Goal: Task Accomplishment & Management: Manage account settings

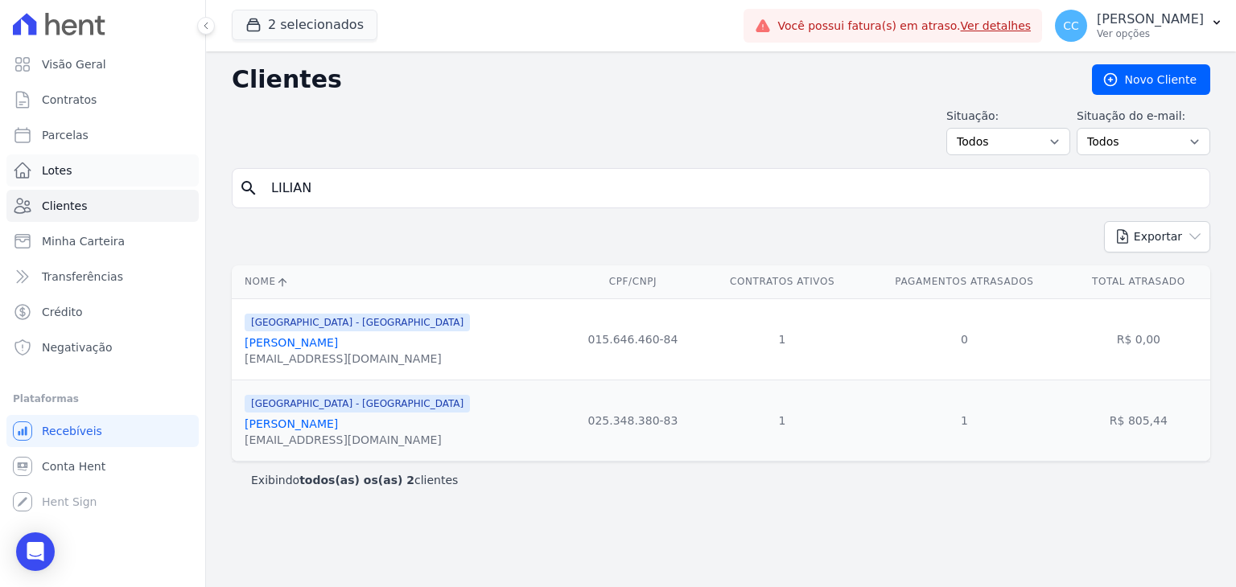
drag, startPoint x: 368, startPoint y: 199, endPoint x: 142, endPoint y: 168, distance: 228.9
click at [142, 168] on div "Visão Geral Contratos [GEOGRAPHIC_DATA] Lotes Clientes Minha Carteira Transferê…" at bounding box center [618, 293] width 1236 height 587
type input "kevin"
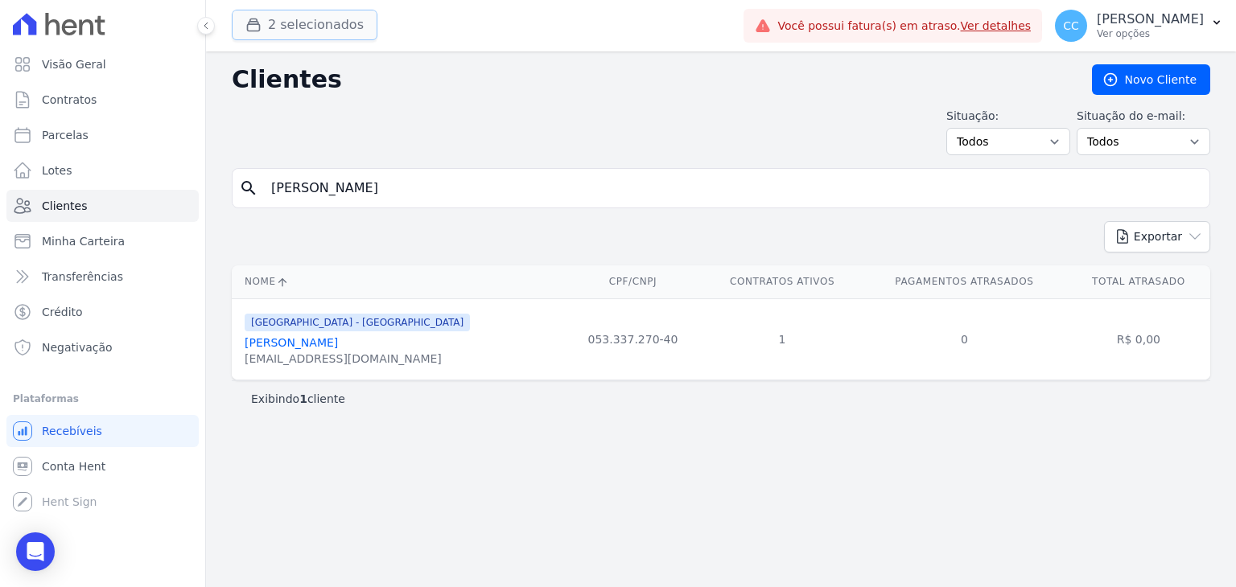
click at [267, 30] on button "2 selecionados" at bounding box center [305, 25] width 146 height 31
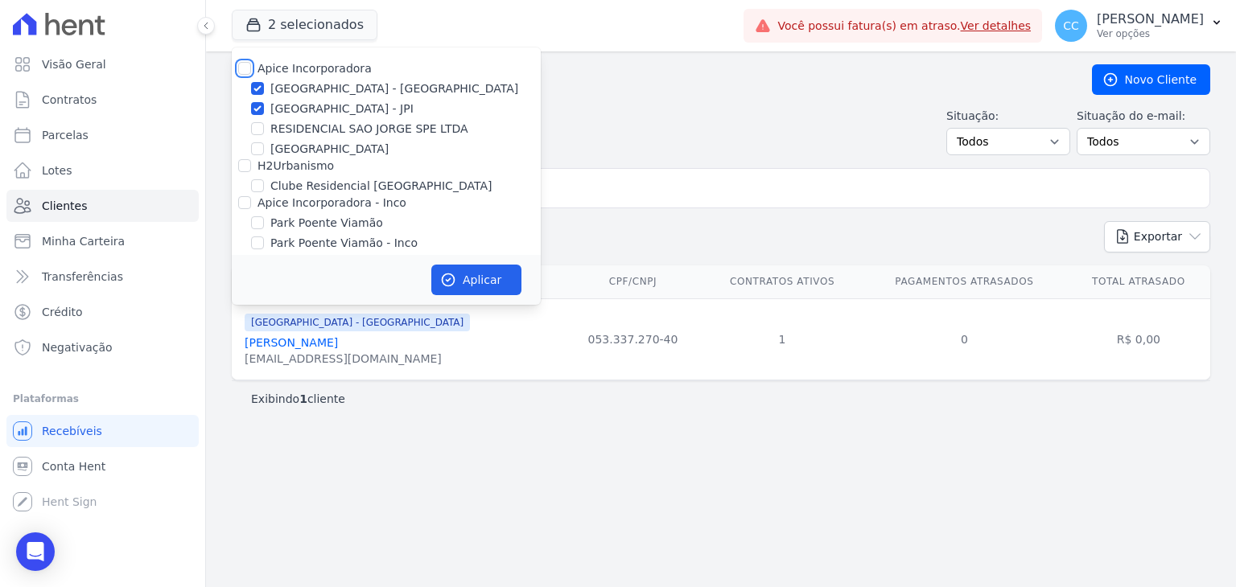
click at [245, 67] on input "Apice Incorporadora" at bounding box center [244, 68] width 13 height 13
checkbox input "true"
click at [248, 163] on input "H2Urbanismo" at bounding box center [244, 165] width 13 height 13
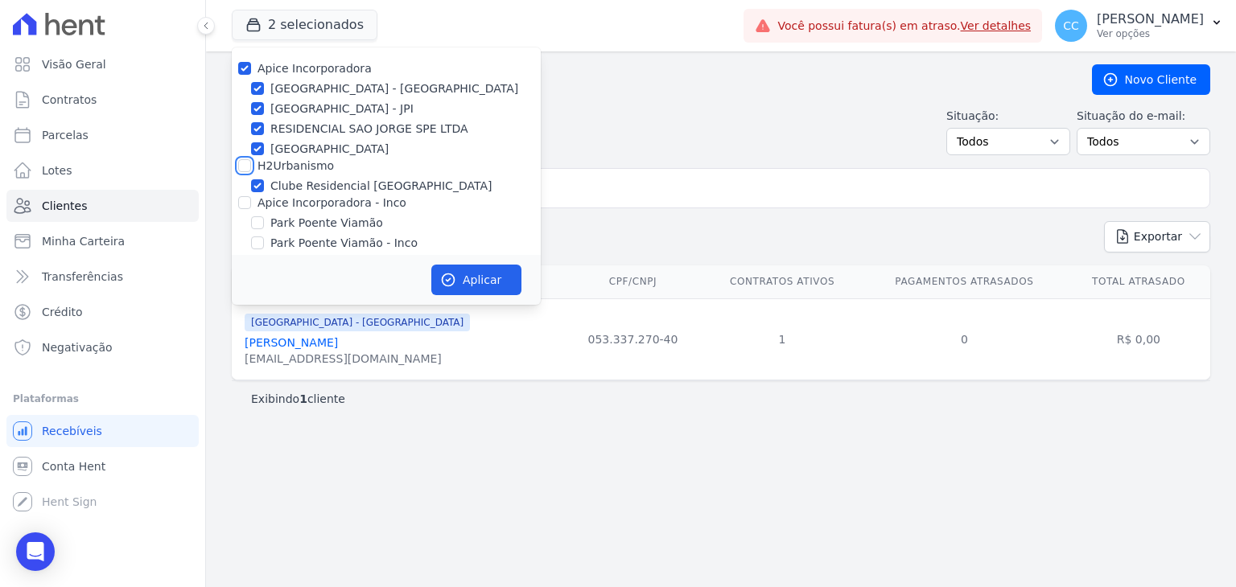
checkbox input "true"
click at [243, 200] on input "Apice Incorporadora - Inco" at bounding box center [244, 202] width 13 height 13
checkbox input "true"
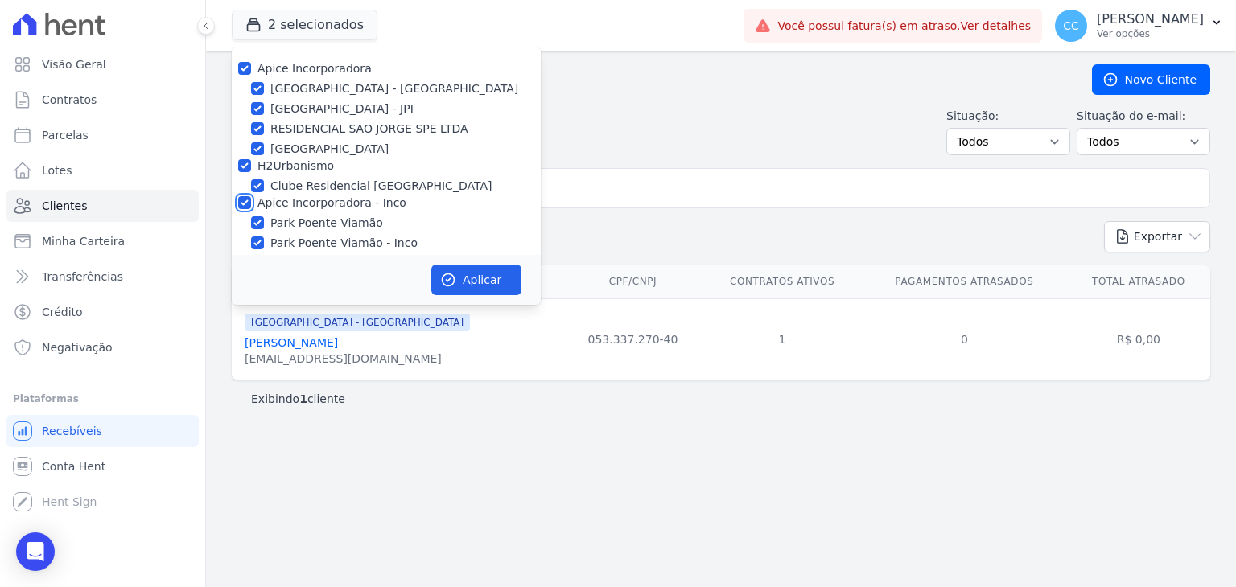
checkbox input "true"
click at [473, 265] on button "Aplicar" at bounding box center [476, 280] width 90 height 31
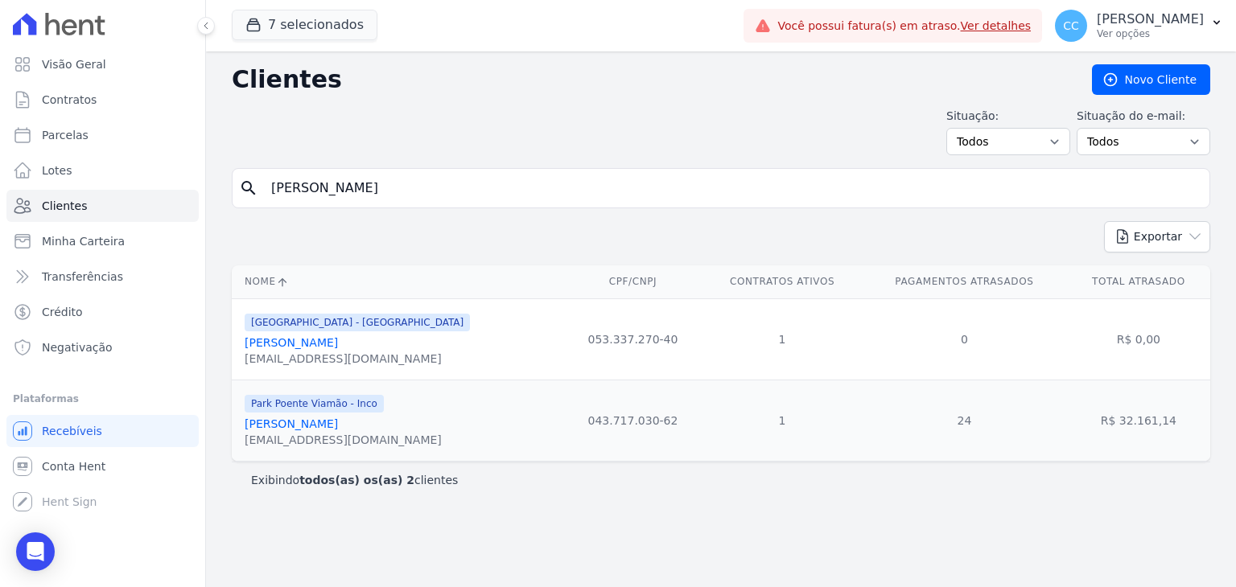
click at [338, 419] on link "Kevin William Oliveira Fernandes" at bounding box center [291, 424] width 93 height 13
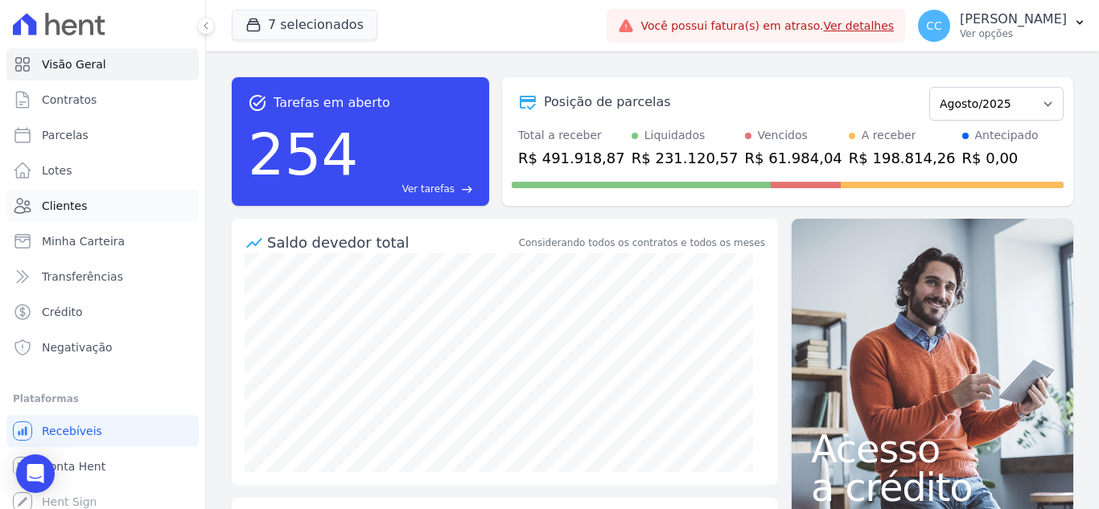
click at [81, 210] on span "Clientes" at bounding box center [64, 206] width 45 height 16
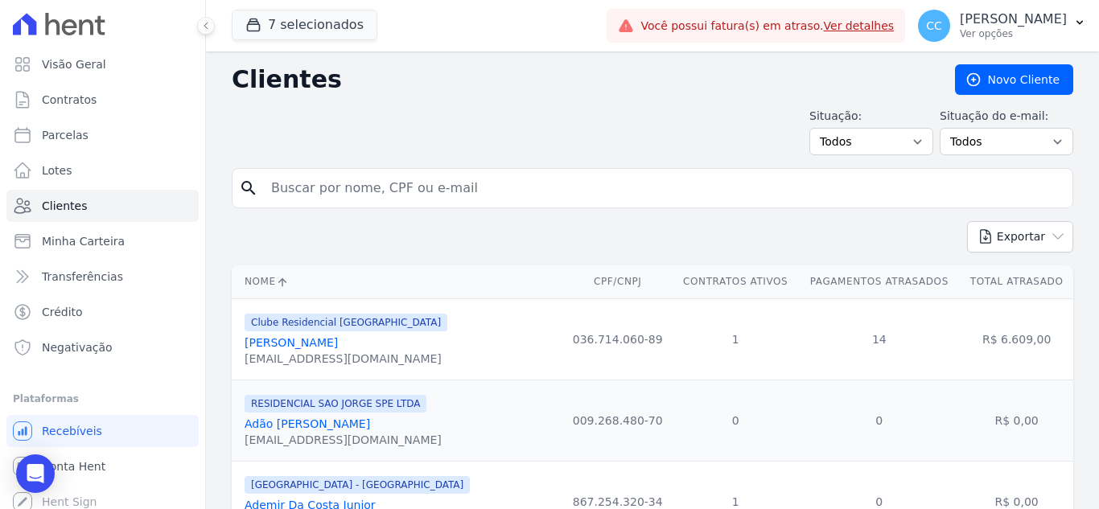
drag, startPoint x: 496, startPoint y: 215, endPoint x: 496, endPoint y: 205, distance: 9.7
click at [496, 215] on form "search" at bounding box center [653, 194] width 842 height 53
click at [489, 191] on input "search" at bounding box center [663, 188] width 805 height 32
type input "lilian"
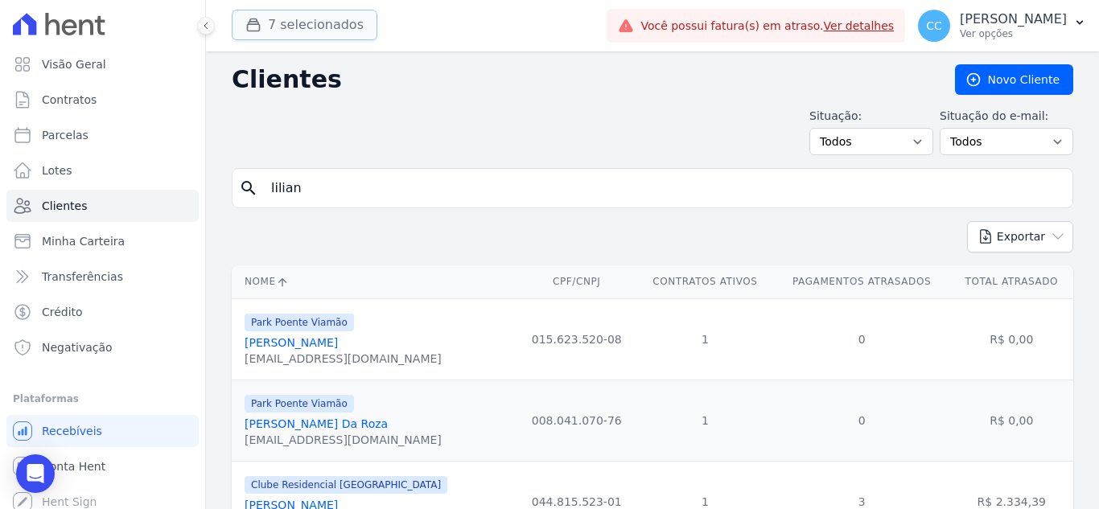
click at [278, 21] on button "7 selecionados" at bounding box center [305, 25] width 146 height 31
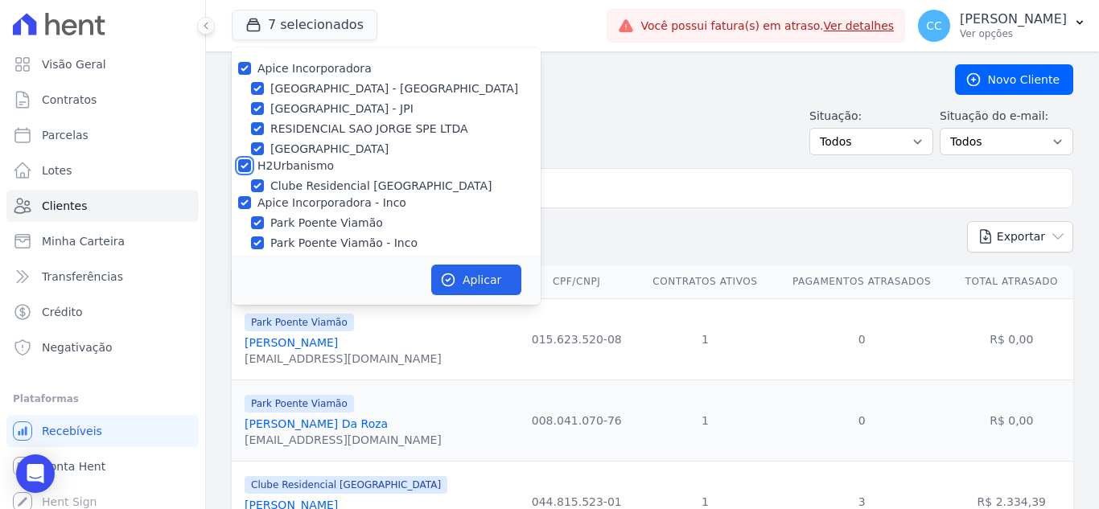
click at [245, 161] on input "H2Urbanismo" at bounding box center [244, 165] width 13 height 13
checkbox input "false"
click at [251, 200] on div "Apice Incorporadora - Inco" at bounding box center [386, 203] width 309 height 17
click at [256, 154] on input "[PERSON_NAME][GEOGRAPHIC_DATA]" at bounding box center [257, 148] width 13 height 13
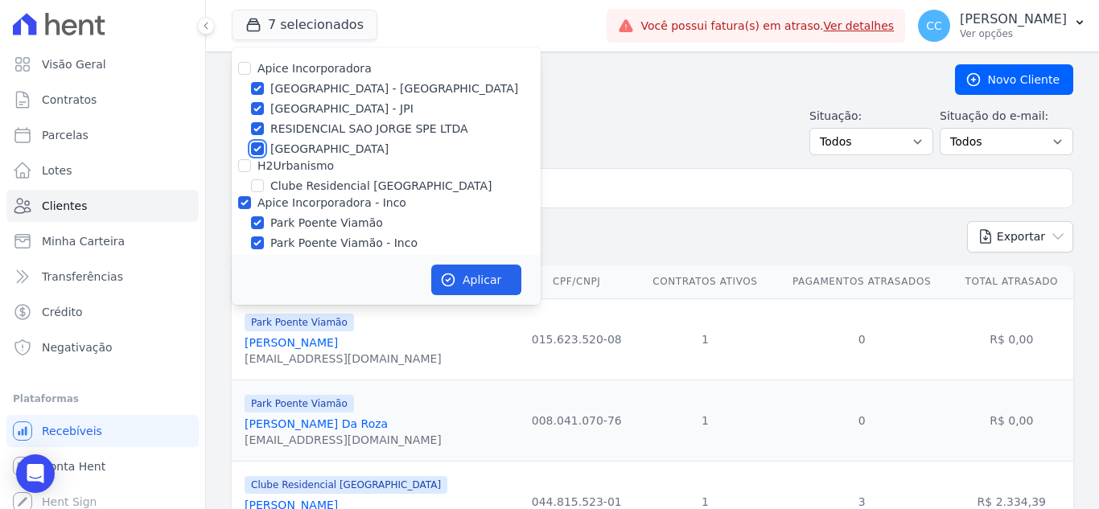
checkbox input "false"
click at [257, 124] on input "RESIDENCIAL SAO JORGE SPE LTDA" at bounding box center [257, 128] width 13 height 13
checkbox input "false"
click at [245, 204] on input "Apice Incorporadora - Inco" at bounding box center [244, 202] width 13 height 13
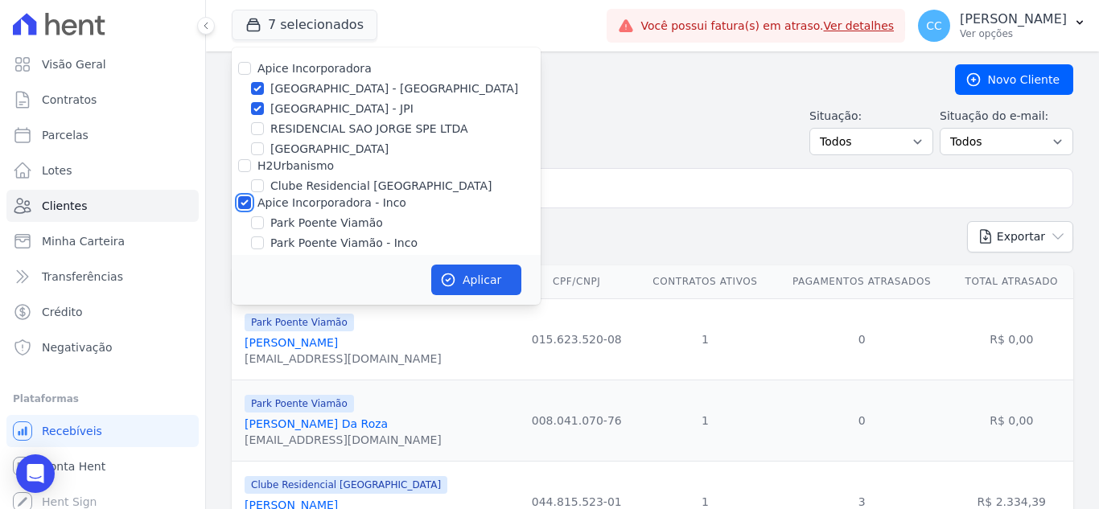
checkbox input "false"
click at [461, 274] on button "Aplicar" at bounding box center [476, 280] width 90 height 31
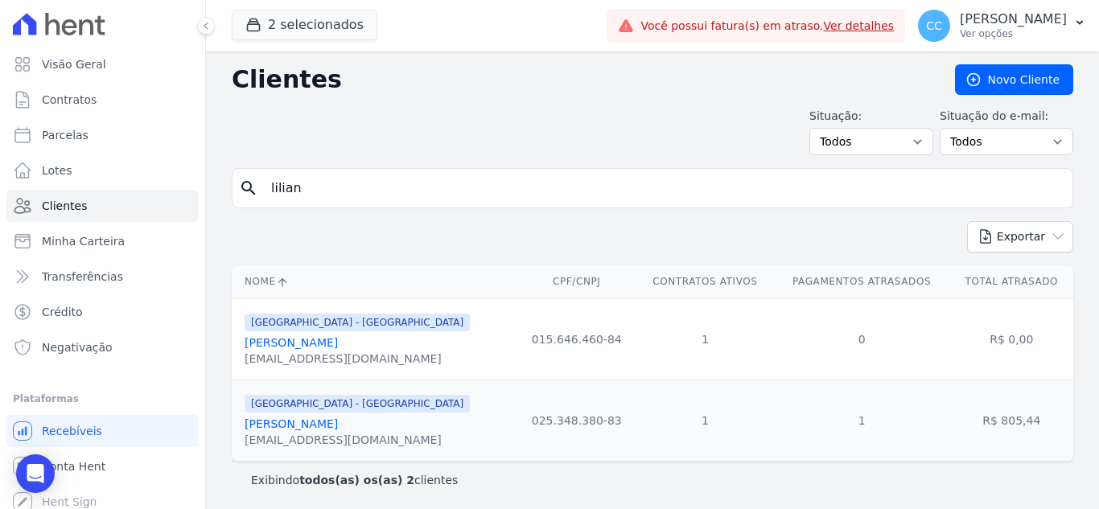
scroll to position [2, 0]
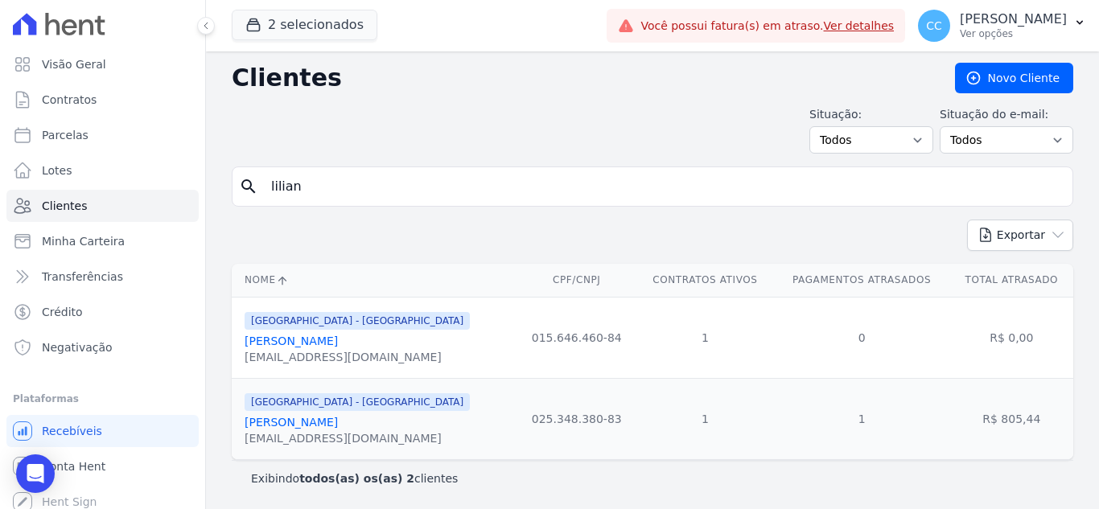
click at [324, 427] on link "Lilian Souza De Medeiros" at bounding box center [291, 422] width 93 height 13
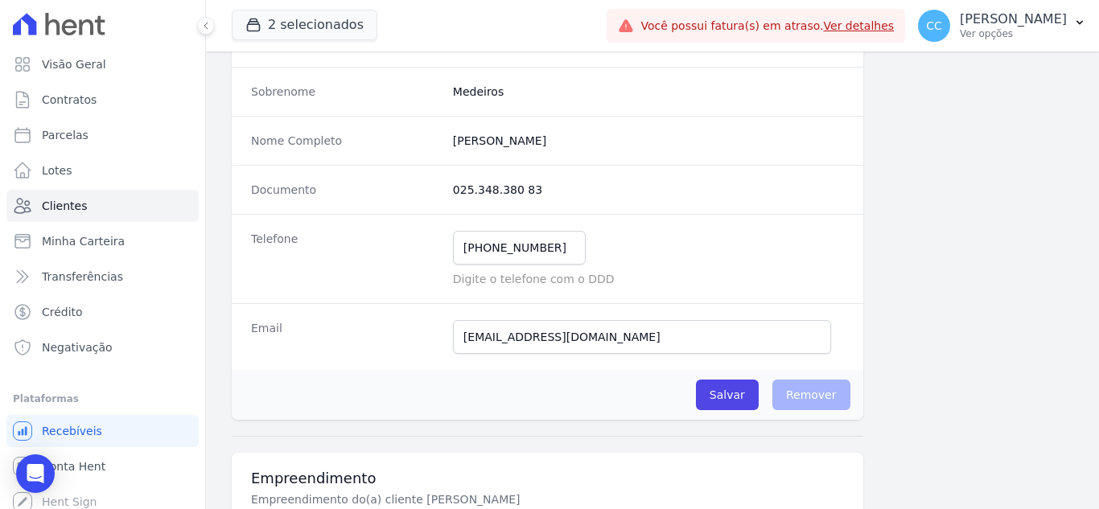
scroll to position [111, 0]
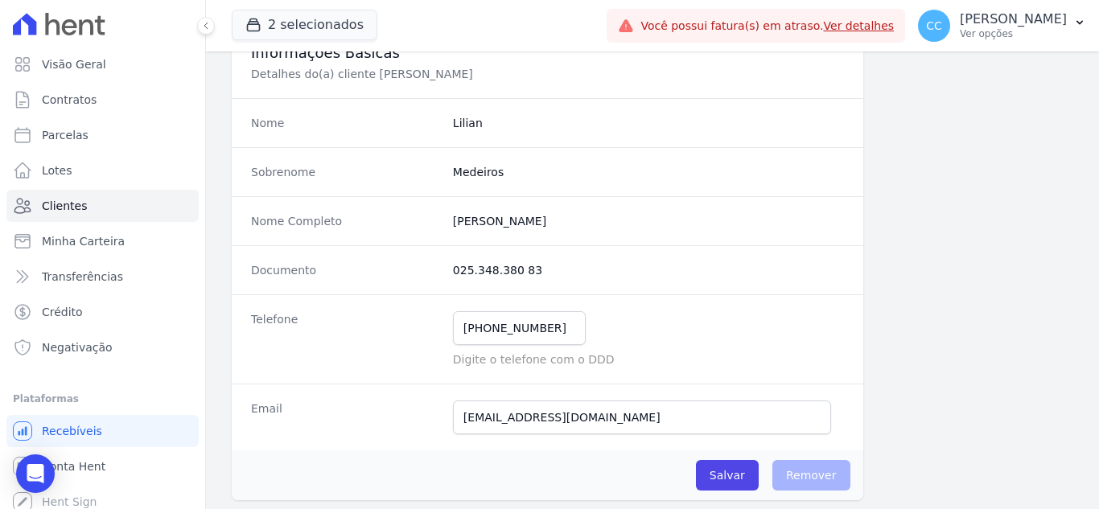
drag, startPoint x: 443, startPoint y: 266, endPoint x: 561, endPoint y: 288, distance: 119.5
click at [561, 288] on div "Documento 025.348.380 83" at bounding box center [548, 269] width 632 height 49
copy dd "025.348.380 83"
drag, startPoint x: 449, startPoint y: 218, endPoint x: 609, endPoint y: 223, distance: 160.2
click at [609, 223] on div "Nome Completo Lilian Souza De Medeiros" at bounding box center [548, 220] width 632 height 49
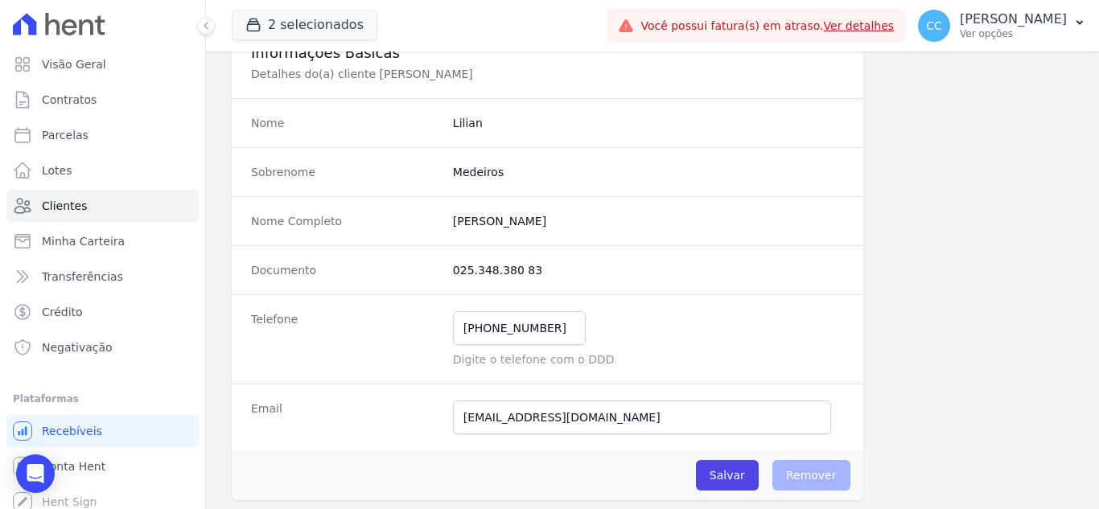
copy completo "Lilian Souza De Medeiros"
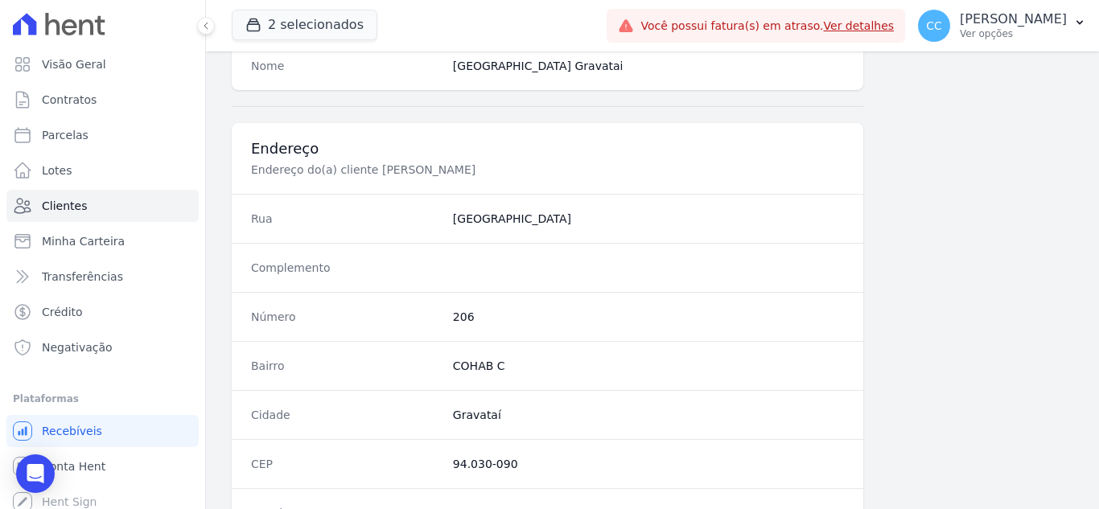
scroll to position [755, 0]
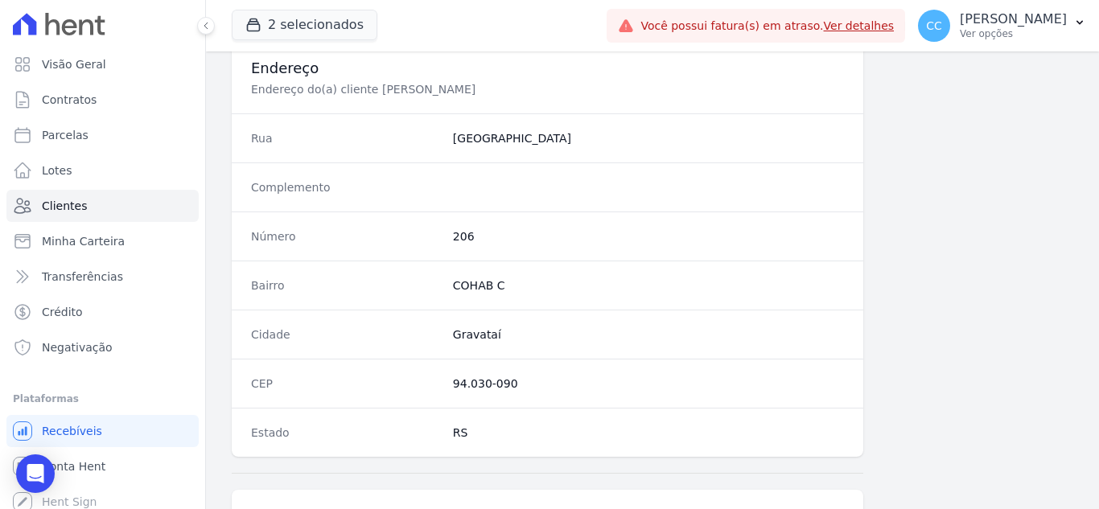
drag, startPoint x: 448, startPoint y: 389, endPoint x: 565, endPoint y: 388, distance: 116.7
click at [563, 388] on div "CEP 94.030-090" at bounding box center [548, 383] width 632 height 49
copy dd "94.030-090"
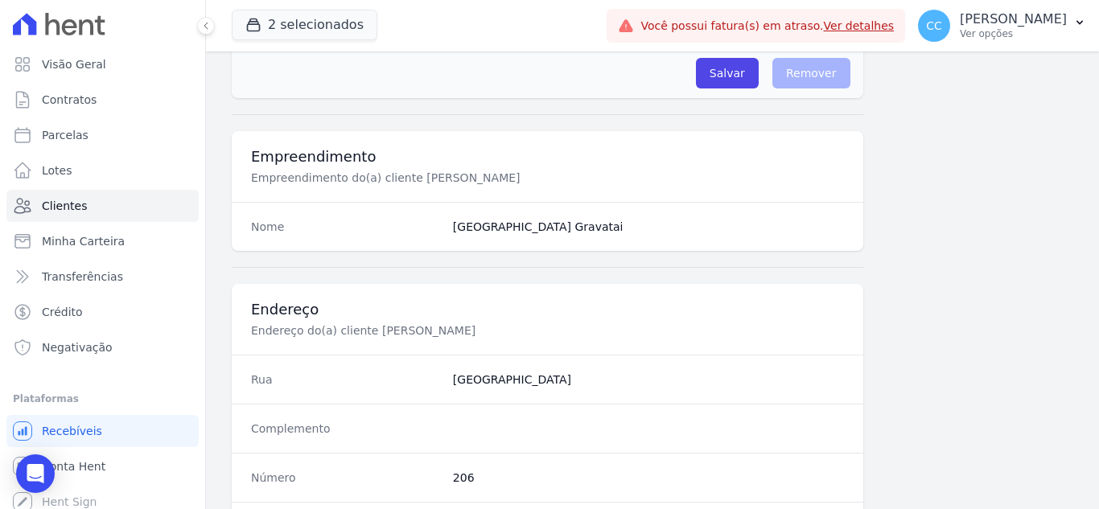
scroll to position [191, 0]
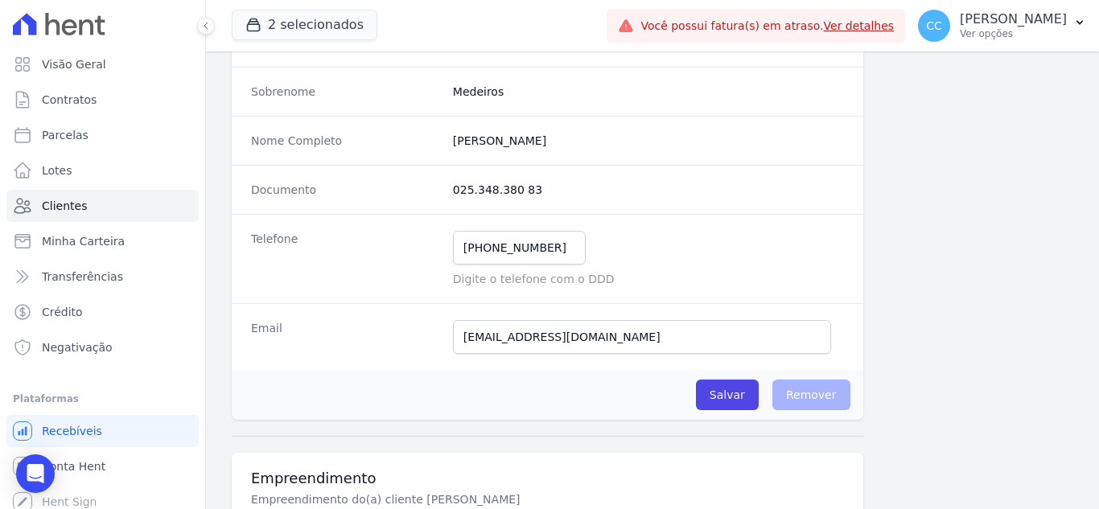
drag, startPoint x: 446, startPoint y: 193, endPoint x: 565, endPoint y: 199, distance: 119.2
click at [565, 199] on div "Documento 025.348.380 83" at bounding box center [548, 189] width 632 height 49
copy dd "025.348.380 83"
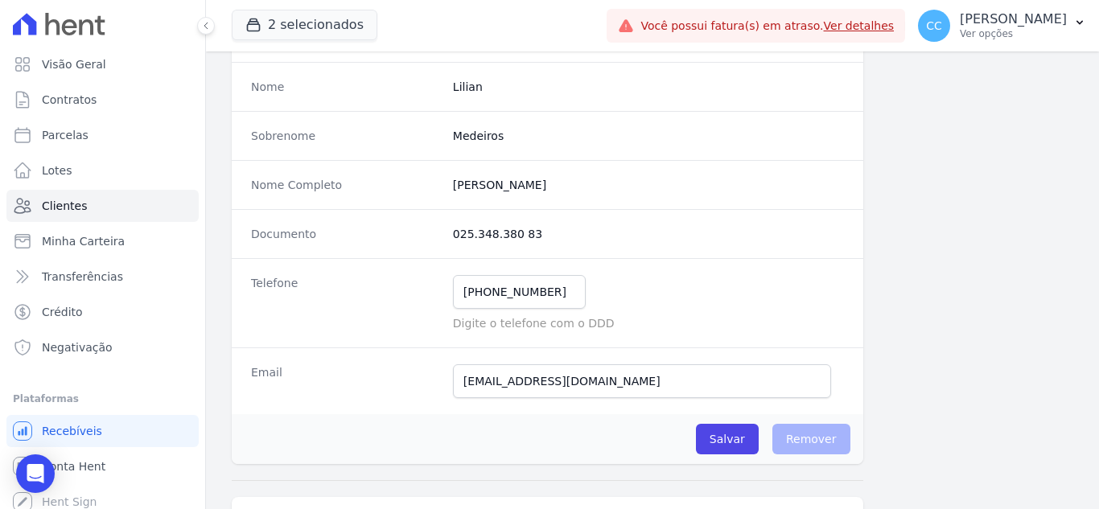
scroll to position [111, 0]
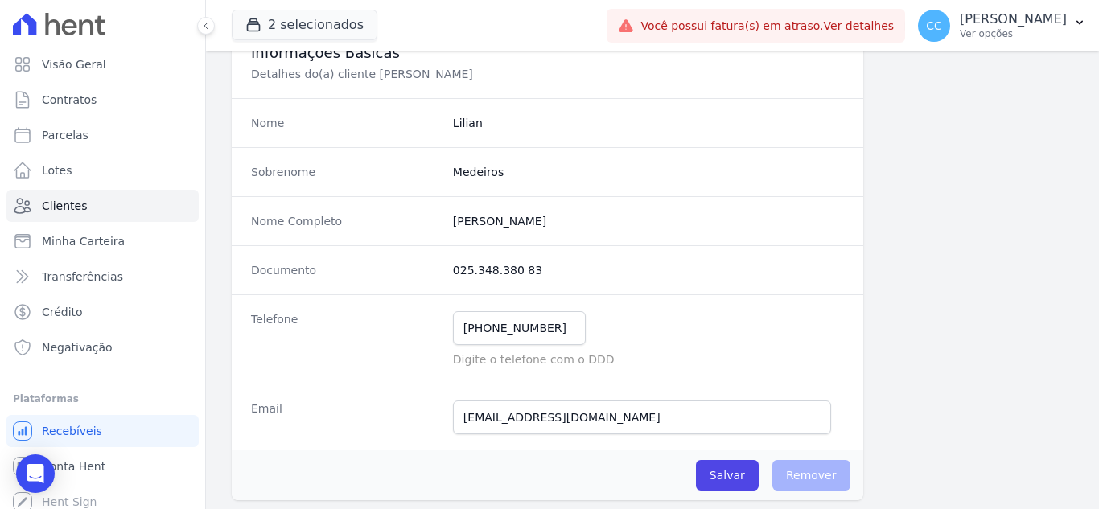
drag, startPoint x: 444, startPoint y: 224, endPoint x: 587, endPoint y: 225, distance: 142.4
click at [587, 225] on div "Nome Completo Lilian Souza De Medeiros" at bounding box center [548, 220] width 632 height 49
copy completo "Lilian Souza De Medeiros"
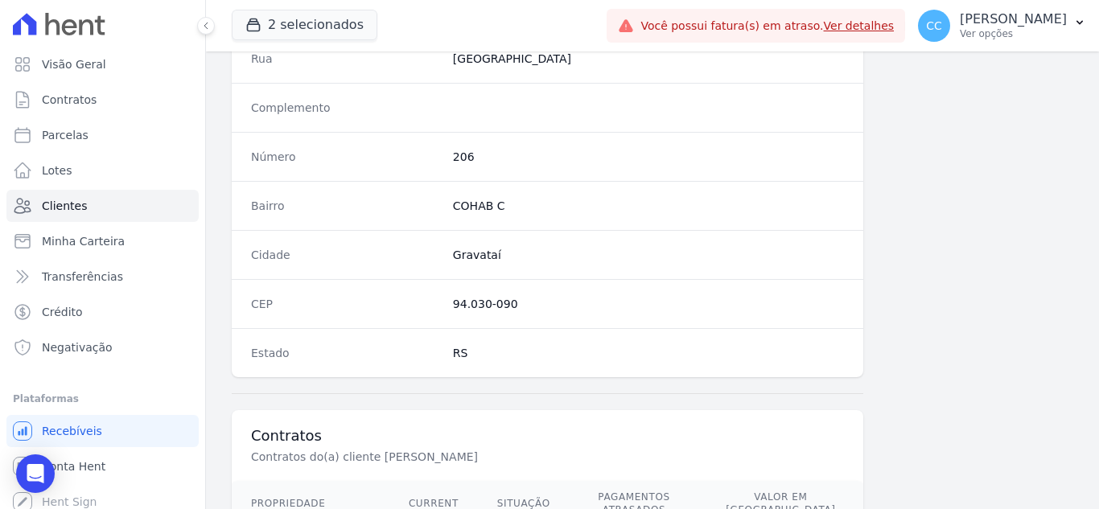
scroll to position [835, 0]
drag, startPoint x: 451, startPoint y: 305, endPoint x: 545, endPoint y: 305, distance: 94.1
click at [545, 305] on div "CEP 94.030-090" at bounding box center [548, 302] width 632 height 49
copy dd "94.030-090"
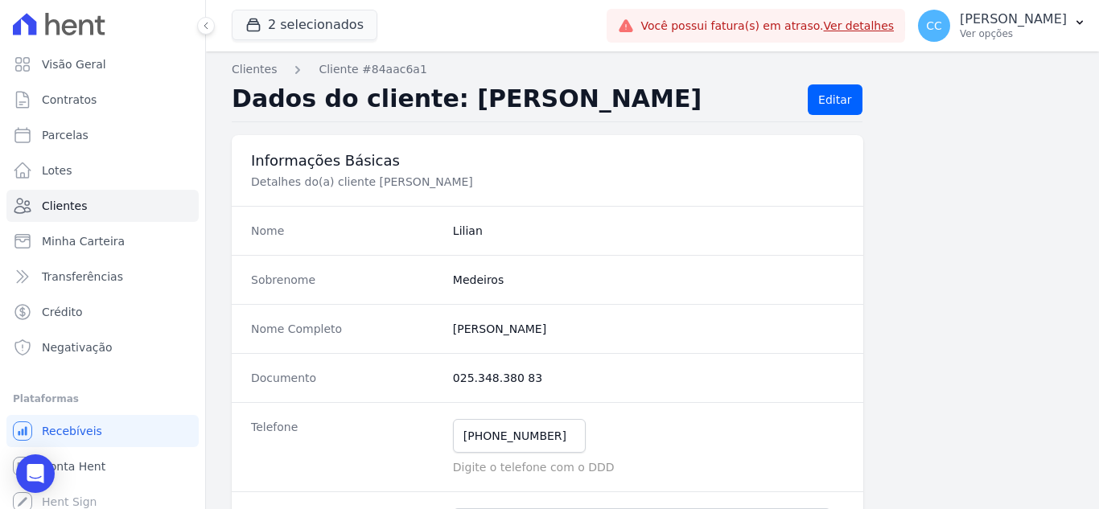
scroll to position [0, 0]
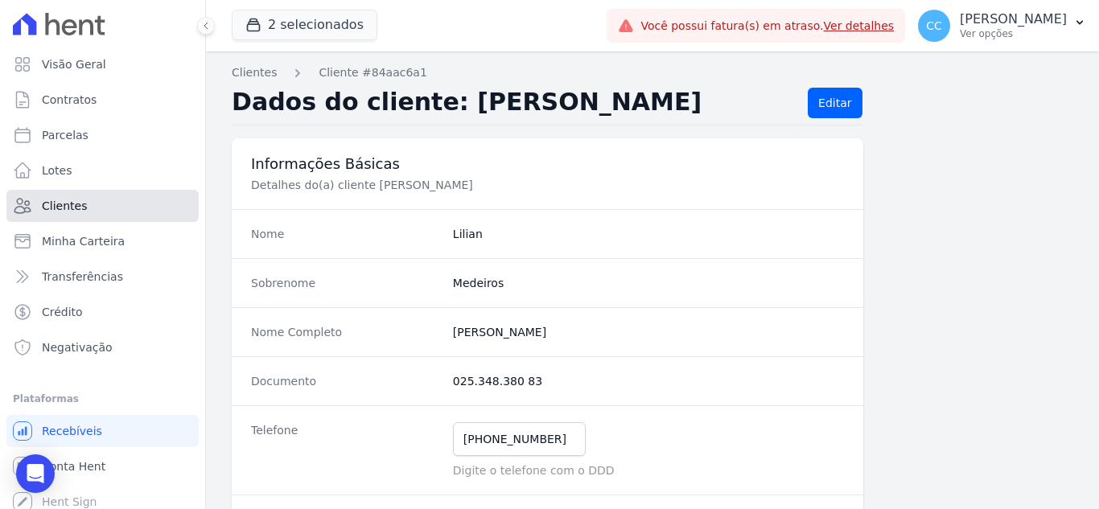
click at [89, 205] on link "Clientes" at bounding box center [102, 206] width 192 height 32
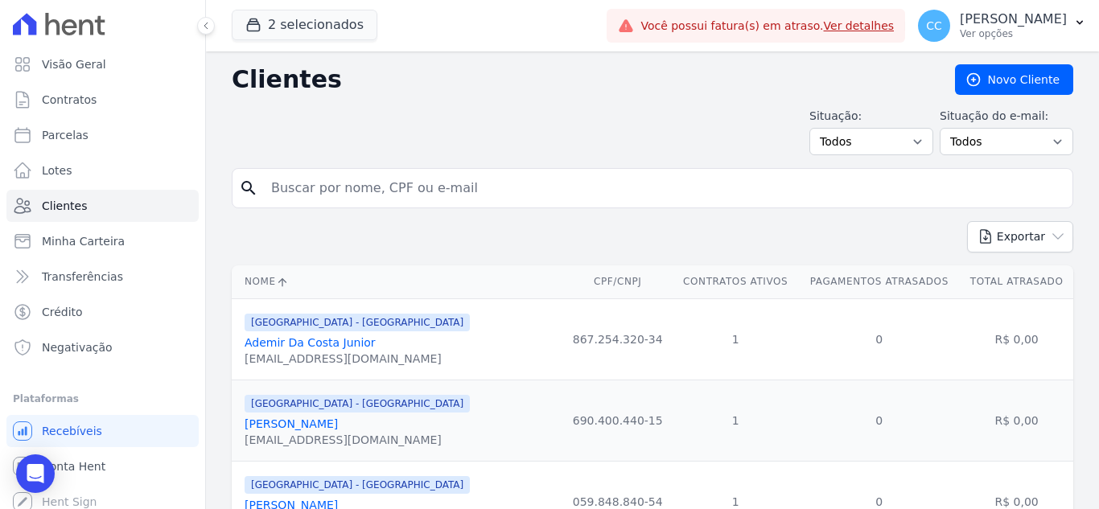
click at [453, 180] on input "search" at bounding box center [663, 188] width 805 height 32
type input "BRUNO CESAR"
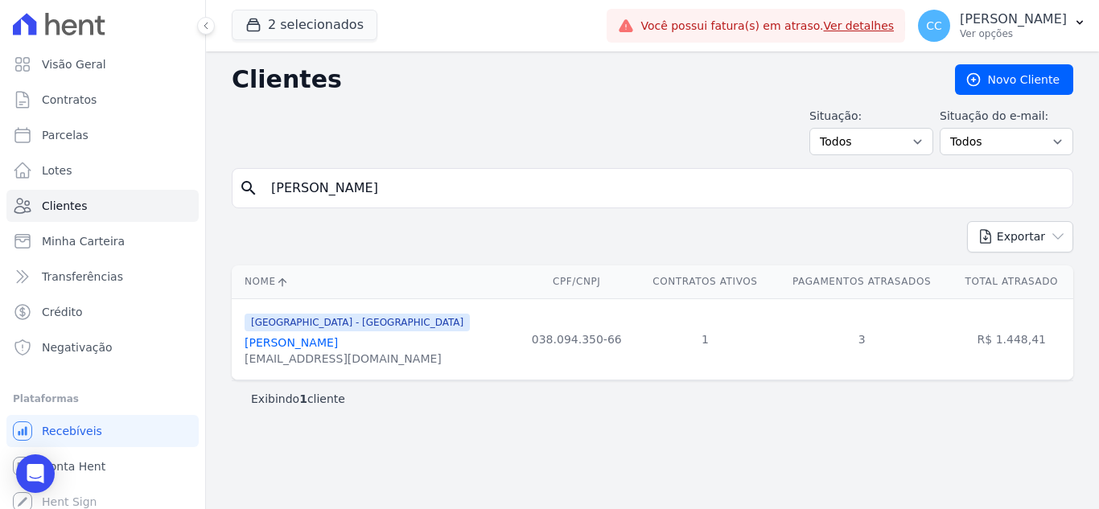
click at [338, 344] on link "Bruno Cesar Toledo Rodrigues" at bounding box center [291, 342] width 93 height 13
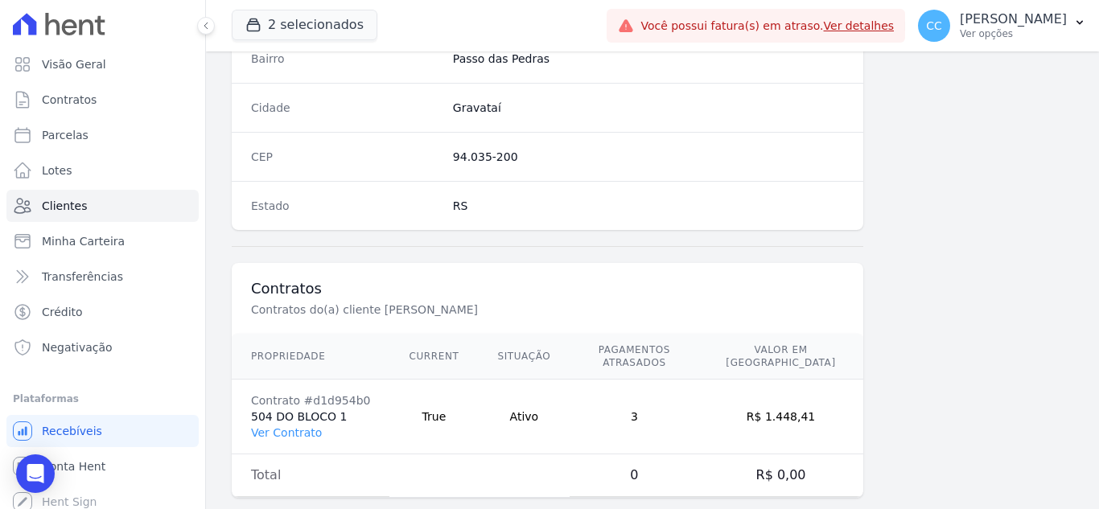
scroll to position [996, 0]
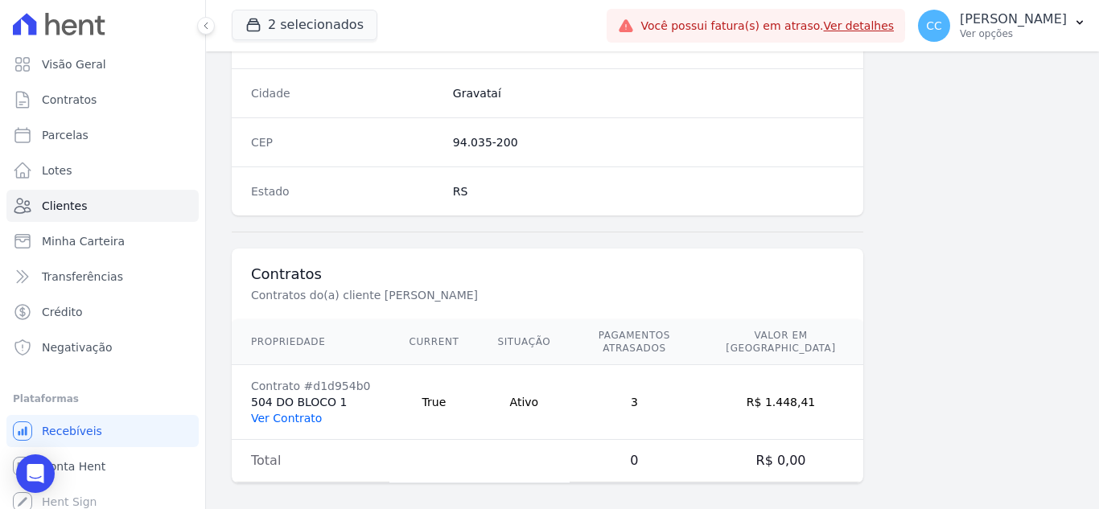
click at [284, 412] on link "Ver Contrato" at bounding box center [286, 418] width 71 height 13
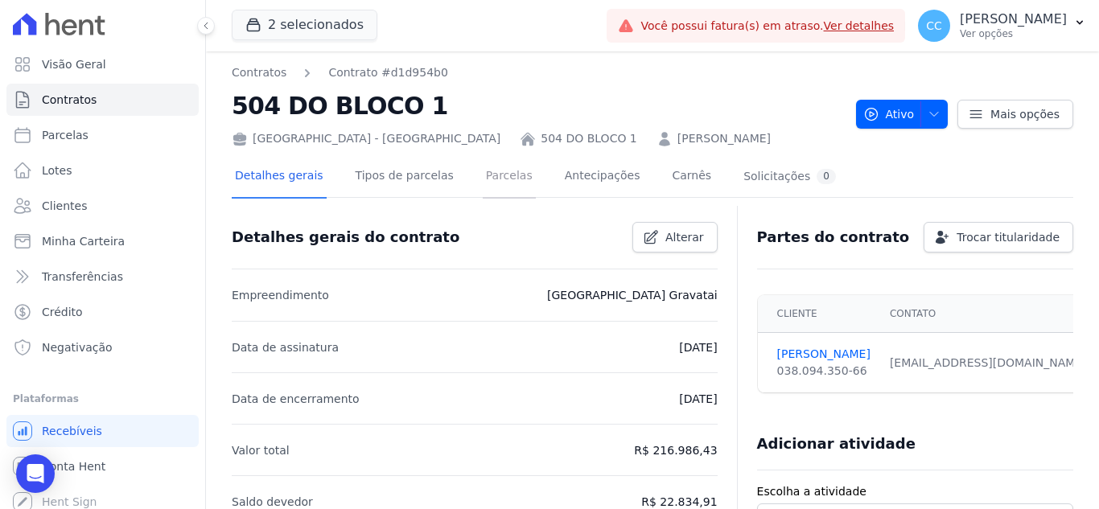
click at [483, 179] on link "Parcelas" at bounding box center [509, 177] width 53 height 43
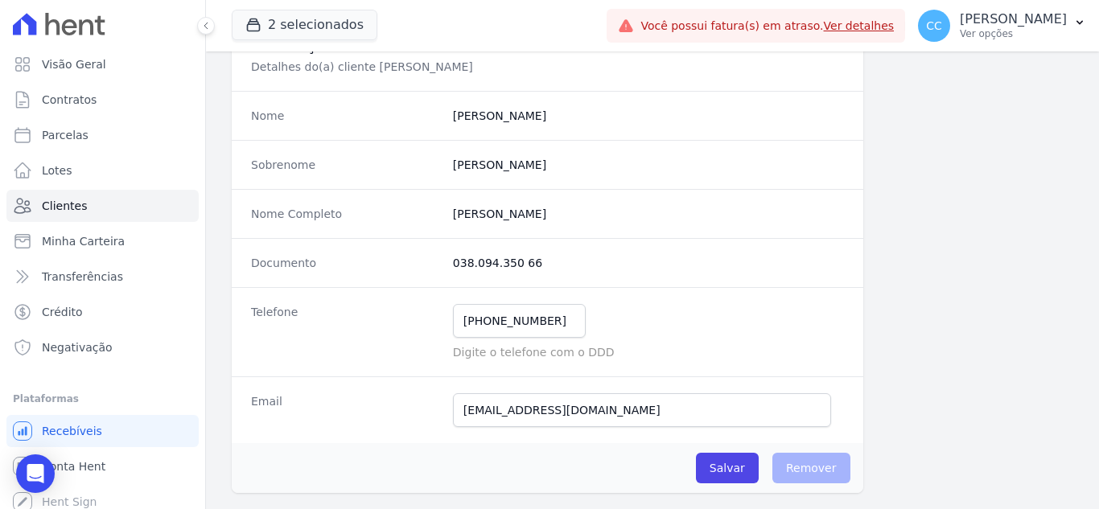
scroll to position [111, 0]
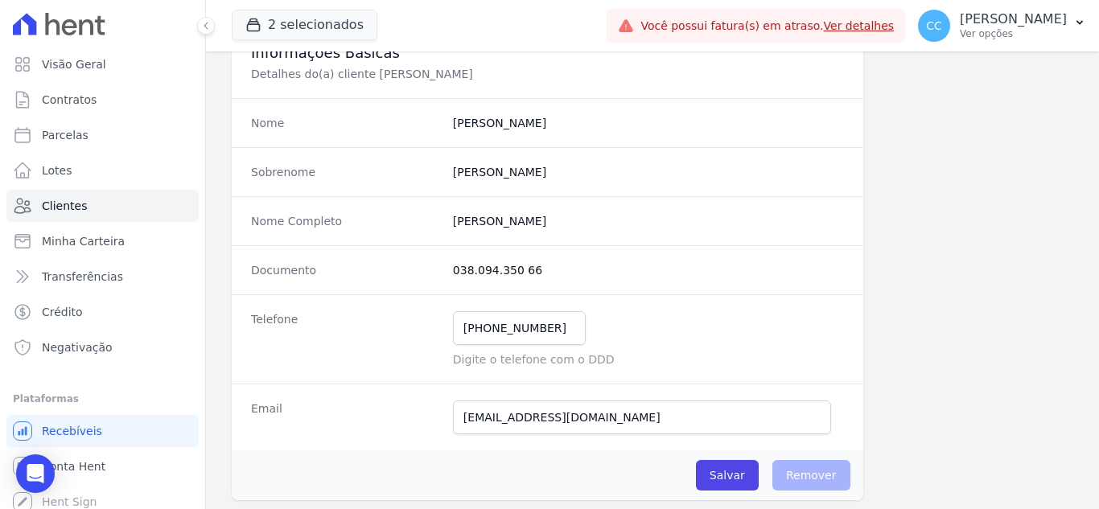
drag, startPoint x: 444, startPoint y: 270, endPoint x: 554, endPoint y: 264, distance: 109.6
click at [554, 264] on div "Documento 038.094.350 66" at bounding box center [548, 269] width 632 height 49
copy dd "038.094.350 66"
drag, startPoint x: 449, startPoint y: 221, endPoint x: 651, endPoint y: 216, distance: 202.0
click at [651, 216] on div "Nome Completo Bruno Cesar Toledo Rodrigues" at bounding box center [548, 220] width 632 height 49
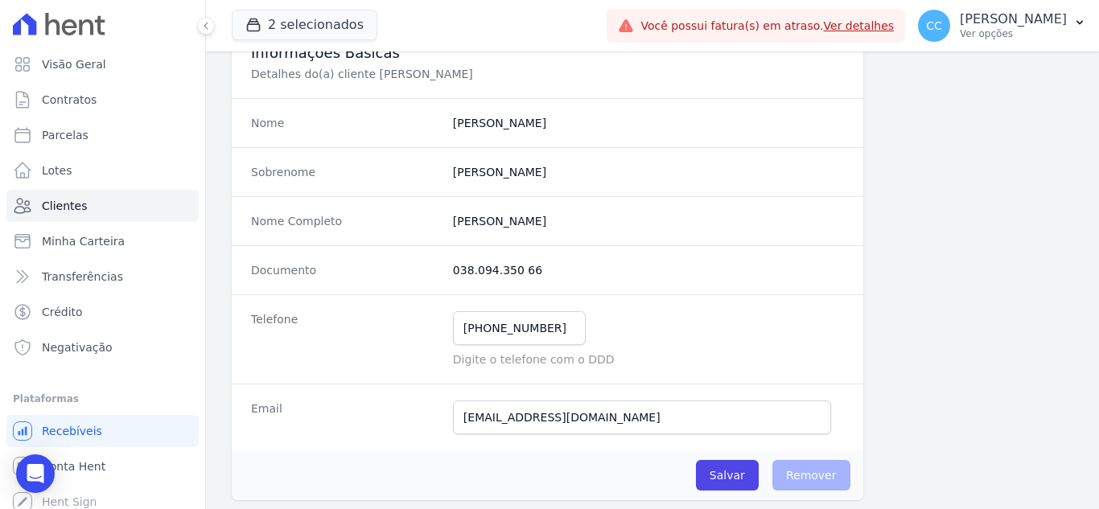
copy completo "Bruno Cesar Toledo Rodrigues"
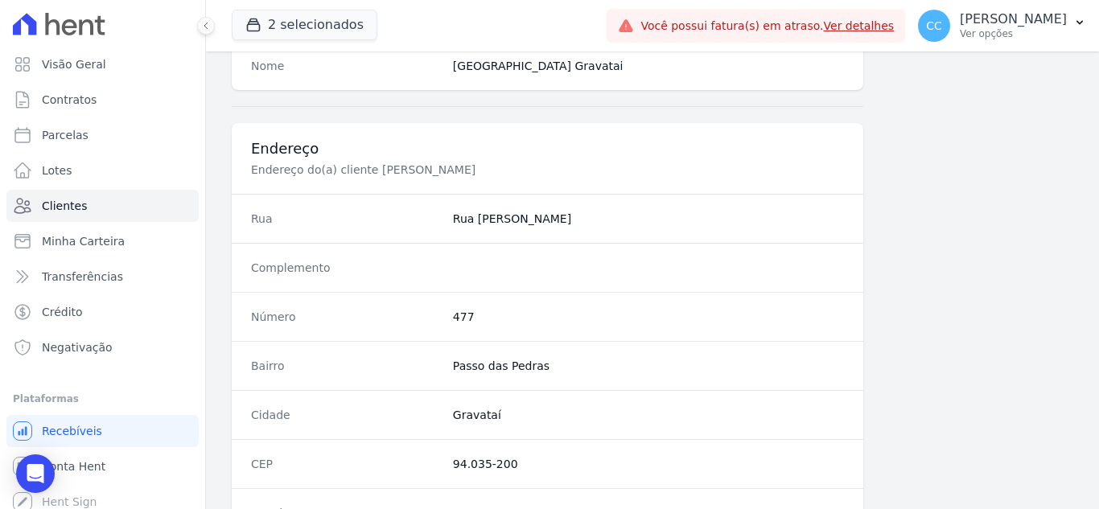
scroll to position [916, 0]
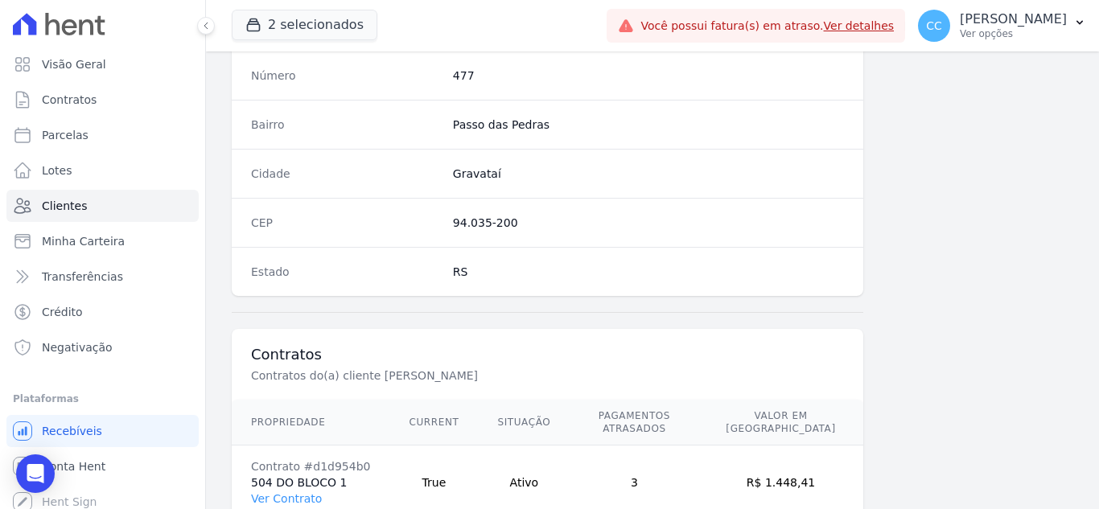
drag, startPoint x: 447, startPoint y: 228, endPoint x: 546, endPoint y: 225, distance: 99.8
click at [546, 225] on div "CEP 94.035-200" at bounding box center [548, 222] width 632 height 49
copy dd "94.035-200"
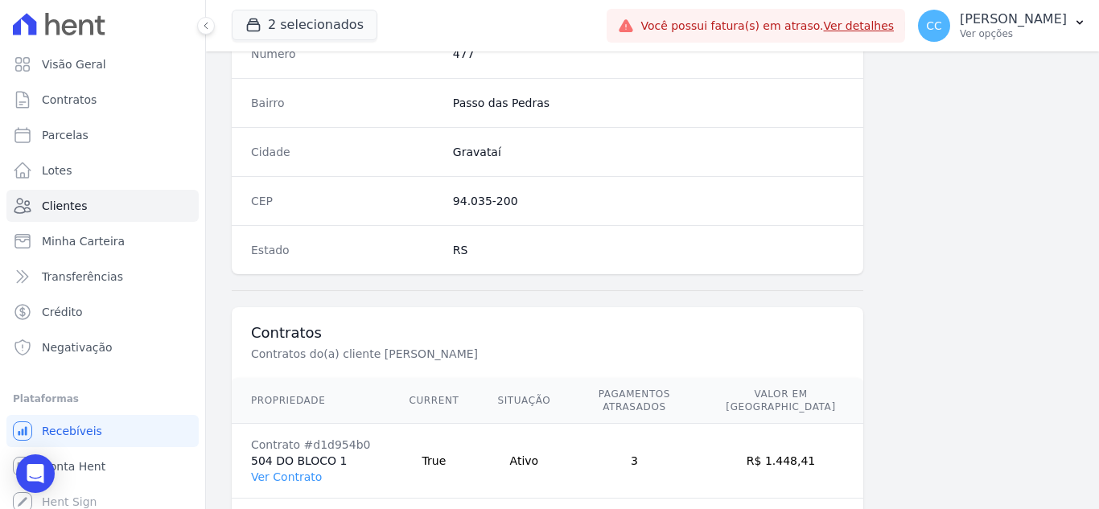
scroll to position [996, 0]
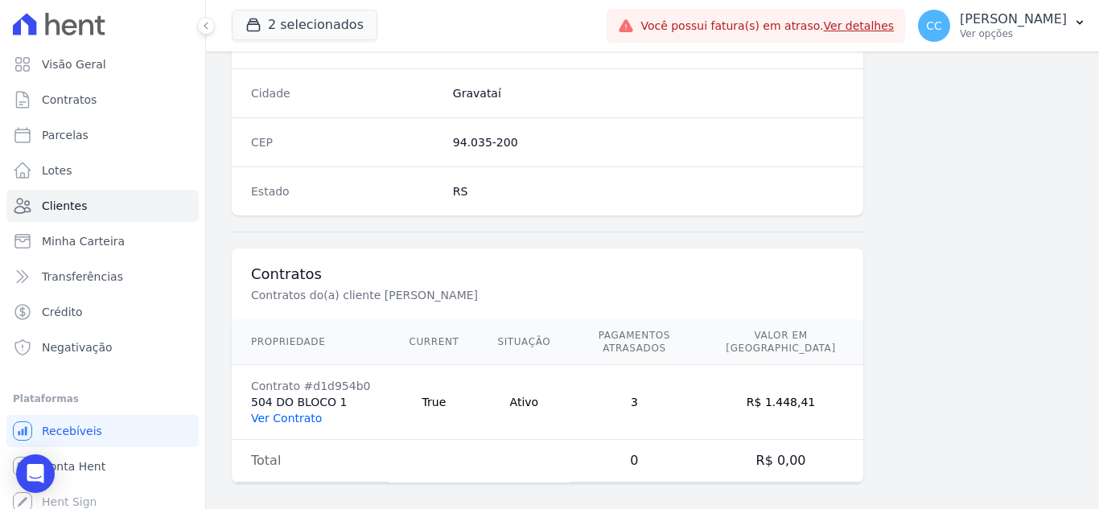
click at [277, 412] on link "Ver Contrato" at bounding box center [286, 418] width 71 height 13
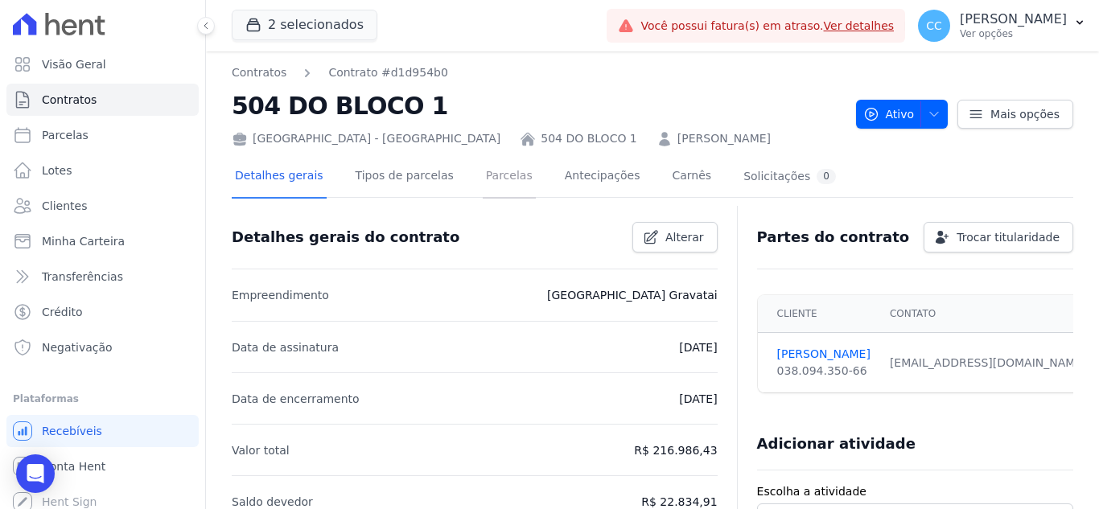
click at [483, 176] on link "Parcelas" at bounding box center [509, 177] width 53 height 43
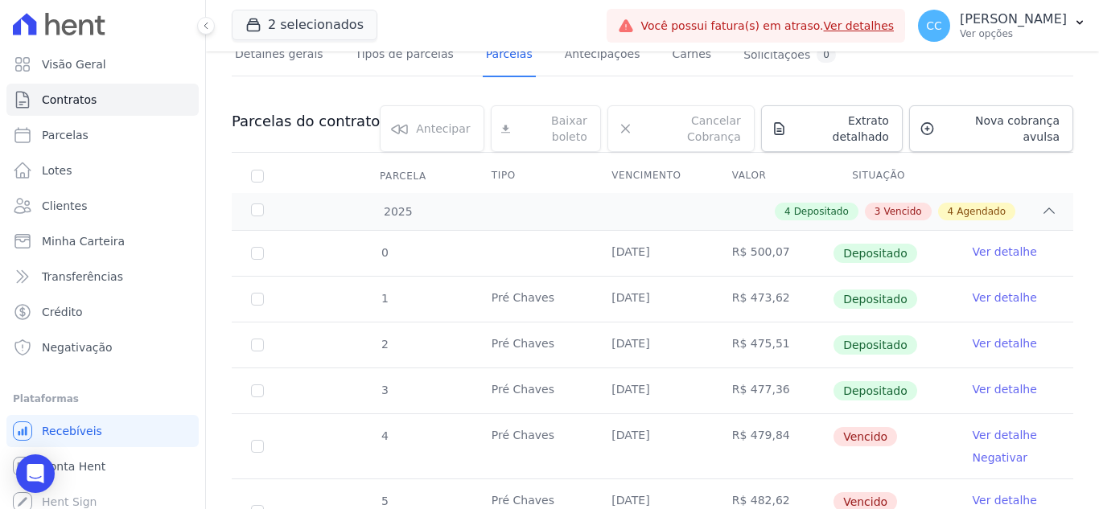
scroll to position [241, 0]
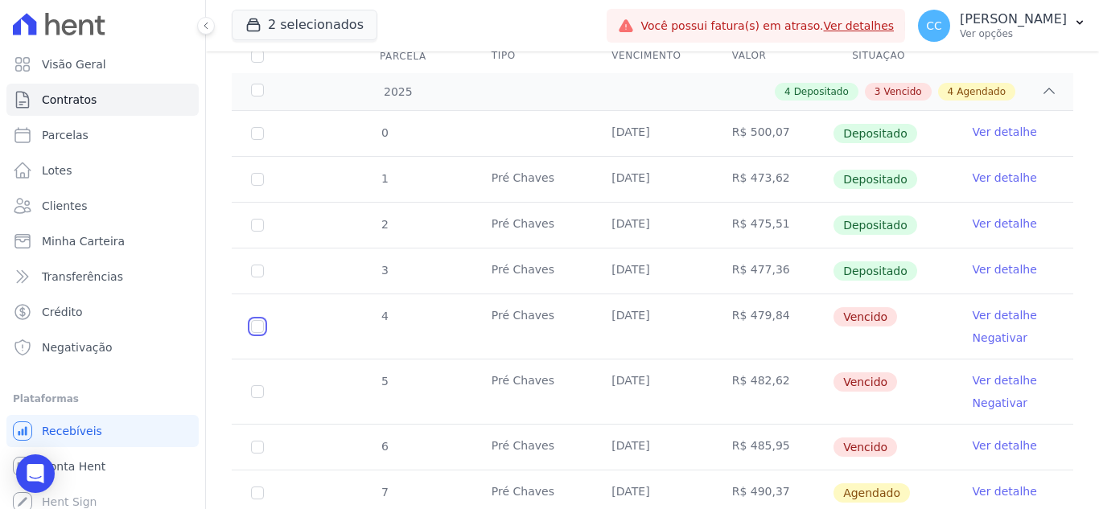
click at [259, 320] on input "checkbox" at bounding box center [257, 326] width 13 height 13
checkbox input "true"
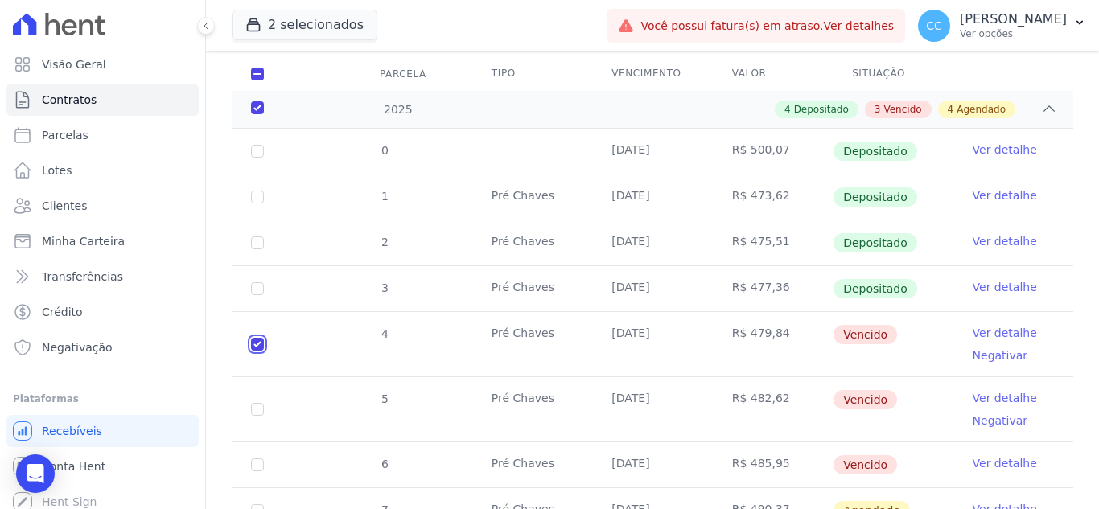
scroll to position [270, 0]
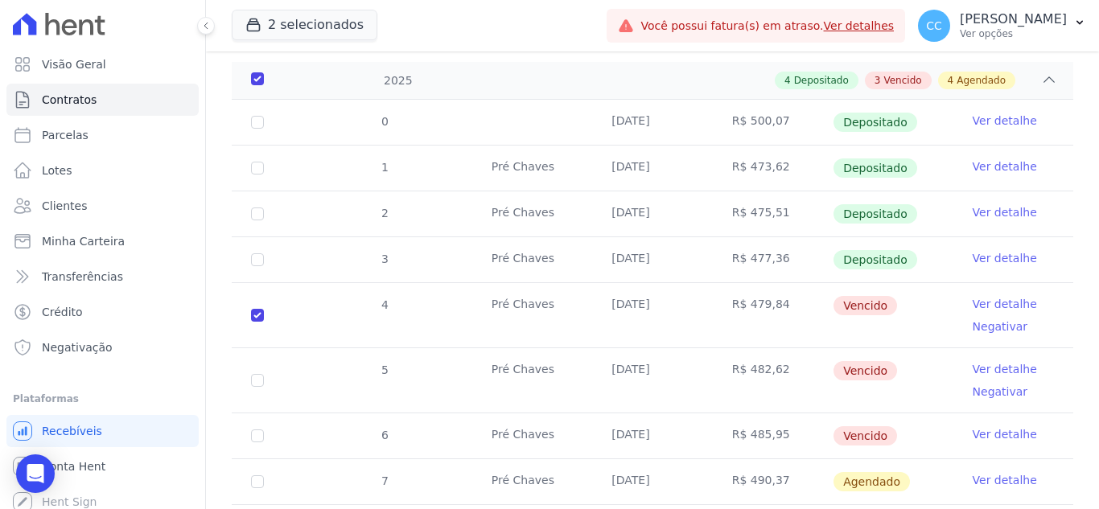
click at [260, 369] on td "5" at bounding box center [257, 380] width 51 height 64
click at [261, 322] on input "checkbox" at bounding box center [257, 315] width 13 height 13
checkbox input "true"
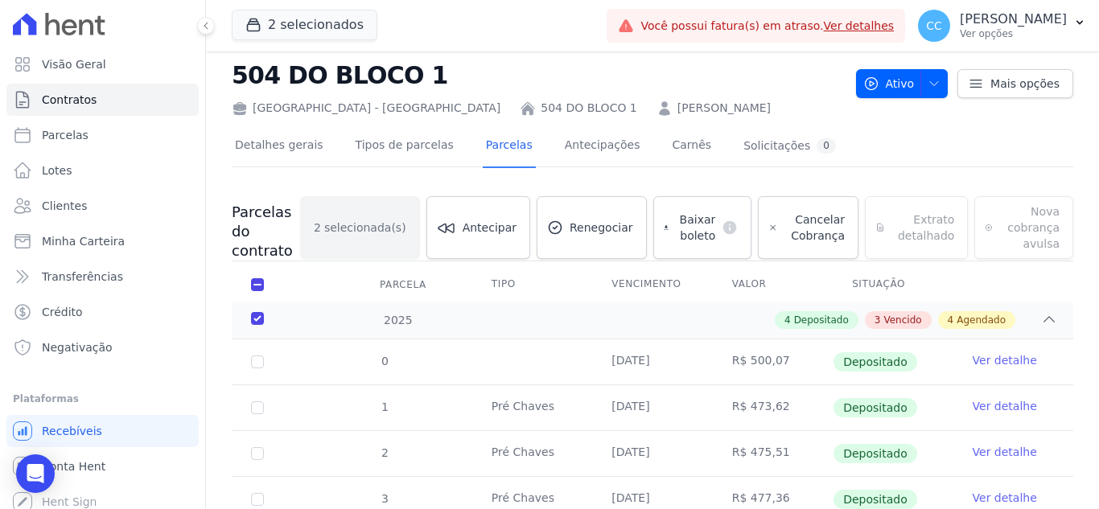
scroll to position [29, 0]
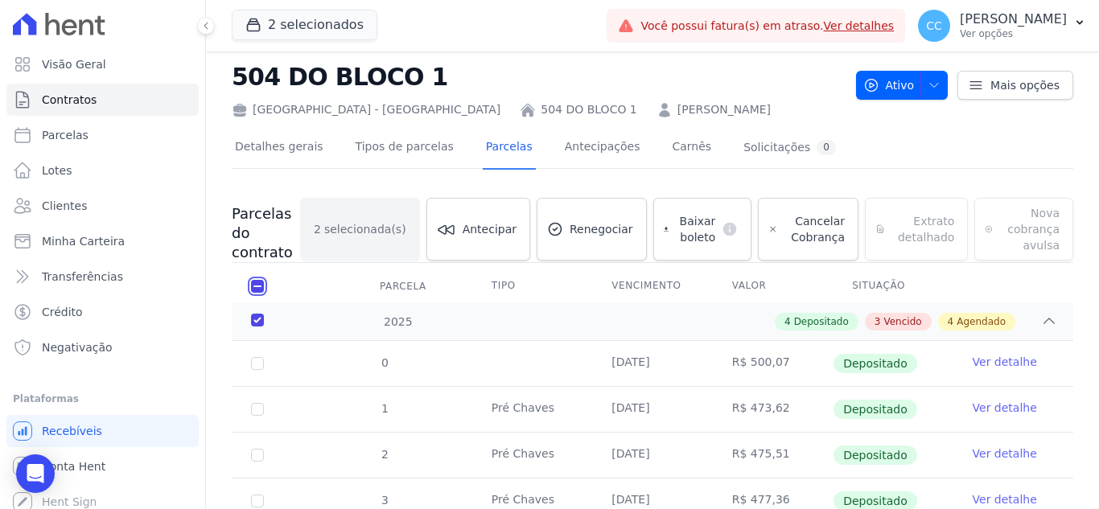
click at [253, 286] on input "checkbox" at bounding box center [257, 286] width 13 height 13
checkbox input "false"
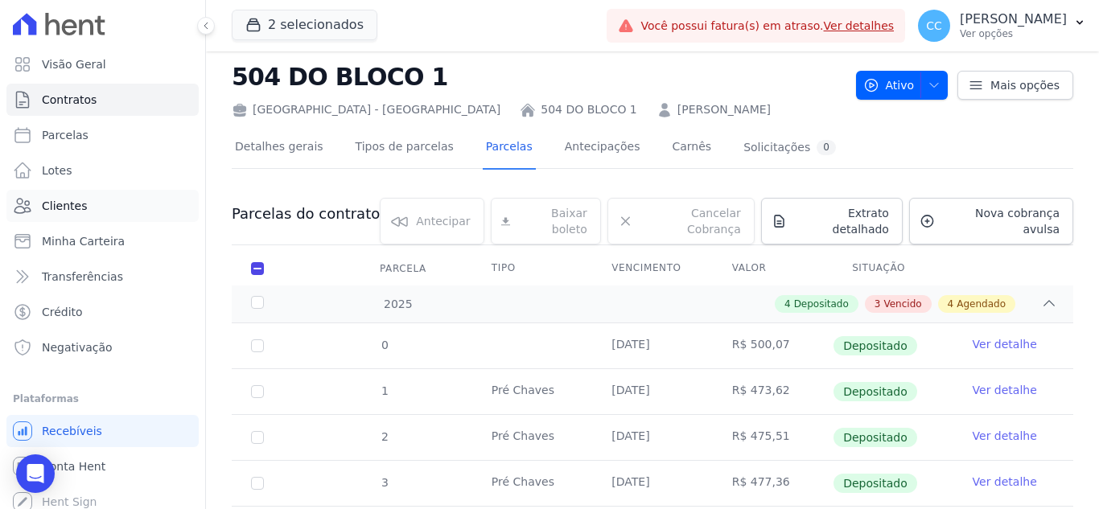
click at [73, 212] on span "Clientes" at bounding box center [64, 206] width 45 height 16
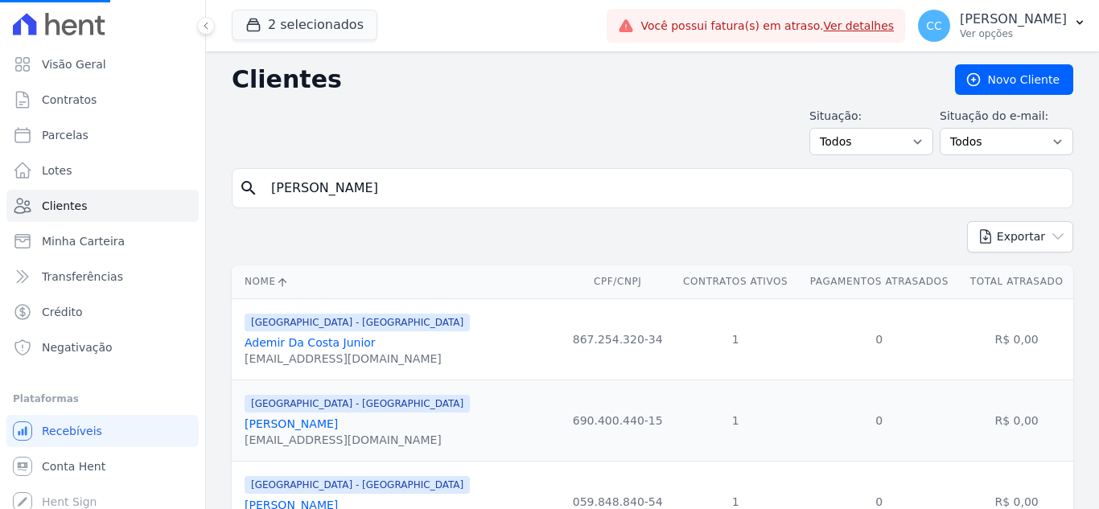
click at [409, 196] on input "BRUNO CESAR" at bounding box center [663, 188] width 805 height 32
click at [0, 151] on div "Visão Geral Contratos [GEOGRAPHIC_DATA] Lotes Clientes Minha Carteira Transferê…" at bounding box center [549, 254] width 1099 height 509
click at [466, 187] on input "search" at bounding box center [663, 188] width 805 height 32
type input "GLORIA PALOMA"
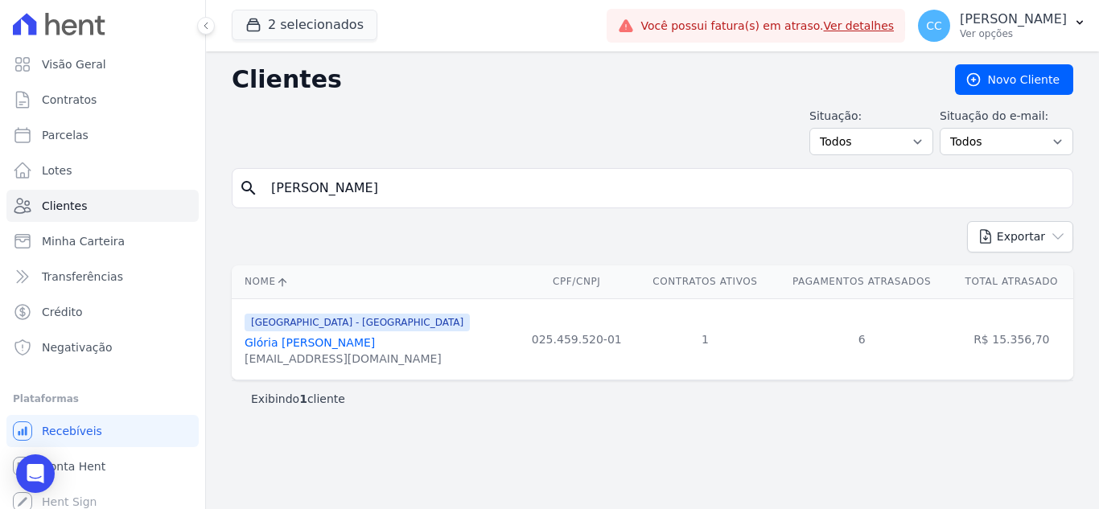
click at [359, 343] on link "Glória Paloma De Almeida" at bounding box center [310, 342] width 130 height 13
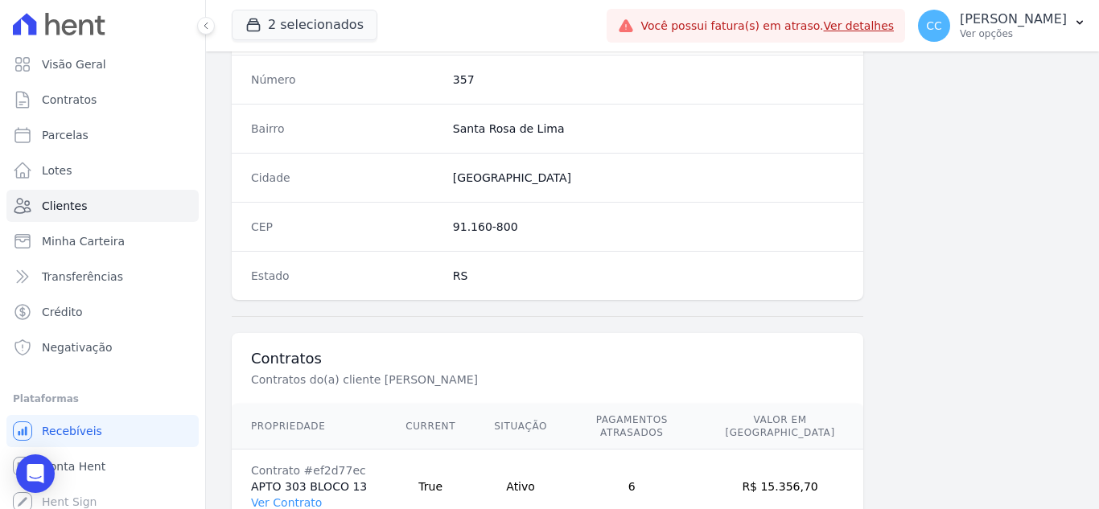
scroll to position [996, 0]
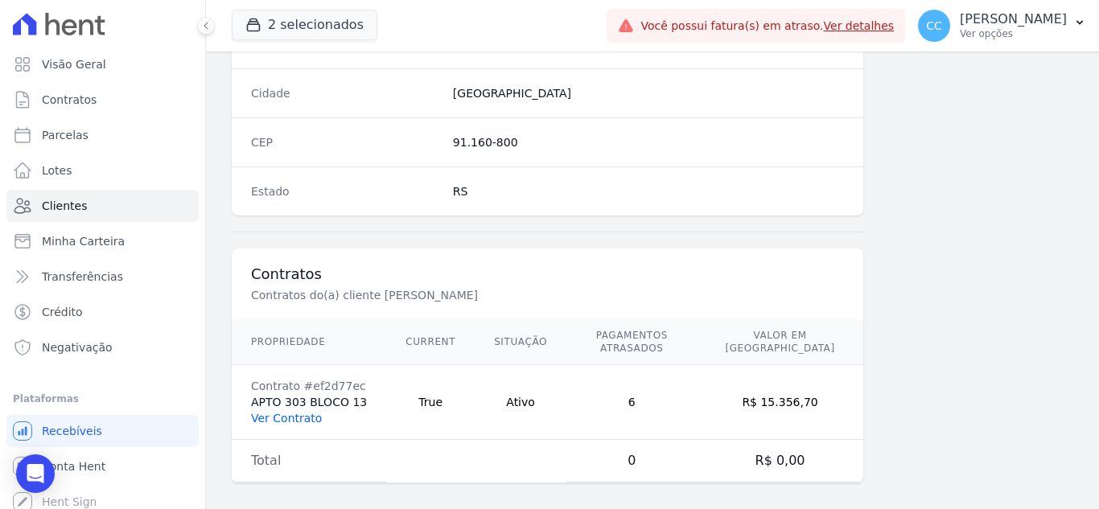
click at [308, 412] on link "Ver Contrato" at bounding box center [286, 418] width 71 height 13
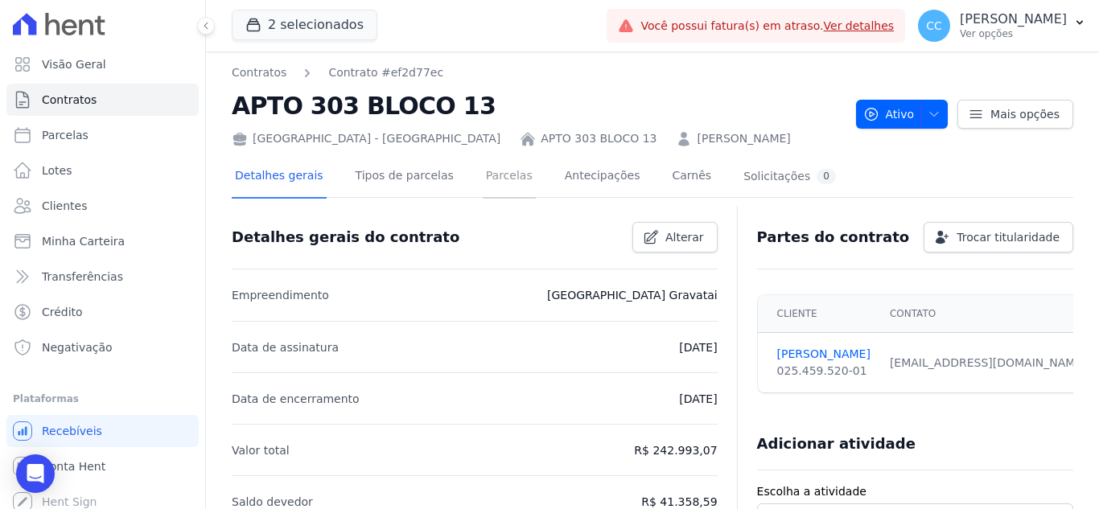
click at [499, 175] on link "Parcelas" at bounding box center [509, 177] width 53 height 43
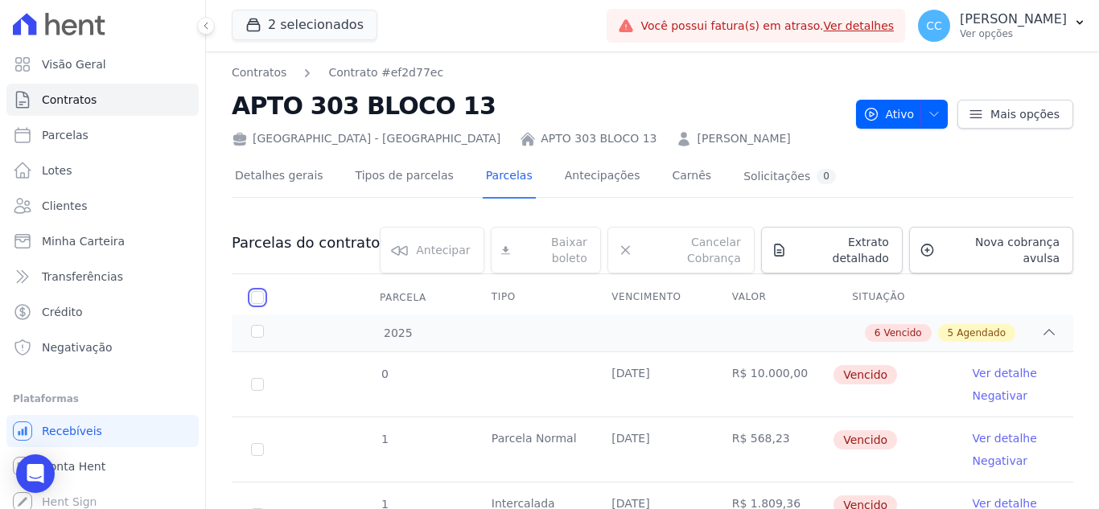
click at [262, 291] on input "checkbox" at bounding box center [257, 297] width 13 height 13
checkbox input "true"
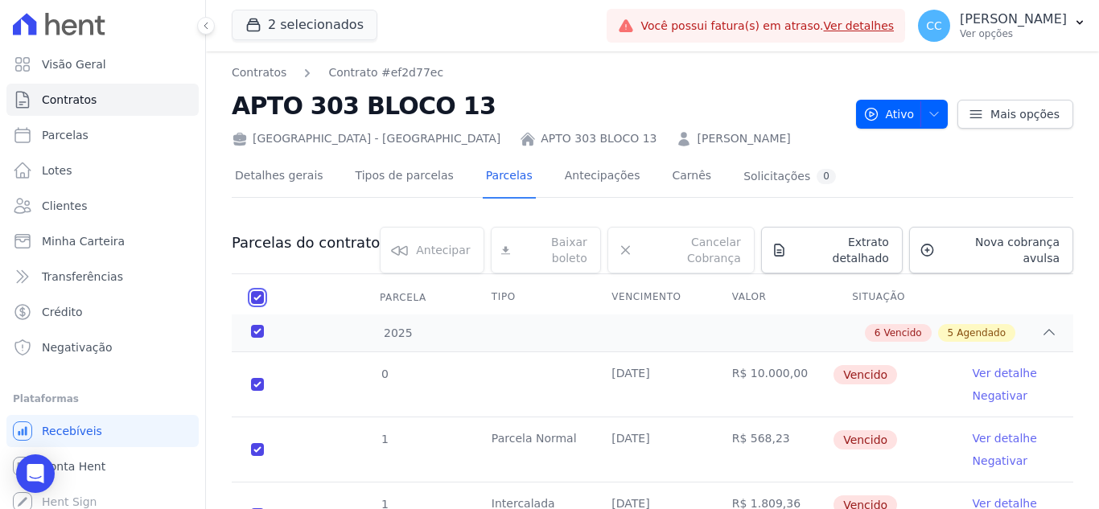
checkbox input "true"
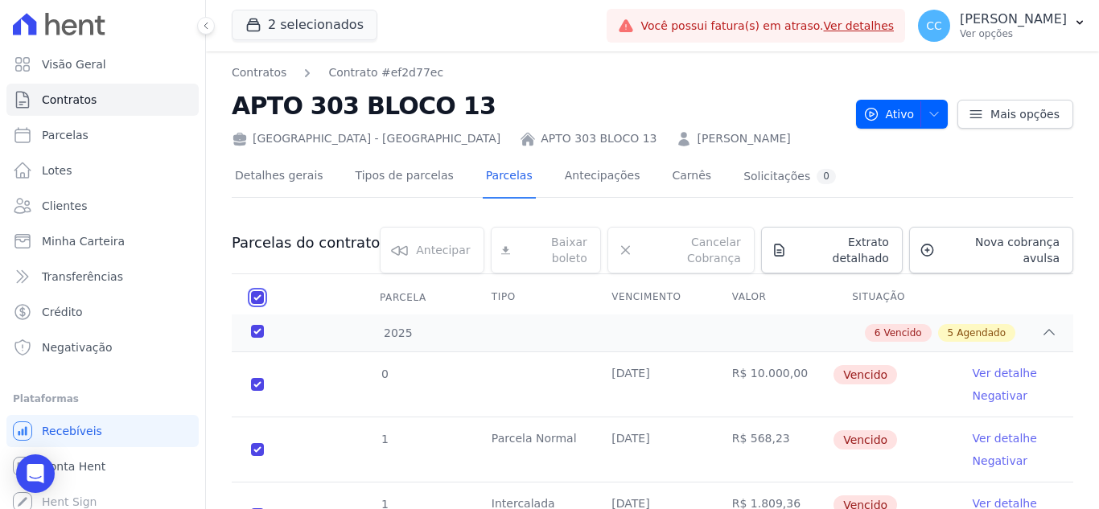
checkbox input "true"
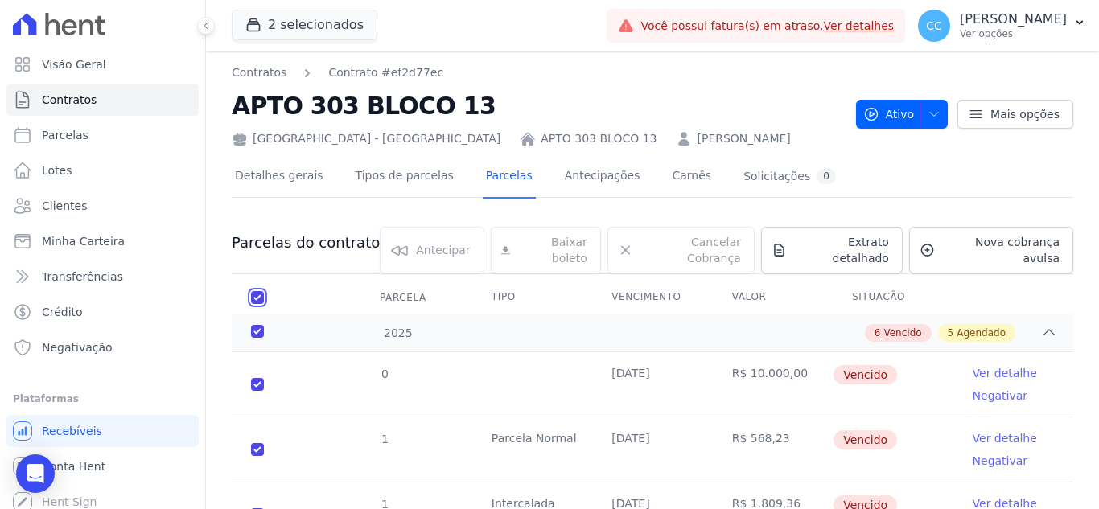
checkbox input "true"
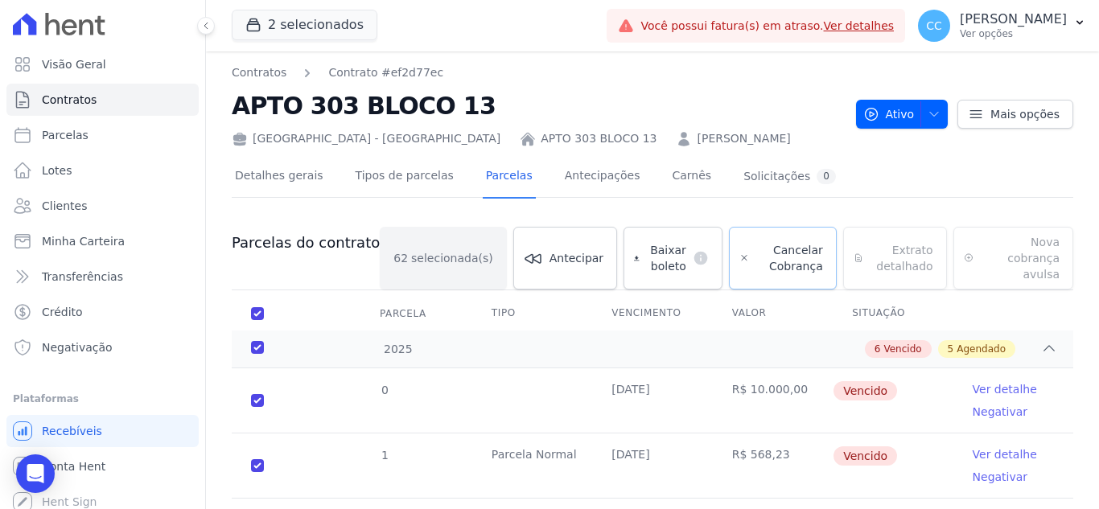
click at [766, 262] on span "Cancelar Cobrança" at bounding box center [788, 258] width 67 height 32
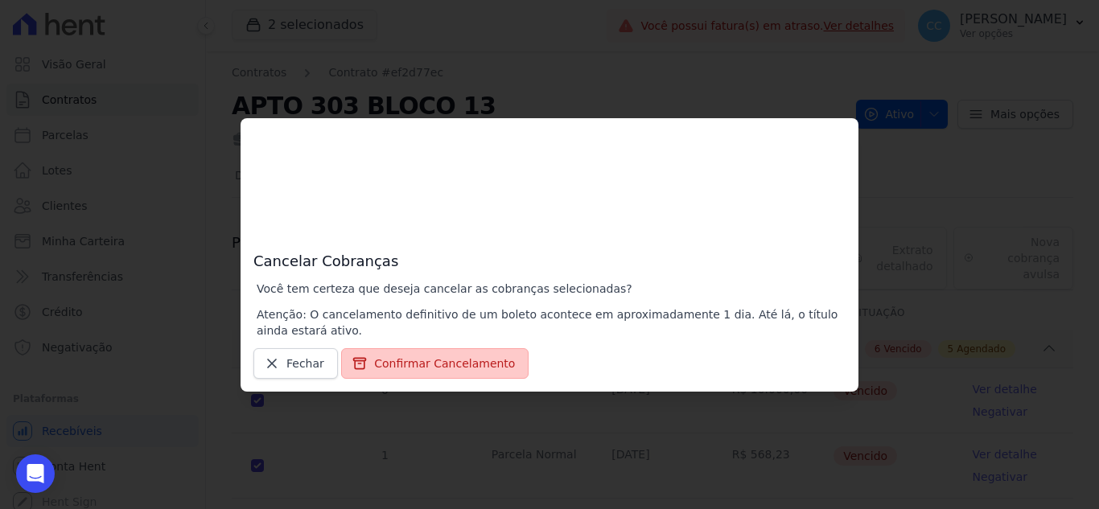
click at [406, 363] on button "Confirmar Cancelamento" at bounding box center [434, 363] width 187 height 31
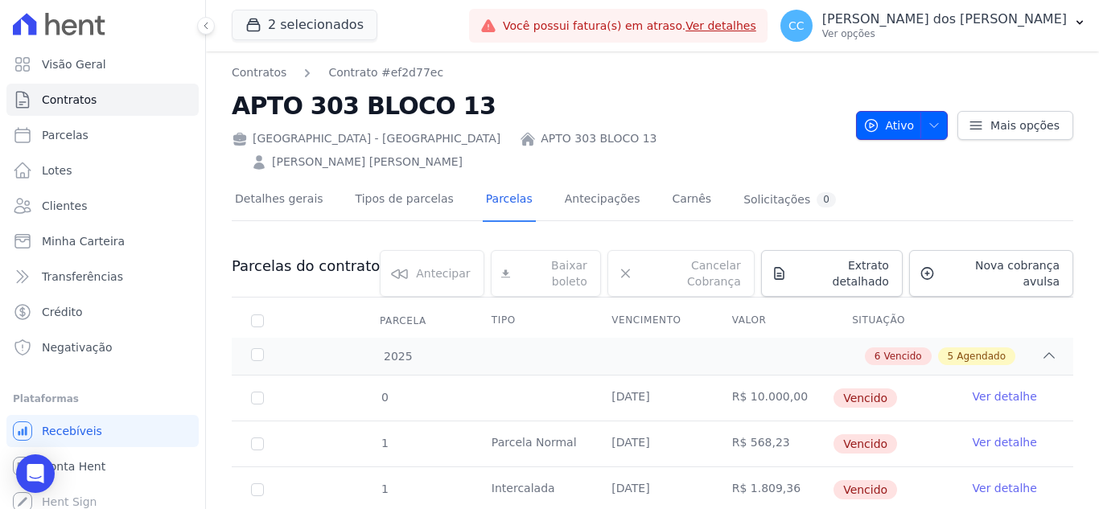
click at [932, 124] on icon "button" at bounding box center [934, 126] width 8 height 4
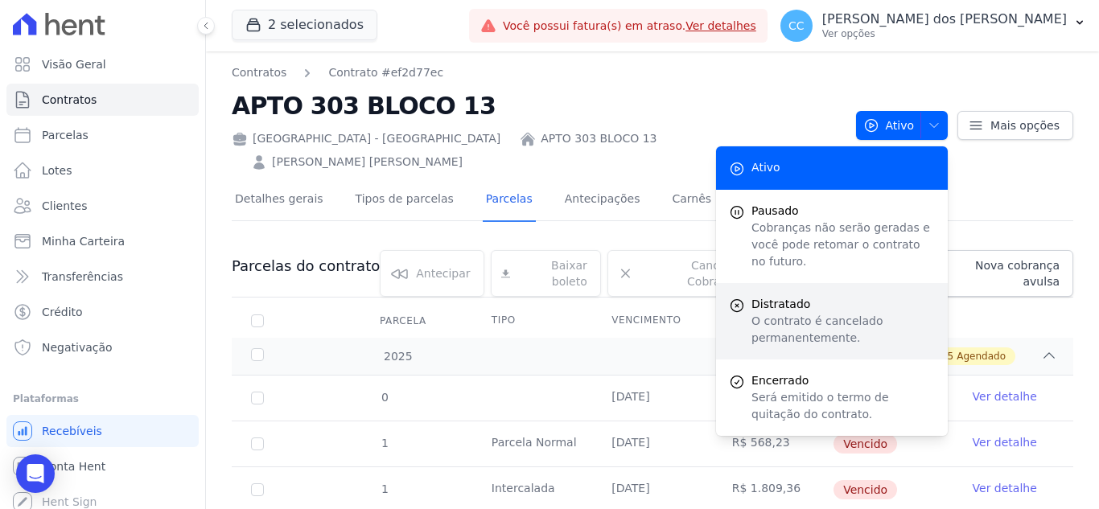
click at [817, 313] on p "O contrato é cancelado permanentemente." at bounding box center [842, 330] width 183 height 34
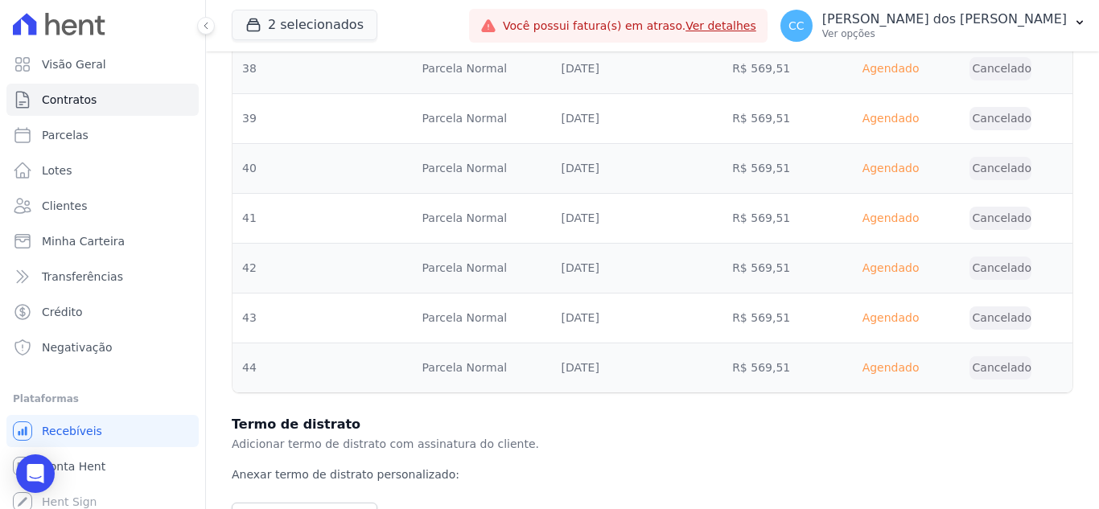
scroll to position [3343, 0]
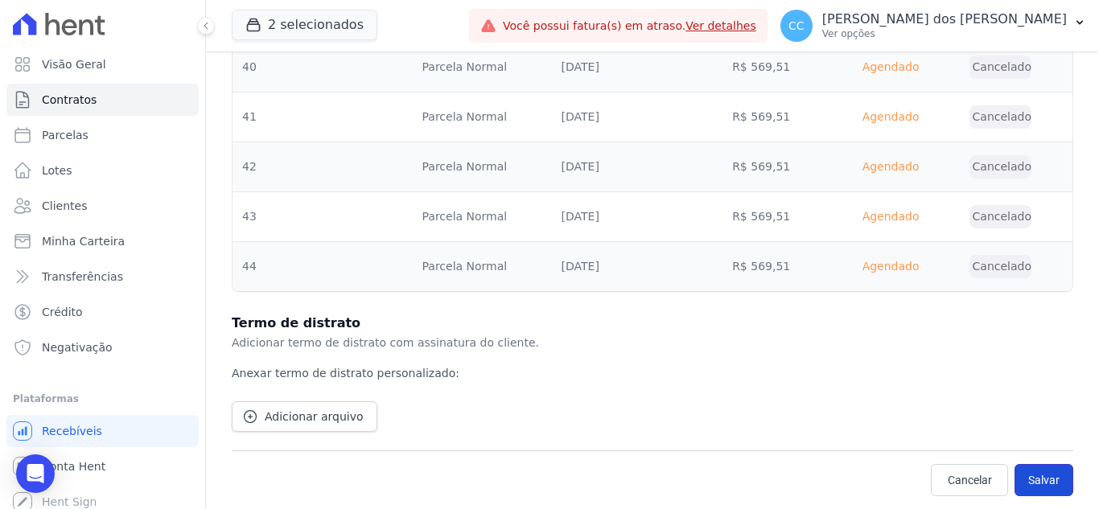
click at [1034, 489] on button "Salvar" at bounding box center [1044, 480] width 59 height 32
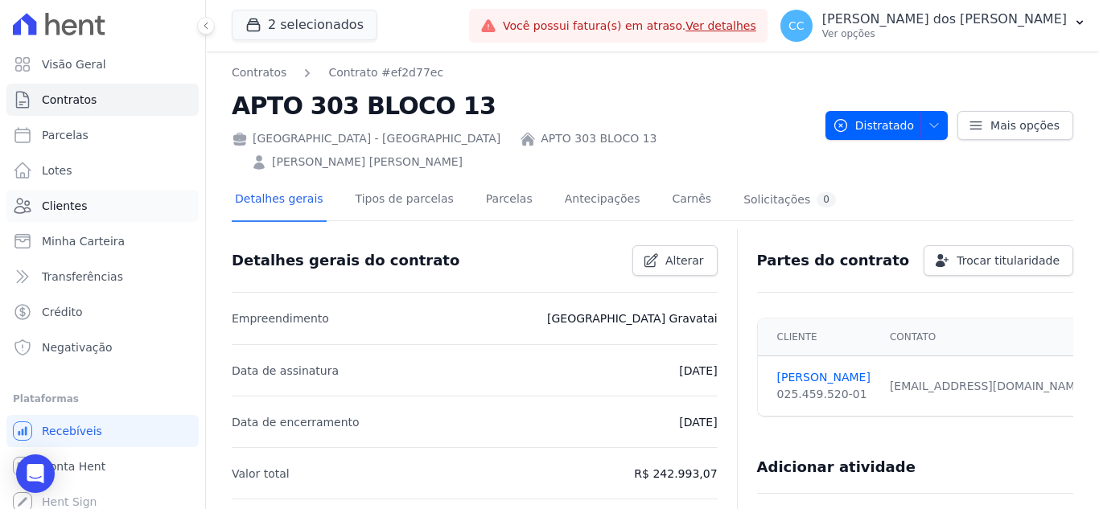
click at [88, 204] on link "Clientes" at bounding box center [102, 206] width 192 height 32
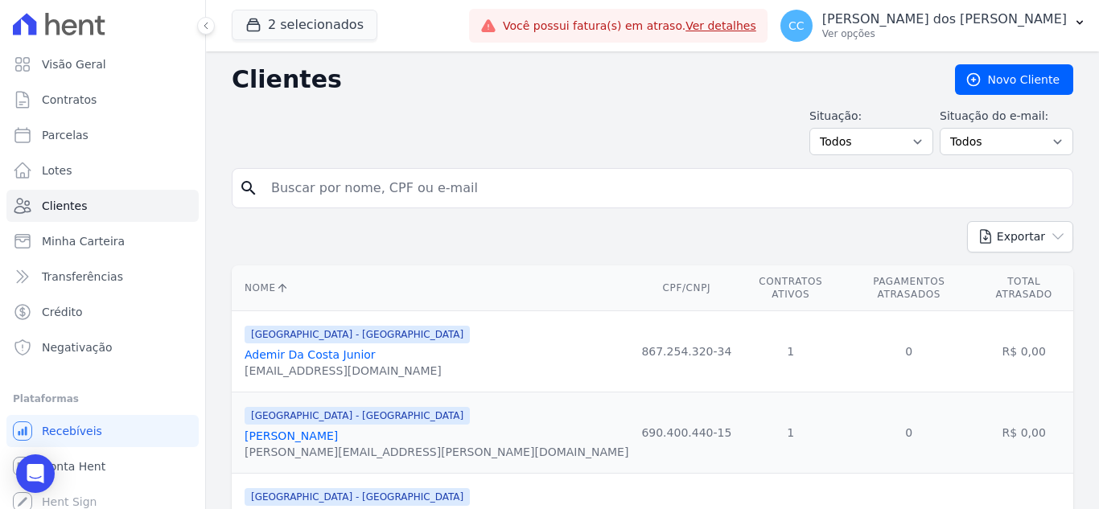
drag, startPoint x: 391, startPoint y: 190, endPoint x: 424, endPoint y: 182, distance: 34.0
click at [391, 190] on input "search" at bounding box center [663, 188] width 805 height 32
type input "N"
type input "melissa barcelos"
click at [848, 201] on input "melissa barcelos" at bounding box center [663, 188] width 805 height 32
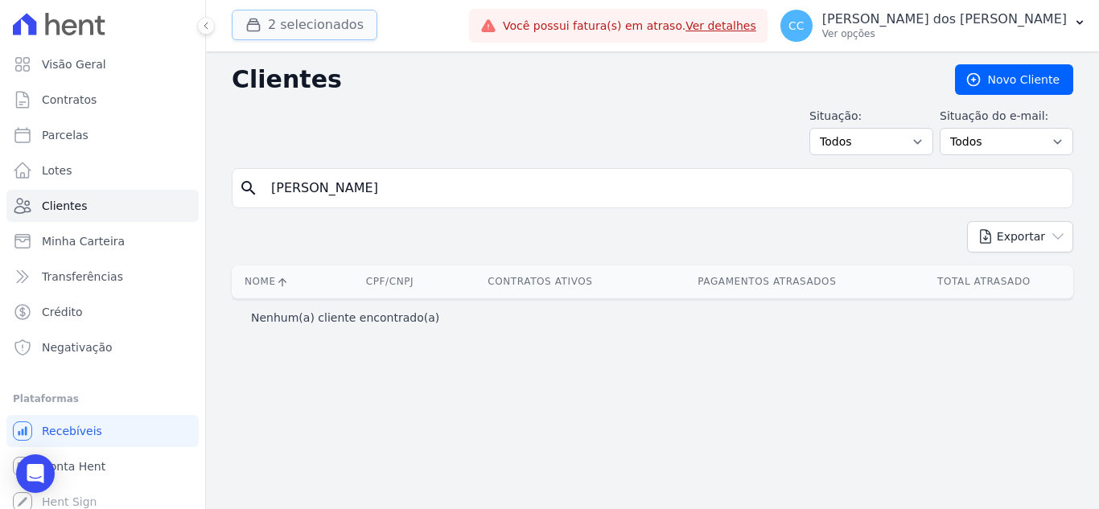
click at [277, 27] on button "2 selecionados" at bounding box center [305, 25] width 146 height 31
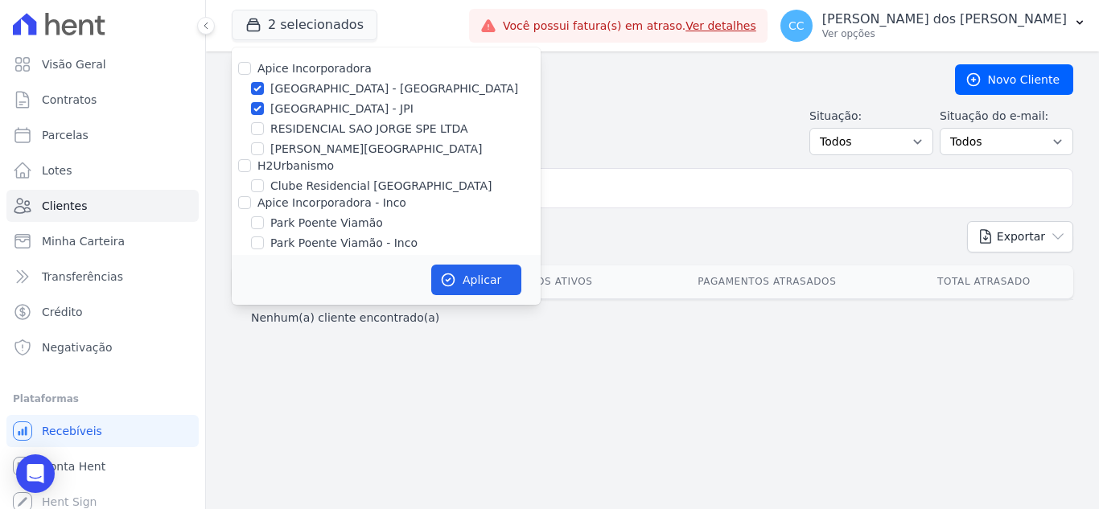
click at [240, 68] on div "Apice Incorporadora" at bounding box center [386, 68] width 309 height 17
click at [246, 68] on input "Apice Incorporadora" at bounding box center [244, 68] width 13 height 13
checkbox input "true"
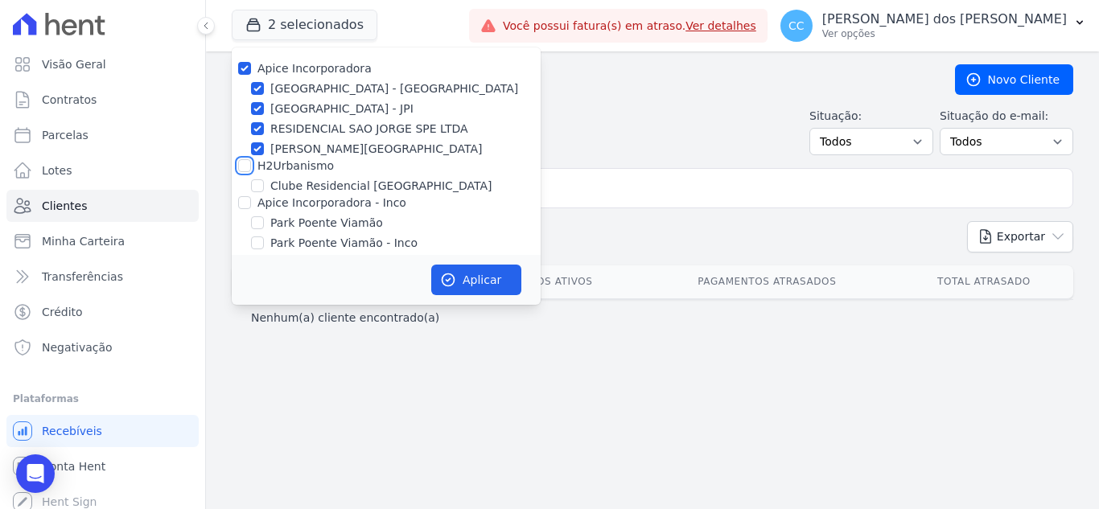
click at [240, 170] on input "H2Urbanismo" at bounding box center [244, 165] width 13 height 13
checkbox input "true"
click at [241, 202] on input "Apice Incorporadora - Inco" at bounding box center [244, 202] width 13 height 13
checkbox input "true"
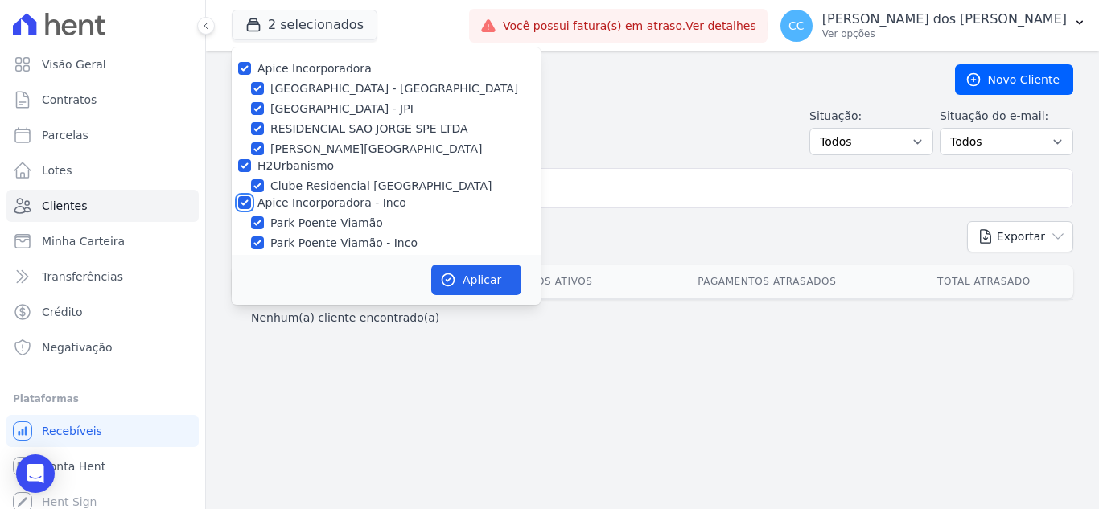
checkbox input "true"
click at [492, 279] on button "Aplicar" at bounding box center [476, 280] width 90 height 31
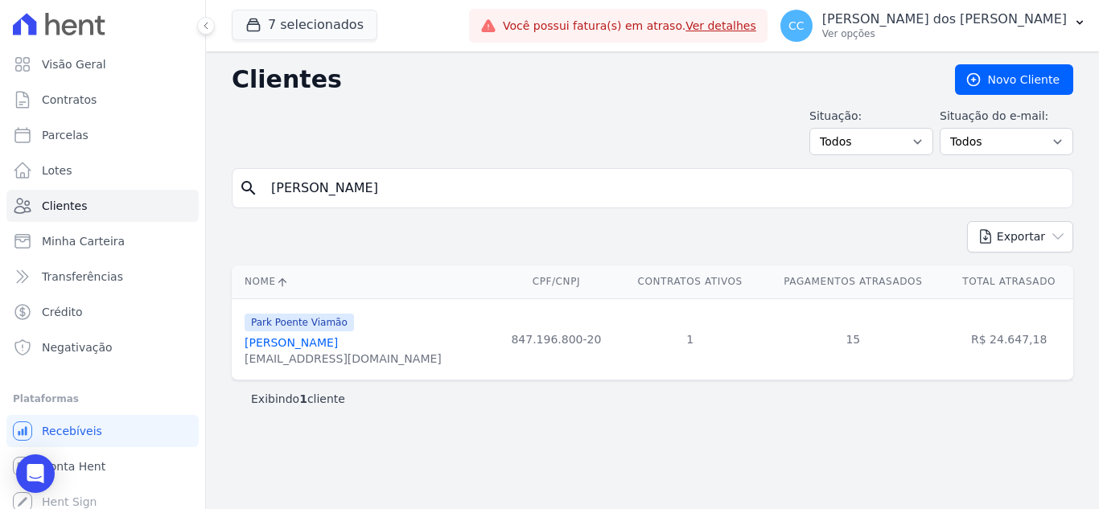
click at [669, 191] on input "melissa barcelos" at bounding box center [663, 188] width 805 height 32
click at [290, 344] on link "Melissa Barcelos Rocha" at bounding box center [291, 342] width 93 height 13
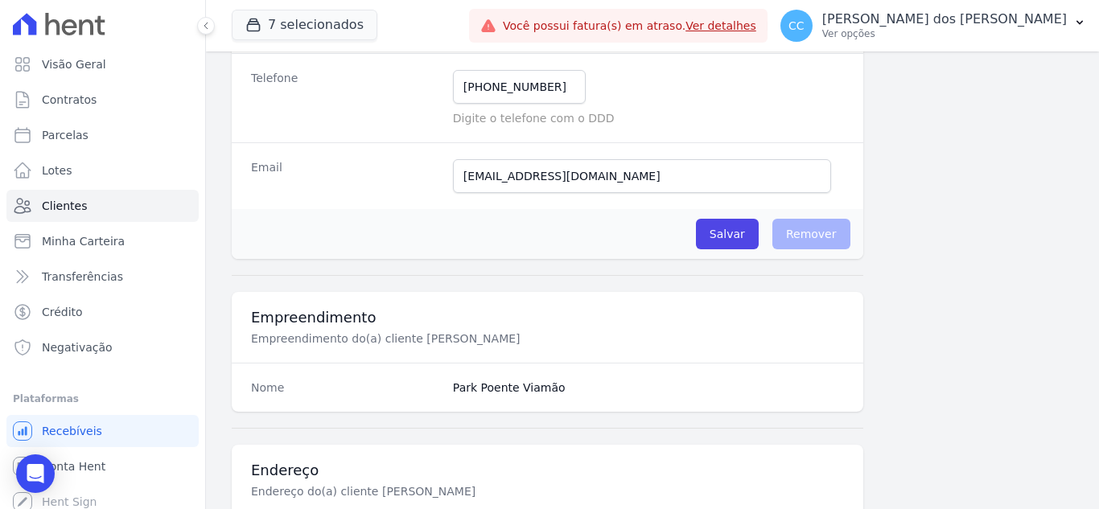
scroll to position [111, 0]
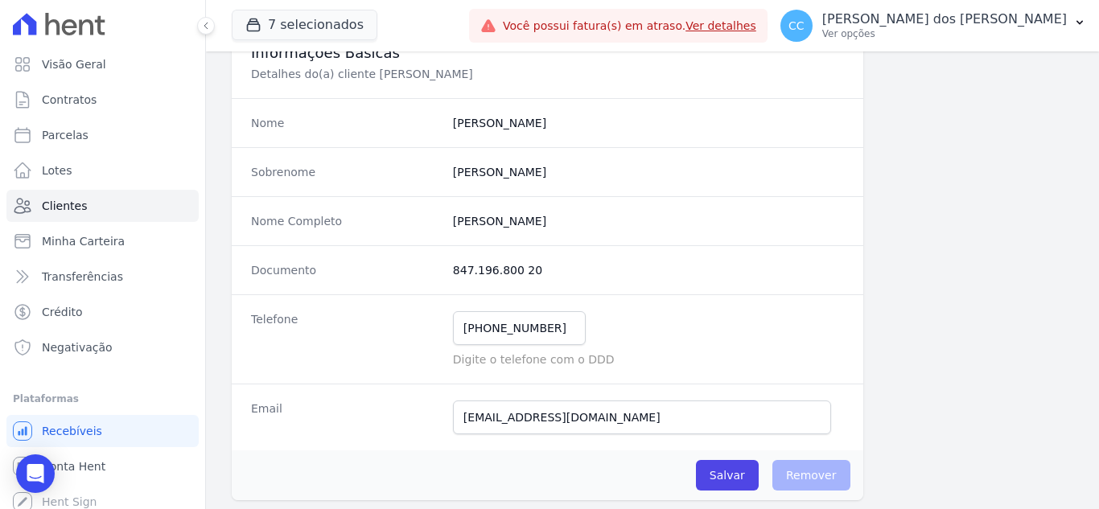
drag, startPoint x: 449, startPoint y: 265, endPoint x: 570, endPoint y: 282, distance: 122.7
click at [570, 282] on div "Documento 847.196.800 20" at bounding box center [548, 269] width 632 height 49
copy dd "847.196.800 20"
drag, startPoint x: 558, startPoint y: 331, endPoint x: 425, endPoint y: 333, distance: 133.6
click at [425, 333] on div "Telefone (51) 98462-6778 Mensagem de SMS ainda não enviada.. Mensagem de Whatsa…" at bounding box center [548, 338] width 632 height 89
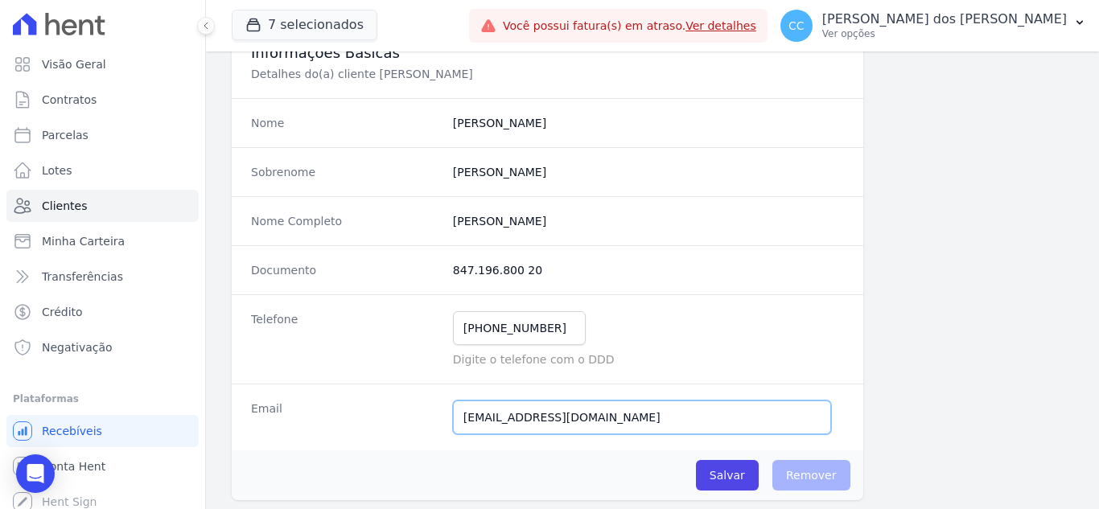
drag, startPoint x: 481, startPoint y: 419, endPoint x: 645, endPoint y: 419, distance: 164.1
click input "melissabarcelos90@gmail.com"
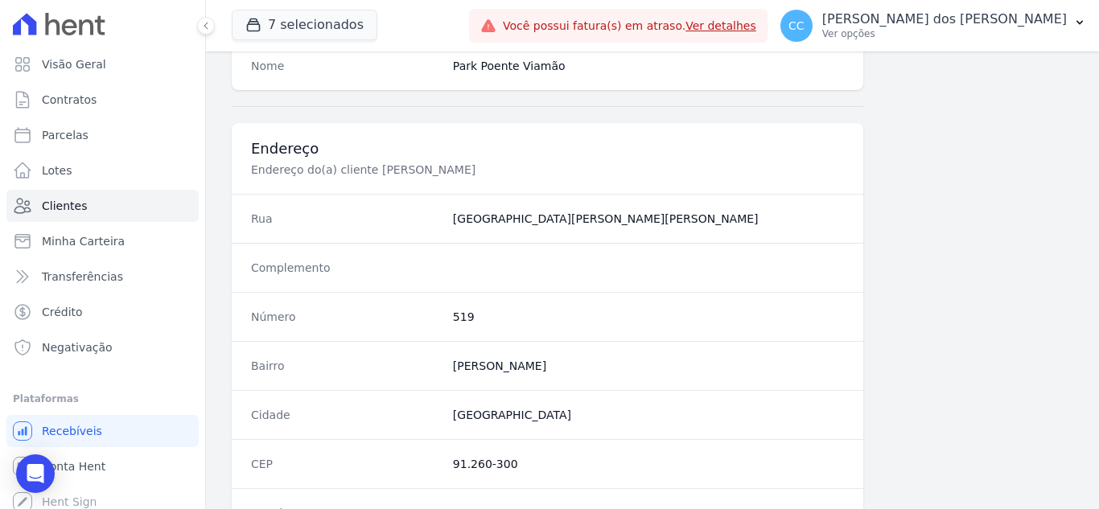
scroll to position [916, 0]
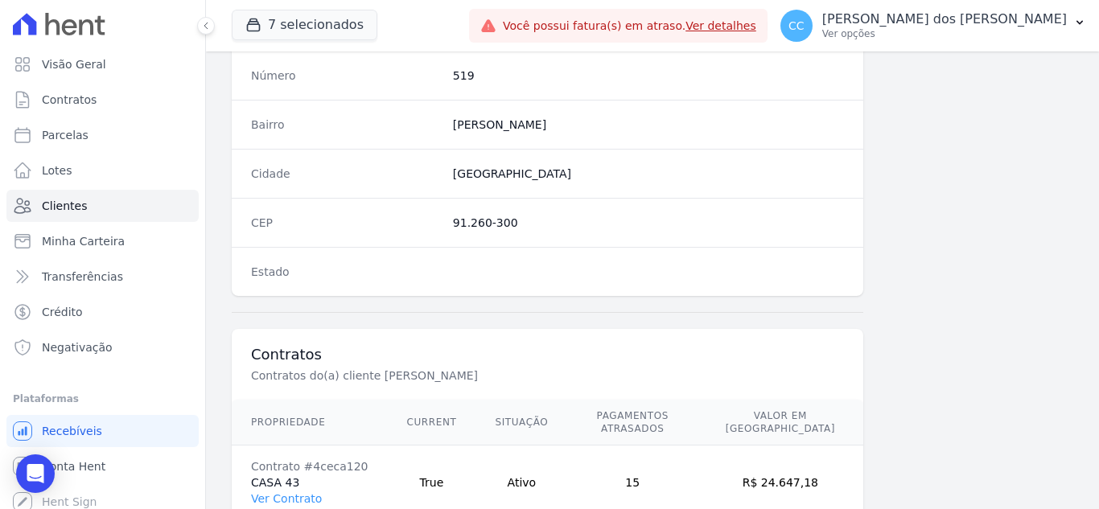
drag, startPoint x: 443, startPoint y: 219, endPoint x: 542, endPoint y: 217, distance: 99.0
click div "CEP 91.260-300"
copy dd "91.260-300"
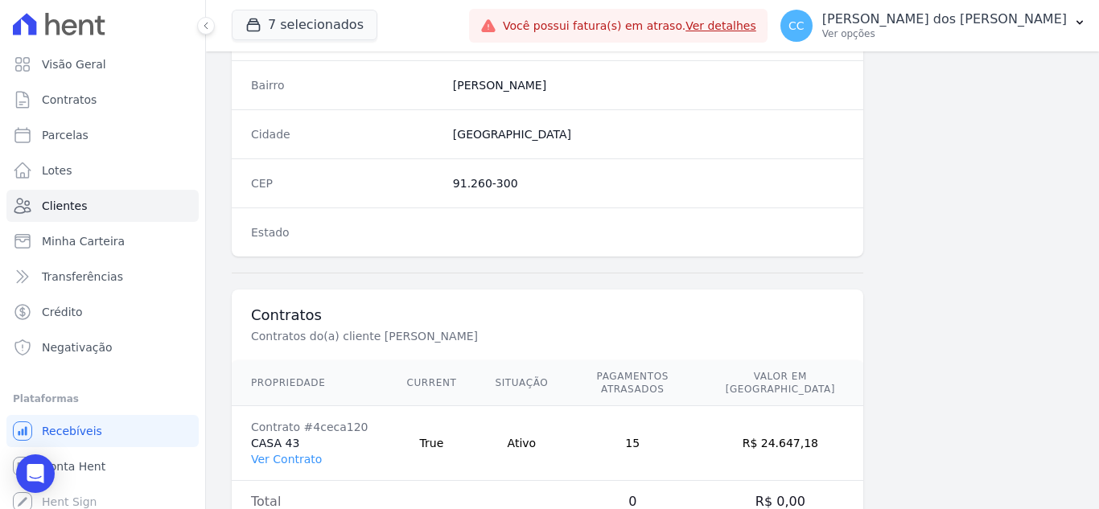
scroll to position [996, 0]
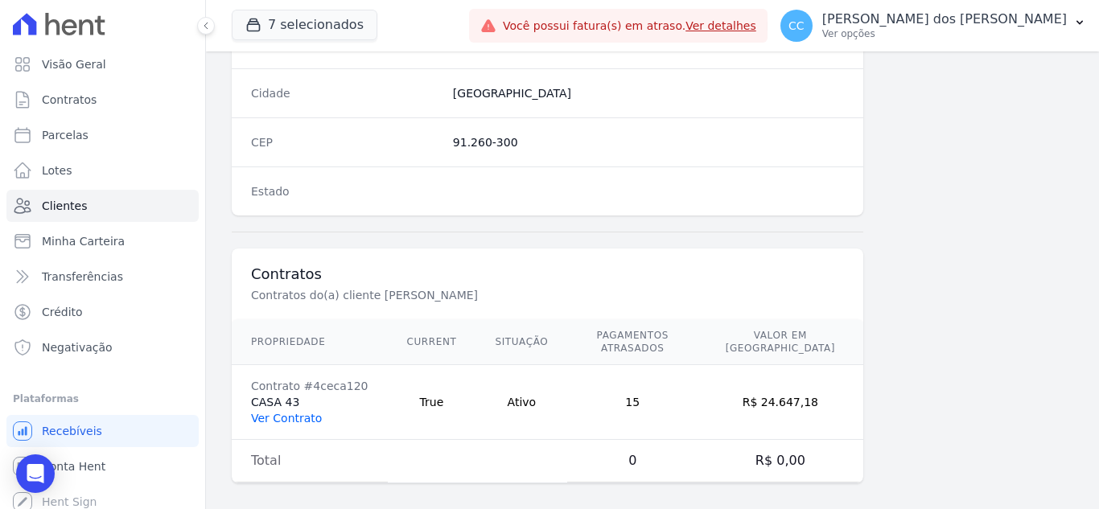
click link "Ver Contrato"
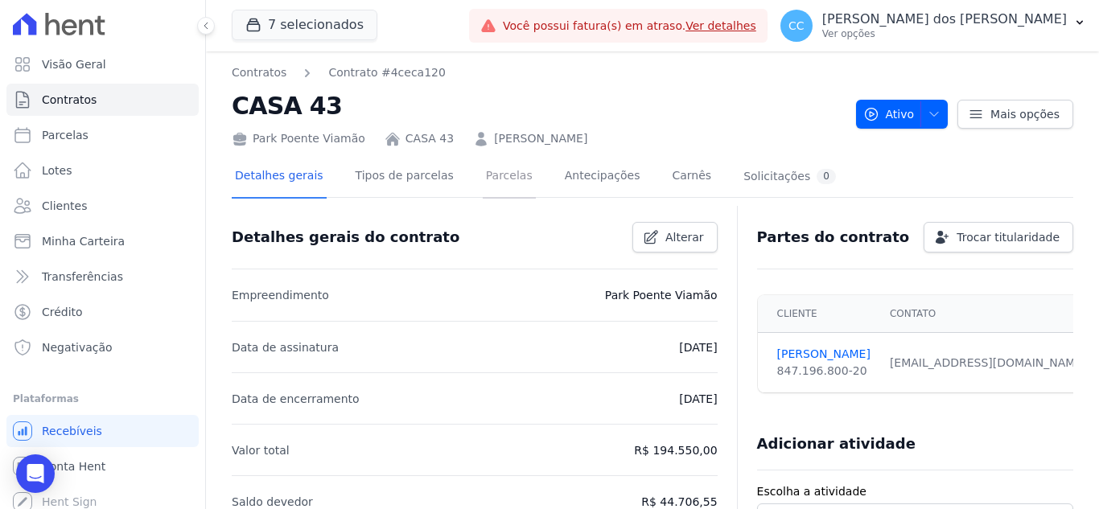
click link "Parcelas"
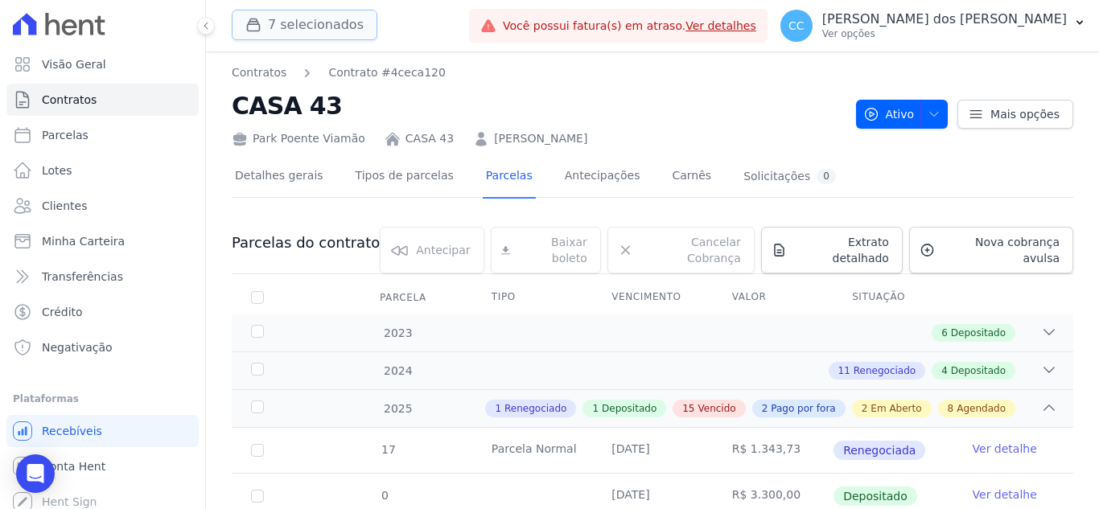
click button "7 selecionados"
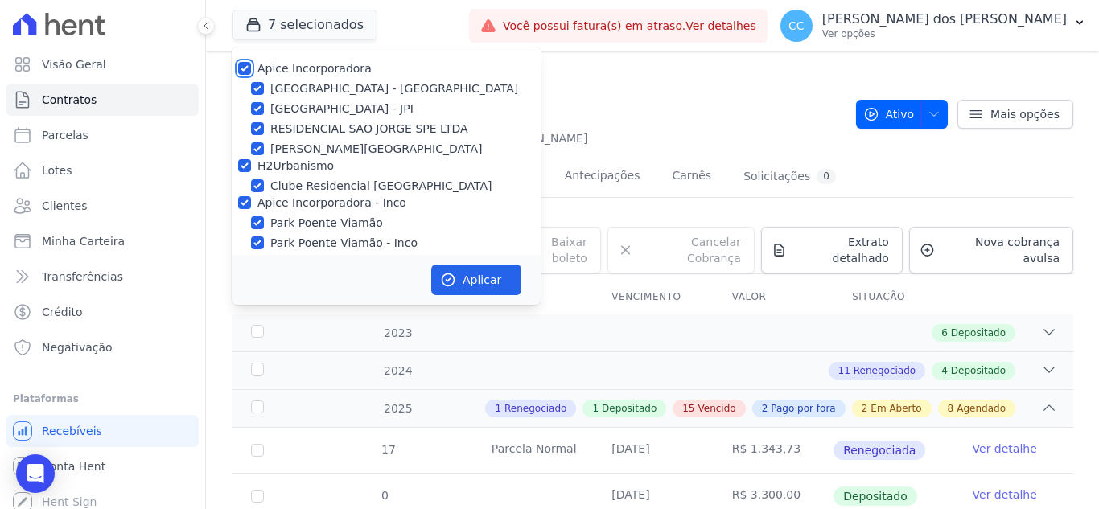
click input "Apice Incorporadora"
checkbox input "false"
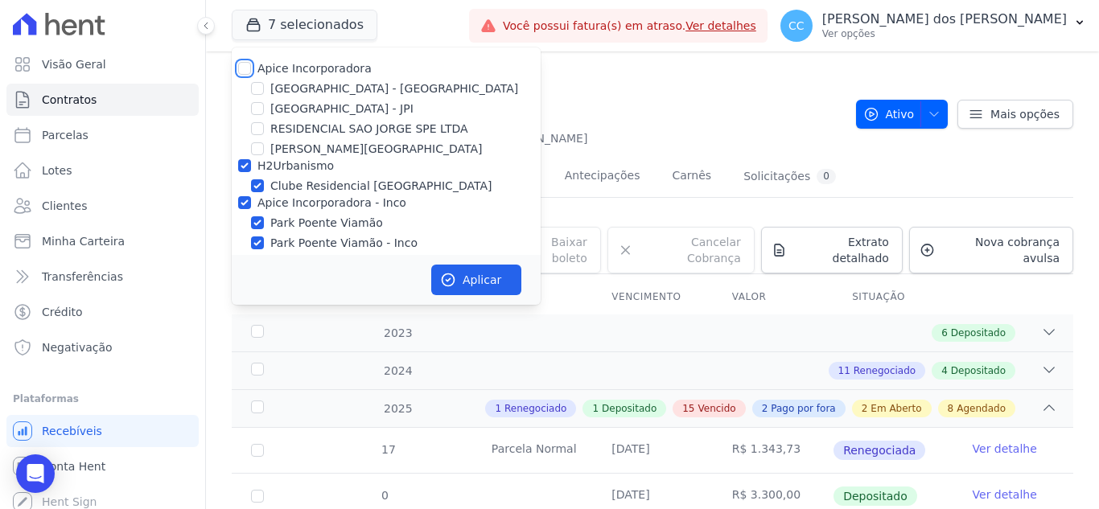
checkbox input "false"
click input "H2Urbanismo"
checkbox input "false"
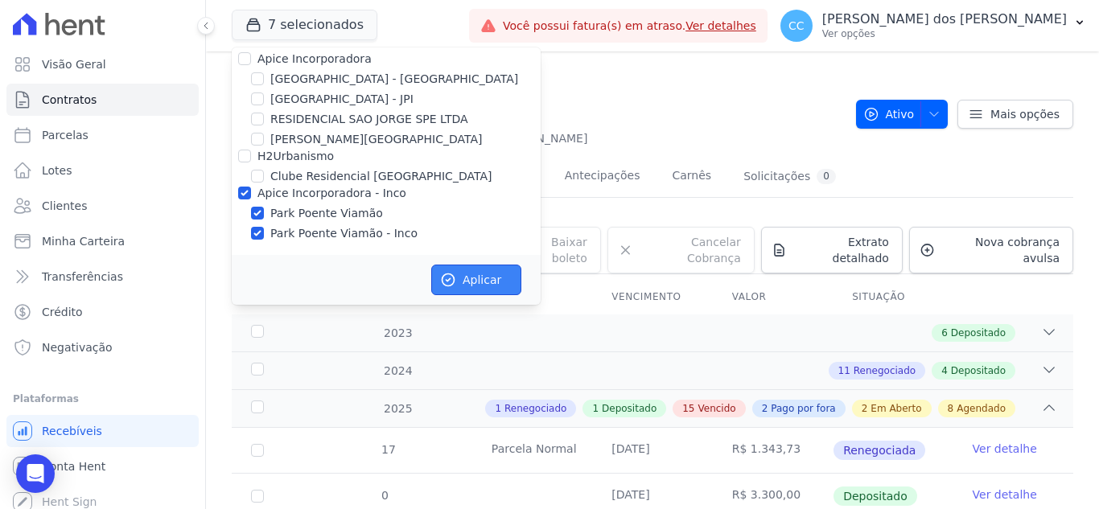
click button "Aplicar"
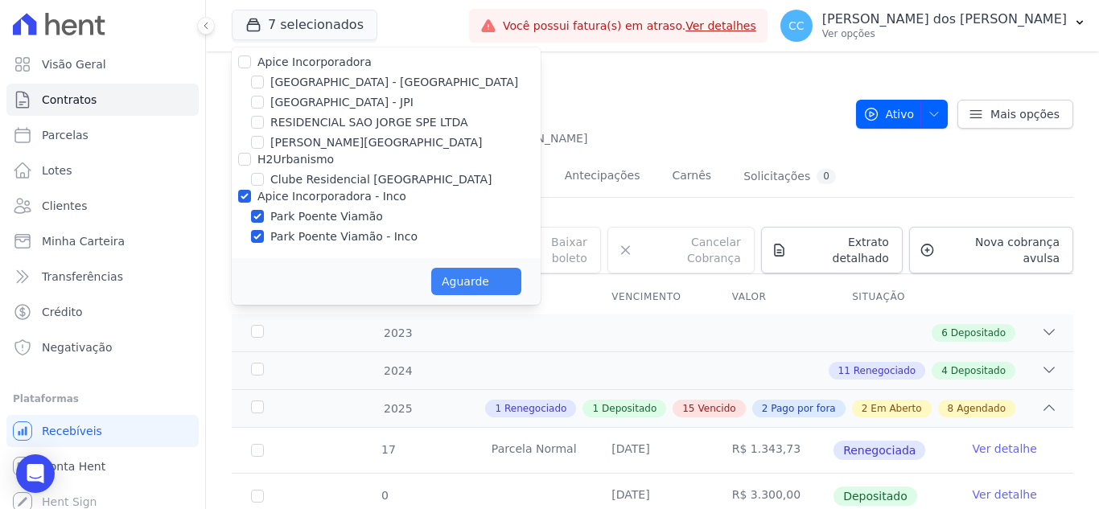
scroll to position [6, 0]
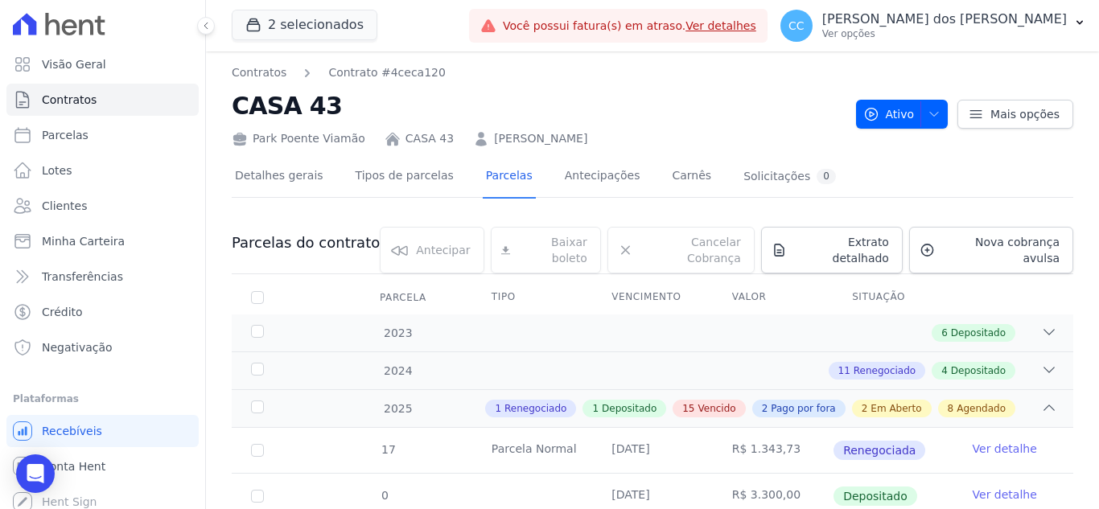
click div "Detalhes gerais Tipos de parcelas Parcelas Antecipações Carnês Solicitações 0"
click link "Clientes"
click link "Parcelas"
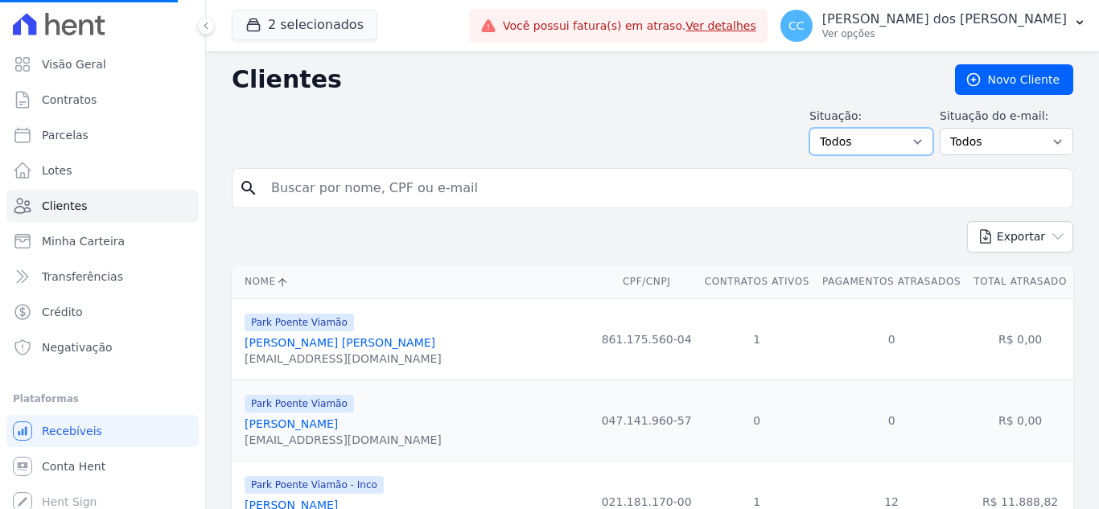
click select "Todos Adimplentes Inadimplentes"
select select "overdue"
click select "Todos Adimplentes Inadimplentes"
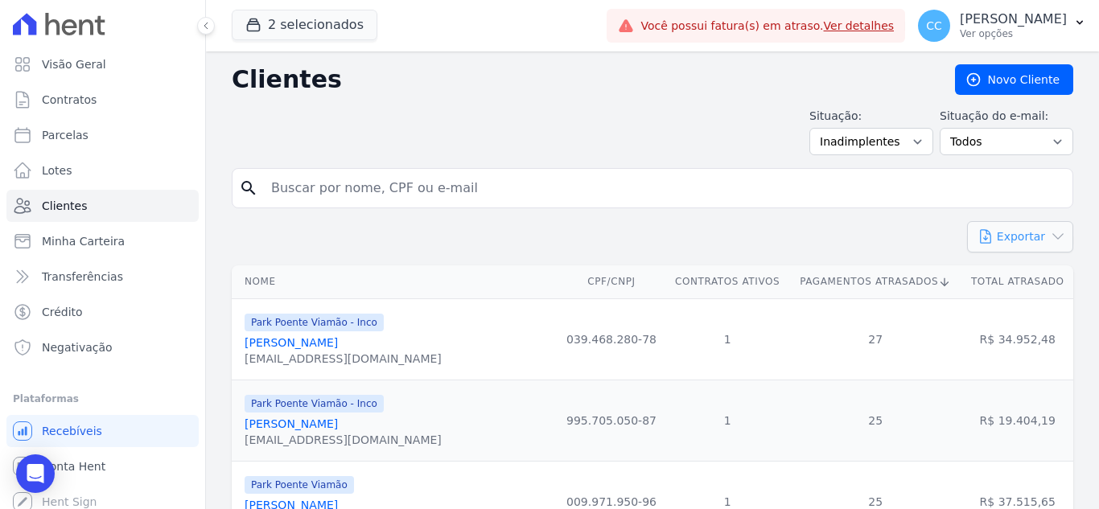
click at [1037, 237] on button "Exportar" at bounding box center [1020, 236] width 106 height 31
click at [1038, 304] on link "CSV" at bounding box center [1054, 304] width 90 height 30
click at [464, 173] on input "search" at bounding box center [663, 188] width 805 height 32
type input "GILBERTO"
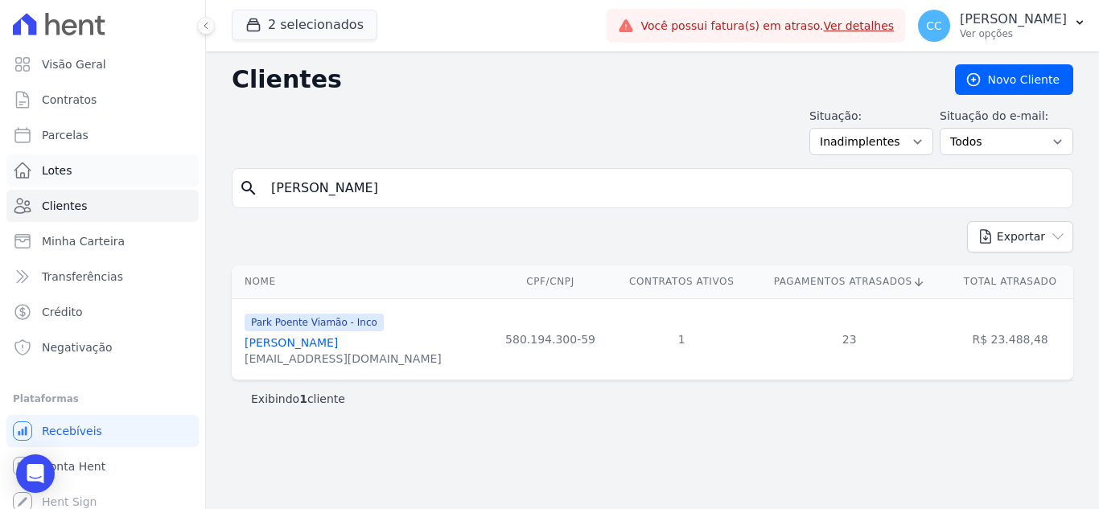
drag, startPoint x: 385, startPoint y: 179, endPoint x: 101, endPoint y: 163, distance: 284.5
click at [89, 169] on div "Visão Geral Contratos [GEOGRAPHIC_DATA] Lotes Clientes Minha Carteira Transferê…" at bounding box center [549, 254] width 1099 height 509
type input "eduardo brum"
click at [290, 347] on link "Eduardo Brum" at bounding box center [291, 342] width 93 height 13
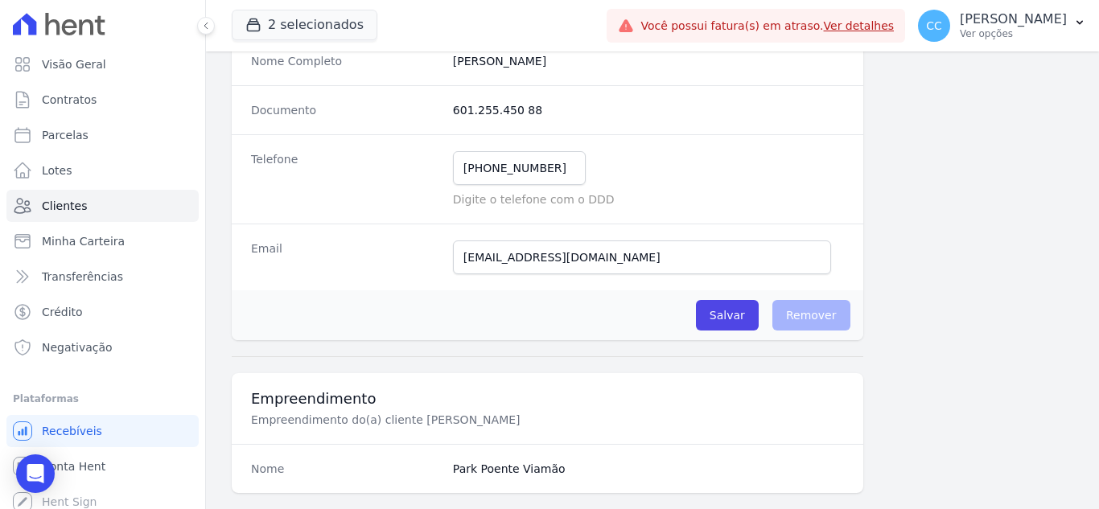
scroll to position [191, 0]
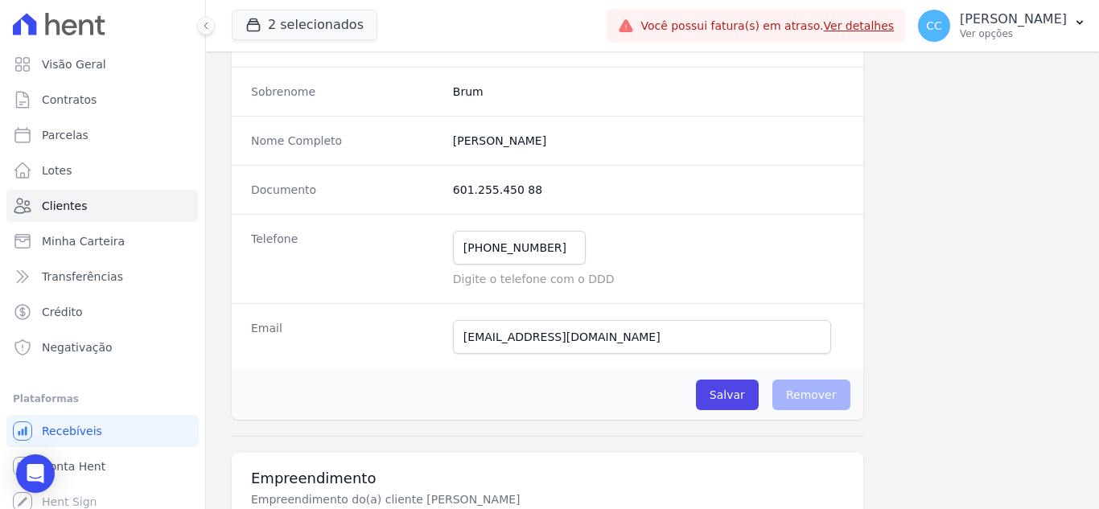
drag, startPoint x: 451, startPoint y: 183, endPoint x: 574, endPoint y: 165, distance: 125.2
click at [574, 165] on div "Documento 601.255.450 88" at bounding box center [548, 189] width 632 height 49
drag, startPoint x: 526, startPoint y: 257, endPoint x: 410, endPoint y: 259, distance: 116.7
click at [410, 259] on div "Telefone (51) 98062-0456 Mensagem de SMS ainda não enviada.. Mensagem de Whatsa…" at bounding box center [548, 258] width 632 height 89
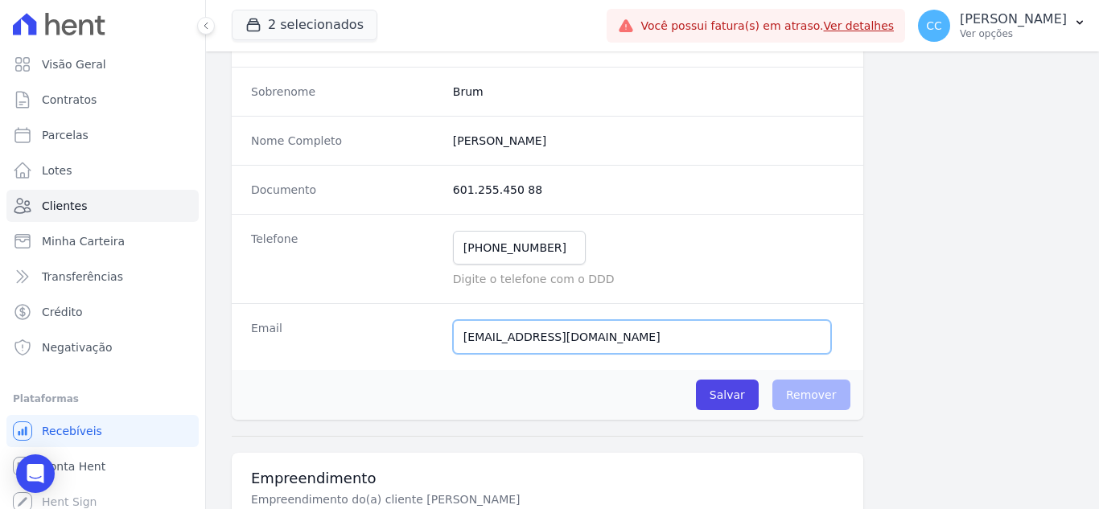
drag, startPoint x: 637, startPoint y: 332, endPoint x: 418, endPoint y: 356, distance: 220.2
click at [418, 356] on div "Email gabrielabrum61@gmail.com Email confirmado." at bounding box center [548, 336] width 632 height 67
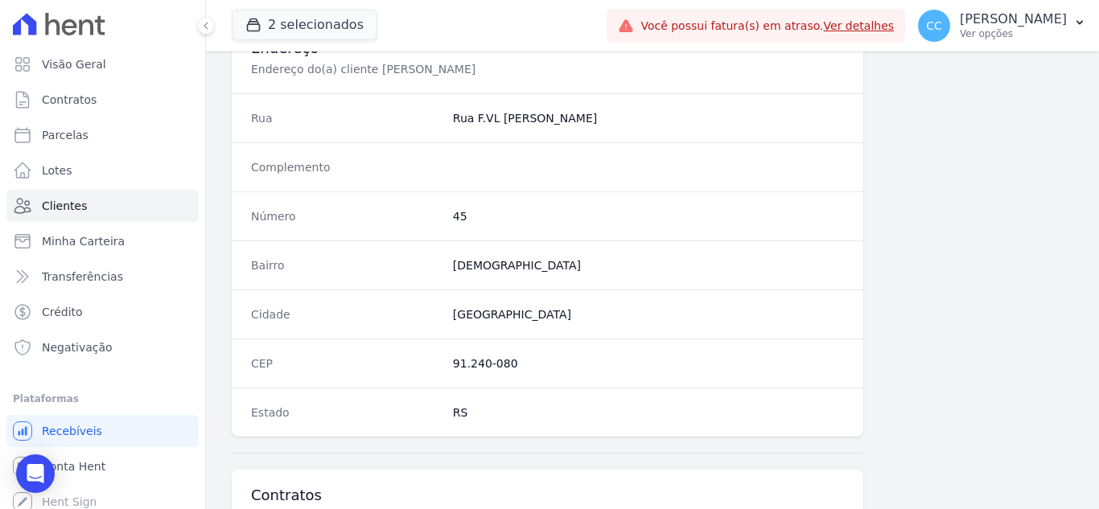
scroll to position [885, 0]
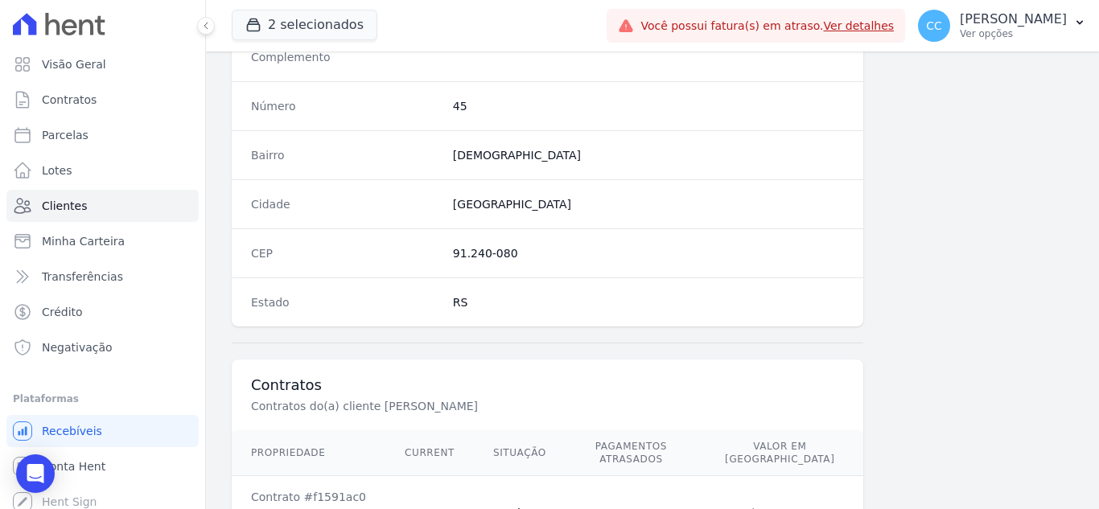
drag, startPoint x: 451, startPoint y: 259, endPoint x: 533, endPoint y: 247, distance: 82.9
click at [533, 247] on dd "91.240-080" at bounding box center [648, 253] width 391 height 16
copy dd "91.240-080"
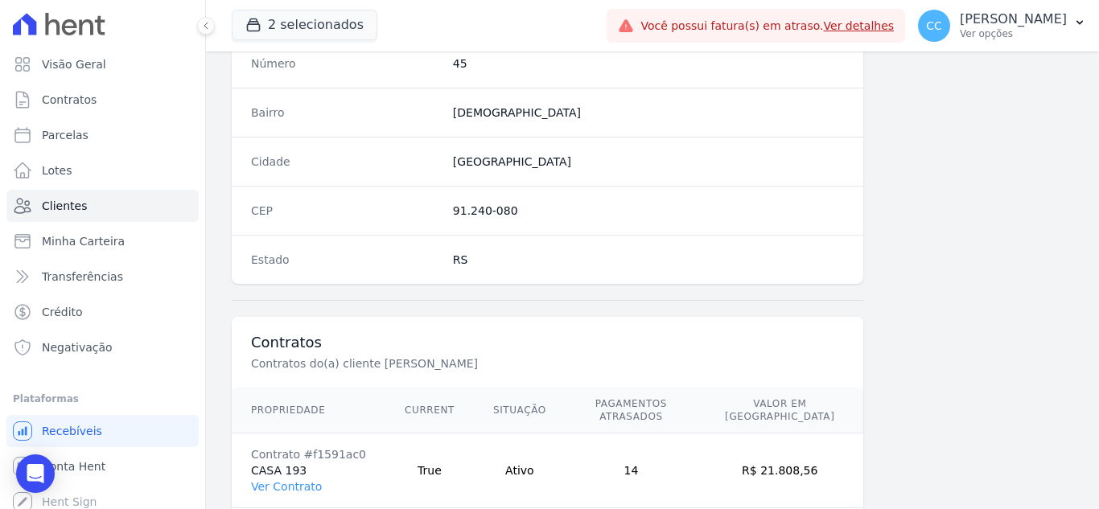
scroll to position [996, 0]
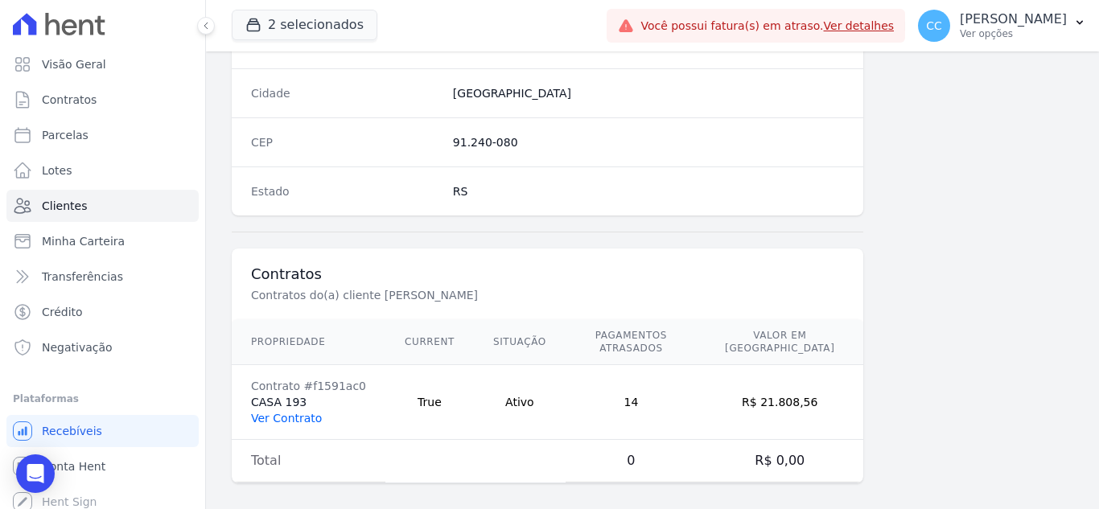
click at [307, 412] on link "Ver Contrato" at bounding box center [286, 418] width 71 height 13
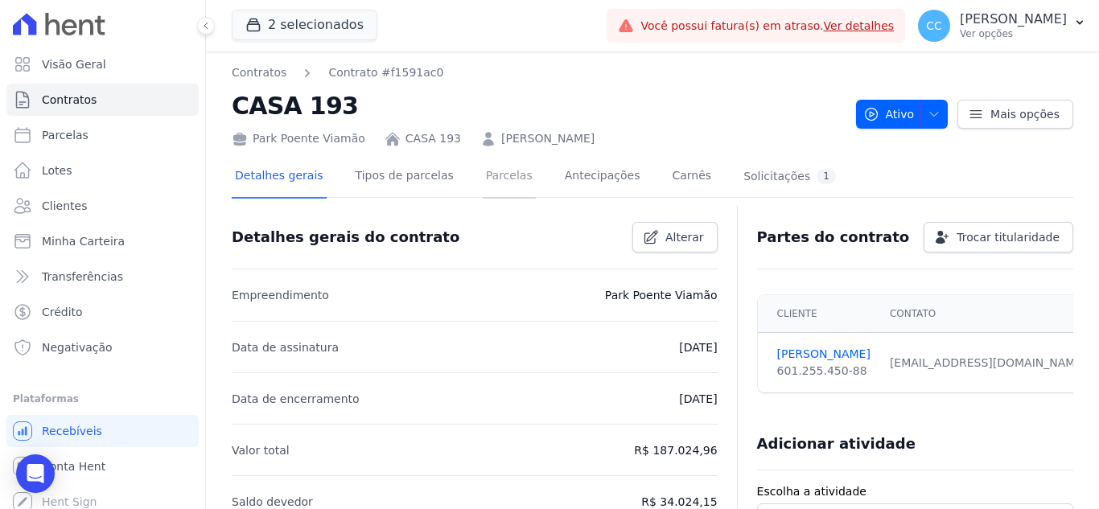
click at [483, 183] on link "Parcelas" at bounding box center [509, 177] width 53 height 43
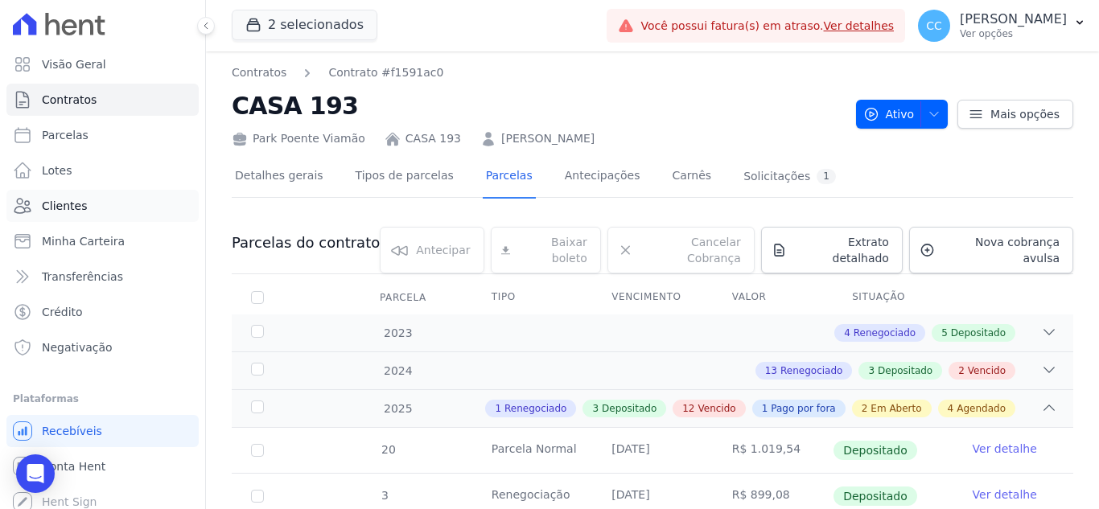
click at [91, 205] on link "Clientes" at bounding box center [102, 206] width 192 height 32
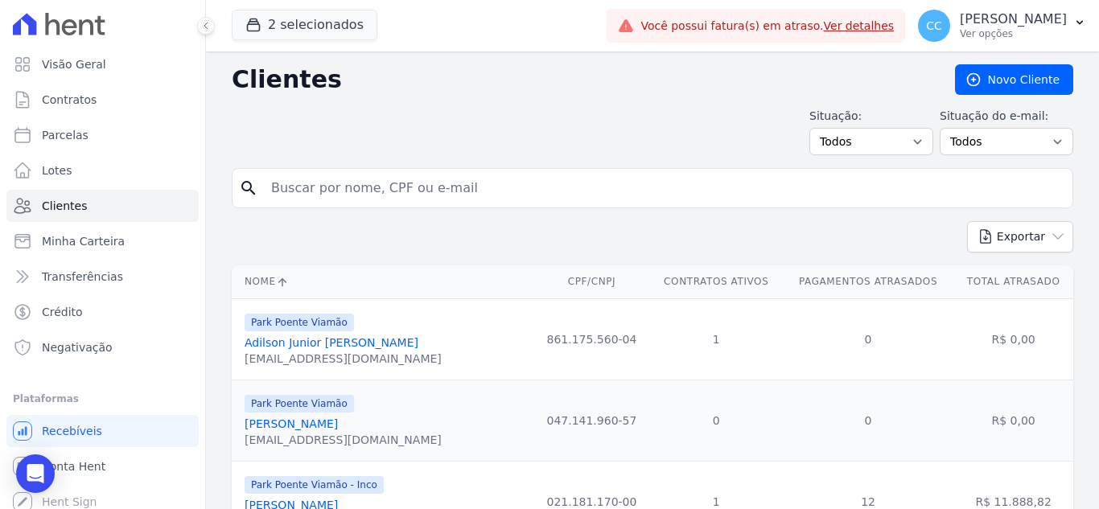
click at [359, 187] on input "search" at bounding box center [663, 188] width 805 height 32
type input "e"
type input "willian"
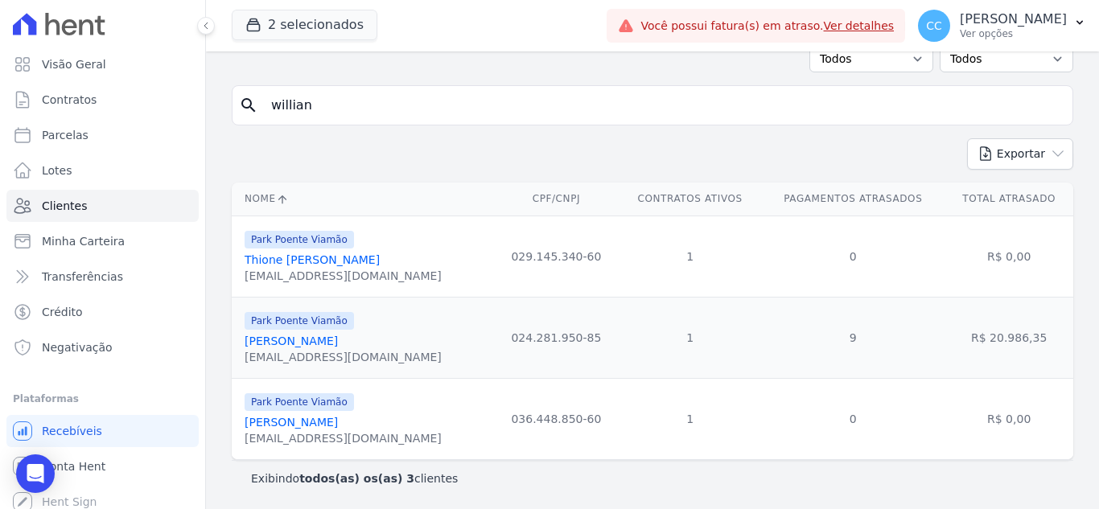
scroll to position [84, 0]
click at [314, 342] on link "Willian Avila Da Silva" at bounding box center [291, 341] width 93 height 13
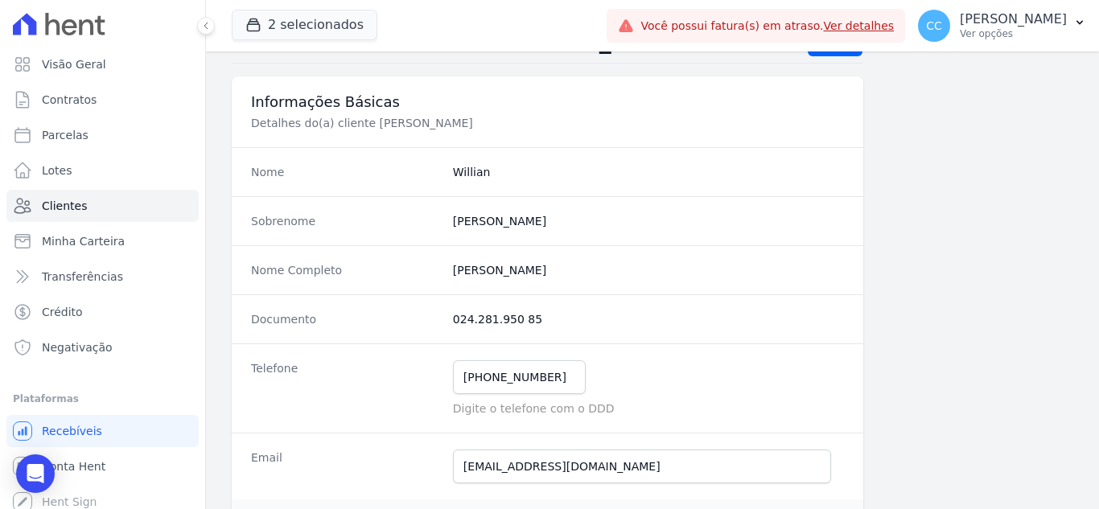
scroll to position [161, 0]
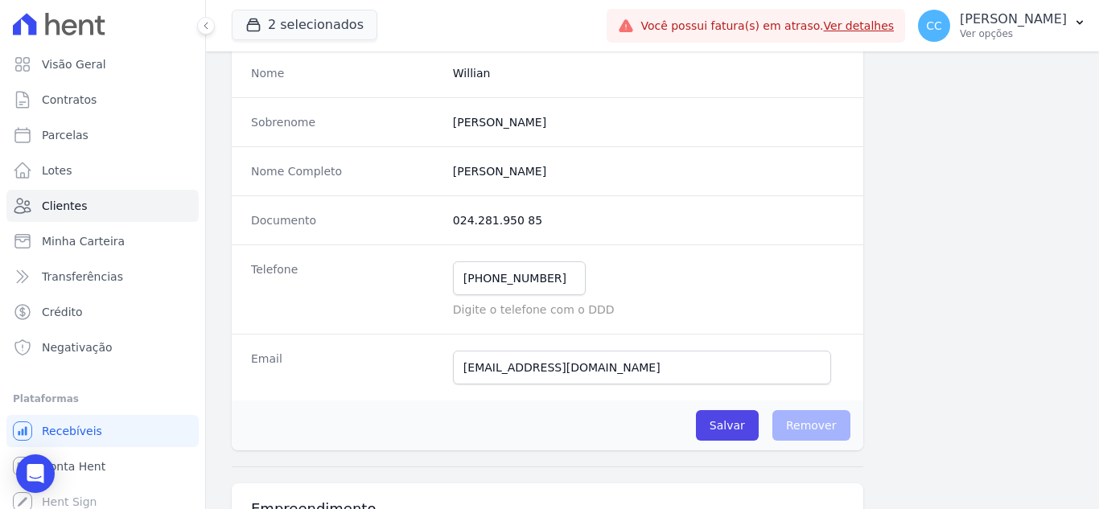
drag, startPoint x: 451, startPoint y: 219, endPoint x: 578, endPoint y: 211, distance: 128.2
click at [578, 211] on div "Documento 024.281.950 85" at bounding box center [548, 220] width 632 height 49
copy dd "024.281.950 85"
drag, startPoint x: 533, startPoint y: 286, endPoint x: 383, endPoint y: 278, distance: 149.9
click at [384, 278] on div "Telefone (51) 99879-1633 Mensagem de SMS ainda não enviada.. Mensagem de Whatsa…" at bounding box center [548, 289] width 632 height 89
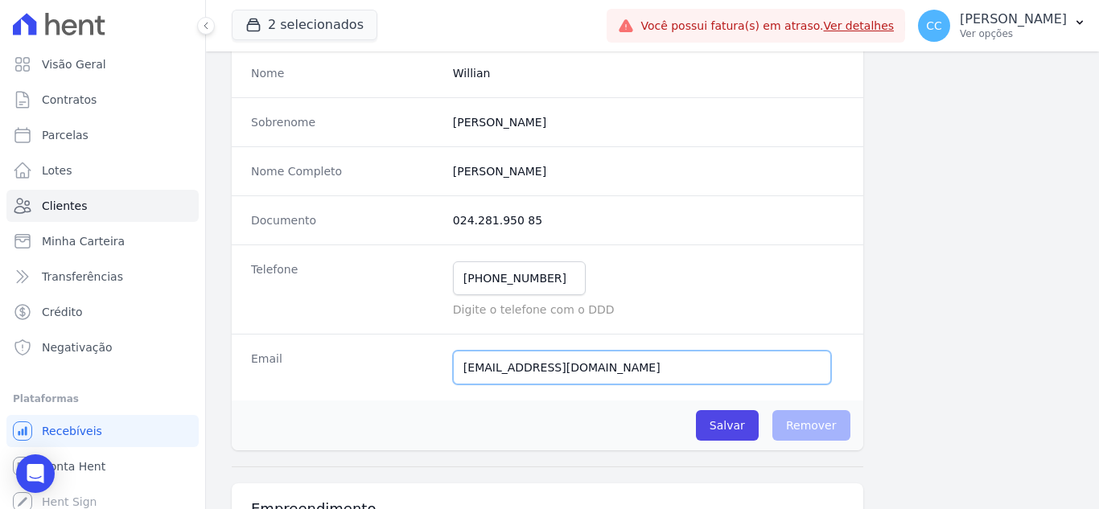
drag, startPoint x: 657, startPoint y: 380, endPoint x: 337, endPoint y: 405, distance: 321.2
click at [337, 405] on div "Nome Willian Sobrenome Silva Nome Completo Willian Avila Da Silva Documento 024…" at bounding box center [548, 249] width 632 height 402
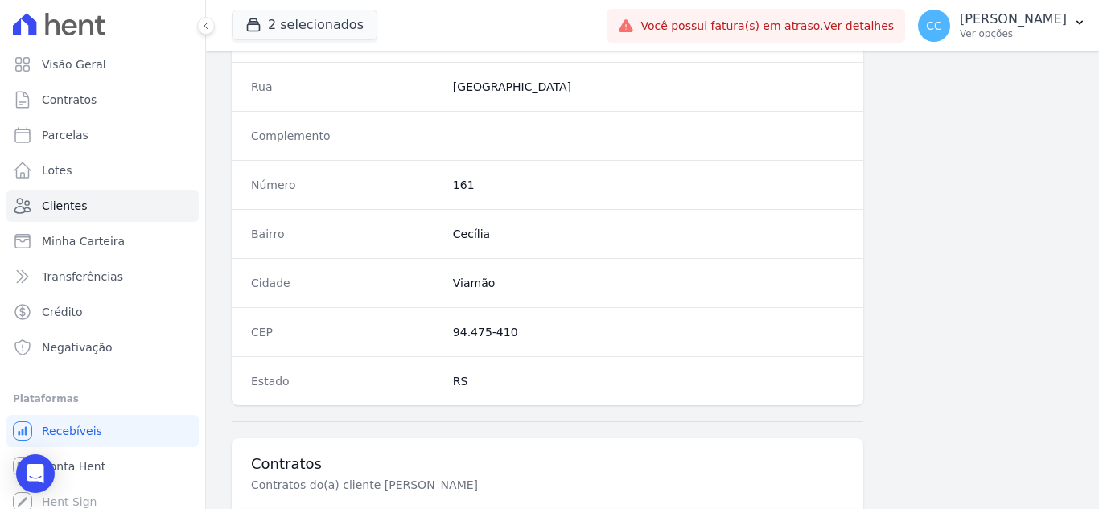
scroll to position [885, 0]
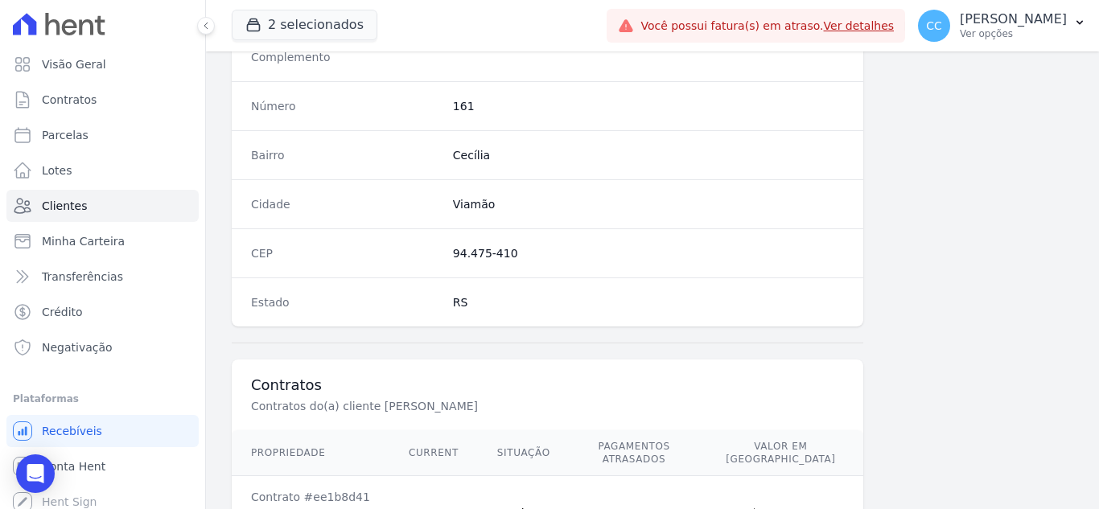
drag, startPoint x: 509, startPoint y: 262, endPoint x: 387, endPoint y: 261, distance: 122.3
click at [387, 261] on div "CEP 94.475-410" at bounding box center [548, 252] width 632 height 49
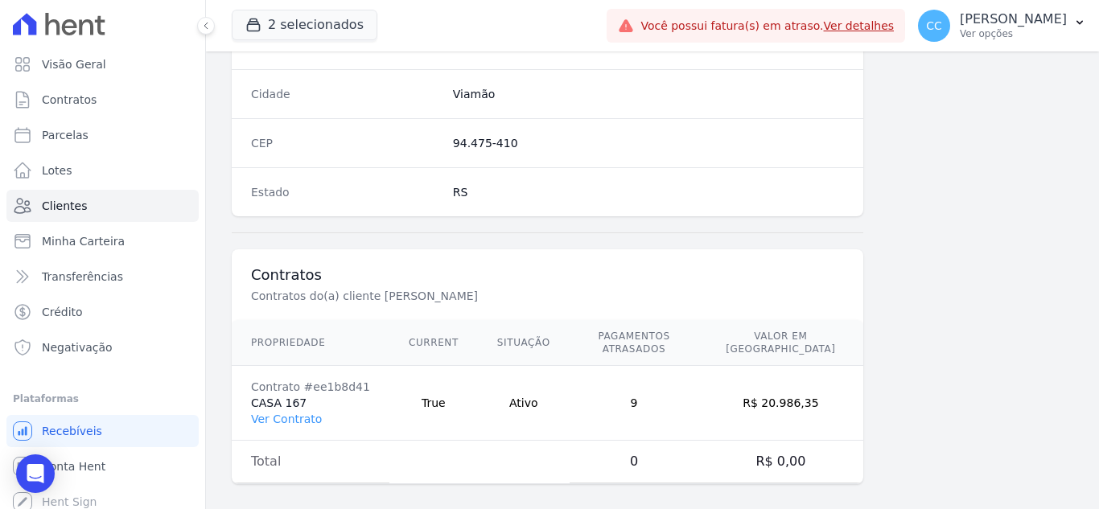
scroll to position [996, 0]
click at [274, 412] on link "Ver Contrato" at bounding box center [286, 418] width 71 height 13
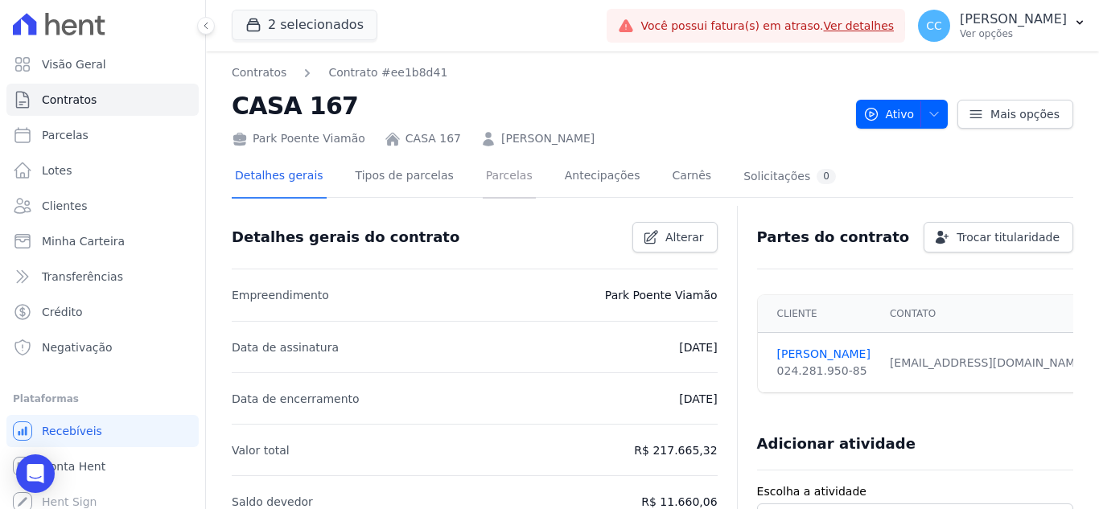
click at [483, 175] on link "Parcelas" at bounding box center [509, 177] width 53 height 43
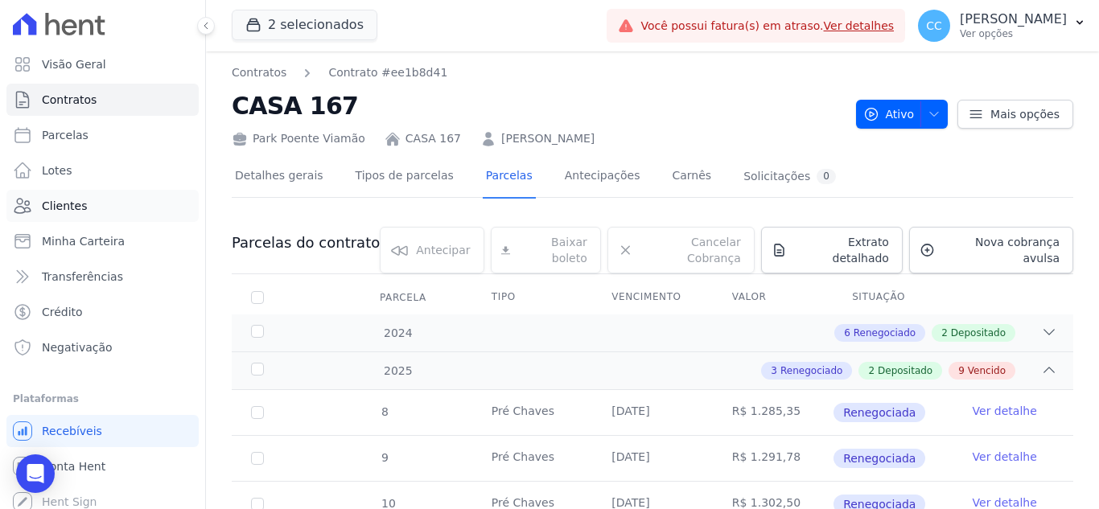
click at [68, 191] on link "Clientes" at bounding box center [102, 206] width 192 height 32
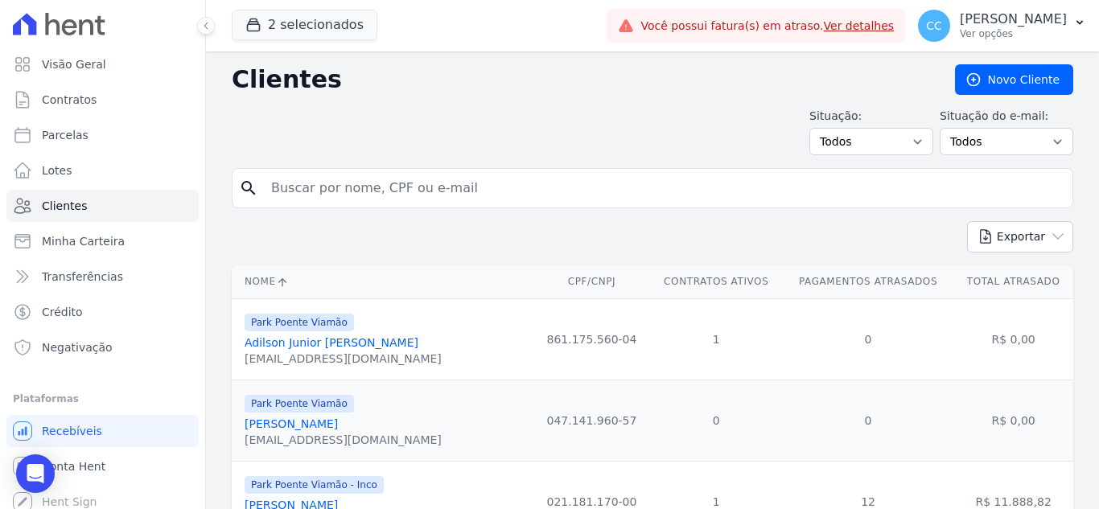
click at [281, 180] on input "search" at bounding box center [663, 188] width 805 height 32
type input "litiele"
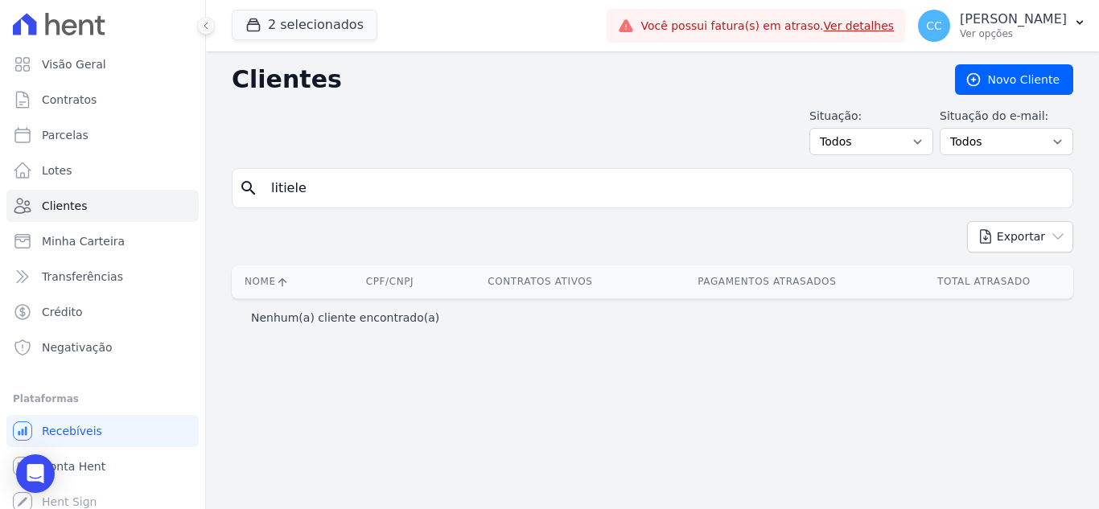
click at [307, 193] on input "litiele" at bounding box center [663, 188] width 805 height 32
type input "liti"
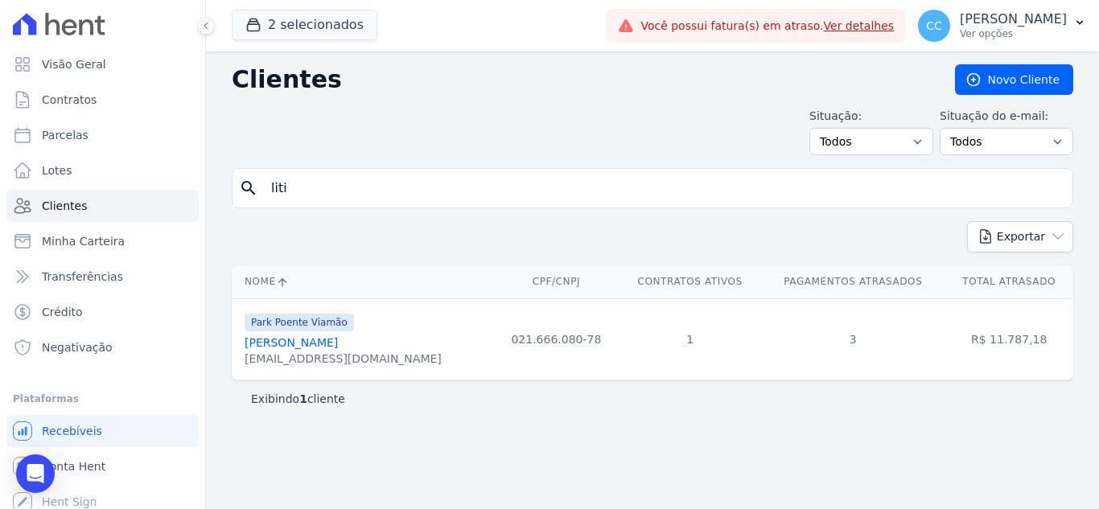
click at [338, 345] on link "[PERSON_NAME]" at bounding box center [291, 342] width 93 height 13
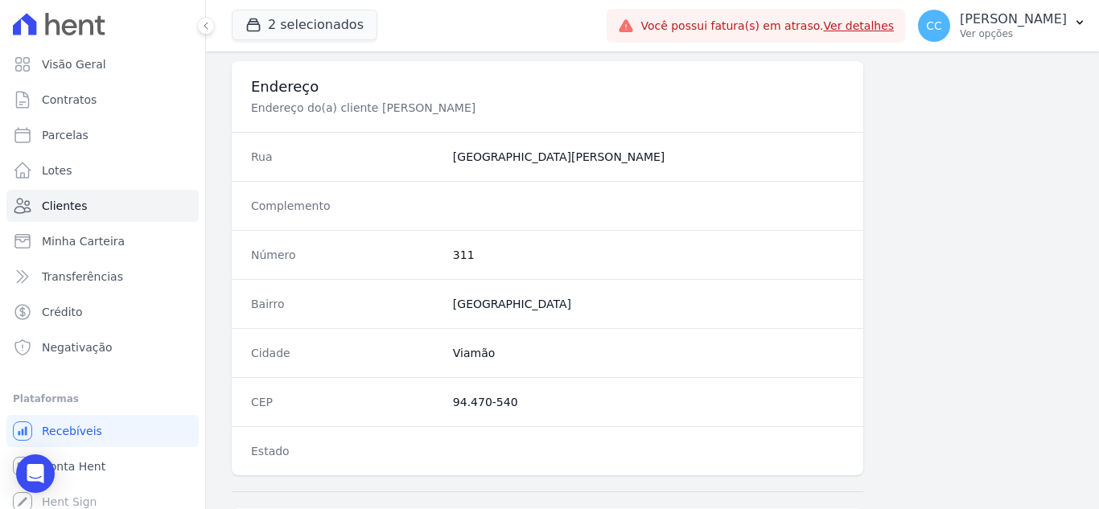
scroll to position [996, 0]
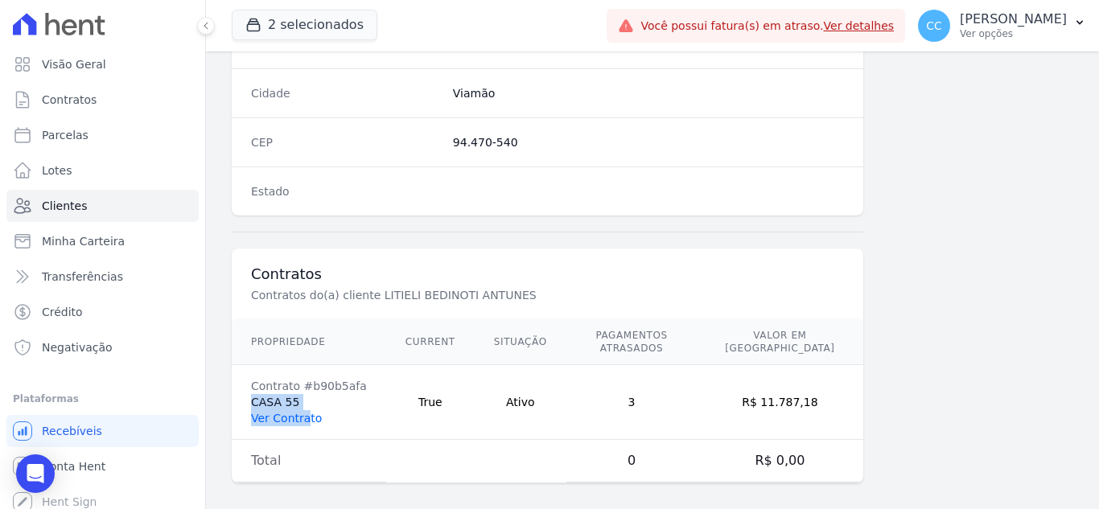
click at [307, 397] on td "Contrato #b90b5afa CASA 55 Ver Contrato" at bounding box center [309, 402] width 154 height 75
click at [307, 412] on link "Ver Contrato" at bounding box center [286, 418] width 71 height 13
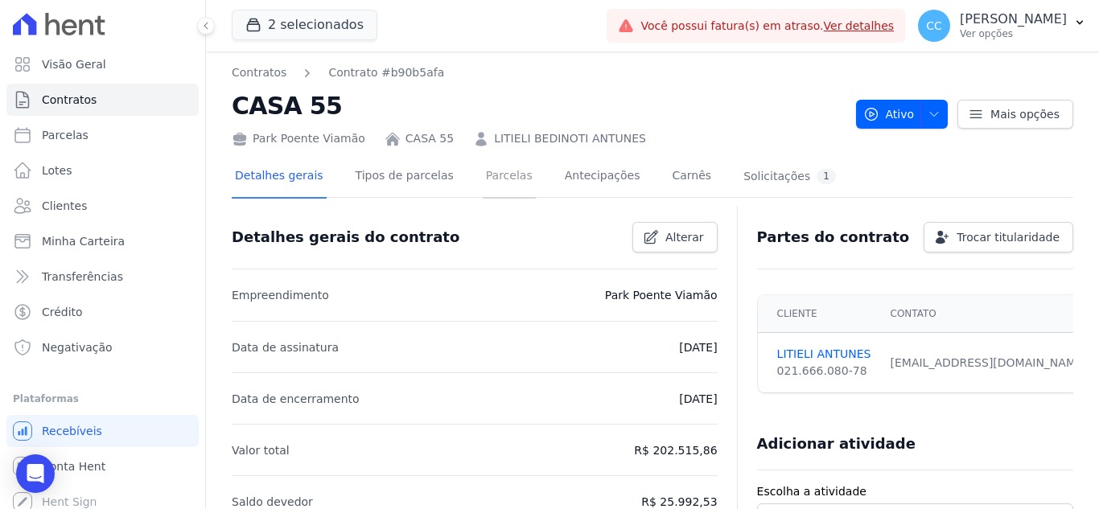
click at [483, 166] on link "Parcelas" at bounding box center [509, 177] width 53 height 43
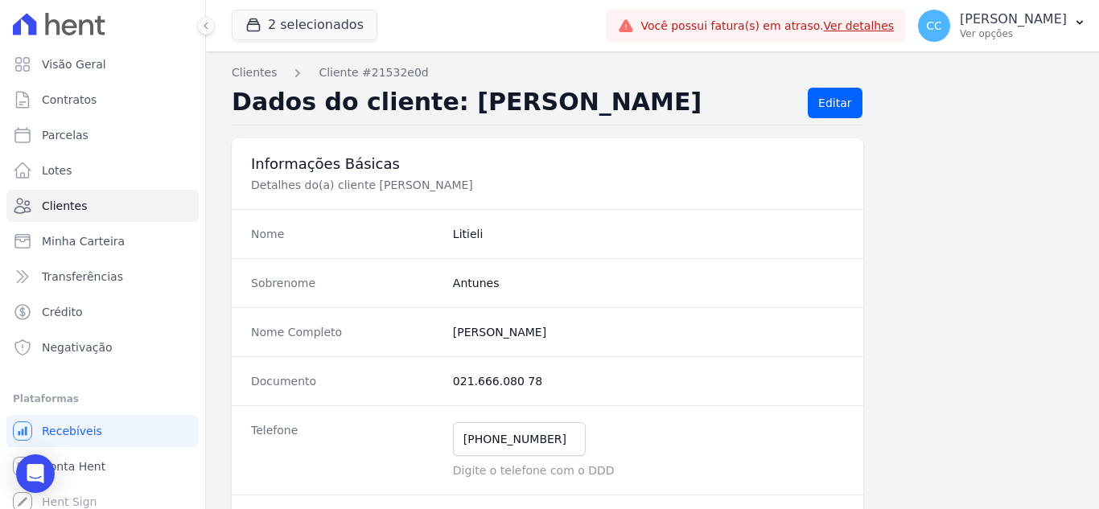
click at [442, 377] on div "Documento 021.666.080 78" at bounding box center [548, 380] width 632 height 49
drag, startPoint x: 451, startPoint y: 381, endPoint x: 576, endPoint y: 397, distance: 125.7
click at [576, 397] on div "Documento 021.666.080 78" at bounding box center [548, 380] width 632 height 49
copy dd "021.666.080 78"
drag, startPoint x: 459, startPoint y: 442, endPoint x: 593, endPoint y: 449, distance: 133.8
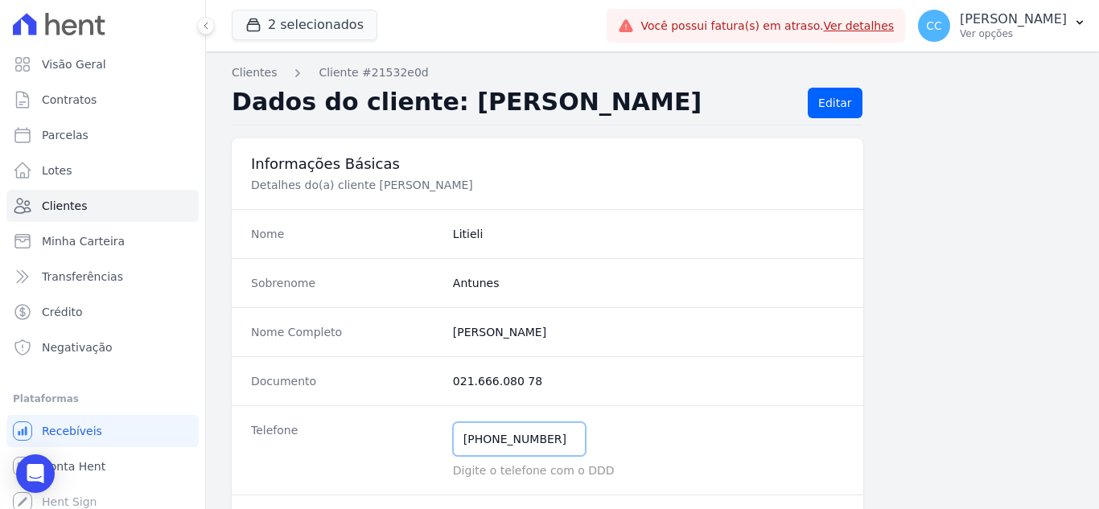
click at [593, 449] on div "(51) 99444-2785 Mensagem de SMS ainda não enviada.. Mensagem de Whatsapp ainda …" at bounding box center [648, 439] width 391 height 34
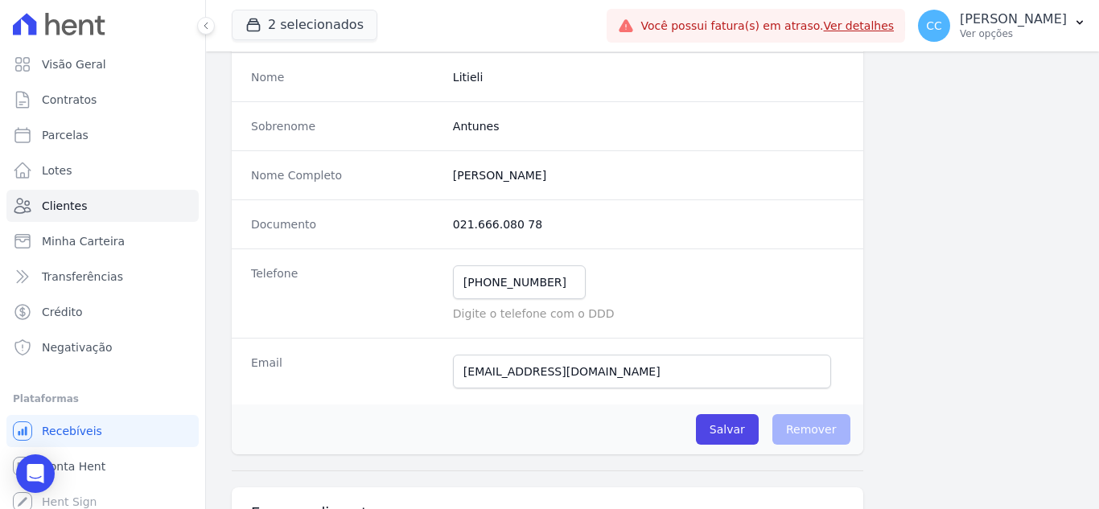
scroll to position [241, 0]
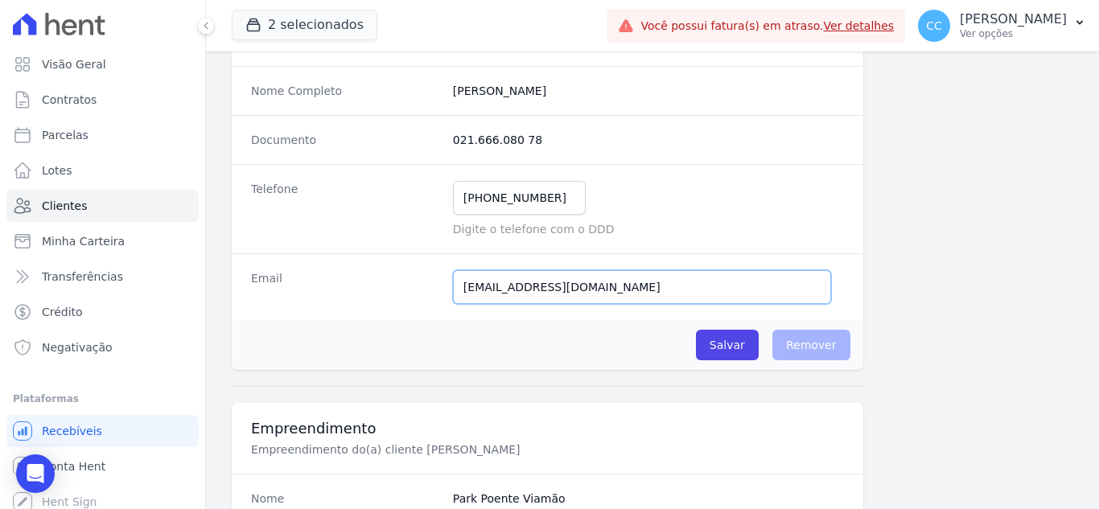
drag, startPoint x: 456, startPoint y: 283, endPoint x: 714, endPoint y: 313, distance: 260.0
click at [714, 313] on div "Email bedinotilitieli@gmail.com Email confirmado." at bounding box center [548, 286] width 632 height 67
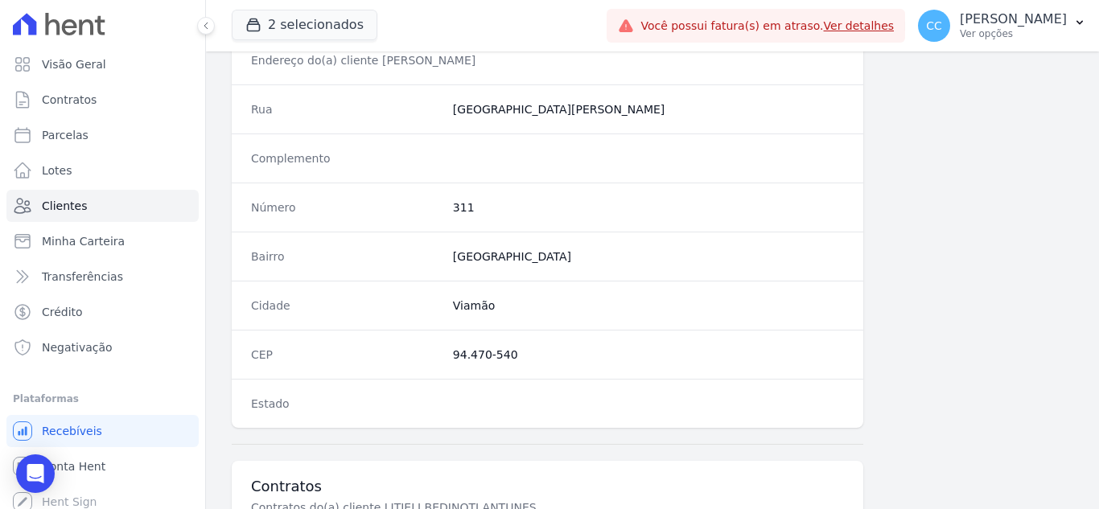
scroll to position [805, 0]
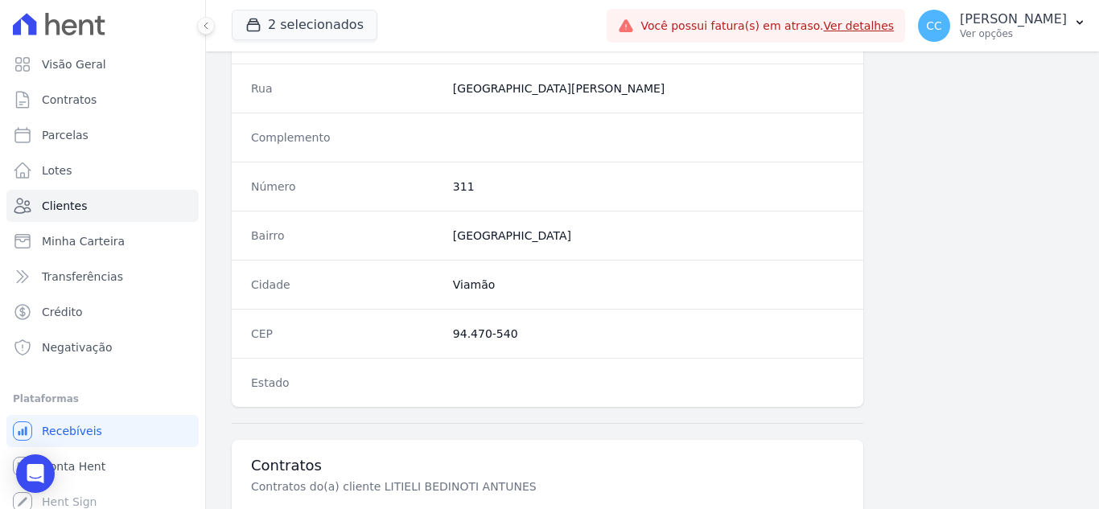
drag, startPoint x: 440, startPoint y: 335, endPoint x: 543, endPoint y: 340, distance: 103.1
click at [543, 340] on div "CEP 94.470-540" at bounding box center [548, 333] width 632 height 49
copy div "94.470-540"
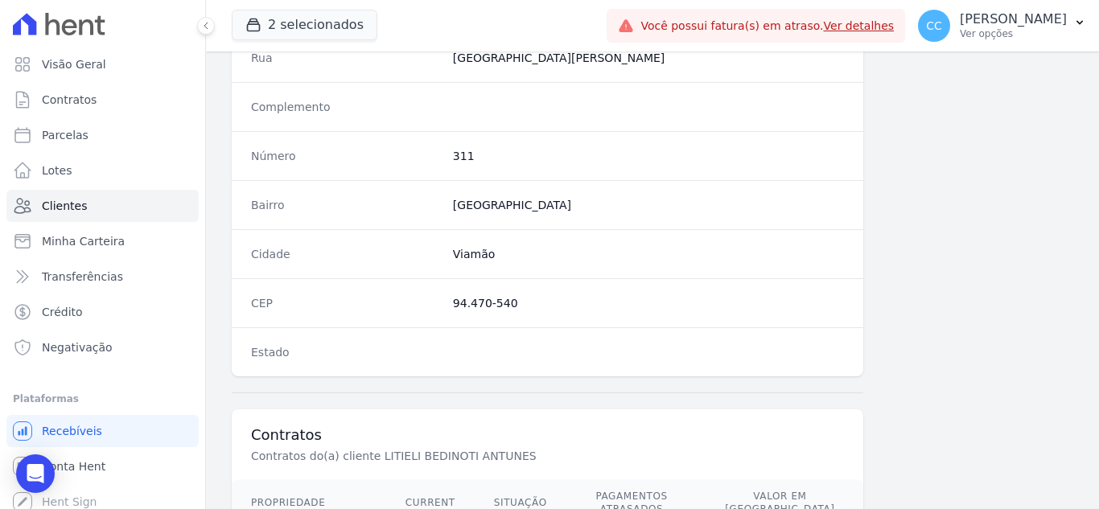
scroll to position [996, 0]
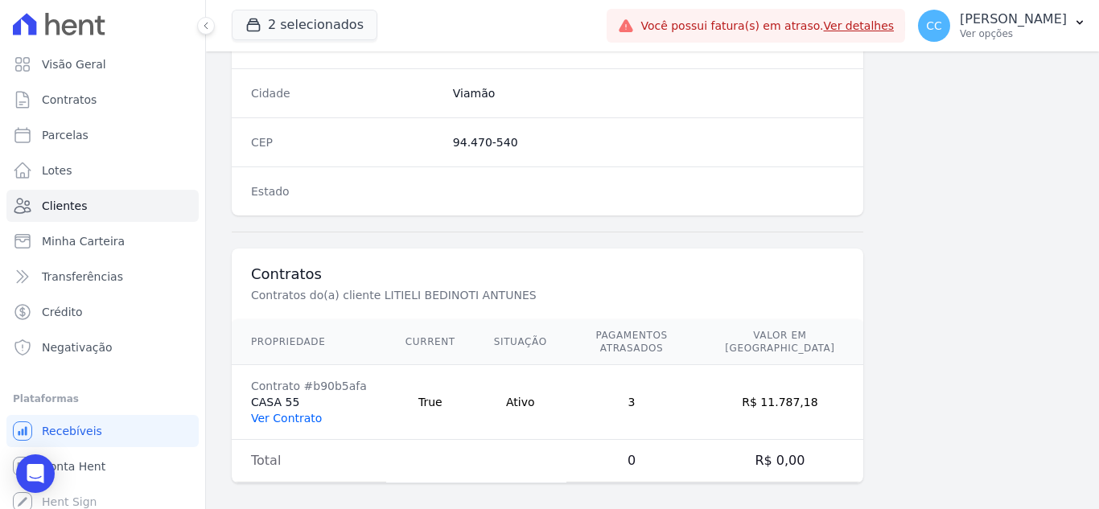
click at [278, 412] on link "Ver Contrato" at bounding box center [286, 418] width 71 height 13
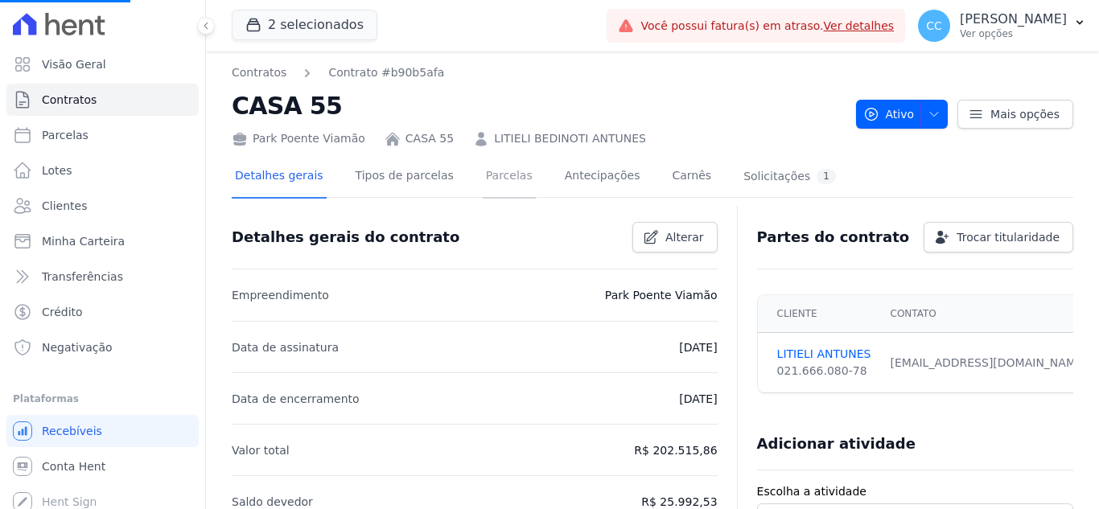
click at [483, 179] on link "Parcelas" at bounding box center [509, 177] width 53 height 43
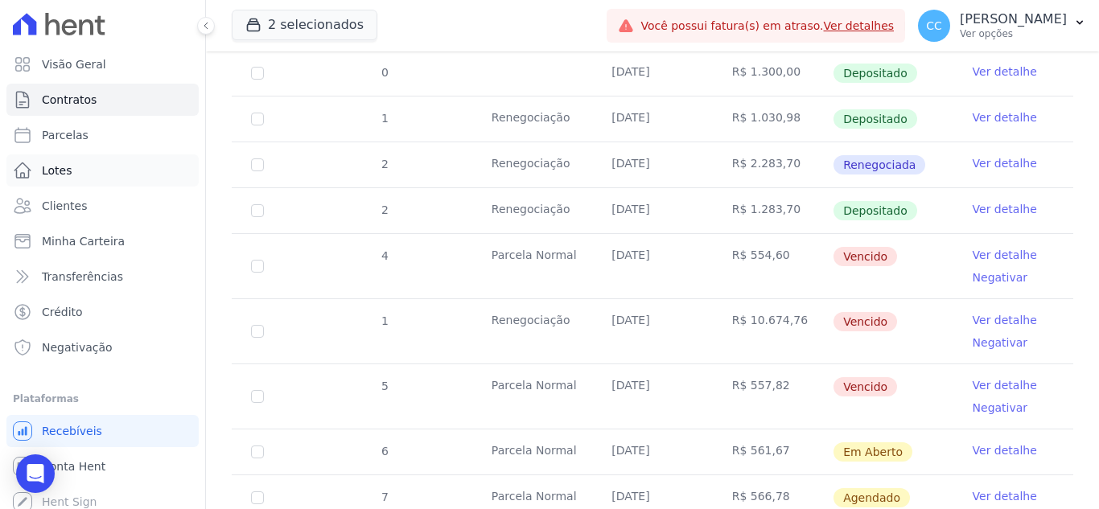
scroll to position [805, 0]
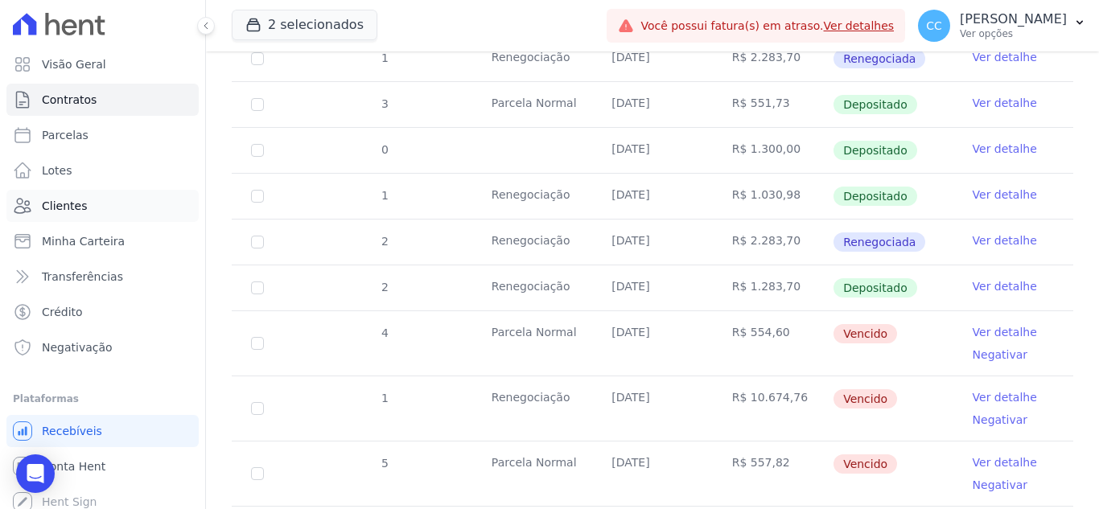
click at [72, 195] on link "Clientes" at bounding box center [102, 206] width 192 height 32
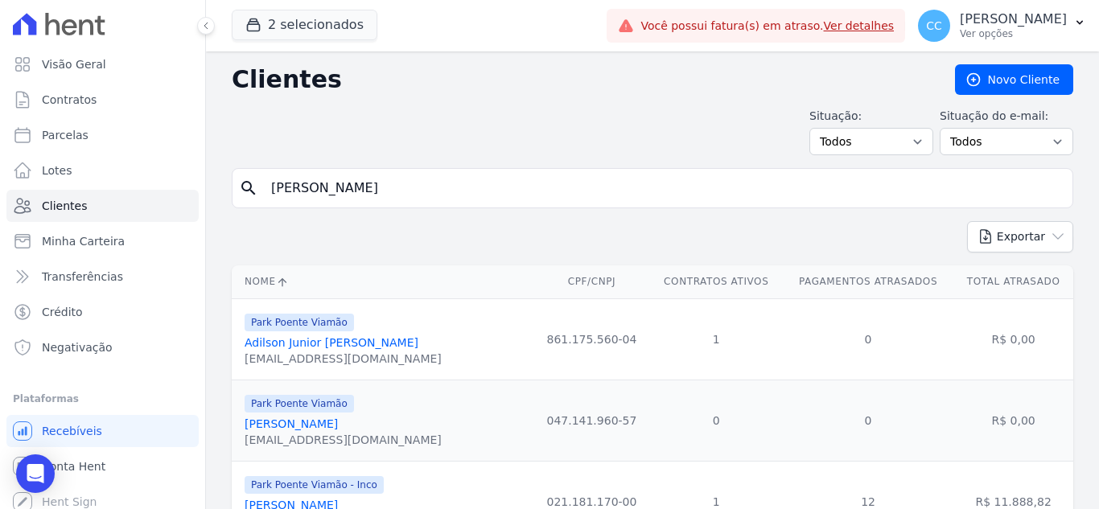
type input "roberta da silva"
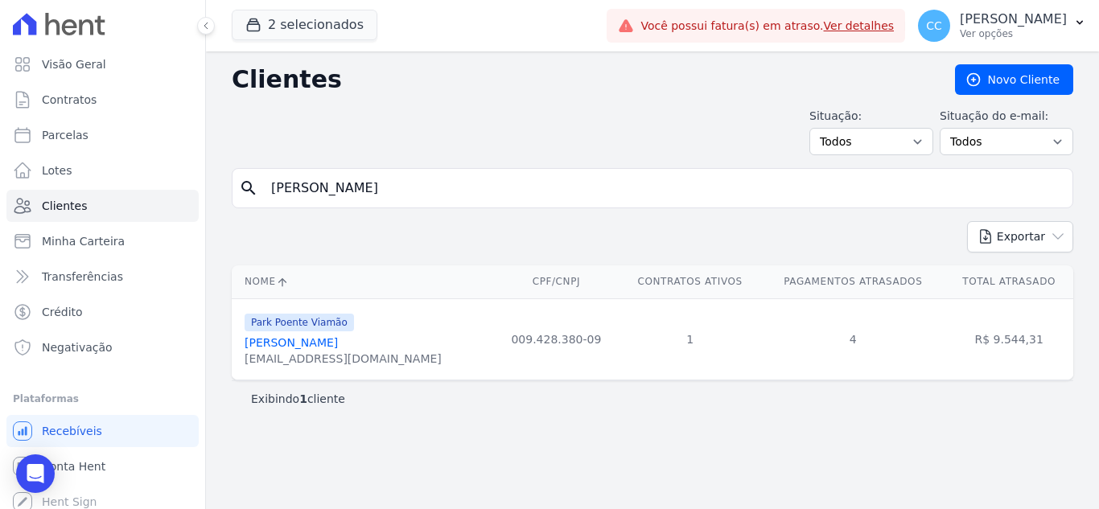
click at [338, 344] on link "Roberta Da Silva Rodrigues" at bounding box center [291, 342] width 93 height 13
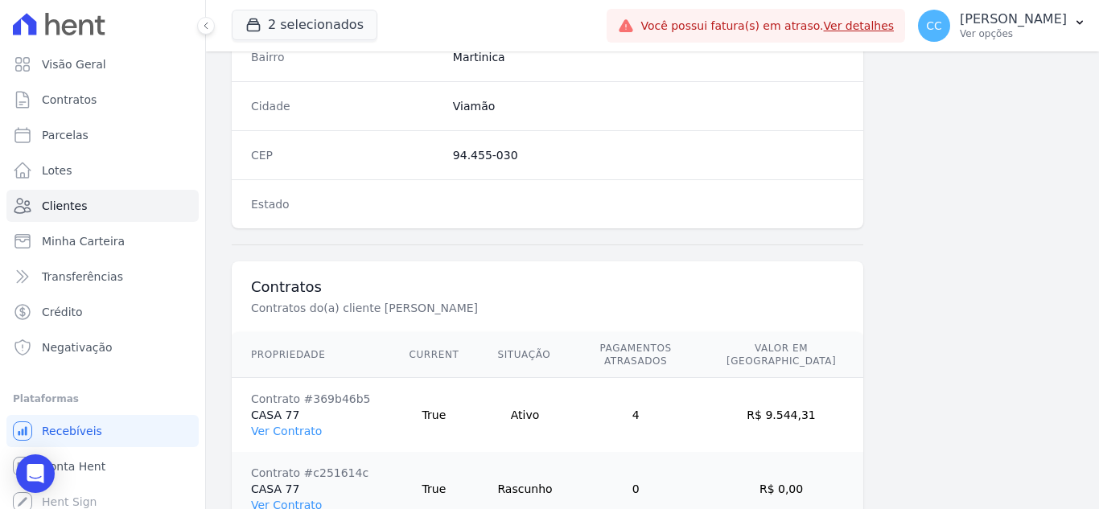
scroll to position [1070, 0]
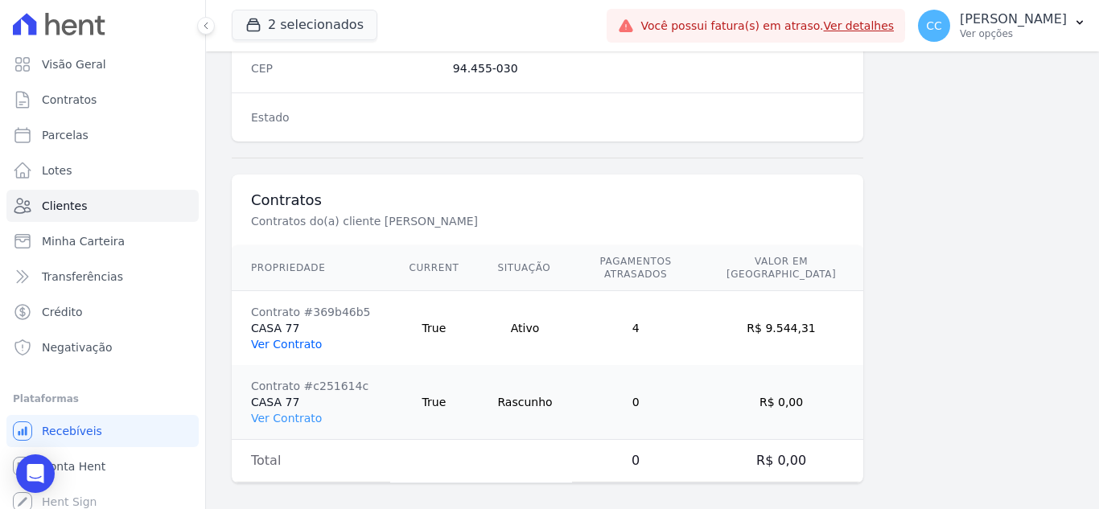
click at [287, 338] on link "Ver Contrato" at bounding box center [286, 344] width 71 height 13
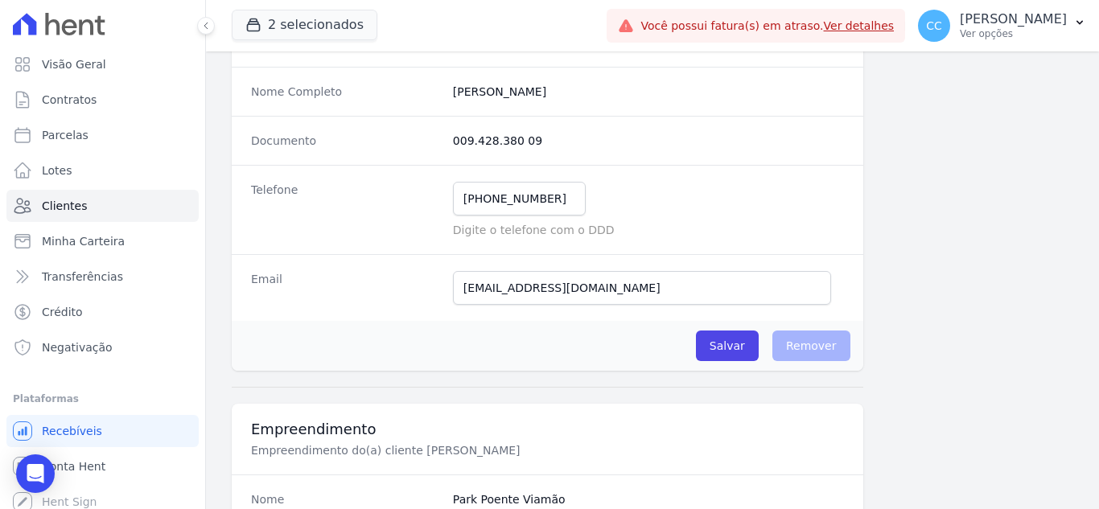
scroll to position [241, 0]
drag, startPoint x: 554, startPoint y: 147, endPoint x: 385, endPoint y: 142, distance: 169.8
click at [385, 142] on div "Documento 009.428.380 09" at bounding box center [548, 139] width 632 height 49
copy div "009.428.380 09"
drag, startPoint x: 556, startPoint y: 196, endPoint x: 342, endPoint y: 177, distance: 214.9
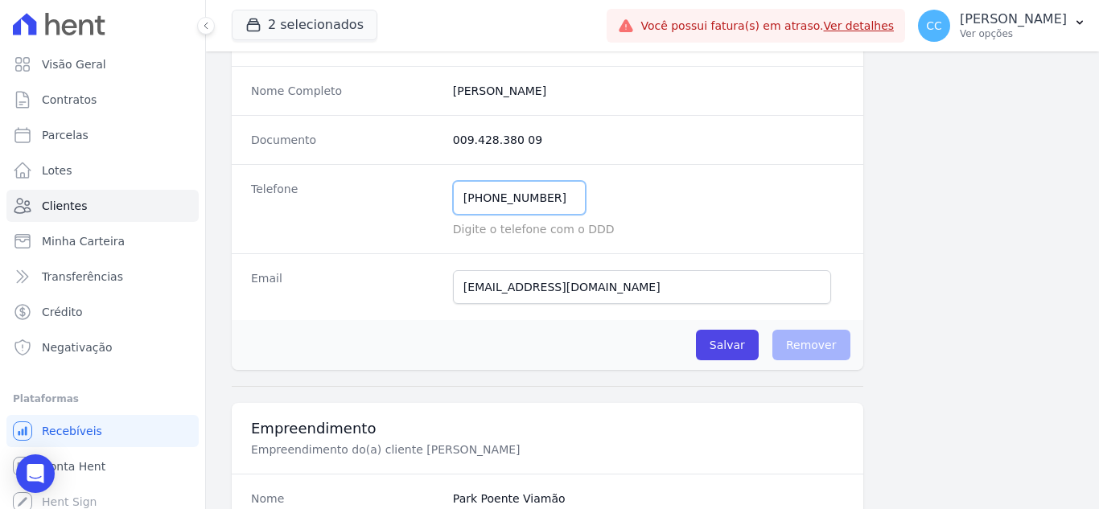
click at [342, 177] on div "Telefone (51) 98039-4335 Mensagem de SMS ainda não enviada.. Mensagem de Whatsa…" at bounding box center [548, 208] width 632 height 89
drag, startPoint x: 669, startPoint y: 297, endPoint x: 398, endPoint y: 285, distance: 270.6
click at [398, 285] on div "Email robertasilvarodrigues4@gmail.com E-mail enviado. Aguardando confirmação.." at bounding box center [548, 286] width 632 height 67
paste input "(51) 98039-4335"
type input "robertasilvarodrigues4@gmail.com"
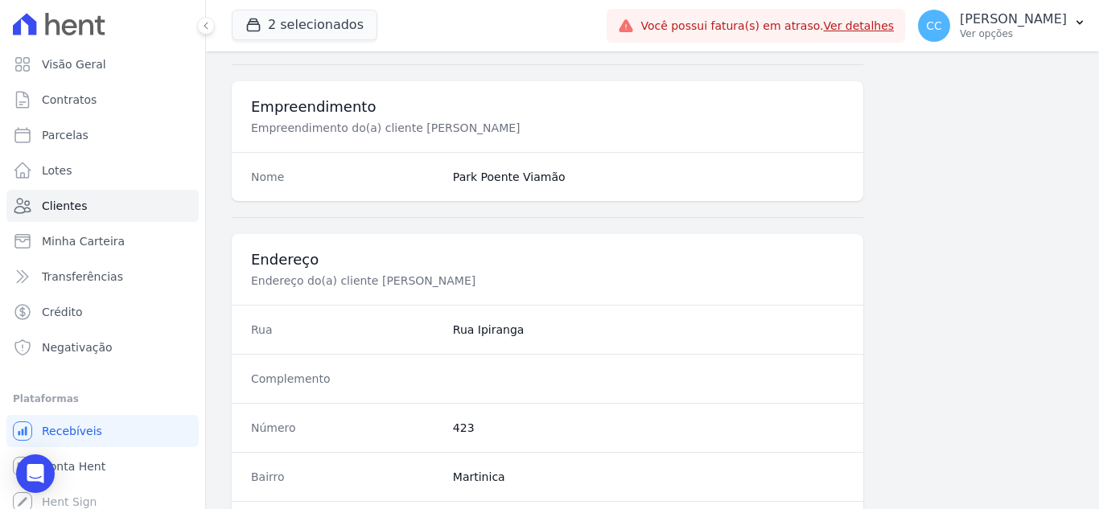
scroll to position [724, 0]
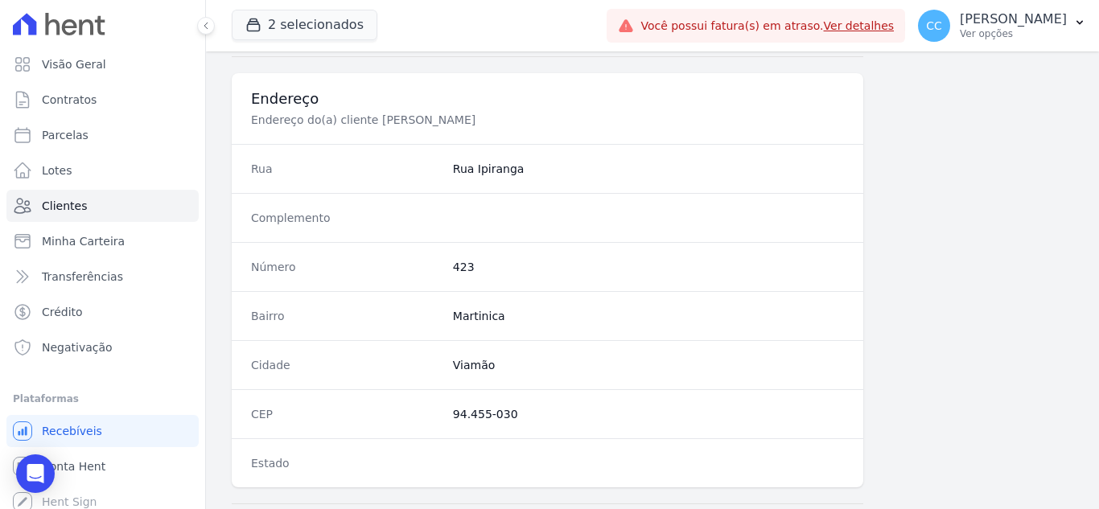
drag, startPoint x: 447, startPoint y: 414, endPoint x: 541, endPoint y: 414, distance: 94.1
click at [541, 414] on div "CEP 94.455-030" at bounding box center [548, 413] width 632 height 49
copy dd "94.455-030"
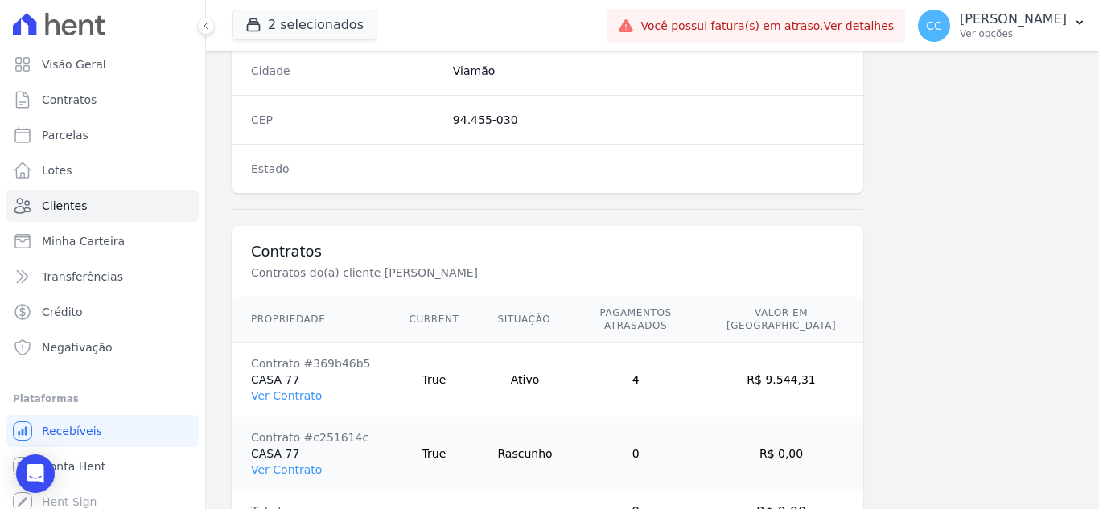
scroll to position [1070, 0]
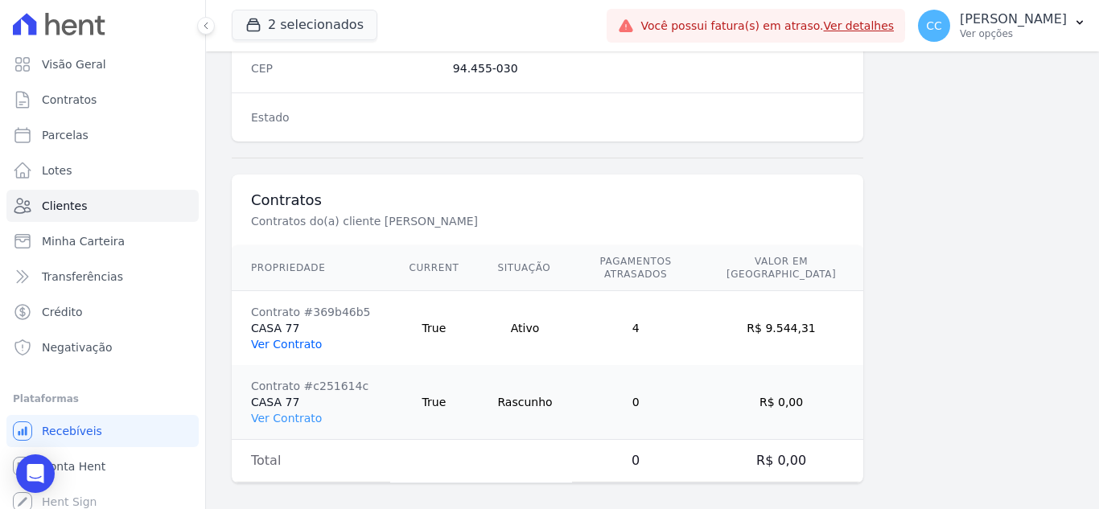
click at [293, 338] on link "Ver Contrato" at bounding box center [286, 344] width 71 height 13
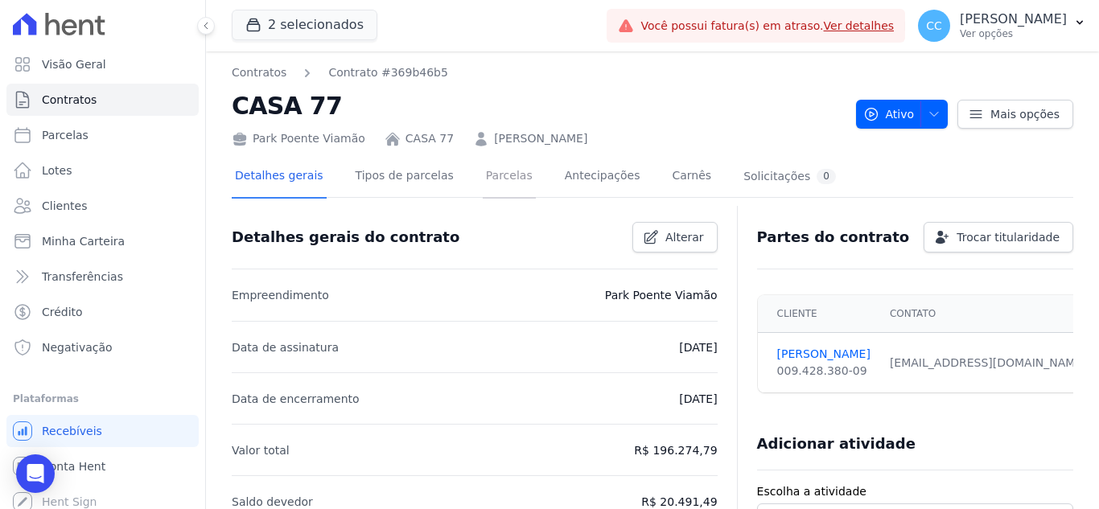
click at [483, 179] on link "Parcelas" at bounding box center [509, 177] width 53 height 43
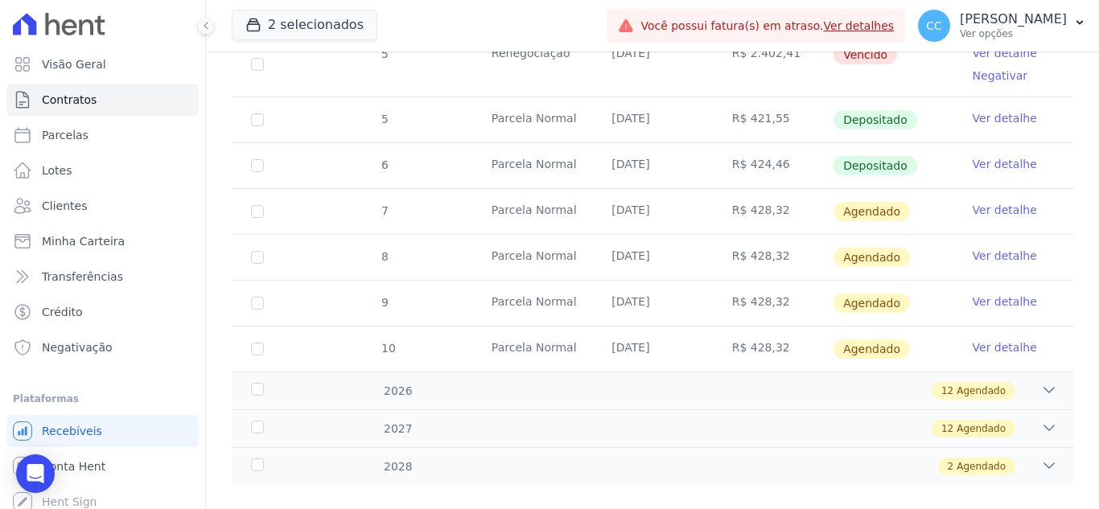
scroll to position [970, 0]
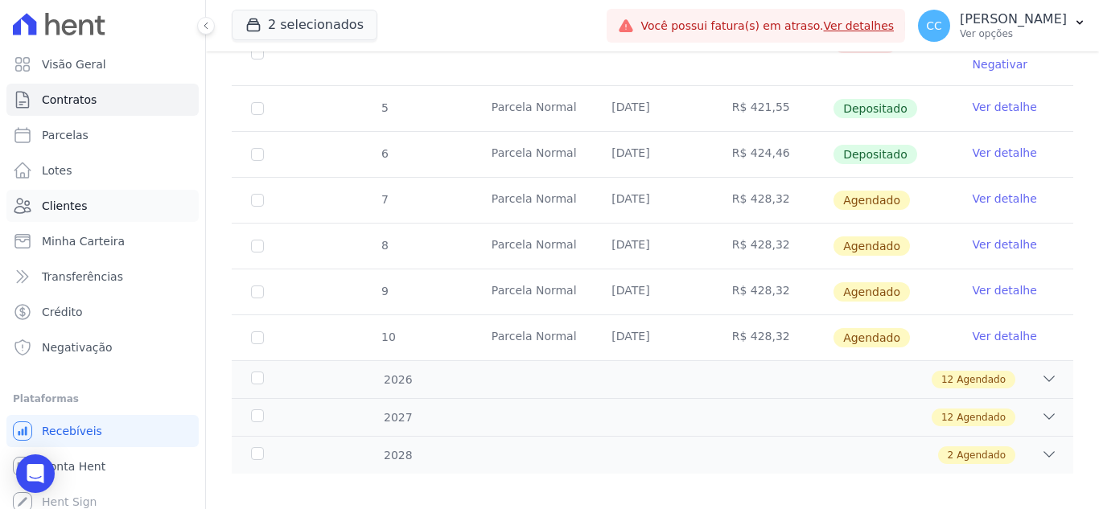
click at [89, 205] on link "Clientes" at bounding box center [102, 206] width 192 height 32
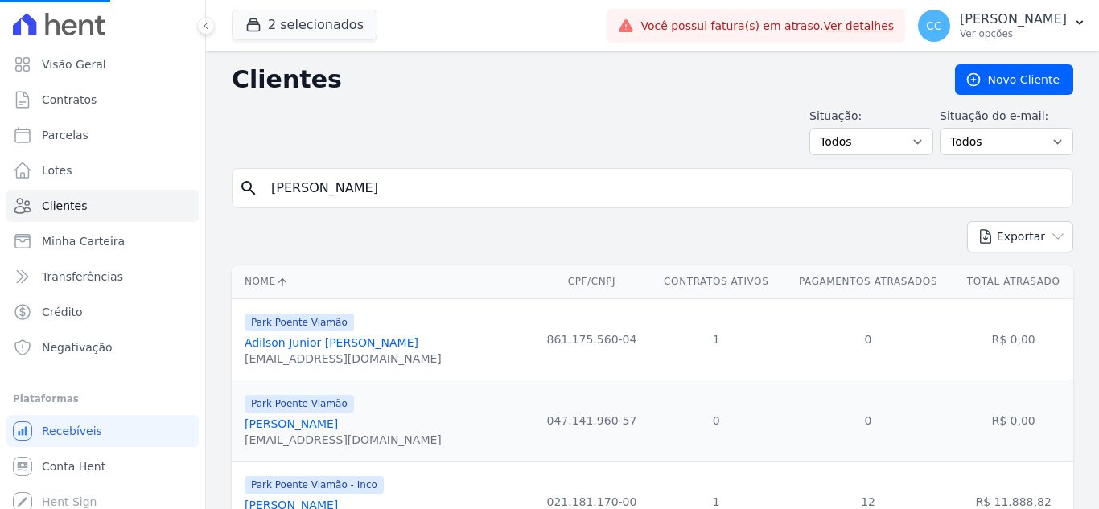
click at [395, 191] on input "roberta da silva" at bounding box center [663, 188] width 805 height 32
click at [414, 194] on input "search" at bounding box center [663, 188] width 805 height 32
type input "jefferson farias"
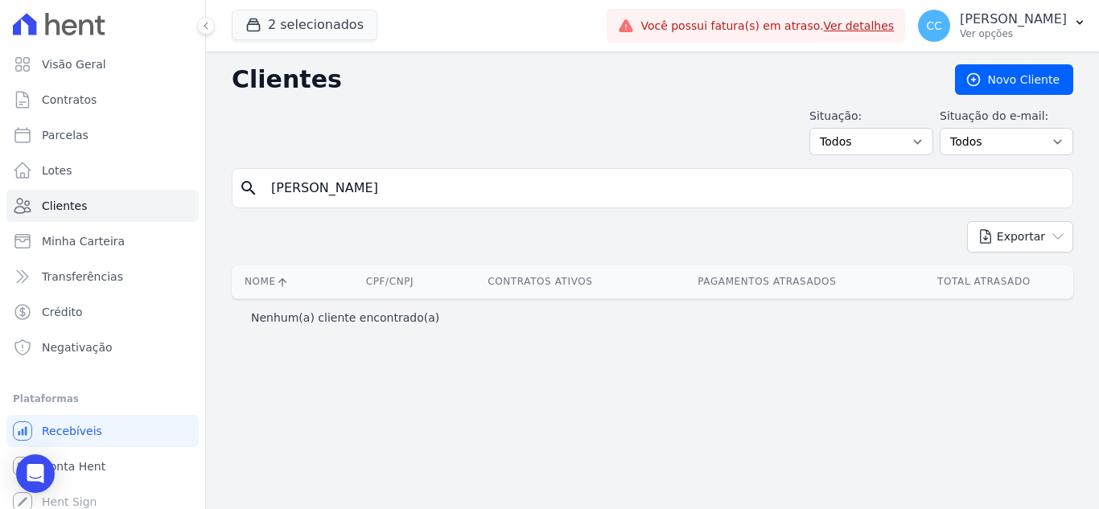
click at [360, 204] on div "search jefferson farias" at bounding box center [653, 188] width 842 height 40
click at [363, 185] on input "jefferson farias" at bounding box center [663, 188] width 805 height 32
type input "jeffe"
click at [368, 183] on input "jeffe" at bounding box center [663, 188] width 805 height 32
type input "jef"
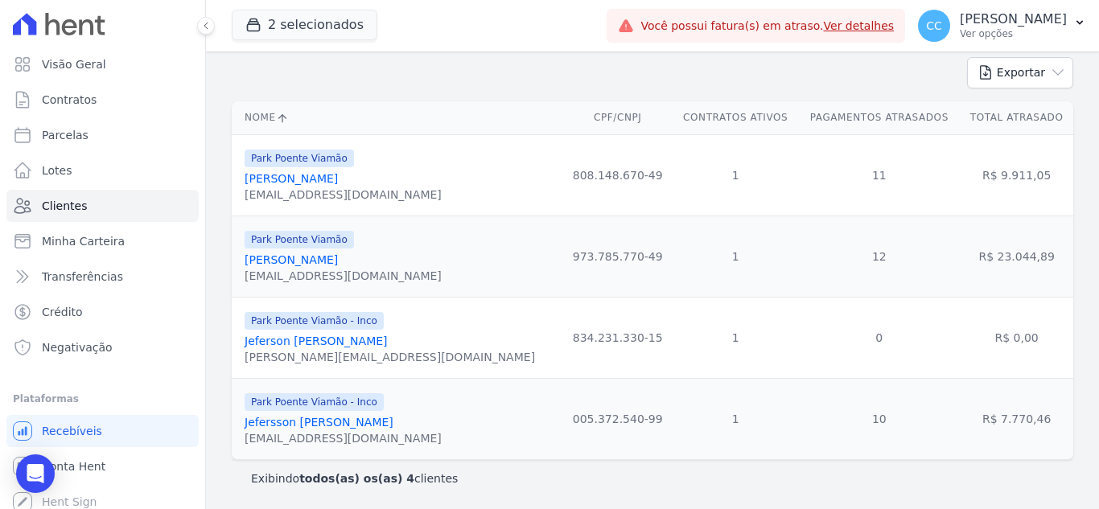
scroll to position [165, 0]
click at [323, 429] on link "Jefersson Farias Da Silva" at bounding box center [319, 422] width 149 height 13
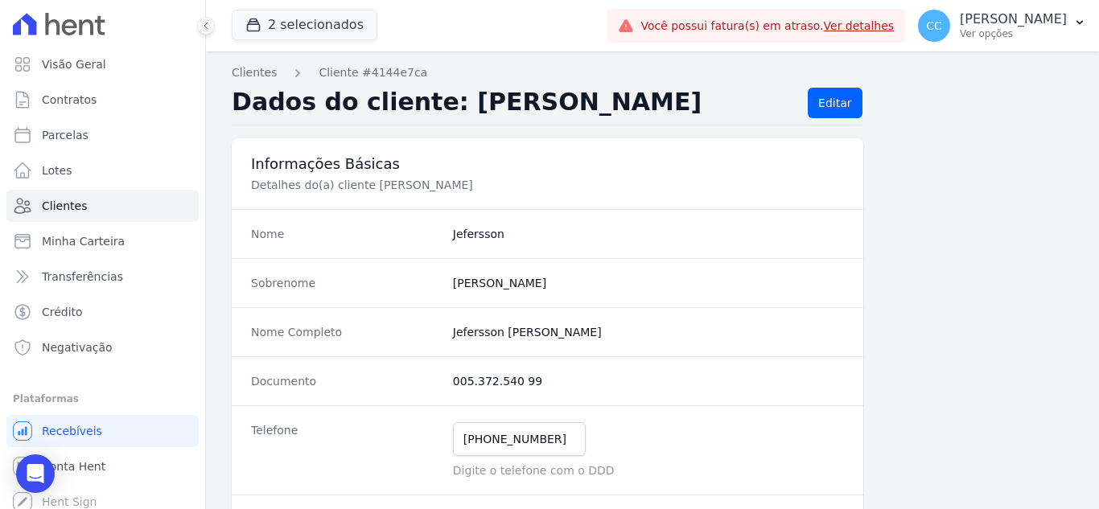
drag, startPoint x: 537, startPoint y: 376, endPoint x: 276, endPoint y: 369, distance: 260.8
click at [276, 369] on div "Documento 005.372.540 99" at bounding box center [548, 380] width 632 height 49
click at [565, 364] on div "Documento 005.372.540 99" at bounding box center [548, 380] width 632 height 49
drag, startPoint x: 552, startPoint y: 378, endPoint x: 436, endPoint y: 381, distance: 115.9
click at [436, 381] on div "Documento 005.372.540 99" at bounding box center [548, 380] width 632 height 49
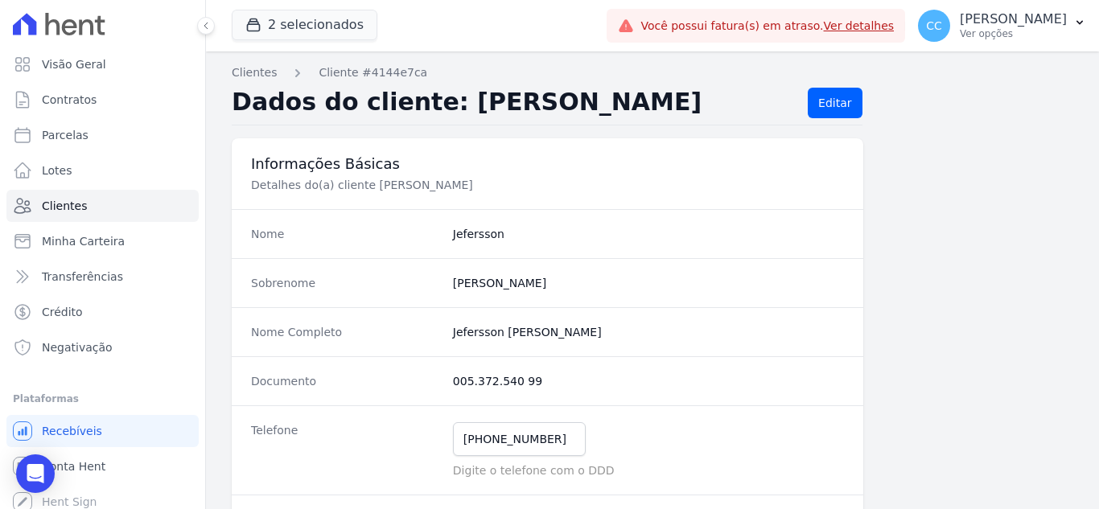
copy div "005.372.540 99"
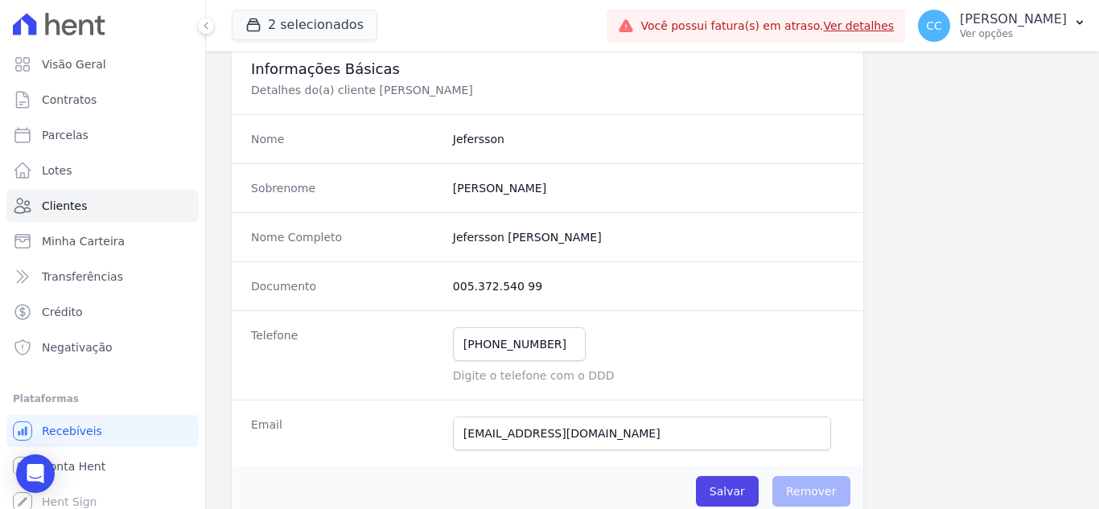
scroll to position [241, 0]
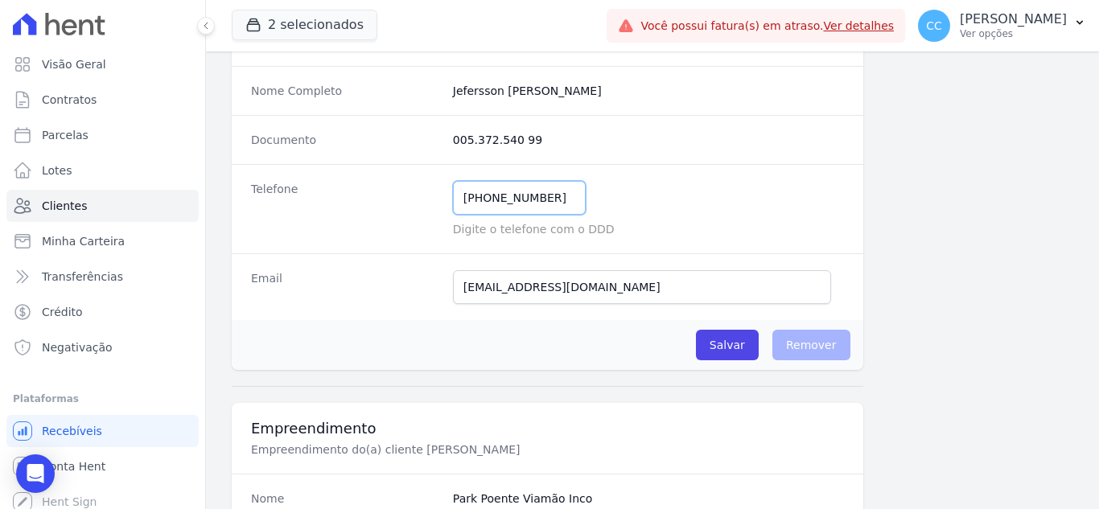
drag, startPoint x: 541, startPoint y: 208, endPoint x: 405, endPoint y: 187, distance: 137.6
click at [405, 187] on div "Telefone (54) 99268-0987 Mensagem de SMS ainda não enviada.. Mensagem de Whatsa…" at bounding box center [548, 208] width 632 height 89
drag, startPoint x: 635, startPoint y: 297, endPoint x: 375, endPoint y: 278, distance: 260.6
click at [375, 278] on div "Email jakarejakare088@gmail.com E-mail enviado. Aguardando confirmação.." at bounding box center [548, 286] width 632 height 67
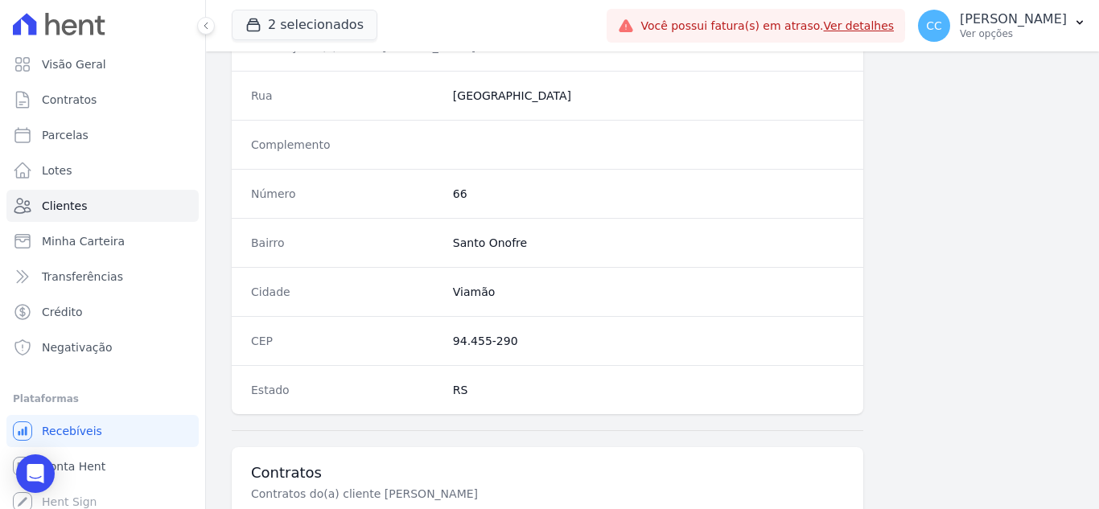
scroll to position [805, 0]
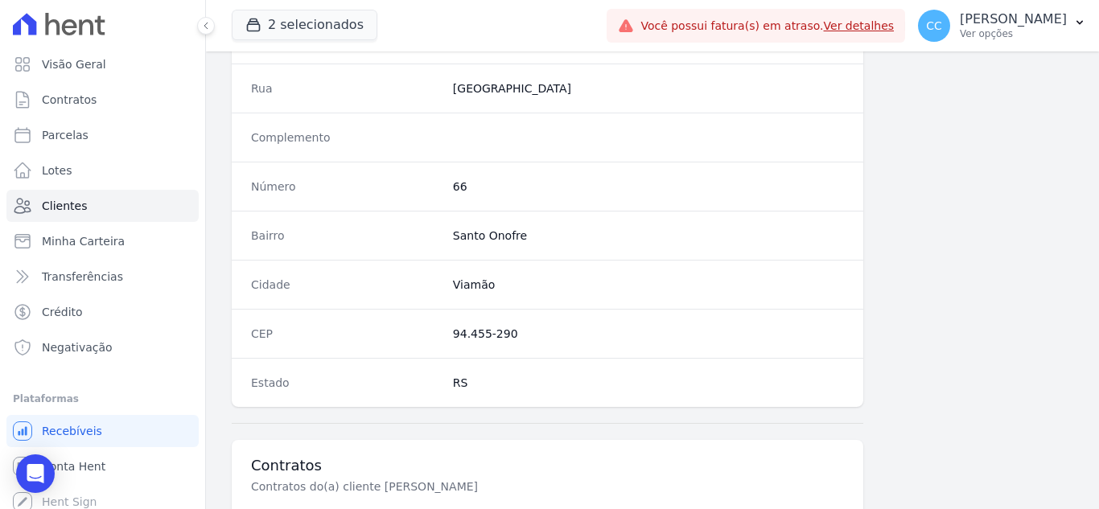
drag, startPoint x: 510, startPoint y: 337, endPoint x: 405, endPoint y: 336, distance: 105.4
click at [405, 336] on div "CEP 94.455-290" at bounding box center [548, 333] width 632 height 49
copy div "94.455-290"
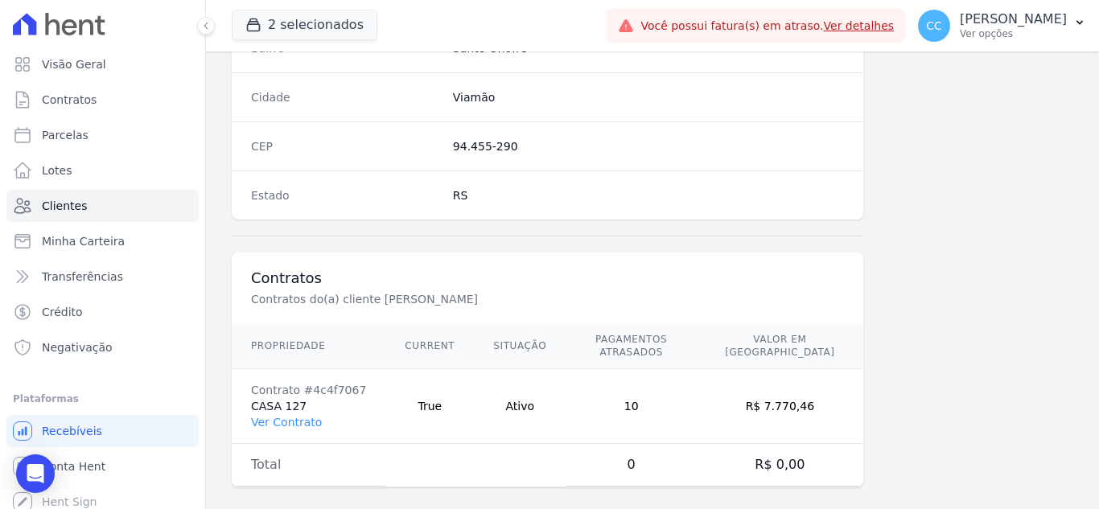
scroll to position [996, 0]
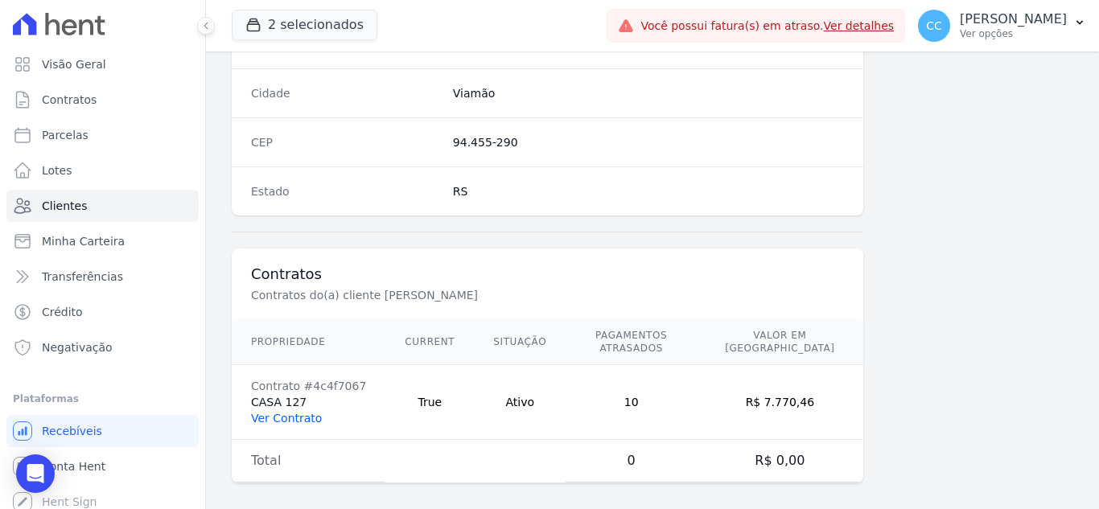
click at [288, 412] on link "Ver Contrato" at bounding box center [286, 418] width 71 height 13
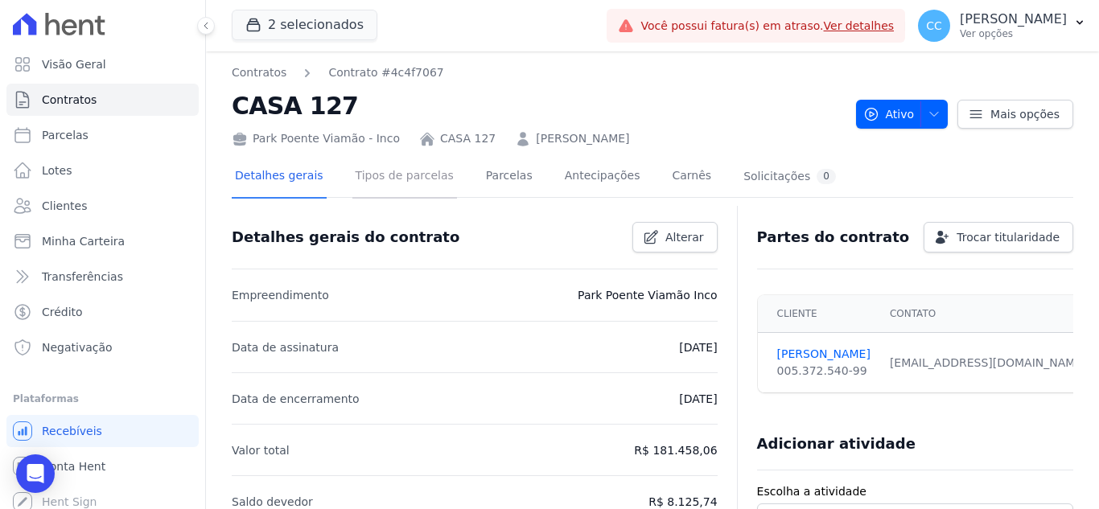
click at [407, 187] on link "Tipos de parcelas" at bounding box center [404, 177] width 105 height 43
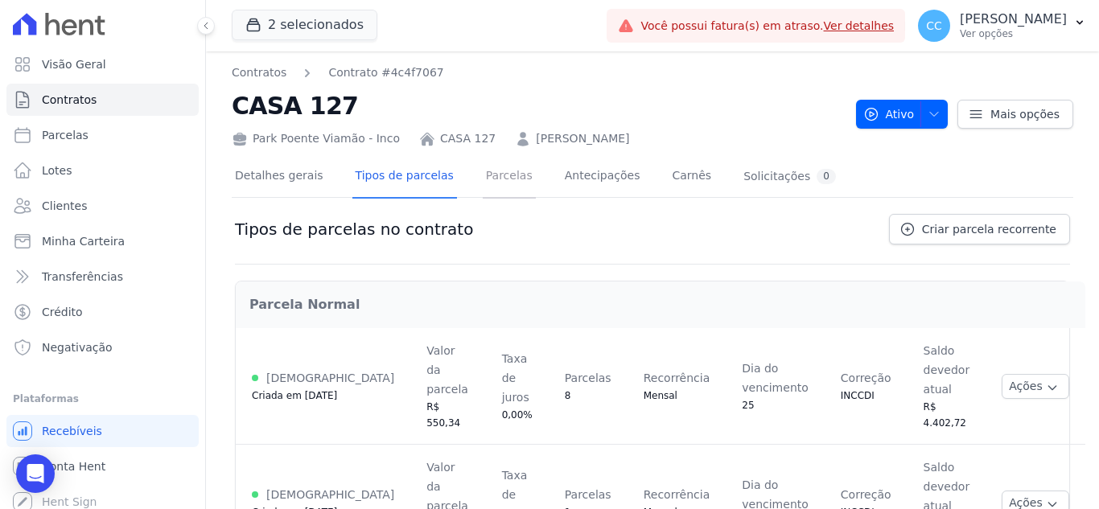
click at [502, 171] on link "Parcelas" at bounding box center [509, 177] width 53 height 43
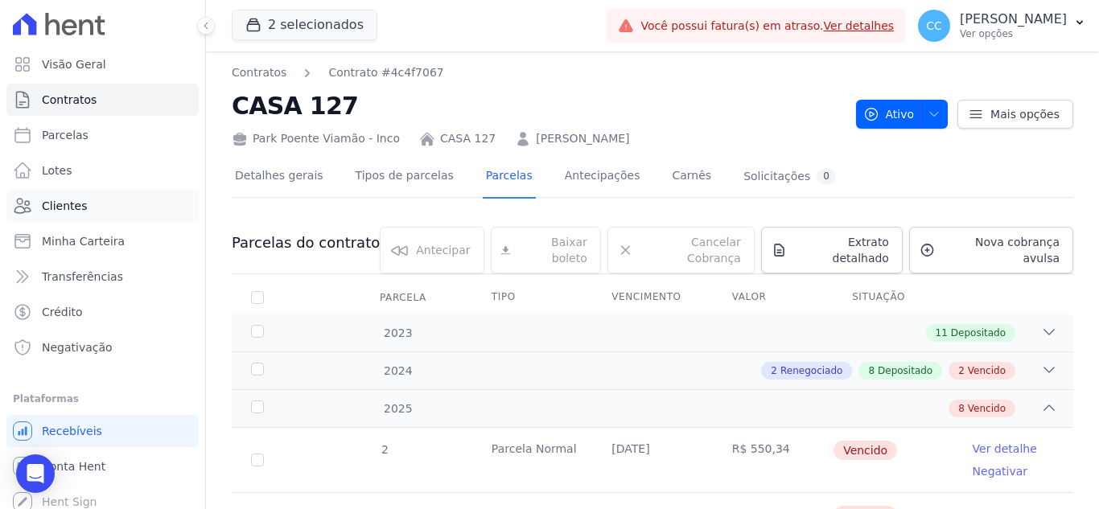
click at [93, 200] on link "Clientes" at bounding box center [102, 206] width 192 height 32
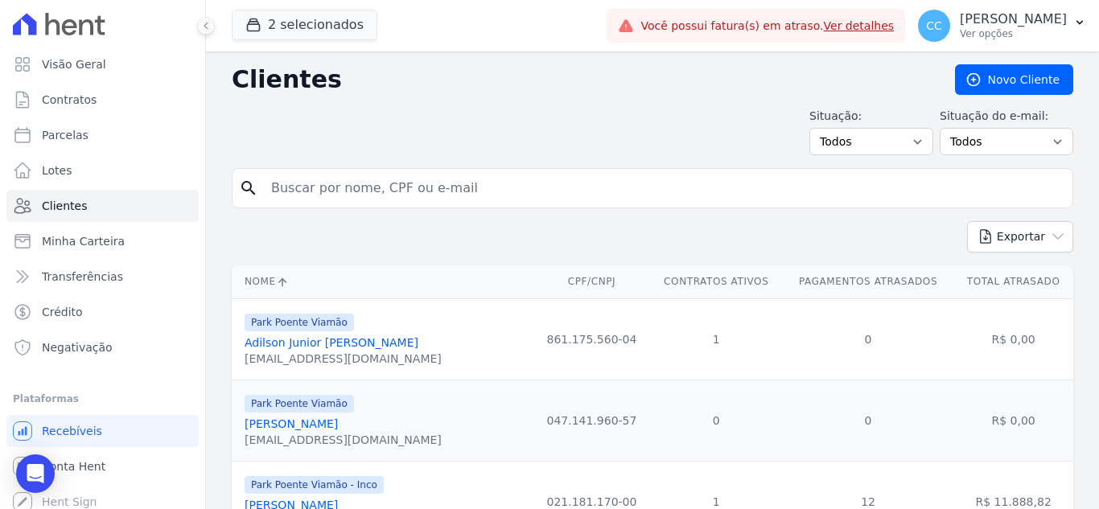
drag, startPoint x: 323, startPoint y: 212, endPoint x: 285, endPoint y: 181, distance: 49.8
click at [311, 207] on div "search" at bounding box center [653, 188] width 842 height 40
click at [285, 181] on input "search" at bounding box center [663, 188] width 805 height 32
type input "dominique"
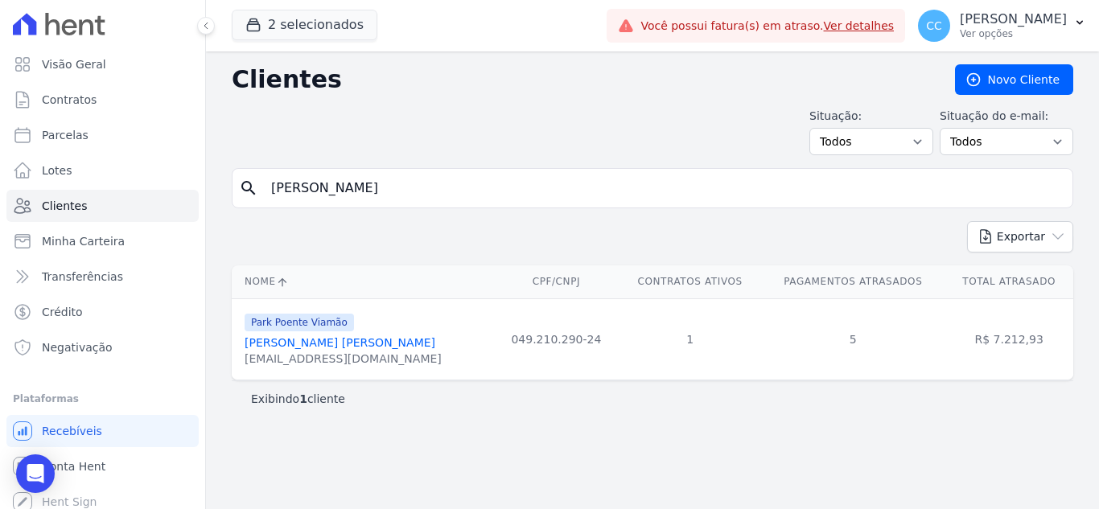
click at [388, 343] on link "[PERSON_NAME] [PERSON_NAME]" at bounding box center [340, 342] width 191 height 13
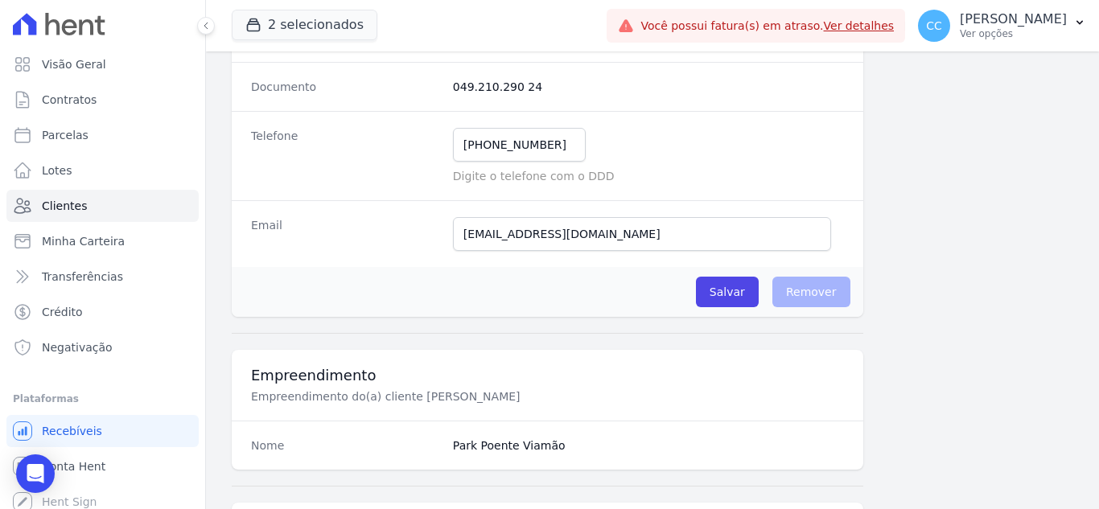
scroll to position [272, 0]
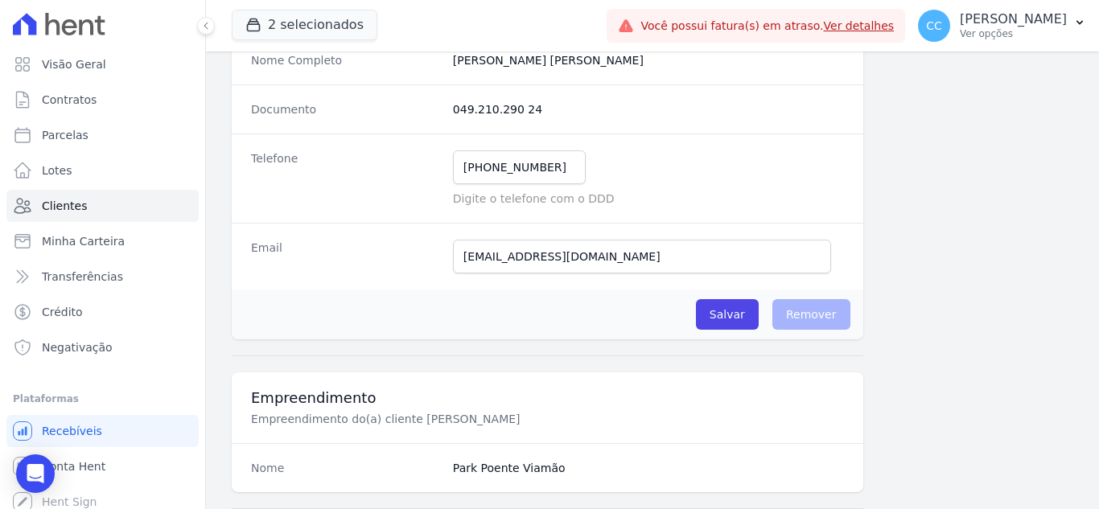
drag, startPoint x: 451, startPoint y: 109, endPoint x: 577, endPoint y: 107, distance: 125.5
click at [577, 107] on dd "049.210.290 24" at bounding box center [648, 109] width 391 height 16
copy dd "049.210.290 24"
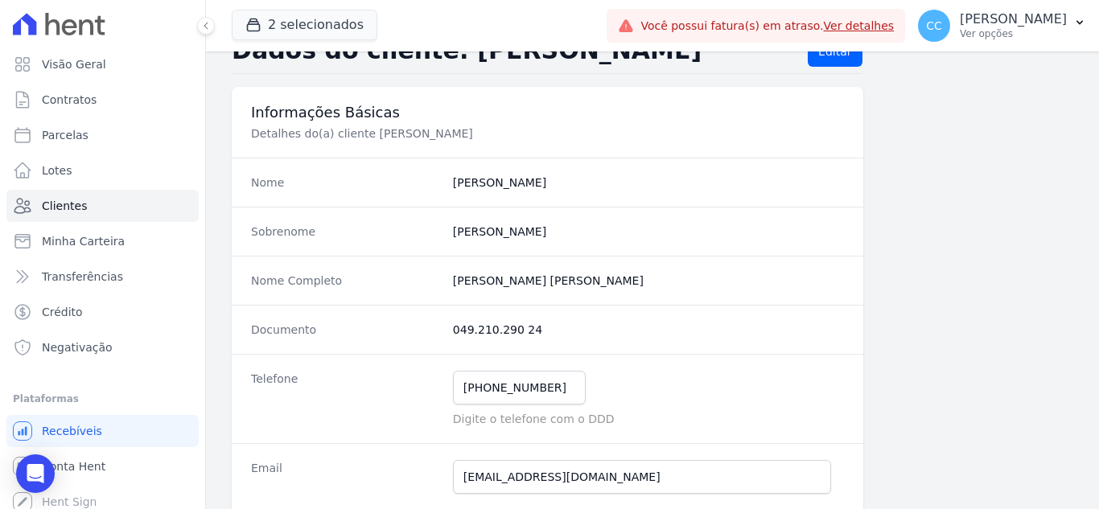
scroll to position [31, 0]
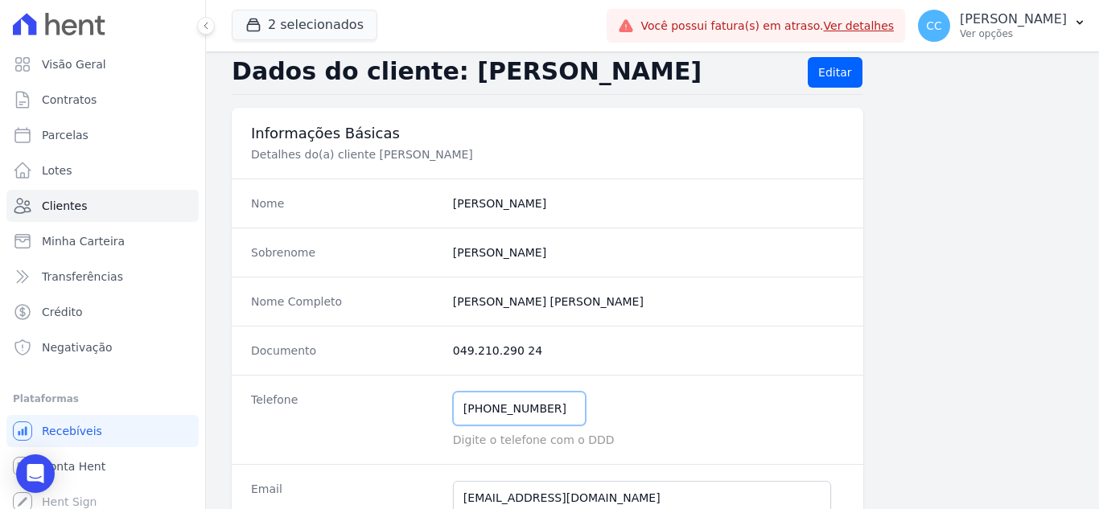
drag, startPoint x: 562, startPoint y: 410, endPoint x: 370, endPoint y: 407, distance: 192.3
click at [373, 407] on div "Telefone [PHONE_NUMBER] Mensagem de SMS ainda não enviada.. Mensagem de [PERSON…" at bounding box center [548, 419] width 632 height 89
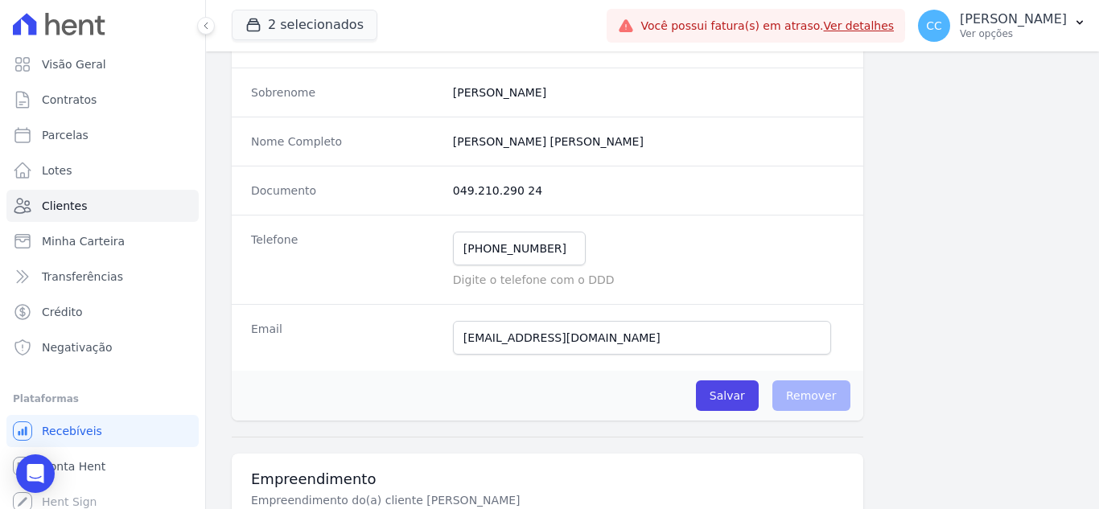
scroll to position [191, 0]
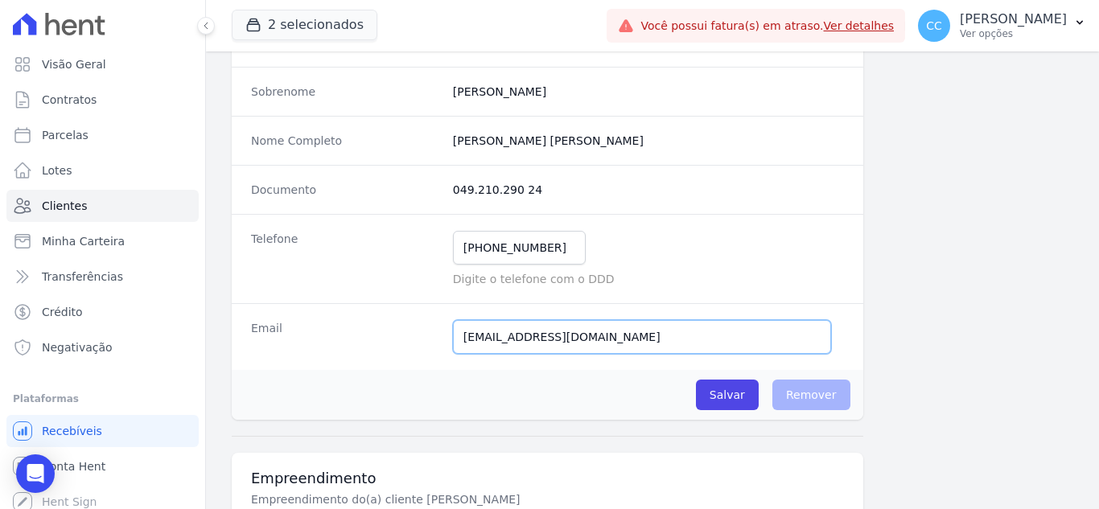
drag, startPoint x: 644, startPoint y: 338, endPoint x: 332, endPoint y: 311, distance: 312.6
click at [332, 311] on div "Email dom.anderson954@gmail.com Email confirmado." at bounding box center [548, 336] width 632 height 67
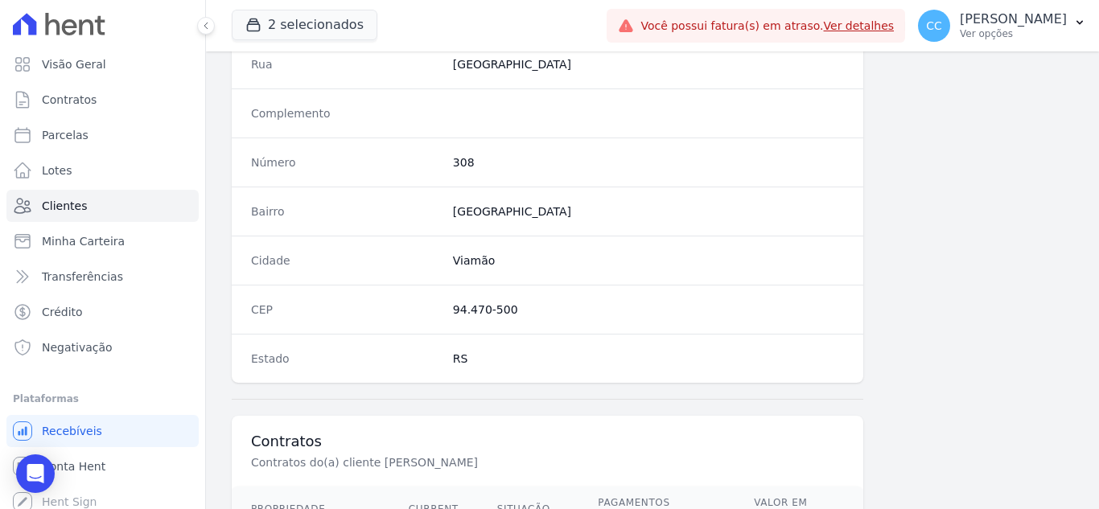
scroll to position [835, 0]
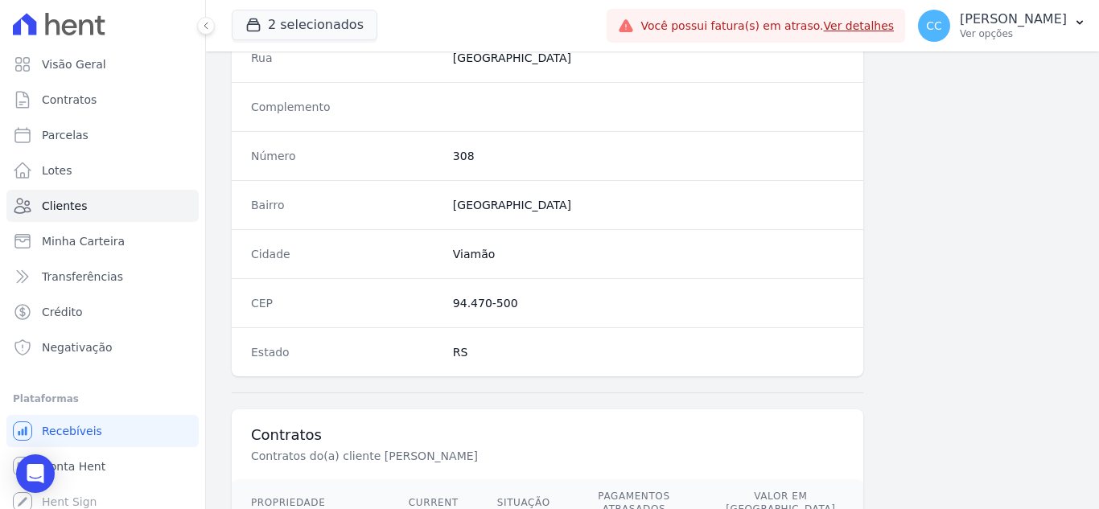
drag, startPoint x: 445, startPoint y: 304, endPoint x: 537, endPoint y: 299, distance: 91.8
click at [537, 299] on div "CEP 94.470-500" at bounding box center [548, 302] width 632 height 49
copy dd "94.470-500"
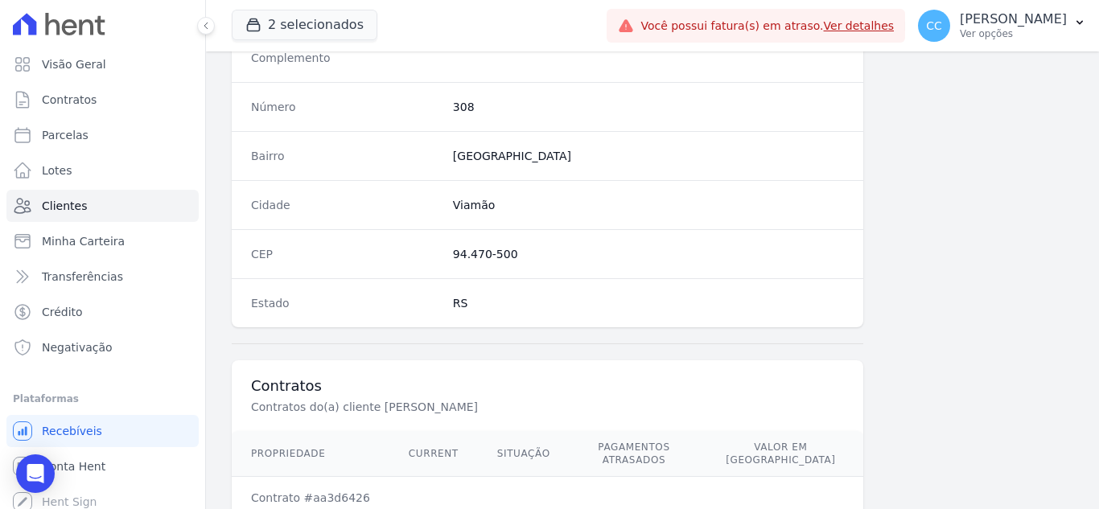
scroll to position [996, 0]
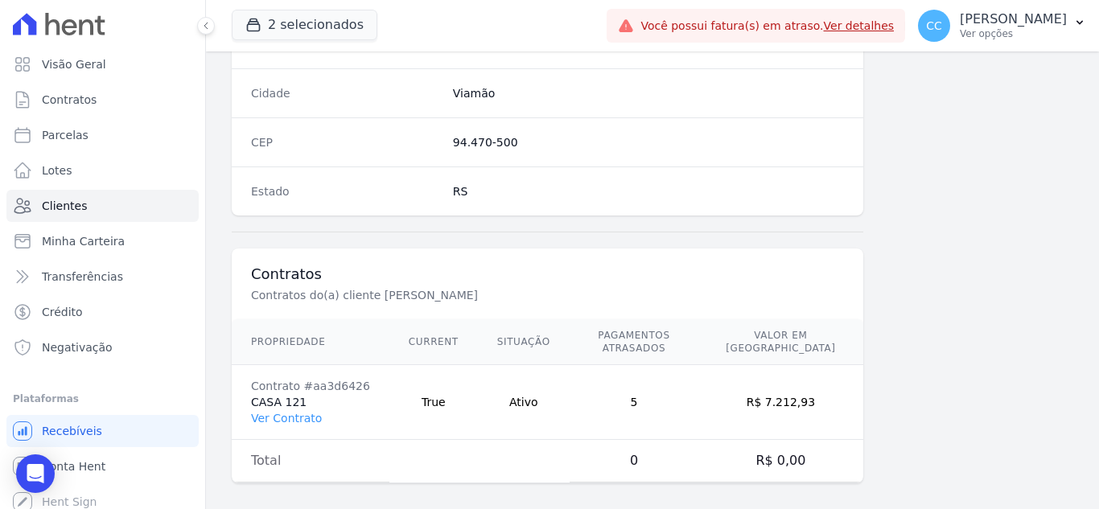
click at [285, 415] on td "Contrato #aa3d6426 CASA 121 Ver Contrato" at bounding box center [311, 402] width 158 height 75
click at [284, 412] on link "Ver Contrato" at bounding box center [286, 418] width 71 height 13
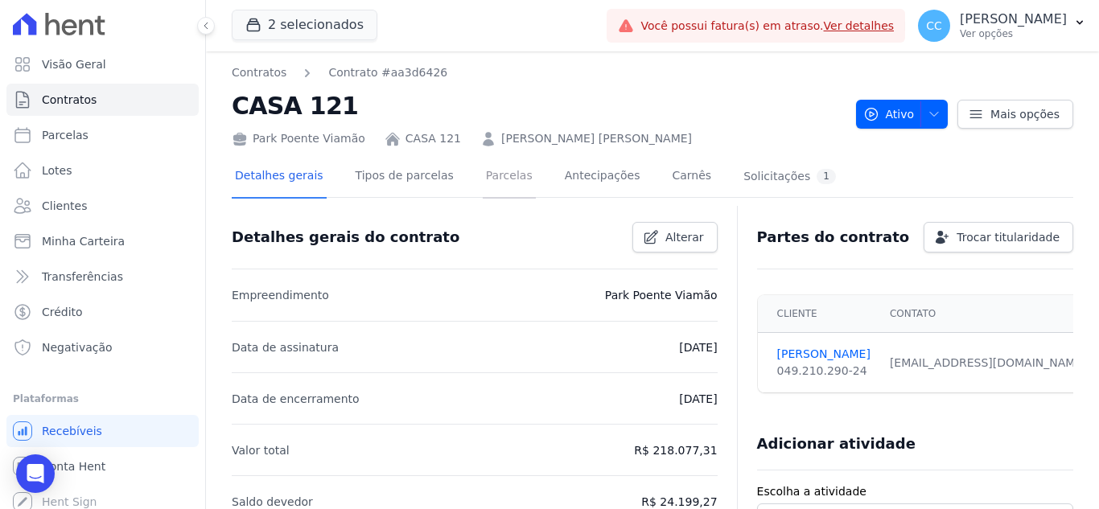
click at [483, 173] on link "Parcelas" at bounding box center [509, 177] width 53 height 43
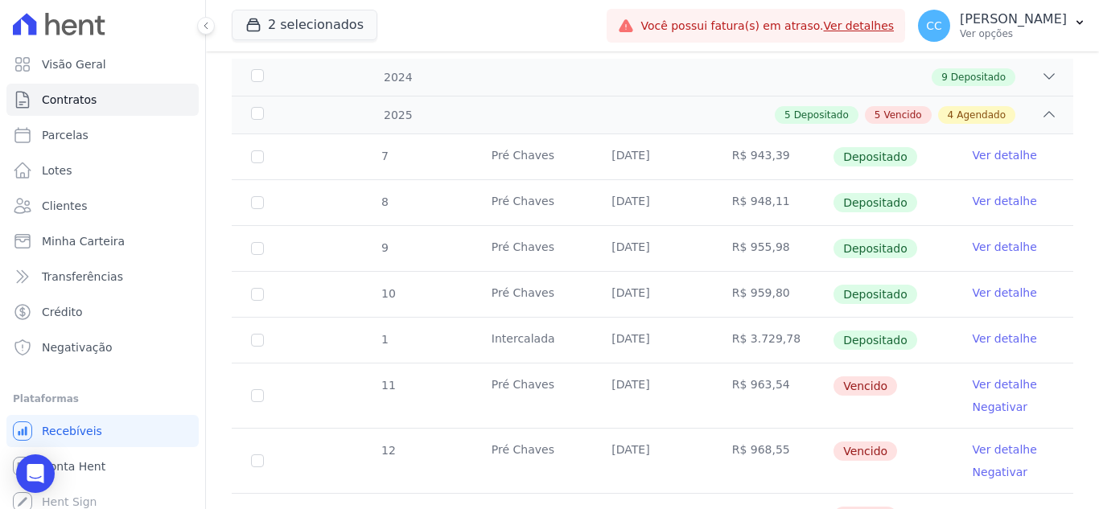
scroll to position [241, 0]
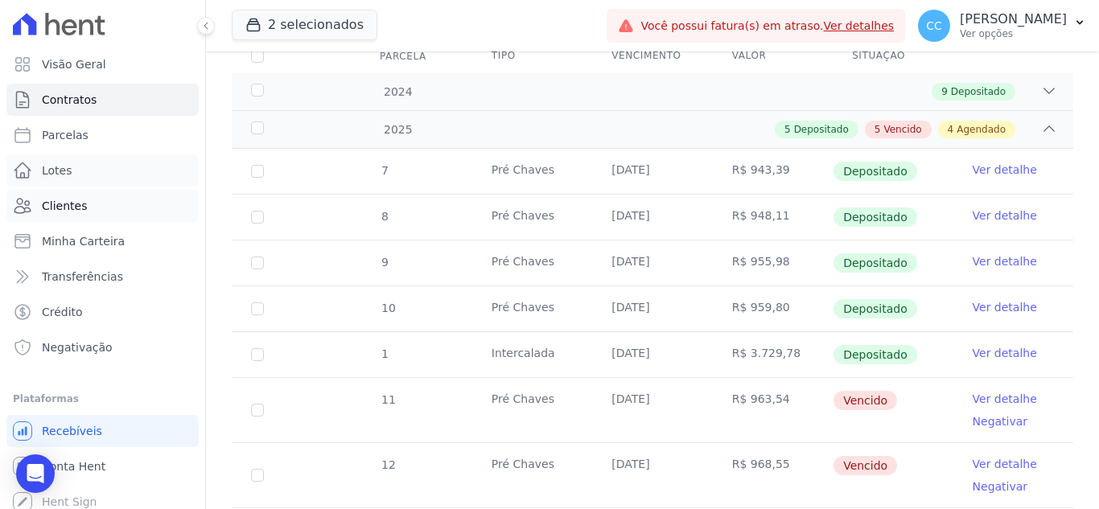
drag, startPoint x: 91, startPoint y: 185, endPoint x: 73, endPoint y: 205, distance: 26.8
click at [91, 185] on link "Lotes" at bounding box center [102, 170] width 192 height 32
click at [73, 205] on span "Clientes" at bounding box center [64, 206] width 45 height 16
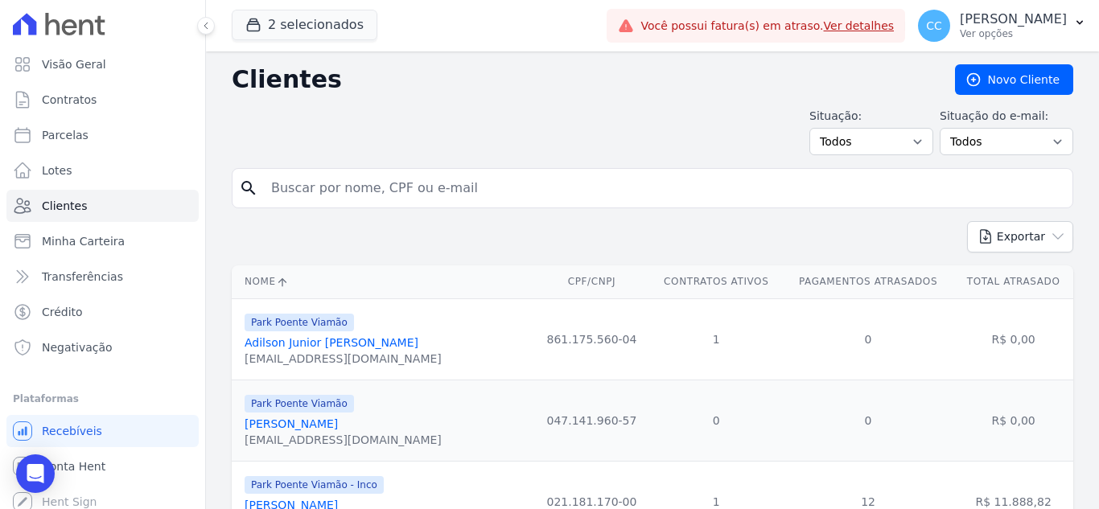
click at [377, 175] on input "search" at bounding box center [663, 188] width 805 height 32
type input "mateus"
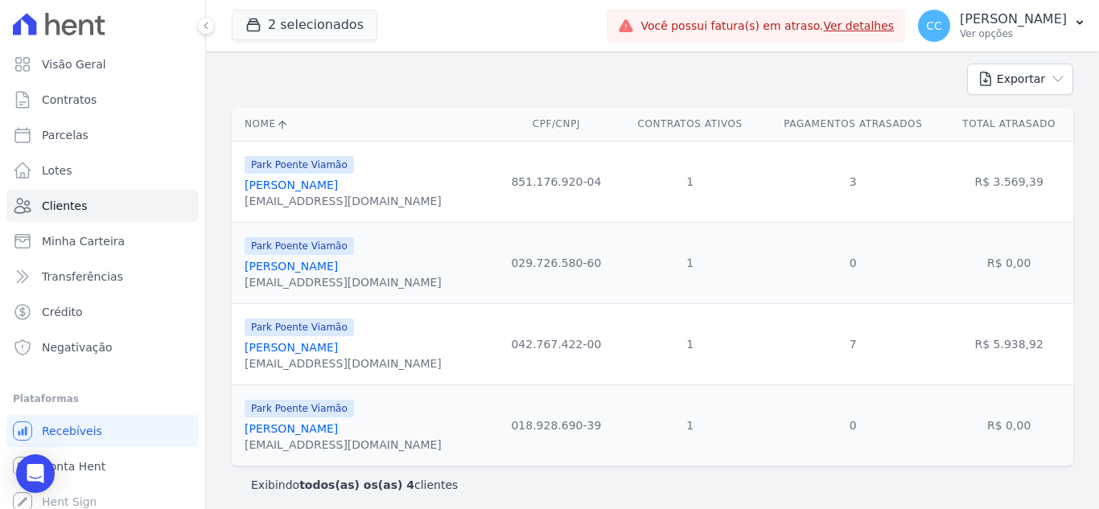
scroll to position [165, 0]
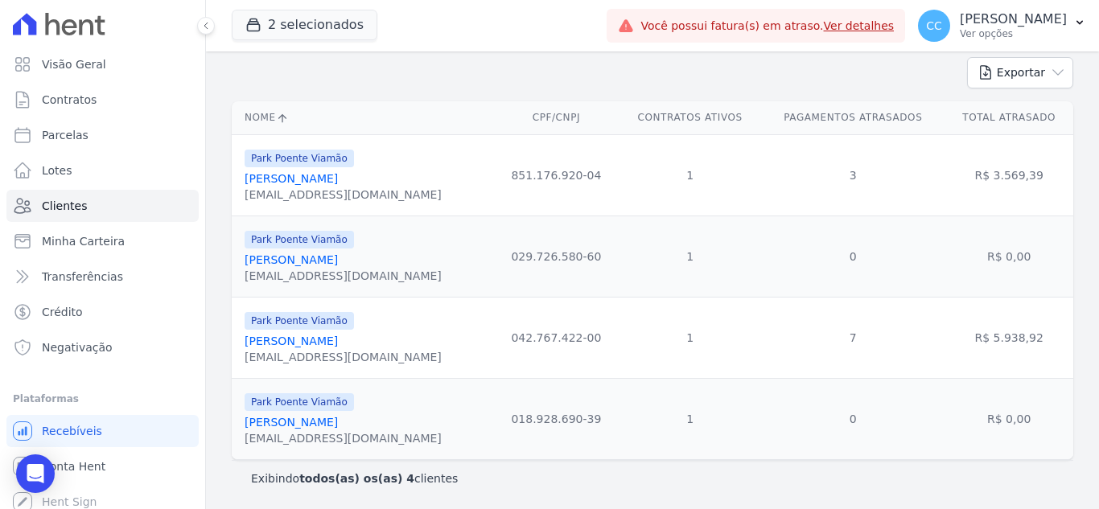
click at [338, 345] on link "Mateus Sauaia Lopes Santos" at bounding box center [291, 341] width 93 height 13
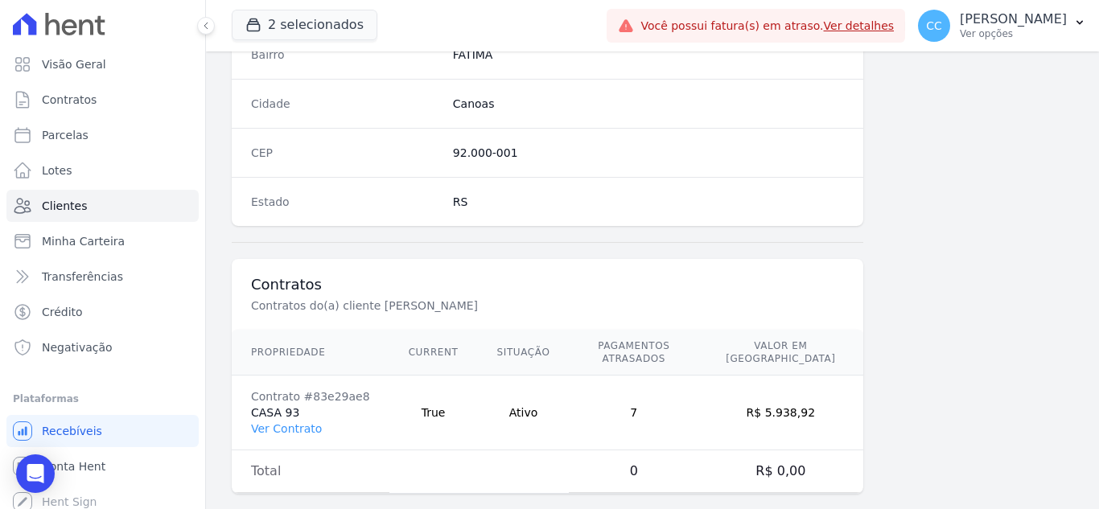
scroll to position [996, 0]
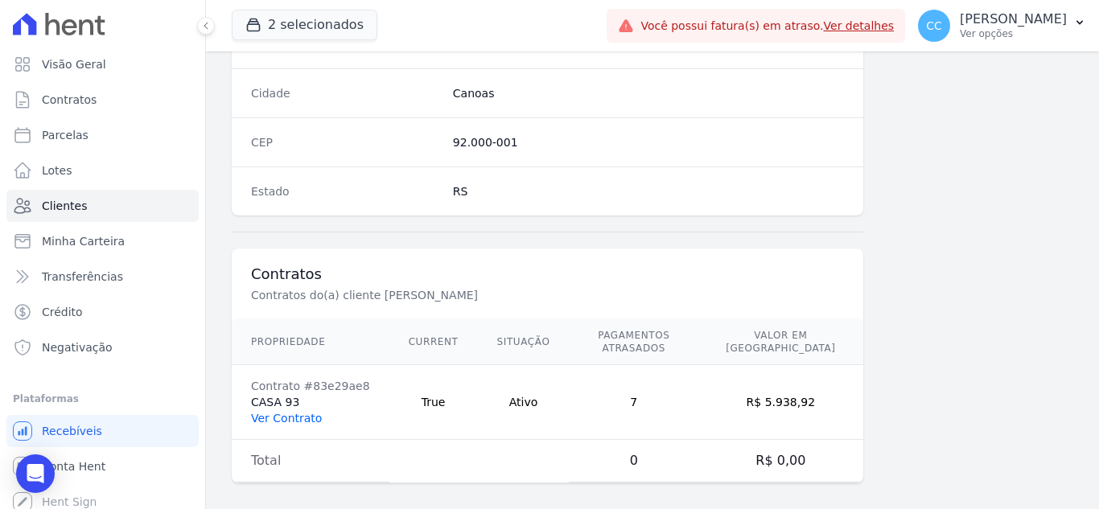
click at [268, 412] on link "Ver Contrato" at bounding box center [286, 418] width 71 height 13
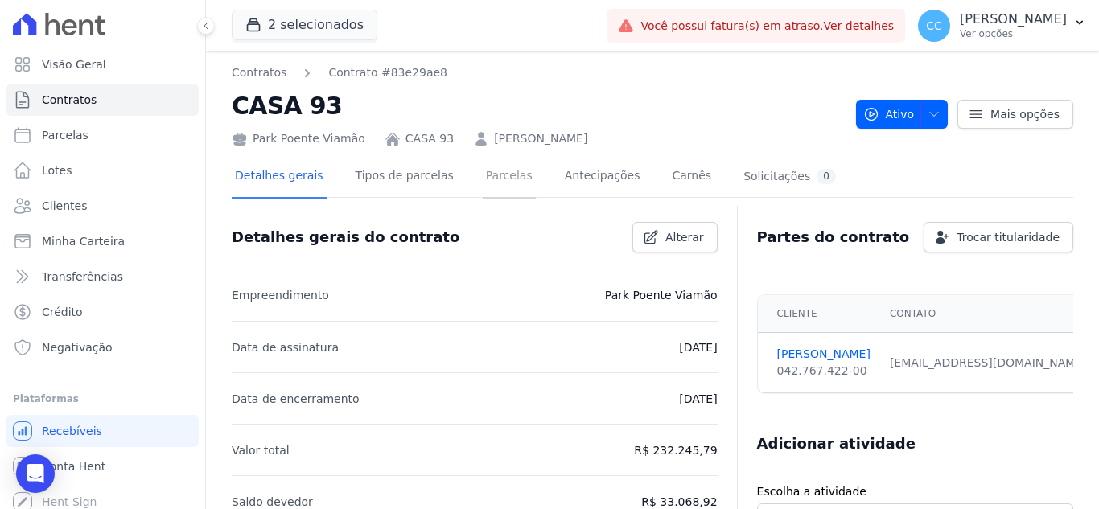
click at [492, 172] on link "Parcelas" at bounding box center [509, 177] width 53 height 43
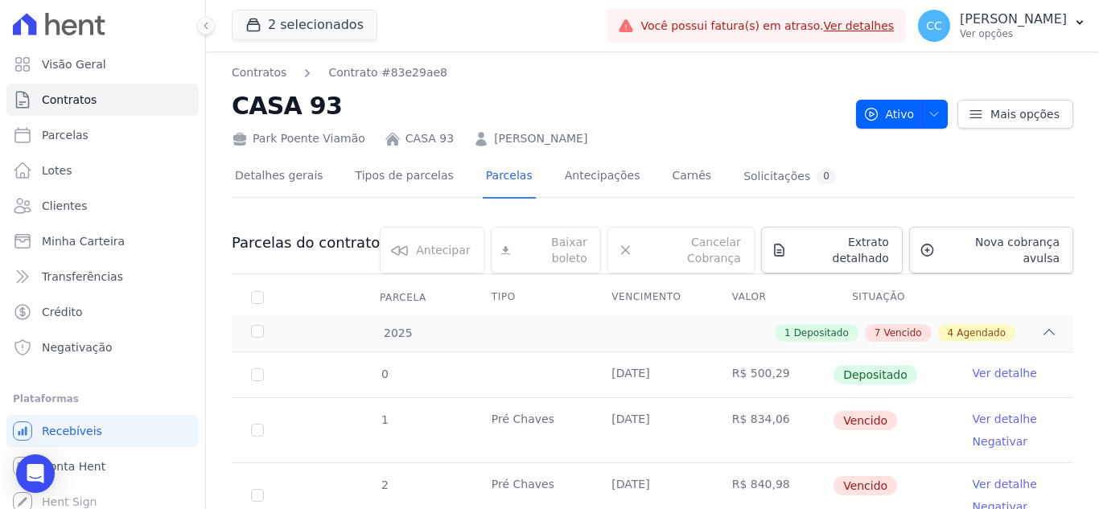
scroll to position [80, 0]
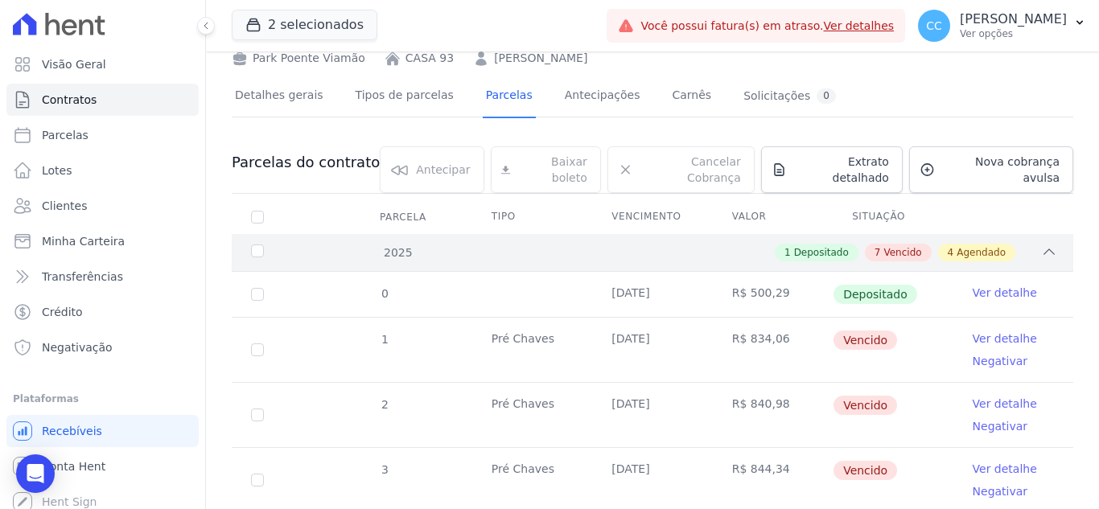
drag, startPoint x: 817, startPoint y: 212, endPoint x: 817, endPoint y: 226, distance: 13.7
click at [826, 234] on div "2025 1 Depositado 7 Vencido 4 Agendado" at bounding box center [653, 252] width 842 height 37
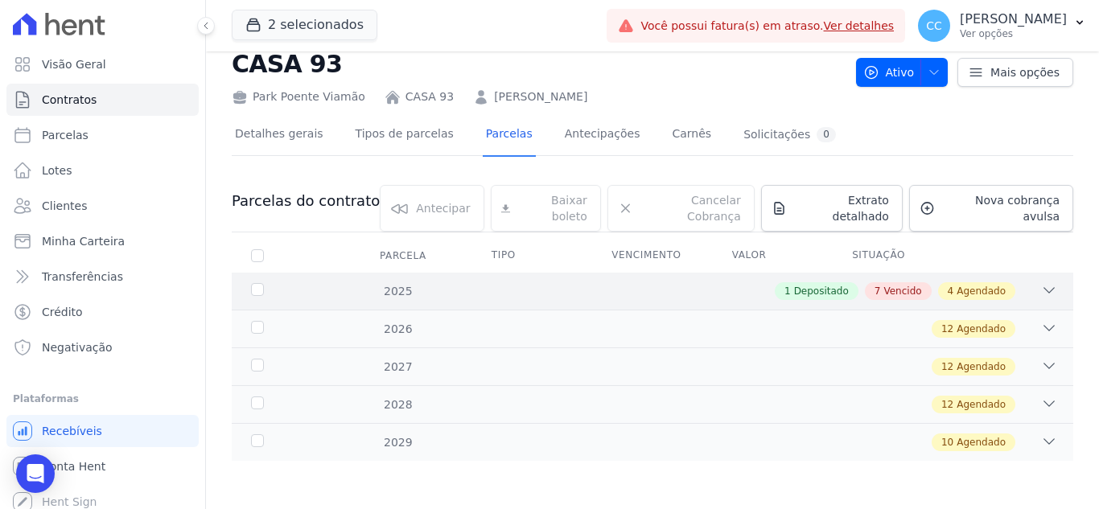
scroll to position [29, 0]
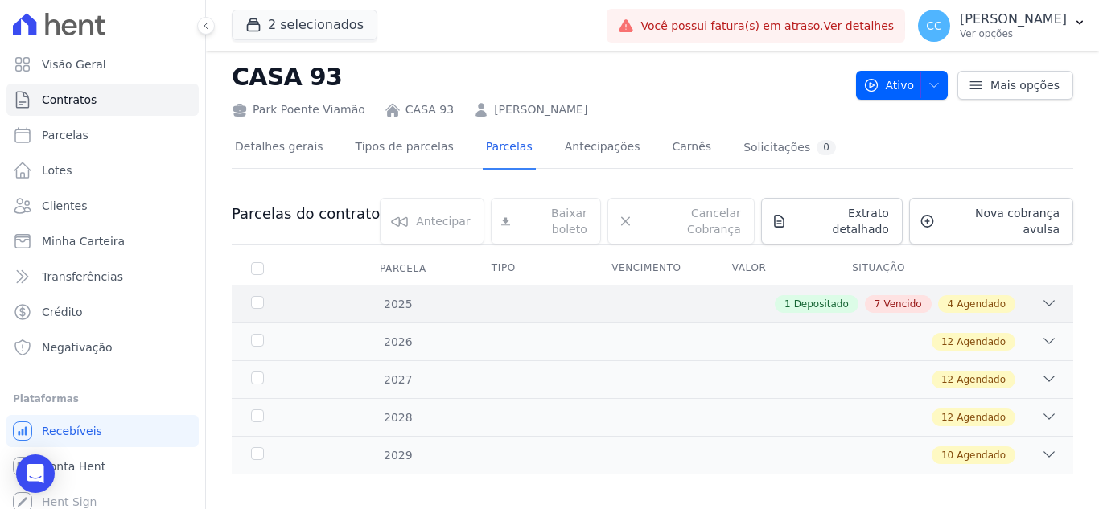
click at [826, 286] on div "2025 1 Depositado 7 Vencido 4 Agendado" at bounding box center [653, 304] width 842 height 37
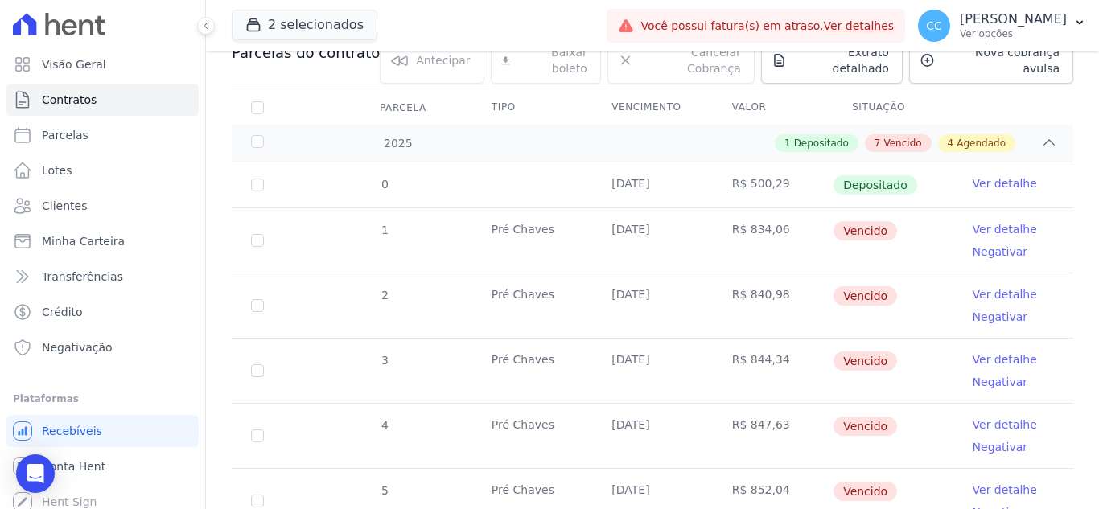
scroll to position [0, 0]
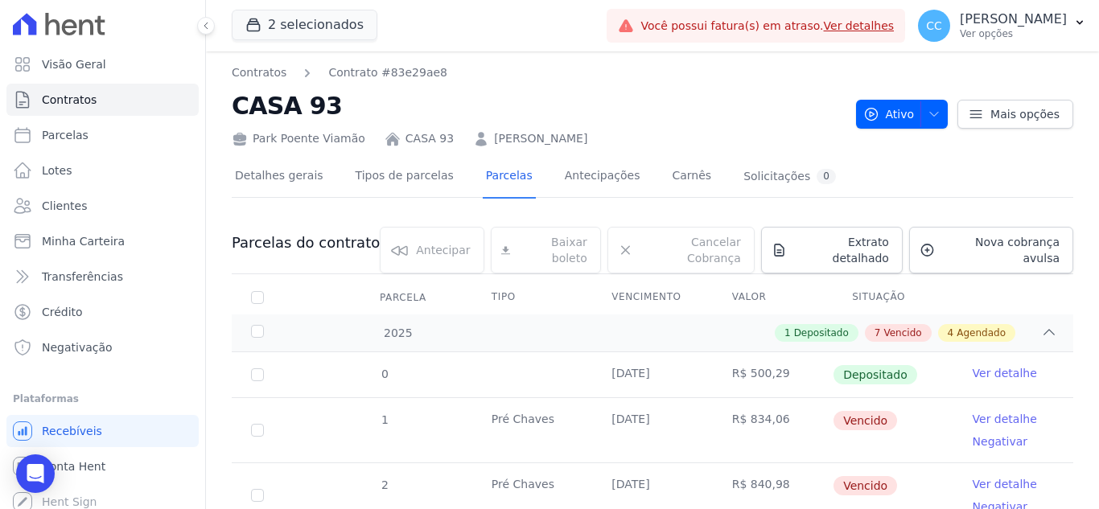
click at [262, 281] on th "Parcela" at bounding box center [257, 298] width 51 height 34
click at [264, 281] on th "Parcela" at bounding box center [257, 298] width 51 height 34
click at [266, 281] on th "Parcela" at bounding box center [257, 298] width 51 height 34
click at [257, 291] on input "checkbox" at bounding box center [257, 297] width 13 height 13
checkbox input "true"
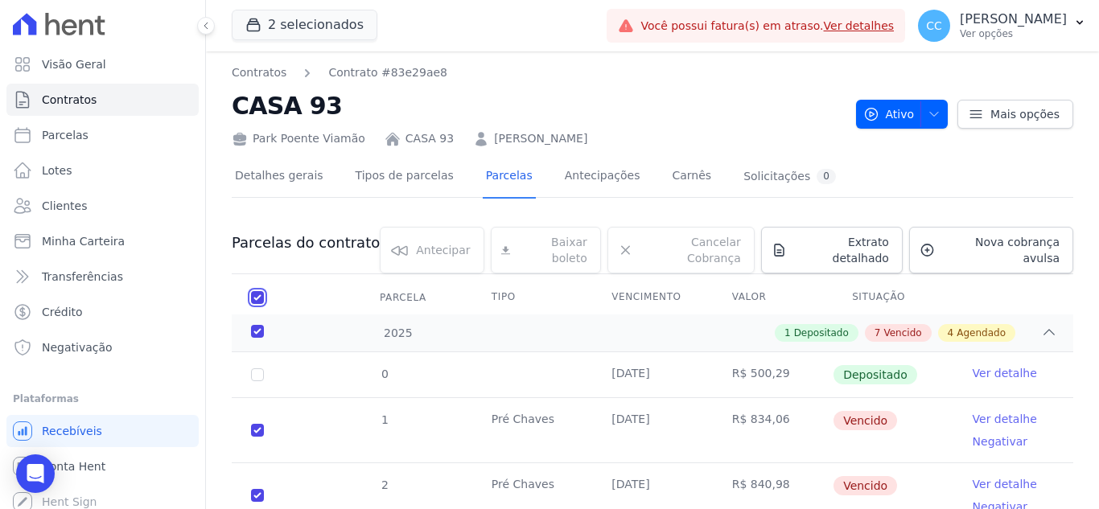
checkbox input "true"
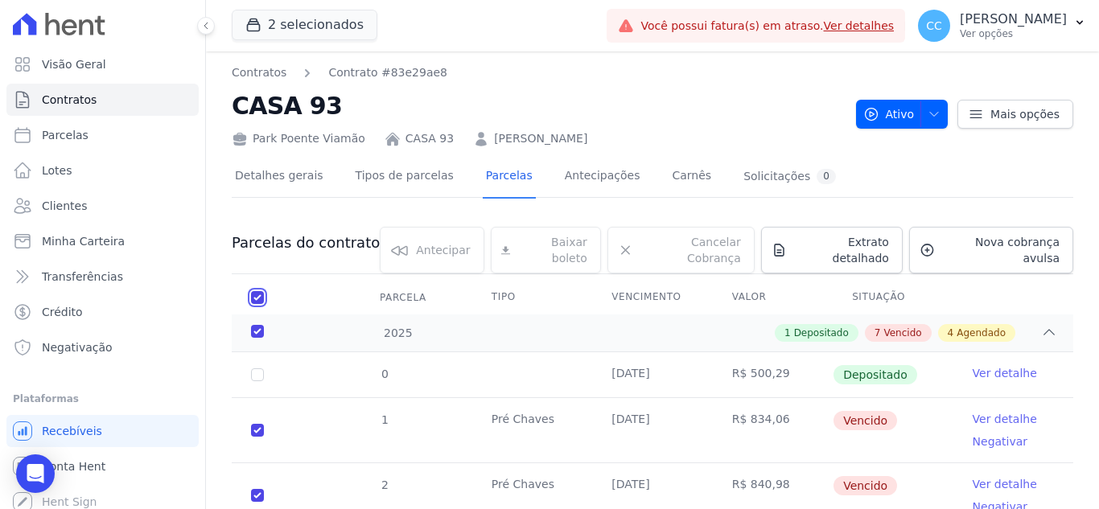
checkbox input "true"
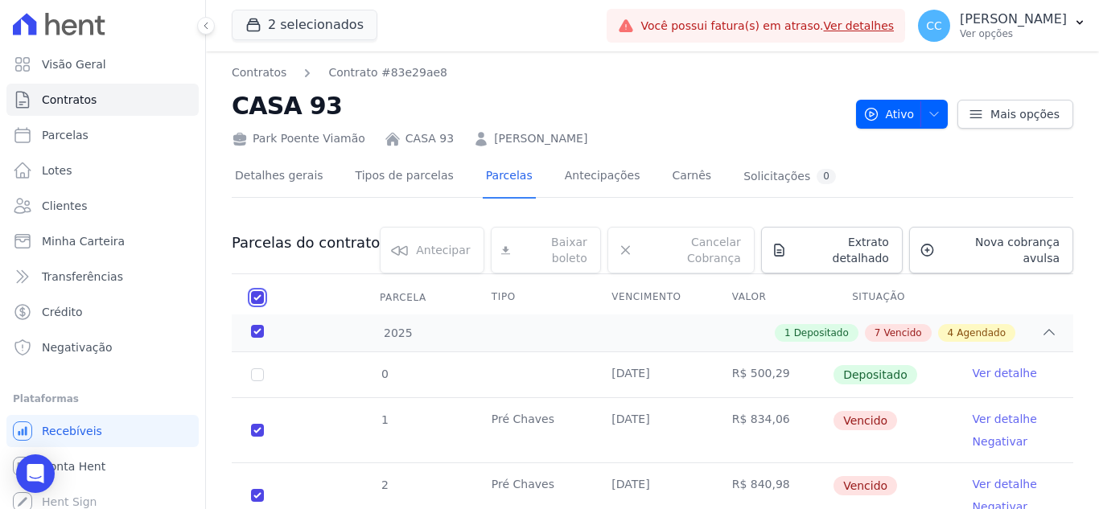
checkbox input "true"
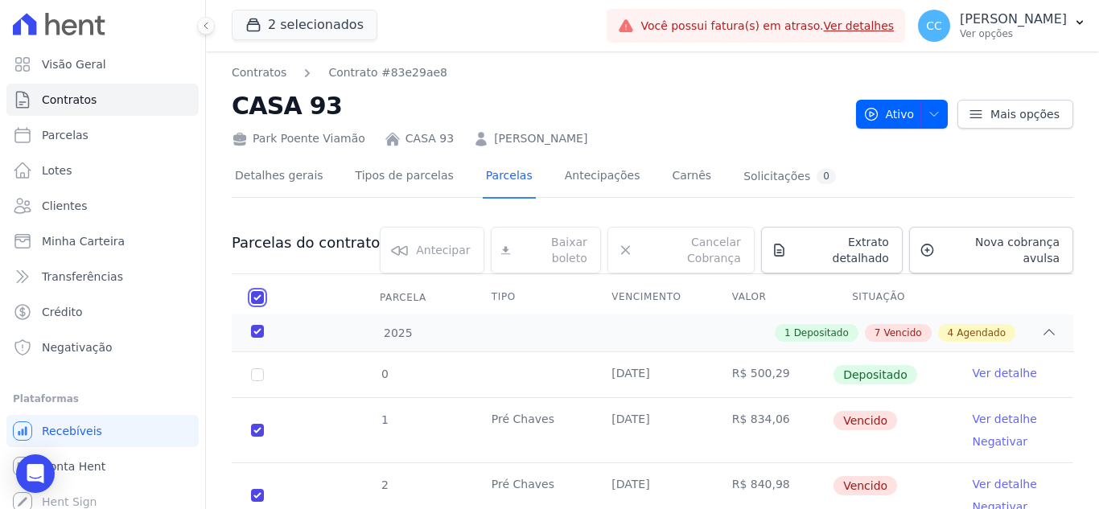
checkbox input "true"
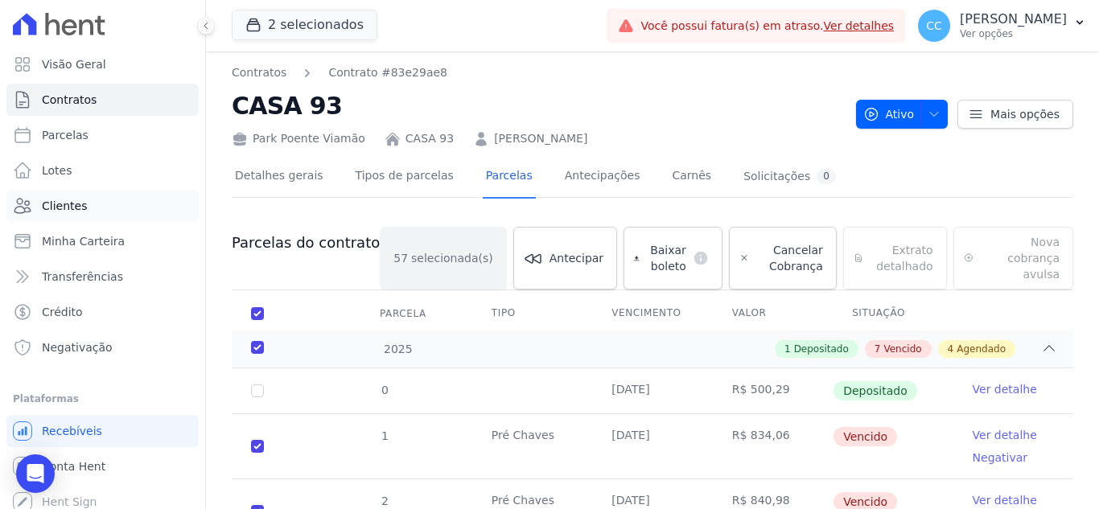
click at [87, 216] on link "Clientes" at bounding box center [102, 206] width 192 height 32
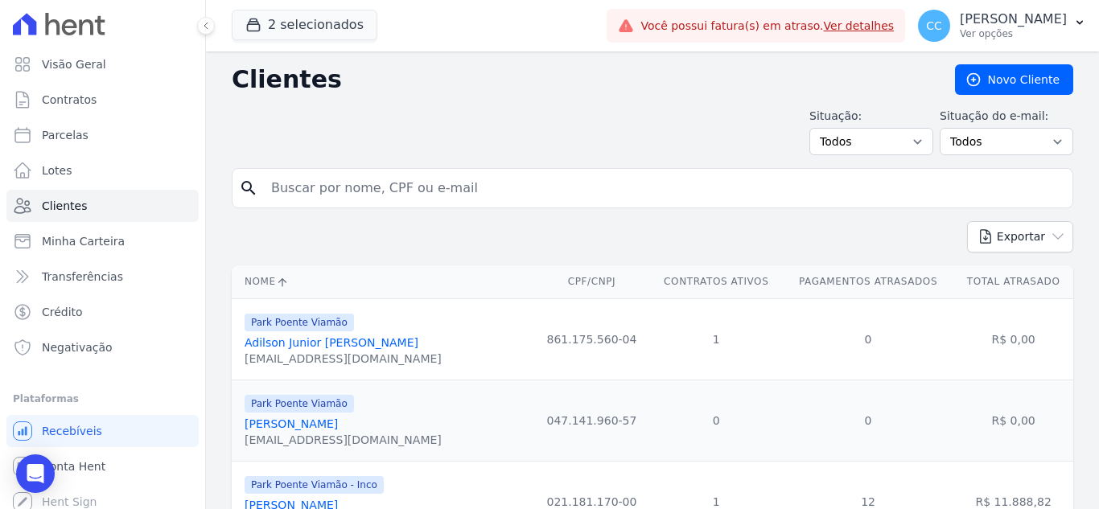
click at [375, 189] on input "search" at bounding box center [663, 188] width 805 height 32
type input "cristiano da"
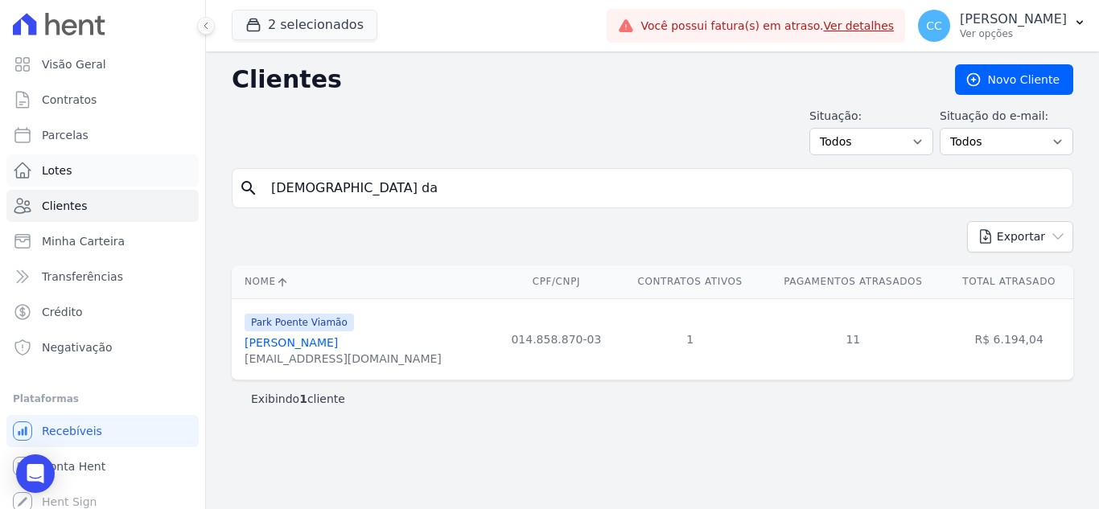
drag, startPoint x: 344, startPoint y: 179, endPoint x: 178, endPoint y: 177, distance: 166.6
click at [178, 178] on div "Visão Geral Contratos [GEOGRAPHIC_DATA] Lotes Clientes Minha Carteira Transferê…" at bounding box center [549, 254] width 1099 height 509
type input "mateus"
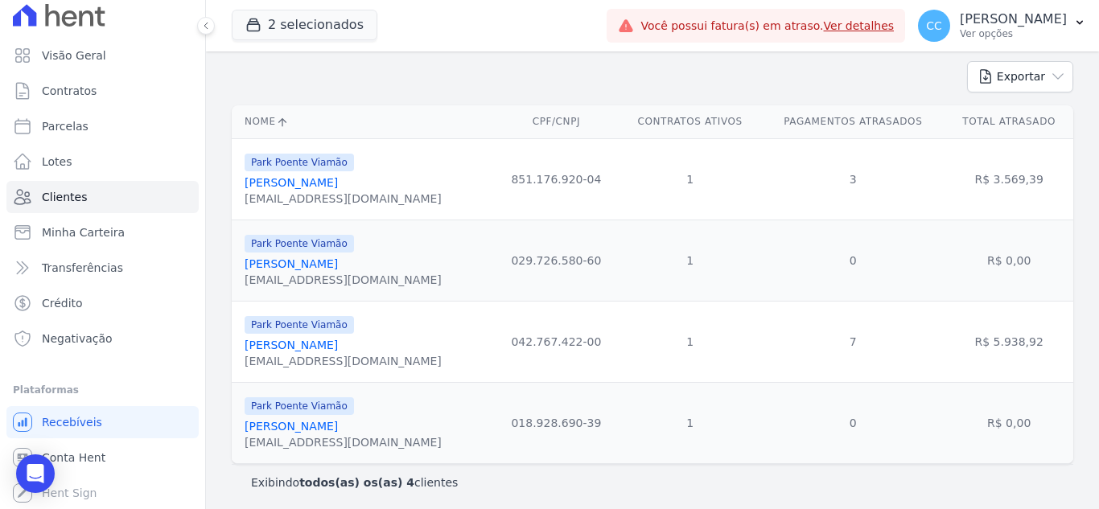
scroll to position [165, 0]
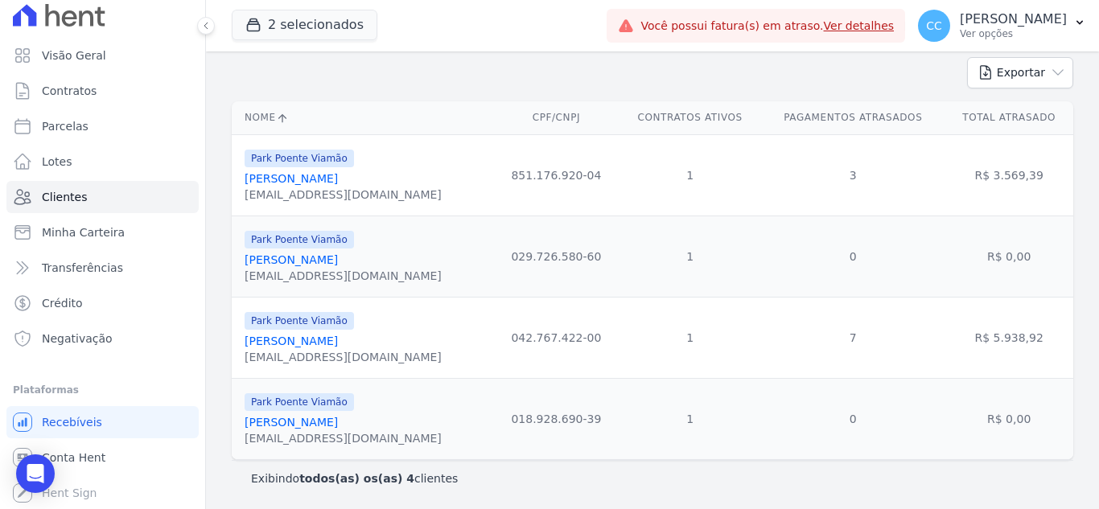
click at [304, 344] on link "Mateus Sauaia Lopes Santos" at bounding box center [291, 341] width 93 height 13
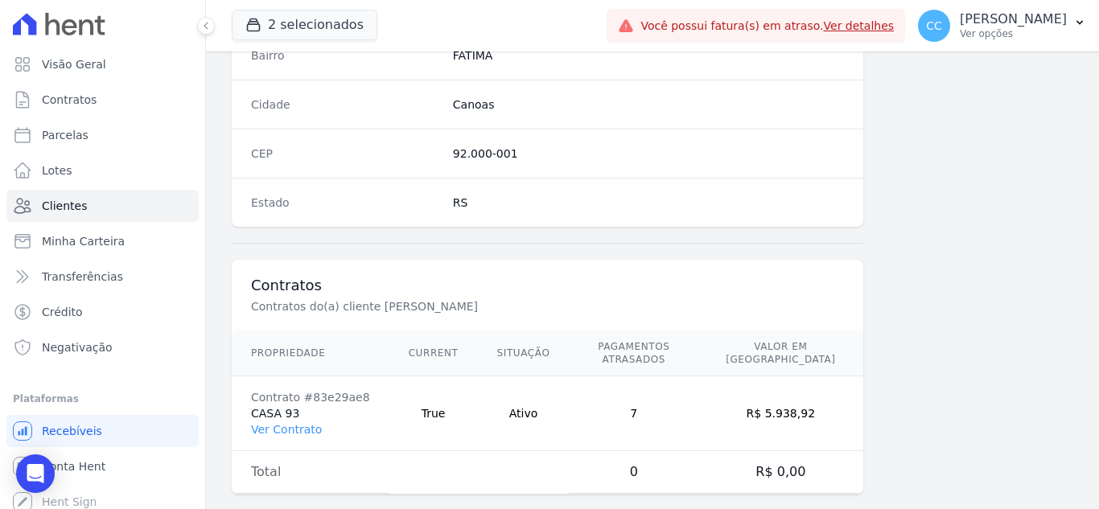
scroll to position [996, 0]
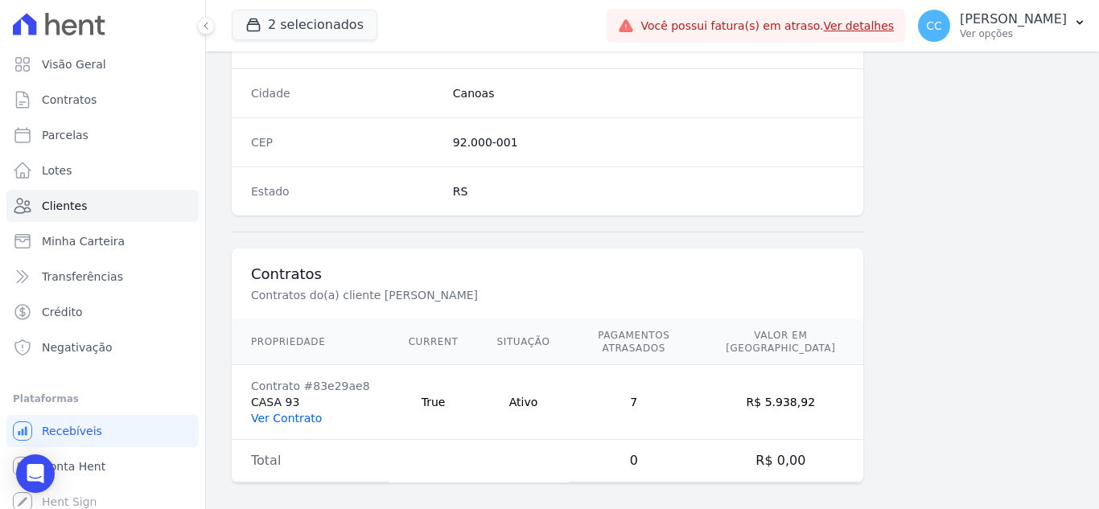
click at [269, 412] on link "Ver Contrato" at bounding box center [286, 418] width 71 height 13
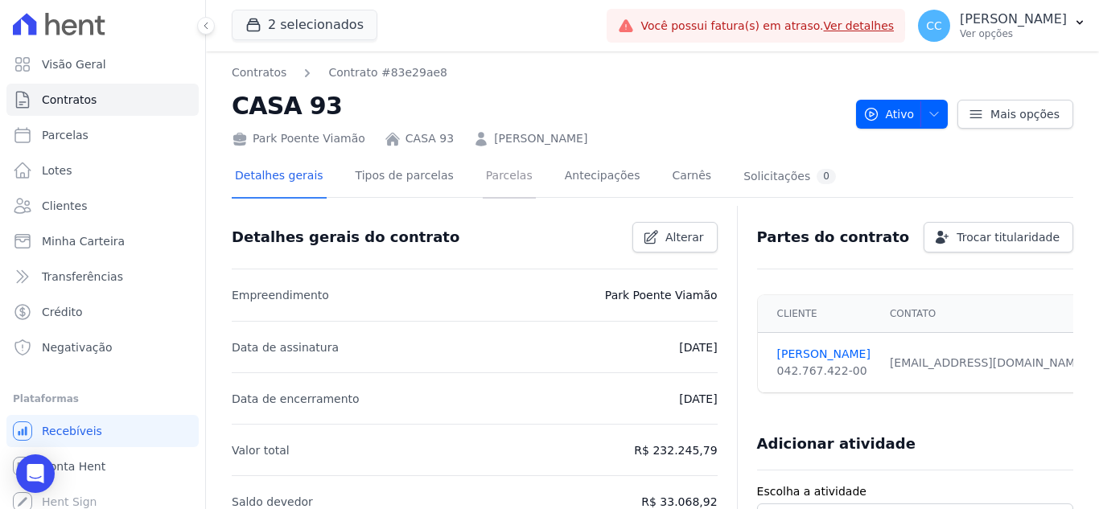
click at [483, 168] on link "Parcelas" at bounding box center [509, 177] width 53 height 43
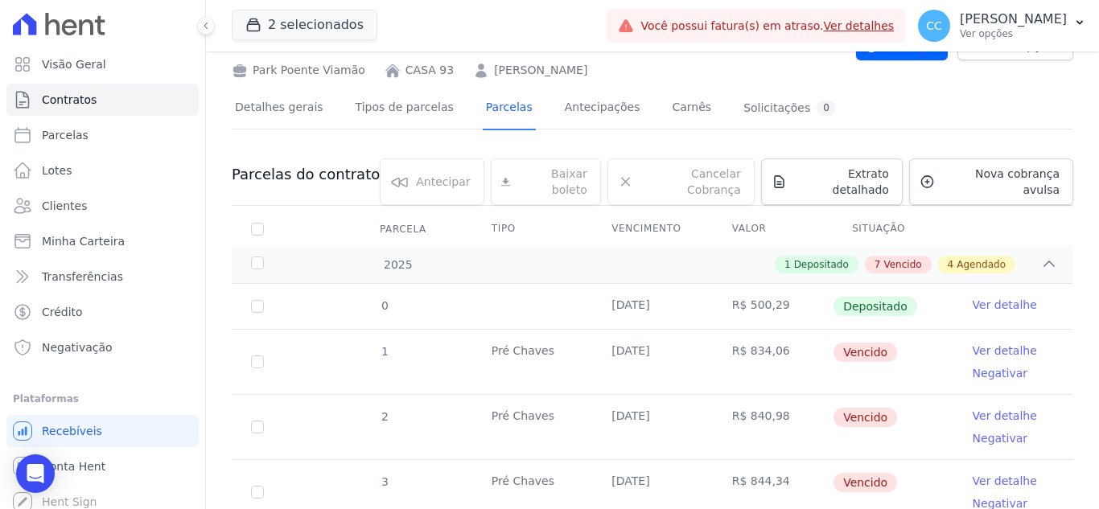
scroll to position [161, 0]
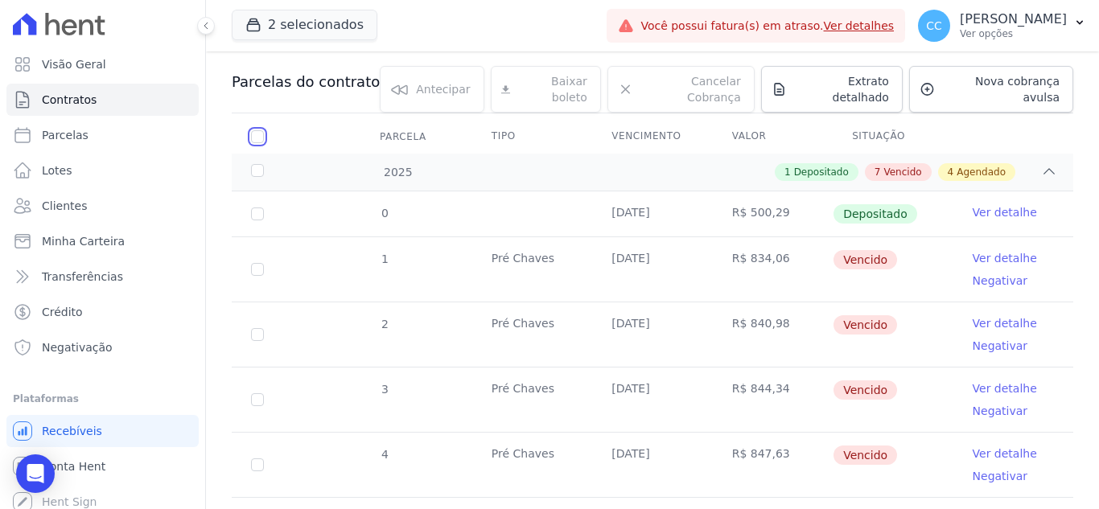
click at [260, 130] on input "checkbox" at bounding box center [257, 136] width 13 height 13
checkbox input "true"
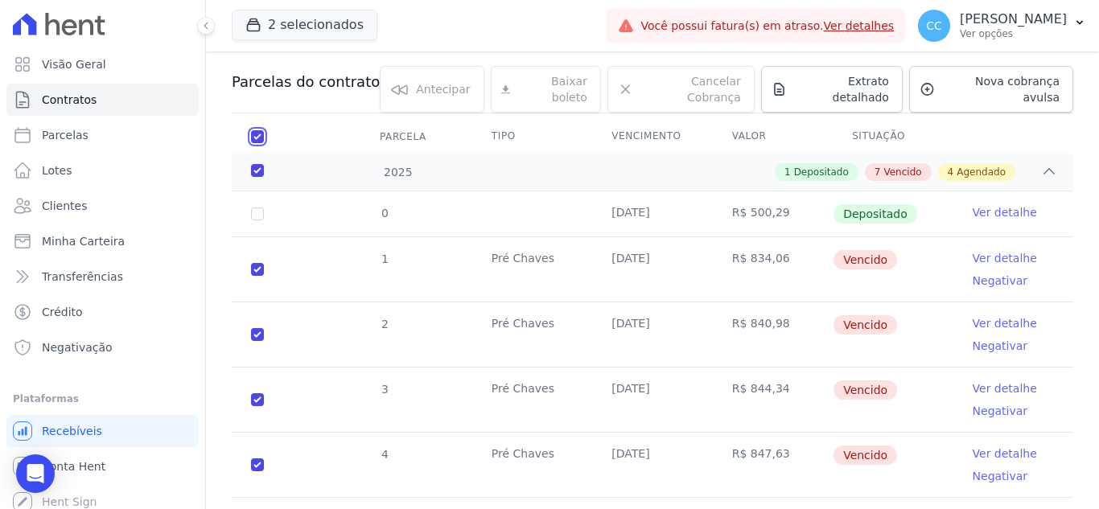
checkbox input "true"
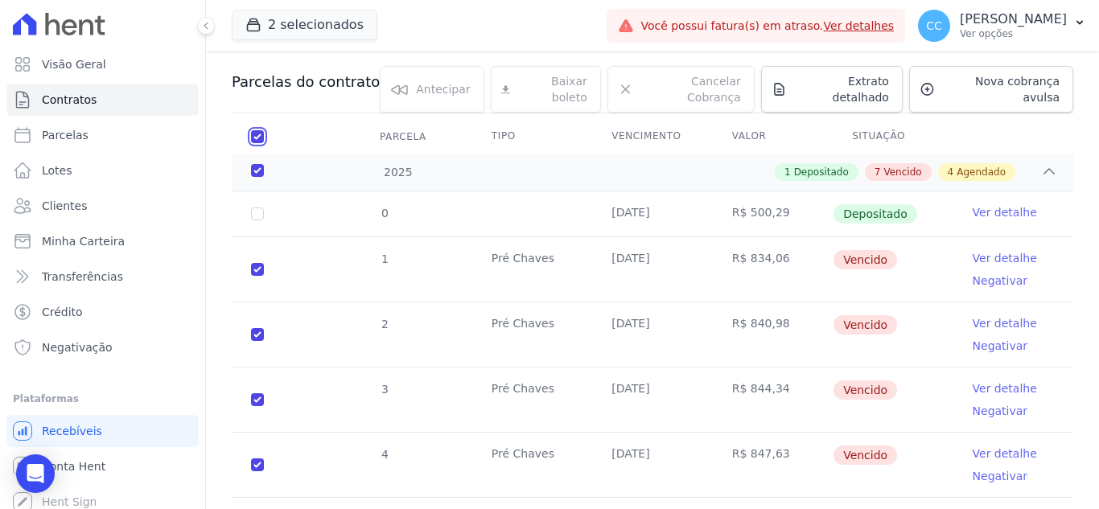
checkbox input "true"
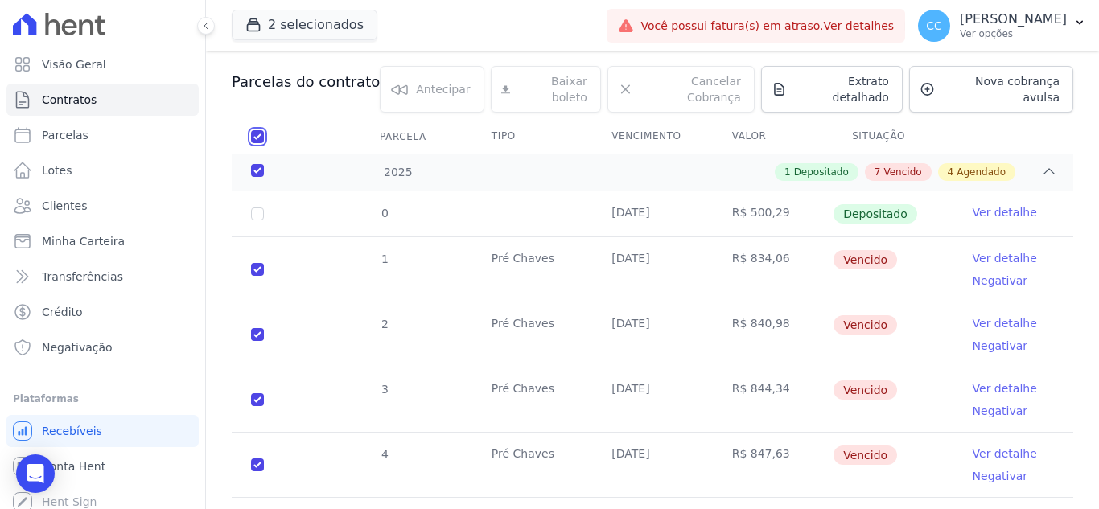
checkbox input "true"
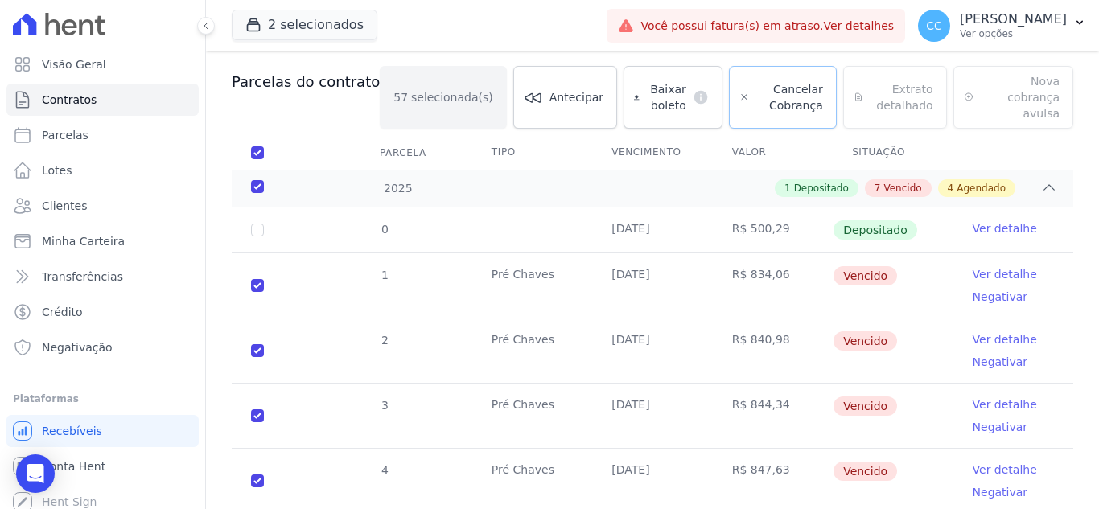
click at [755, 81] on span "Cancelar Cobrança" at bounding box center [788, 97] width 67 height 32
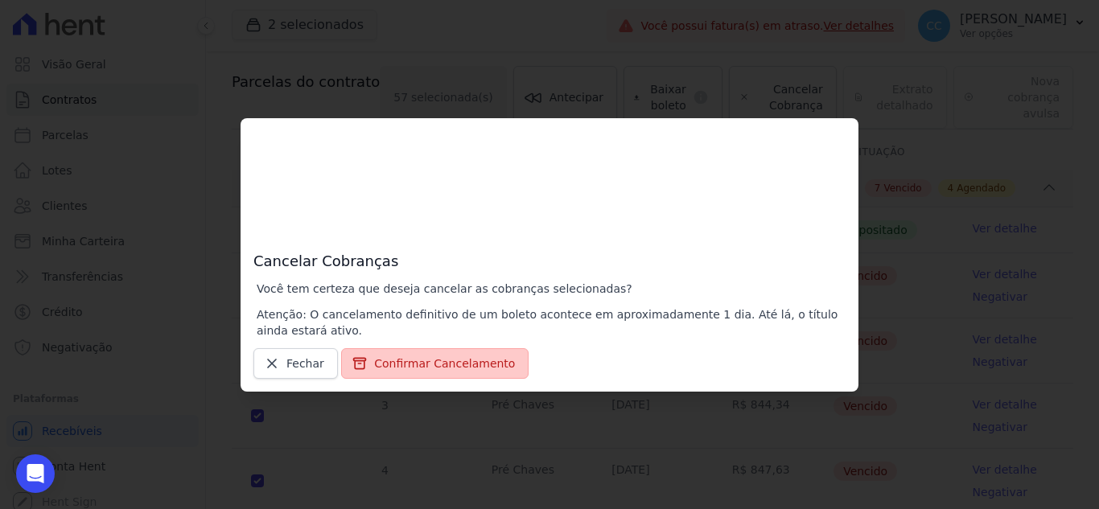
click at [466, 361] on button "Confirmar Cancelamento" at bounding box center [434, 363] width 187 height 31
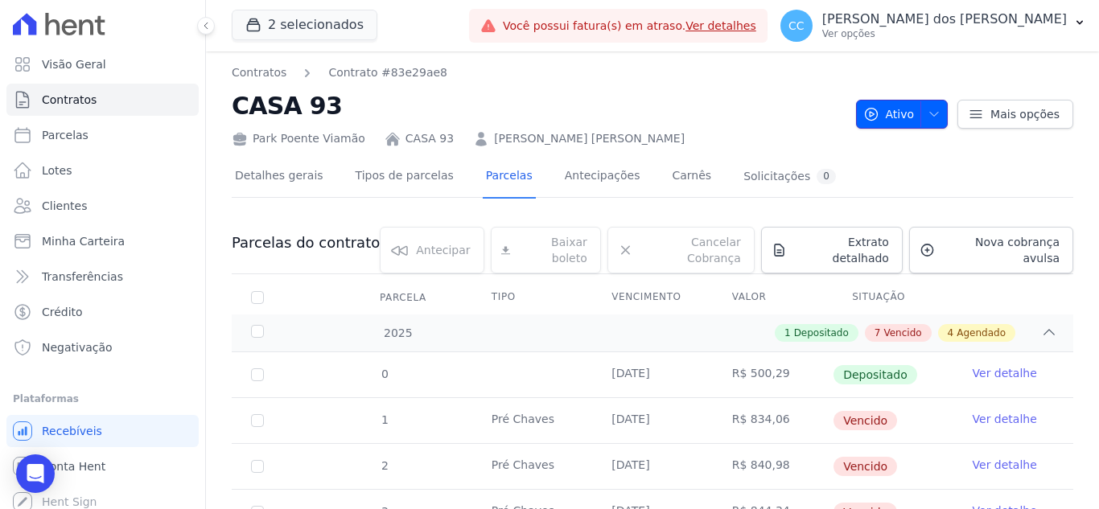
click at [924, 104] on span "button" at bounding box center [930, 114] width 20 height 26
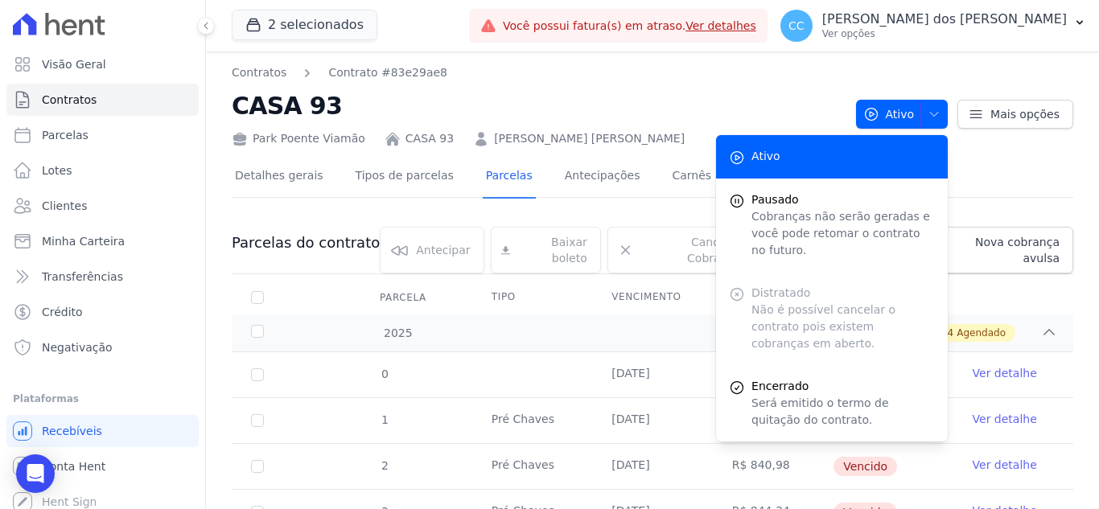
click at [657, 43] on div "2 selecionados Apice Incorporadora [GEOGRAPHIC_DATA] - [GEOGRAPHIC_DATA] [GEOGR…" at bounding box center [652, 25] width 893 height 51
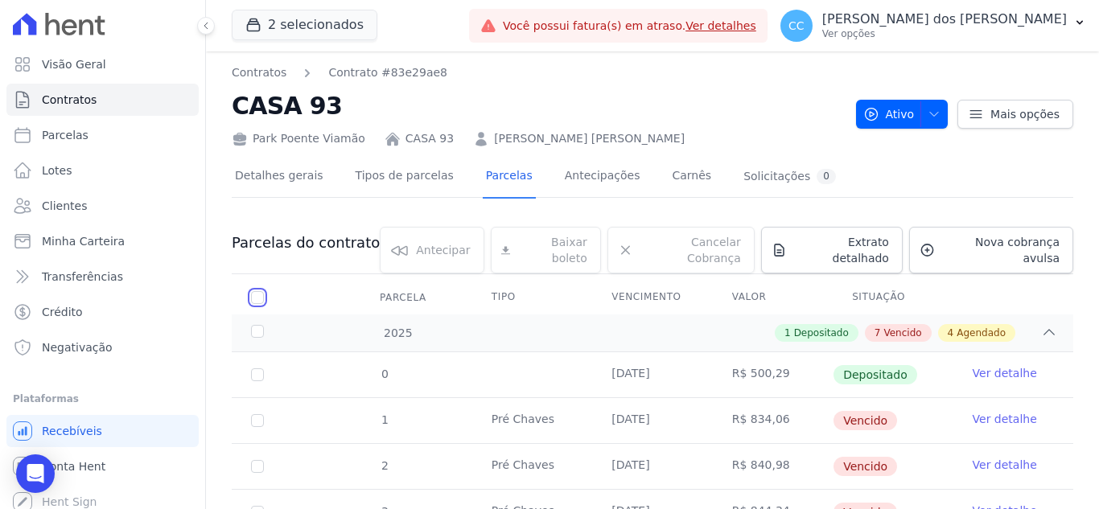
click at [259, 291] on input "checkbox" at bounding box center [257, 297] width 13 height 13
checkbox input "true"
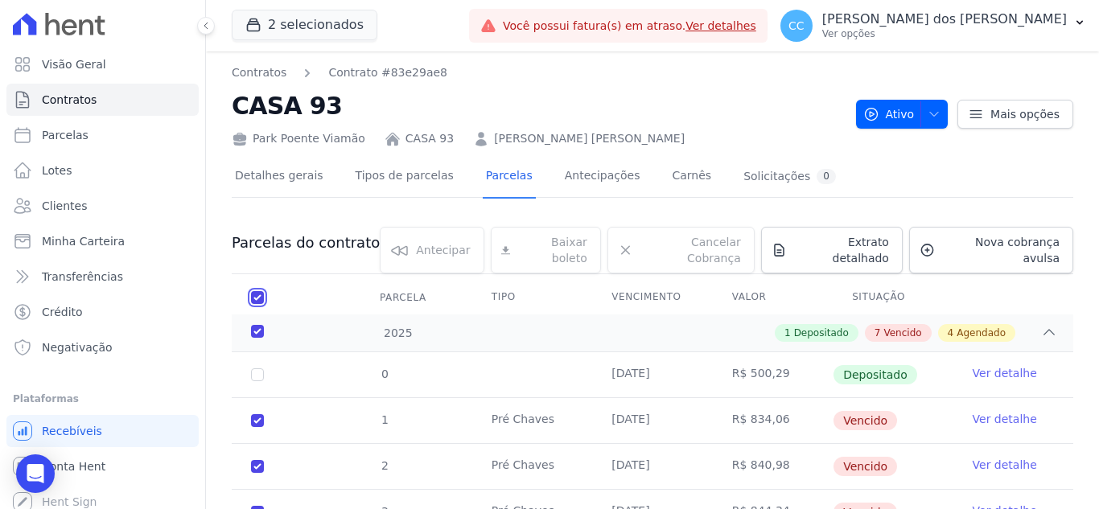
checkbox input "true"
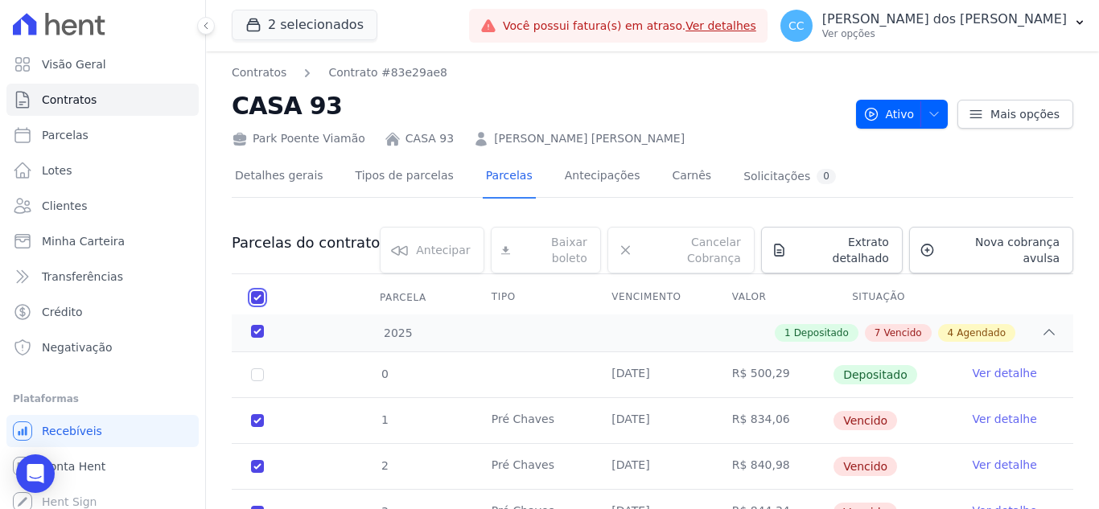
checkbox input "true"
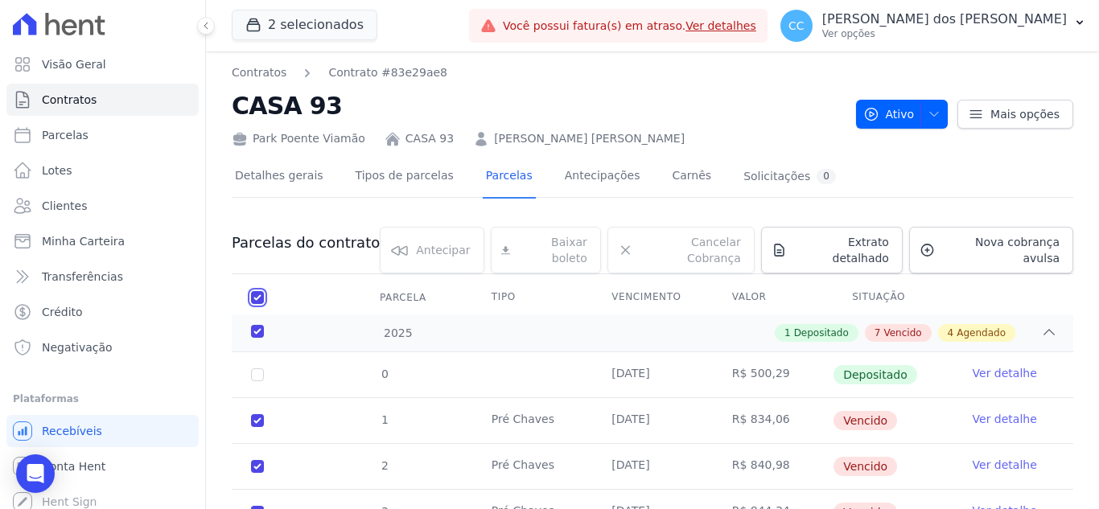
checkbox input "true"
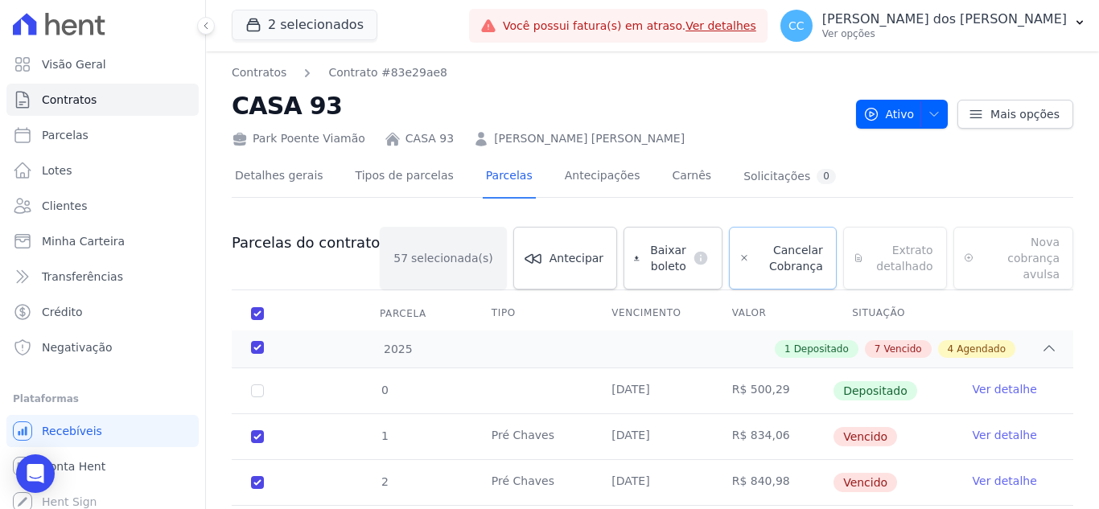
click at [755, 245] on span "Cancelar Cobrança" at bounding box center [788, 258] width 67 height 32
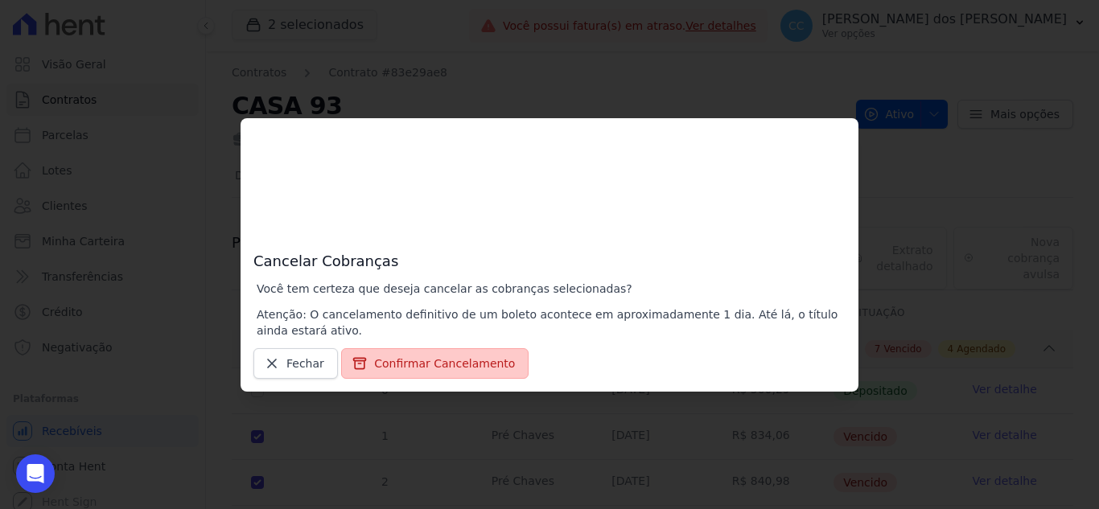
click at [484, 373] on button "Confirmar Cancelamento" at bounding box center [434, 363] width 187 height 31
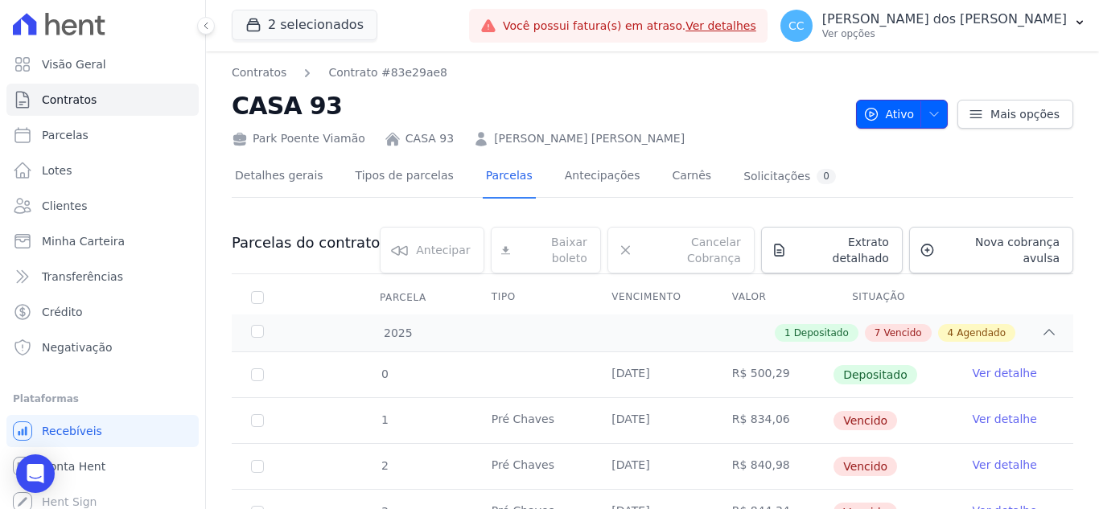
click at [894, 125] on span "Ativo" at bounding box center [888, 114] width 51 height 29
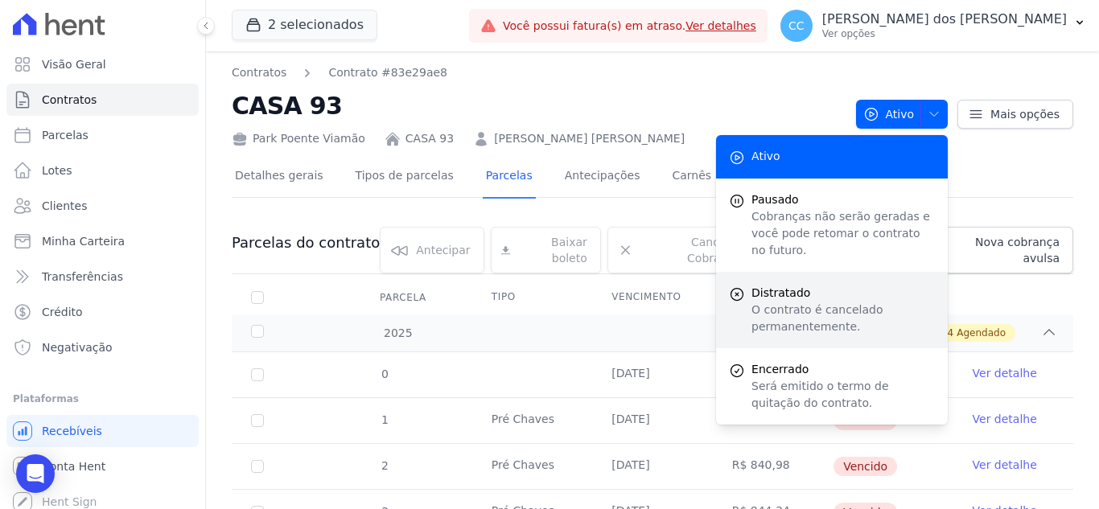
click at [822, 302] on p "O contrato é cancelado permanentemente." at bounding box center [842, 319] width 183 height 34
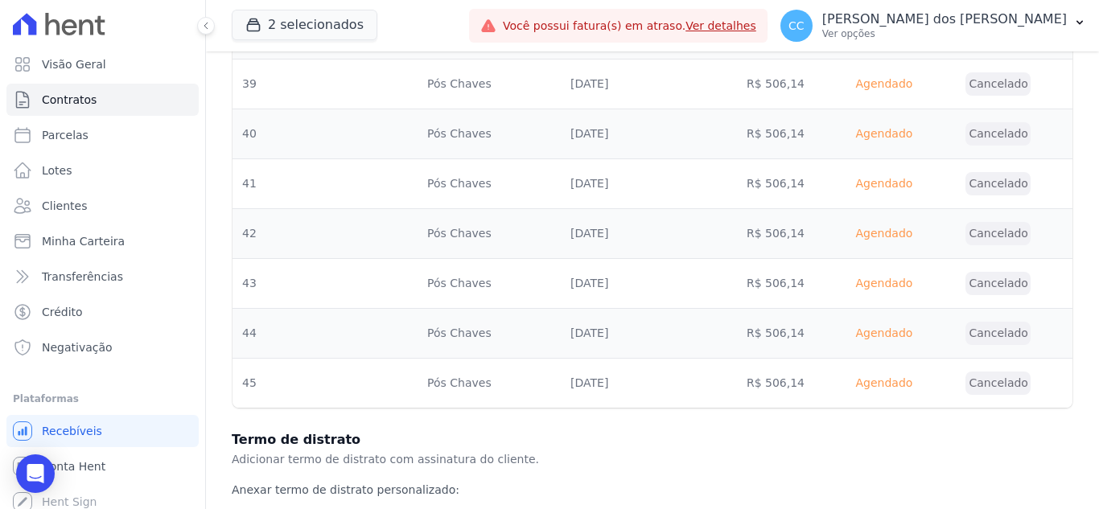
scroll to position [3094, 0]
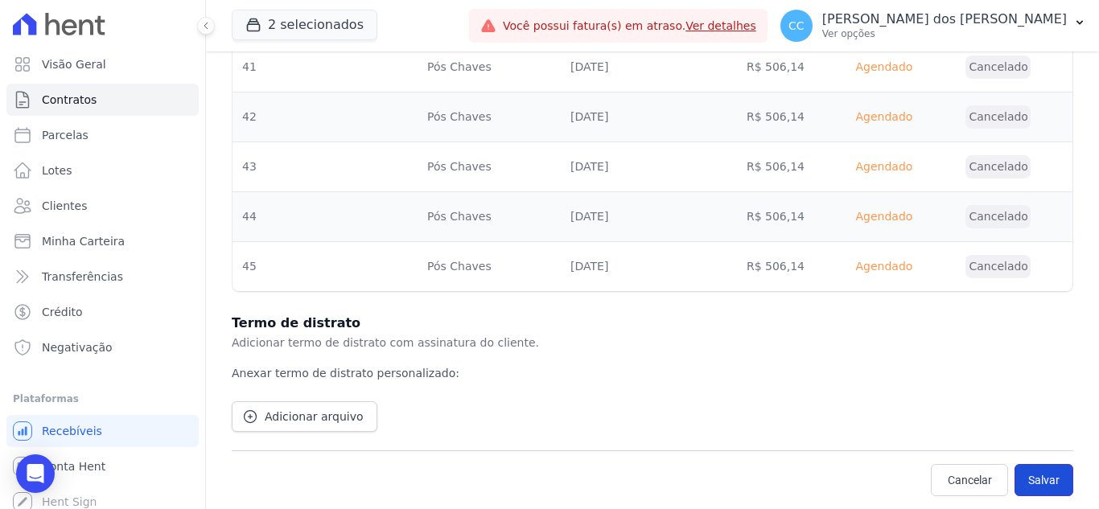
click at [1028, 484] on button "Salvar" at bounding box center [1044, 480] width 59 height 32
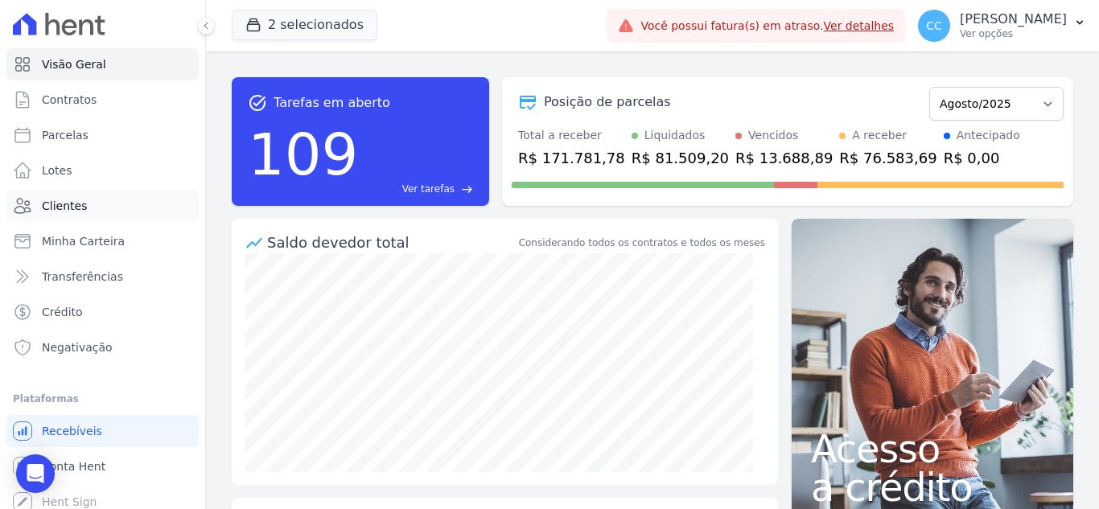
click at [90, 207] on link "Clientes" at bounding box center [102, 206] width 192 height 32
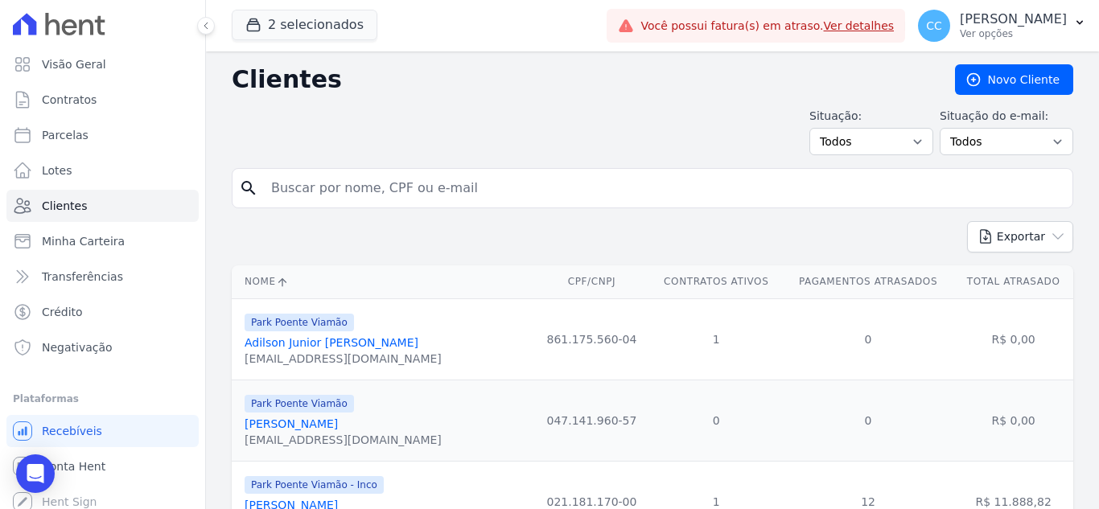
click at [382, 188] on input "search" at bounding box center [663, 188] width 805 height 32
type input "litie"
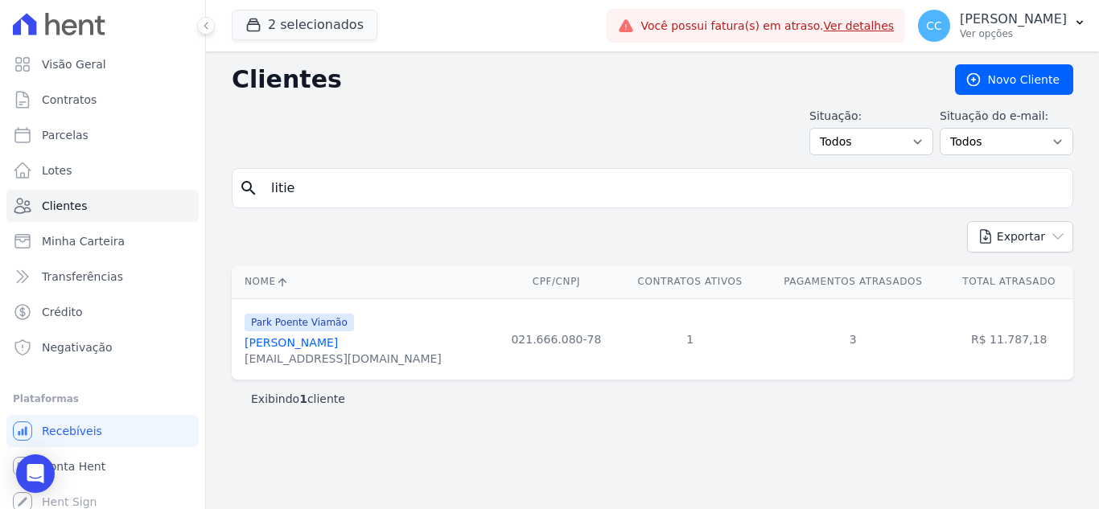
click at [295, 347] on link "[PERSON_NAME]" at bounding box center [291, 342] width 93 height 13
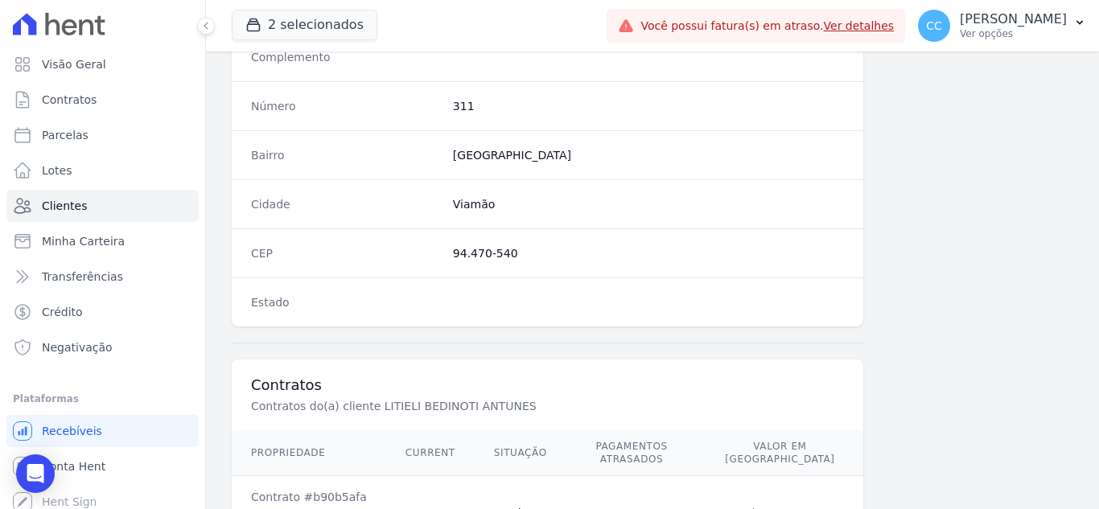
scroll to position [644, 0]
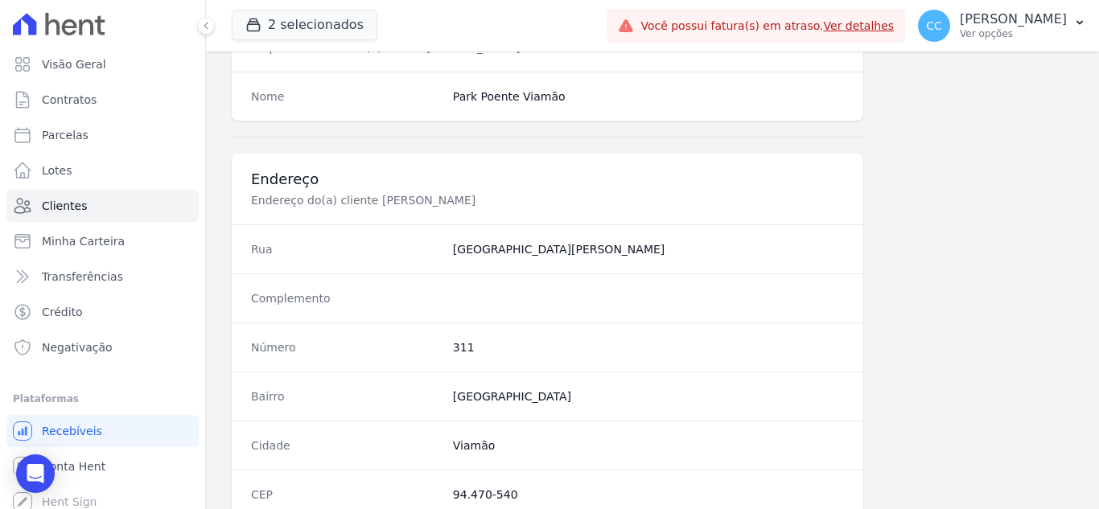
drag, startPoint x: 441, startPoint y: 245, endPoint x: 578, endPoint y: 245, distance: 136.8
click at [578, 245] on div "Rua [GEOGRAPHIC_DATA][PERSON_NAME]" at bounding box center [548, 248] width 632 height 49
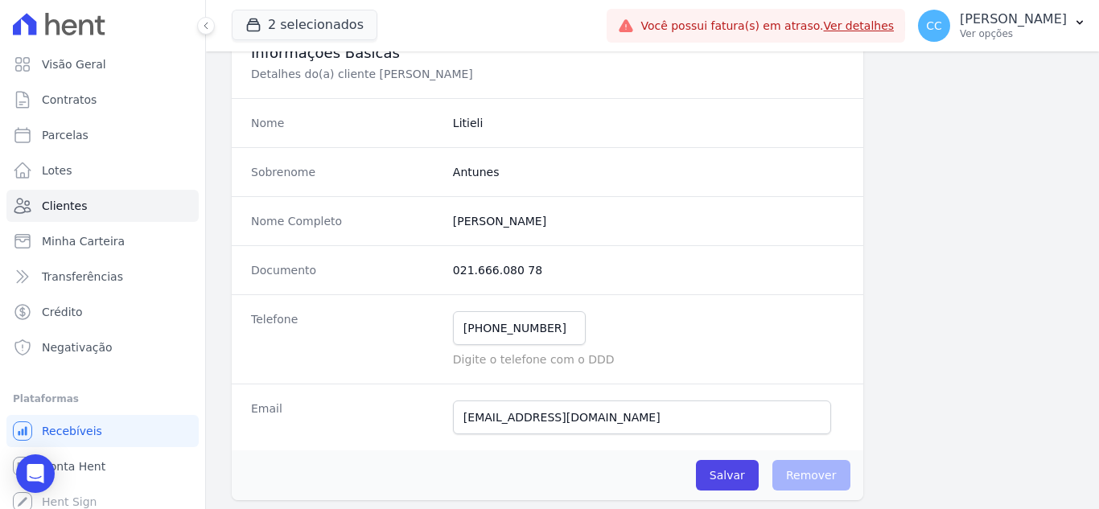
scroll to position [0, 0]
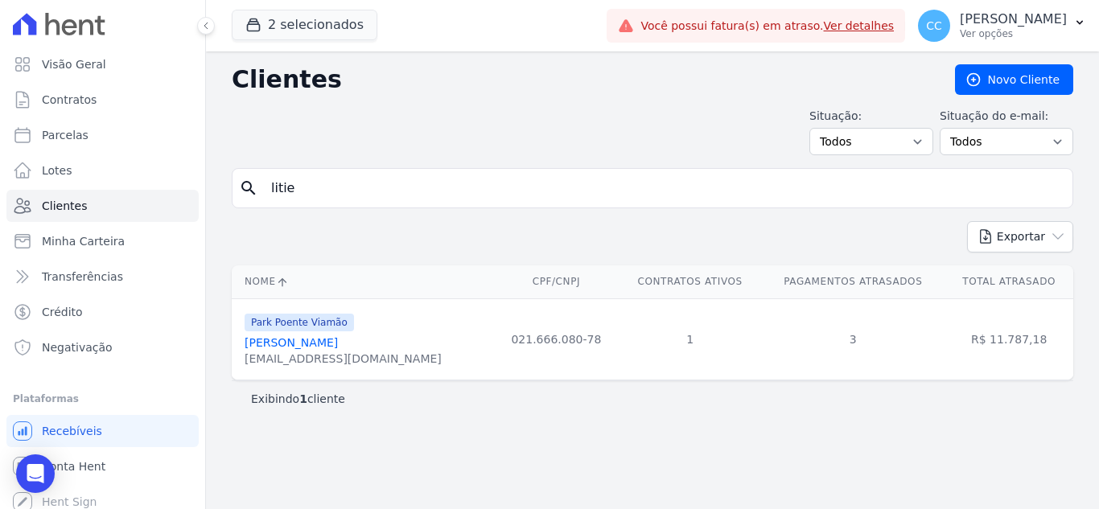
click at [329, 340] on link "[PERSON_NAME]" at bounding box center [291, 342] width 93 height 13
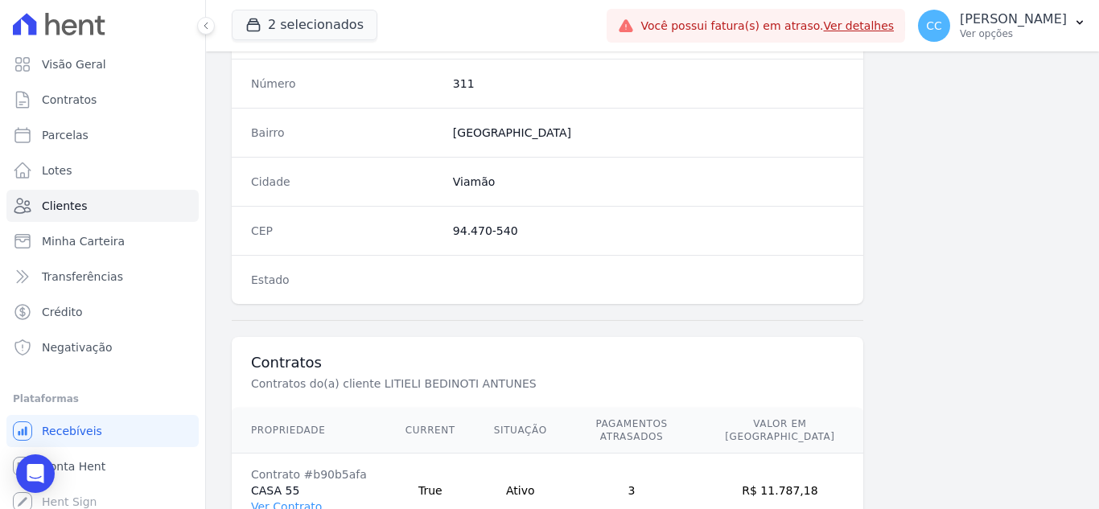
scroll to position [996, 0]
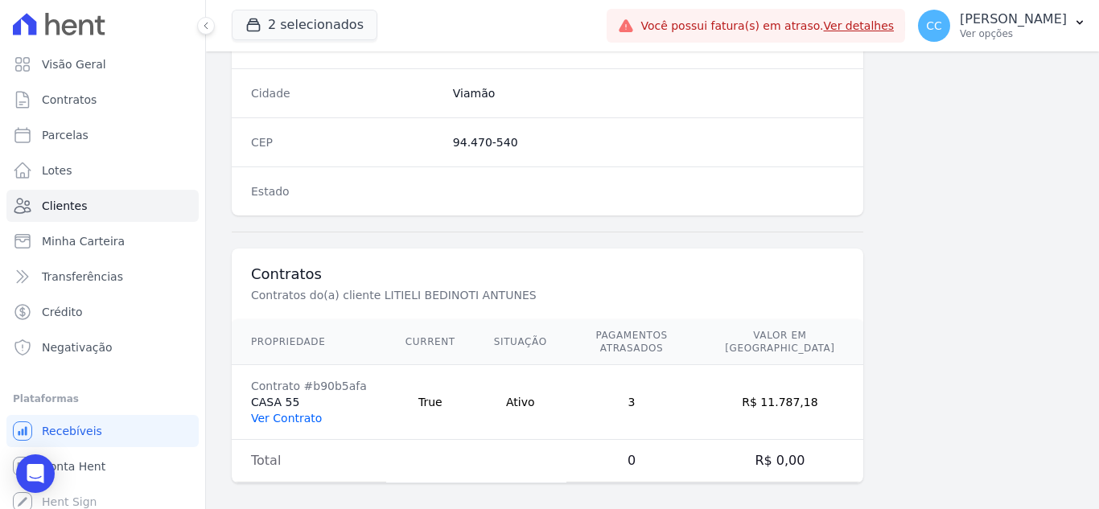
click at [259, 412] on link "Ver Contrato" at bounding box center [286, 418] width 71 height 13
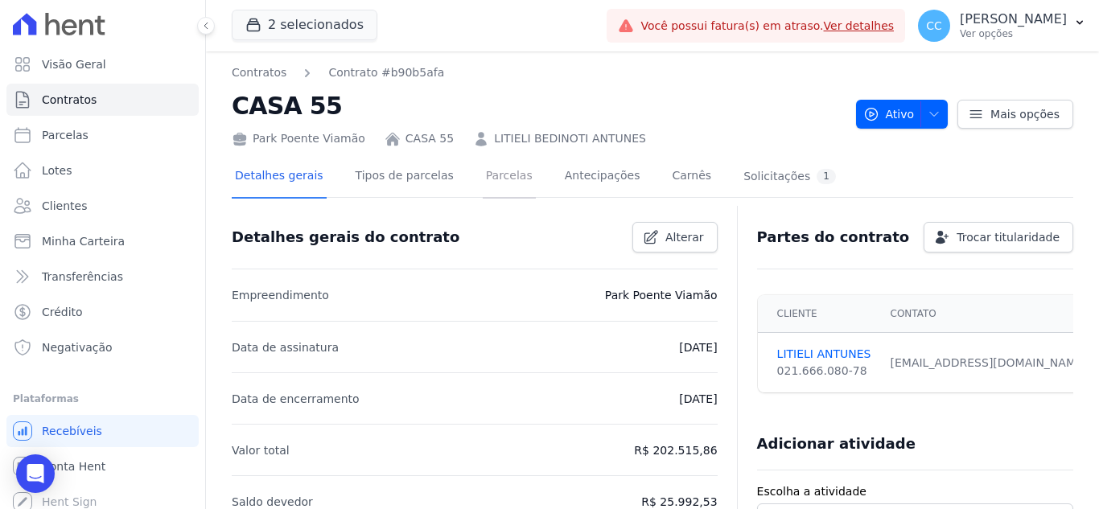
click at [483, 183] on link "Parcelas" at bounding box center [509, 177] width 53 height 43
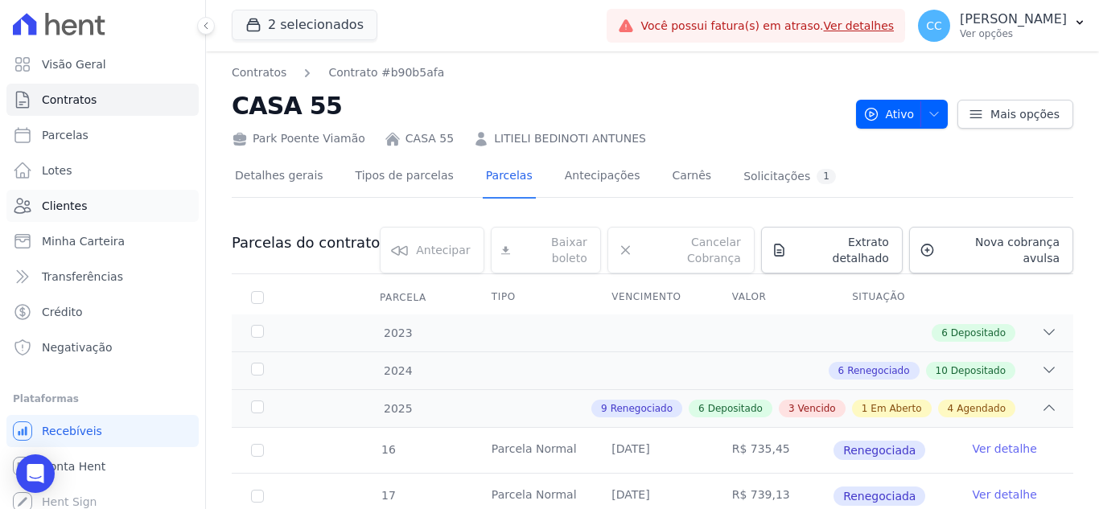
click at [72, 219] on link "Clientes" at bounding box center [102, 206] width 192 height 32
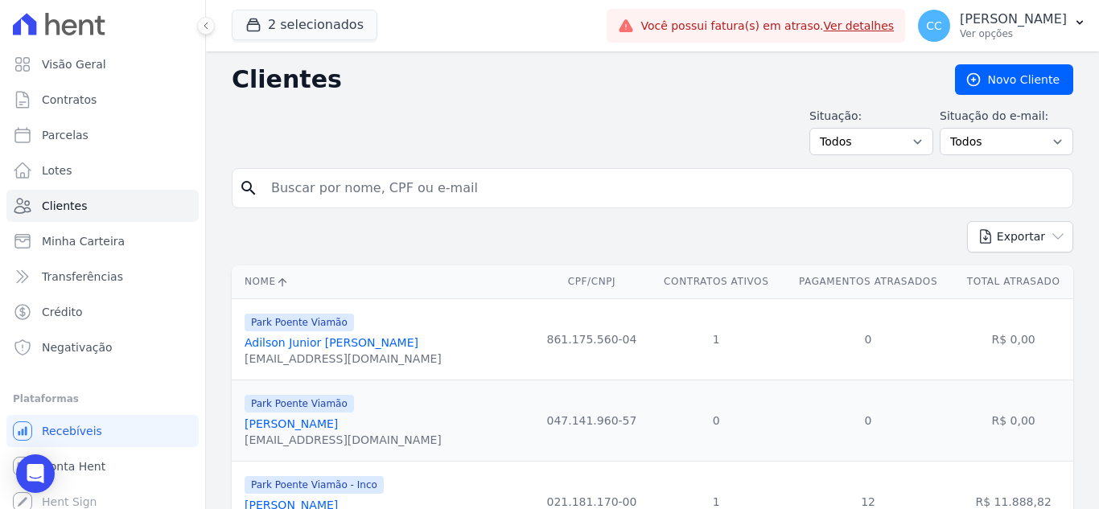
drag, startPoint x: 411, startPoint y: 189, endPoint x: 319, endPoint y: 186, distance: 91.8
type input "[PERSON_NAME]"
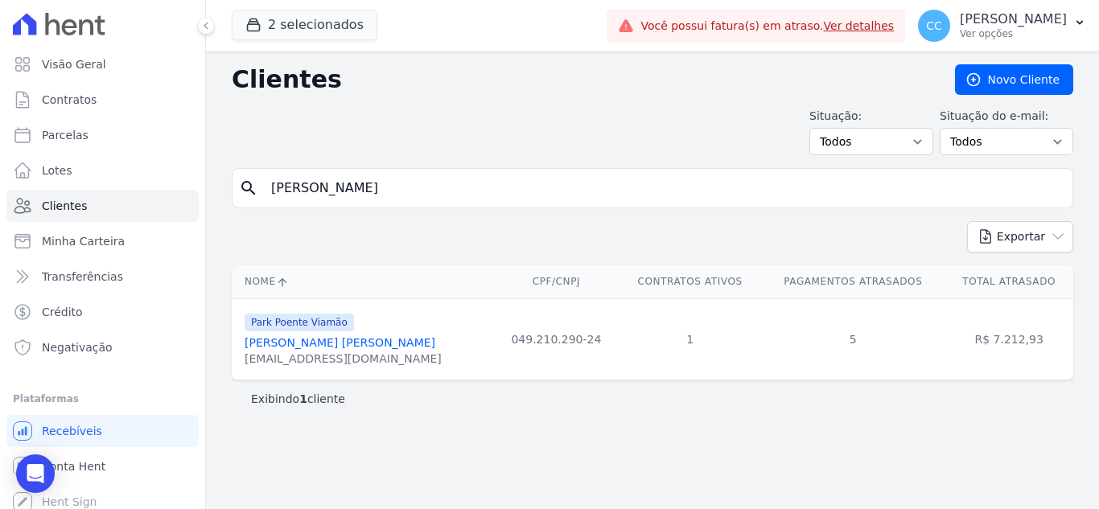
click at [327, 344] on link "[PERSON_NAME] [PERSON_NAME]" at bounding box center [340, 342] width 191 height 13
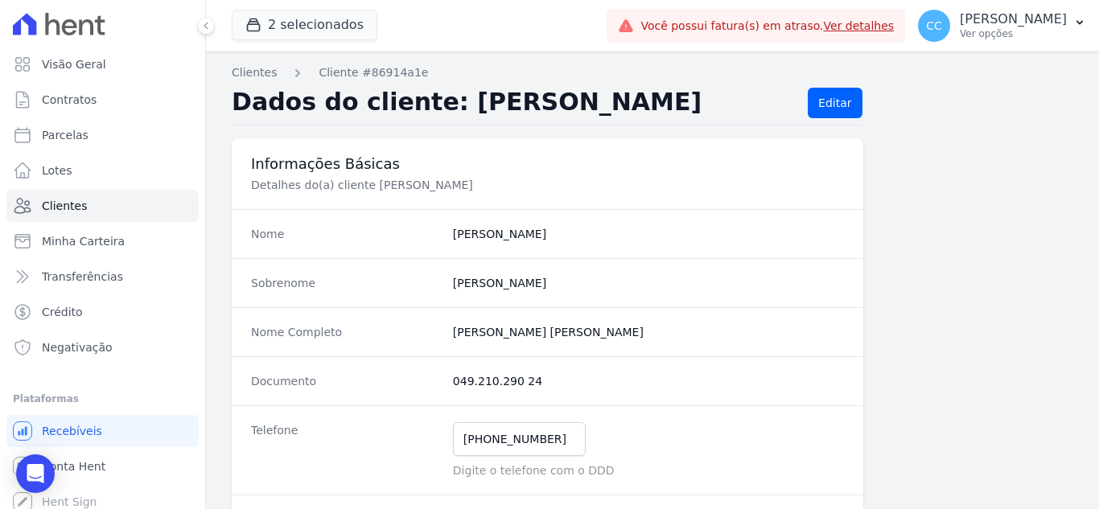
drag, startPoint x: 447, startPoint y: 331, endPoint x: 669, endPoint y: 336, distance: 221.3
click at [669, 336] on div "Nome Completo [PERSON_NAME]" at bounding box center [548, 331] width 632 height 49
copy completo "[PERSON_NAME] [PERSON_NAME]"
drag, startPoint x: 455, startPoint y: 380, endPoint x: 533, endPoint y: 372, distance: 79.3
click at [533, 372] on div "Documento 049.210.290 24" at bounding box center [548, 380] width 632 height 49
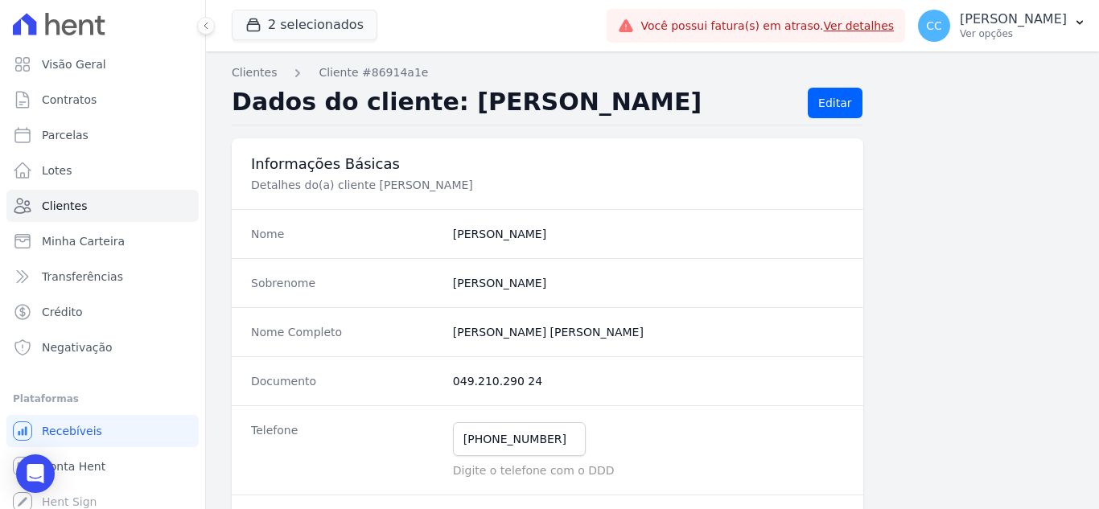
click at [544, 390] on div "Documento 049.210.290 24" at bounding box center [548, 380] width 632 height 49
drag, startPoint x: 461, startPoint y: 379, endPoint x: 543, endPoint y: 378, distance: 82.1
click at [543, 378] on div "Documento 049.210.290 24" at bounding box center [548, 380] width 632 height 49
copy dd "049.210.290 24"
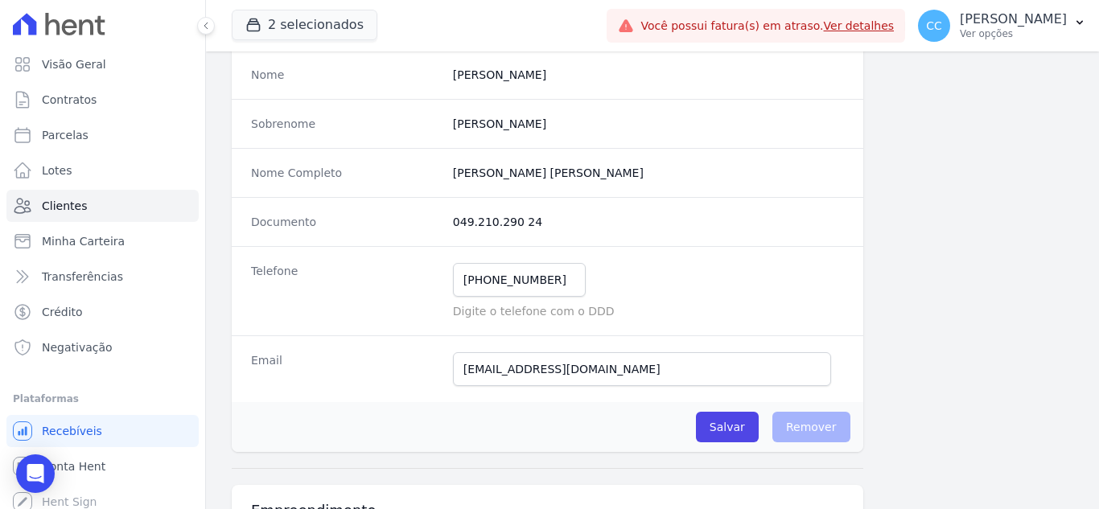
scroll to position [161, 0]
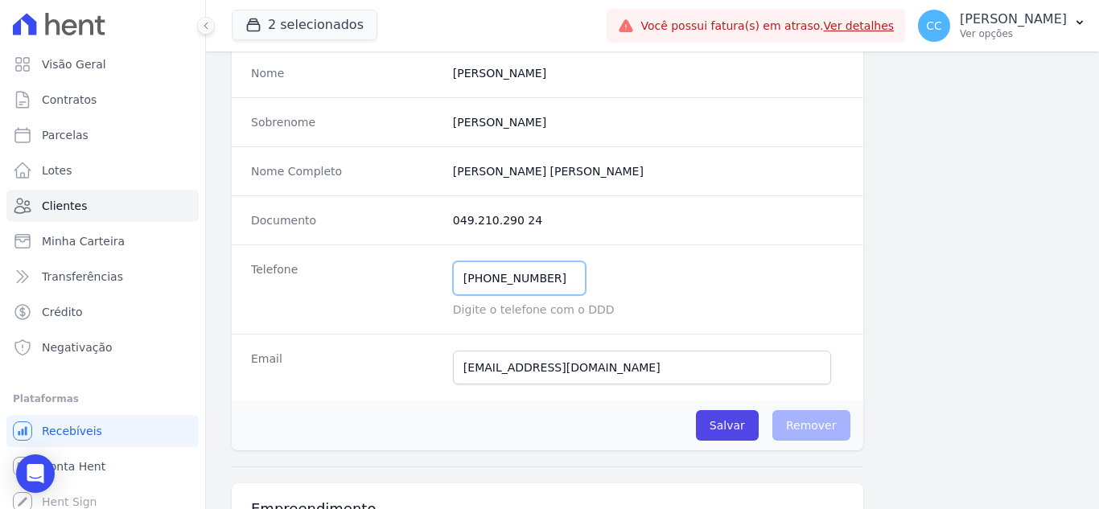
drag, startPoint x: 551, startPoint y: 257, endPoint x: 581, endPoint y: 254, distance: 29.9
click at [581, 254] on div "Telefone [PHONE_NUMBER] Mensagem de SMS ainda não enviada.. Mensagem de [PERSON…" at bounding box center [548, 289] width 632 height 89
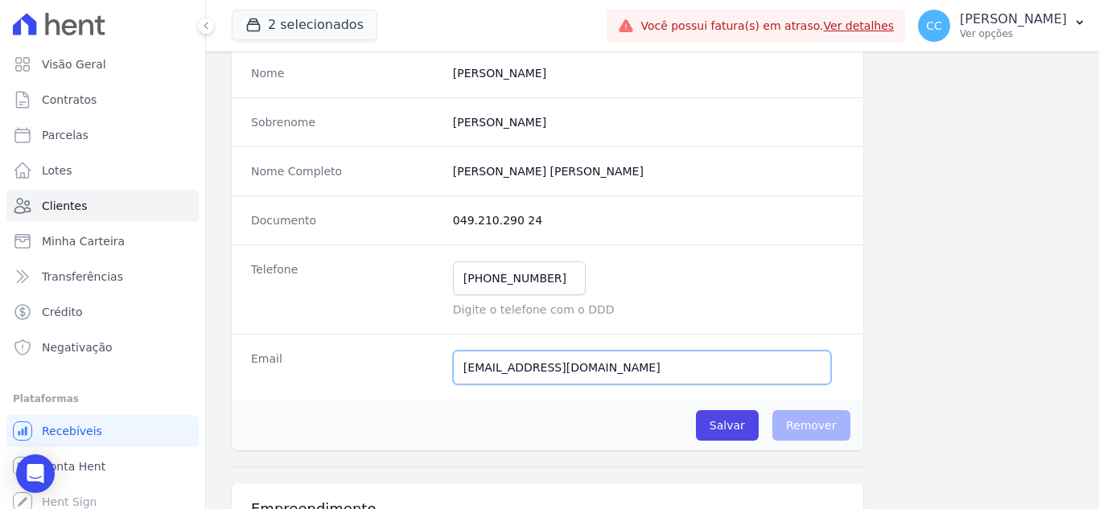
drag, startPoint x: 616, startPoint y: 377, endPoint x: 450, endPoint y: 382, distance: 166.6
click at [453, 382] on input "[EMAIL_ADDRESS][DOMAIN_NAME]" at bounding box center [642, 368] width 378 height 34
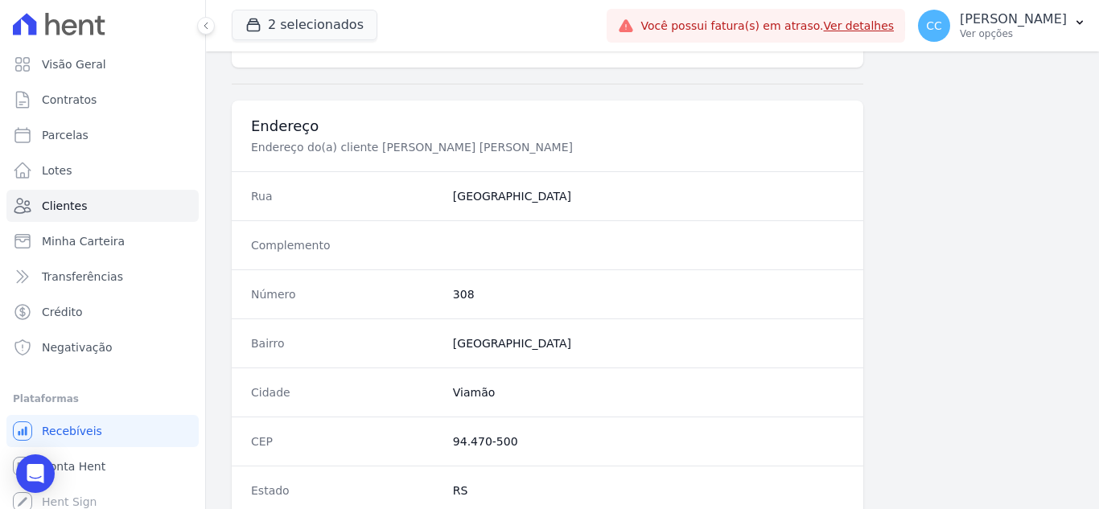
scroll to position [724, 0]
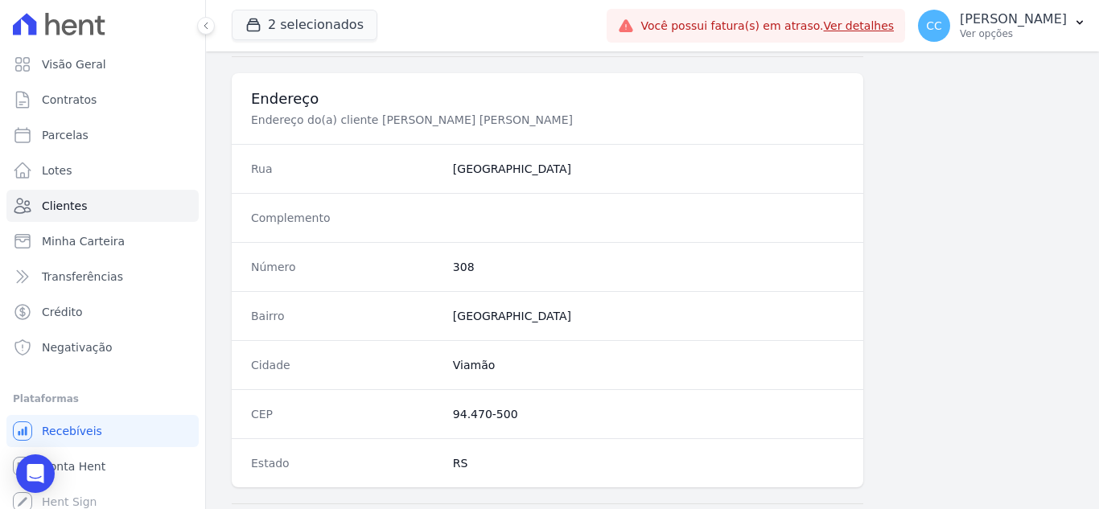
drag, startPoint x: 443, startPoint y: 177, endPoint x: 624, endPoint y: 180, distance: 181.1
click at [624, 180] on div "Rua [GEOGRAPHIC_DATA]" at bounding box center [548, 168] width 632 height 49
copy div "[GEOGRAPHIC_DATA]"
drag, startPoint x: 449, startPoint y: 417, endPoint x: 536, endPoint y: 411, distance: 87.1
click at [536, 411] on div "CEP 94.470-500" at bounding box center [548, 413] width 632 height 49
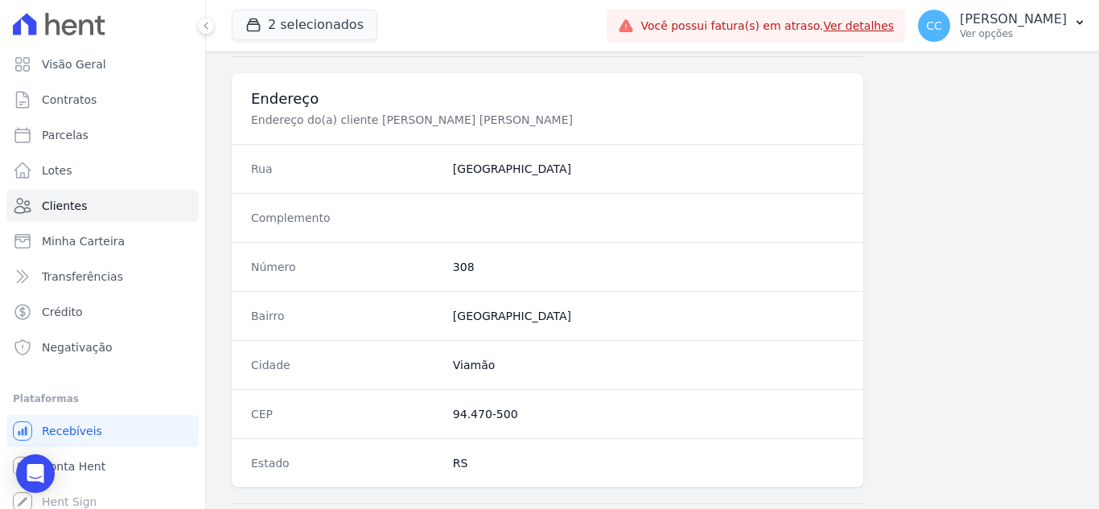
copy dd "94.470-500"
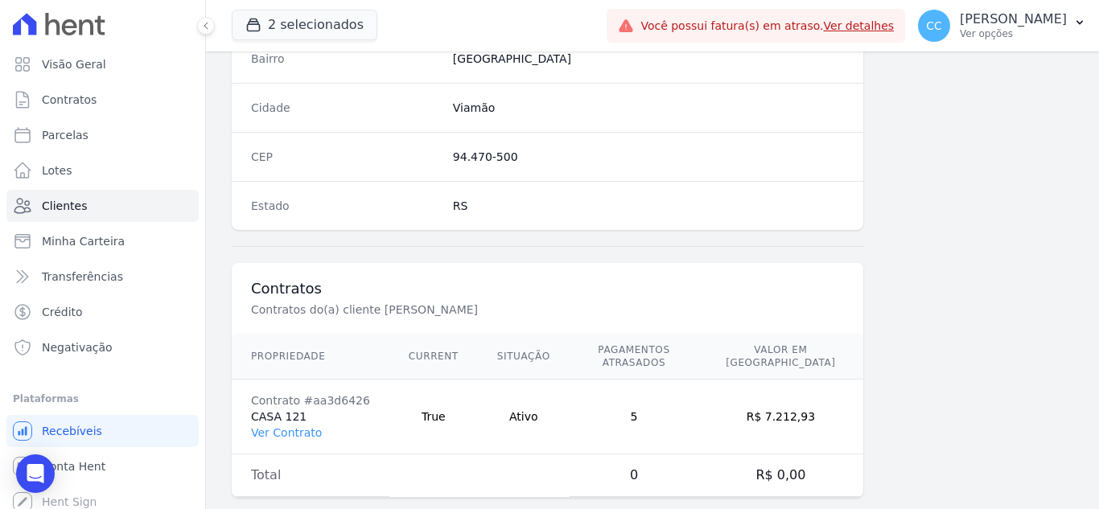
scroll to position [996, 0]
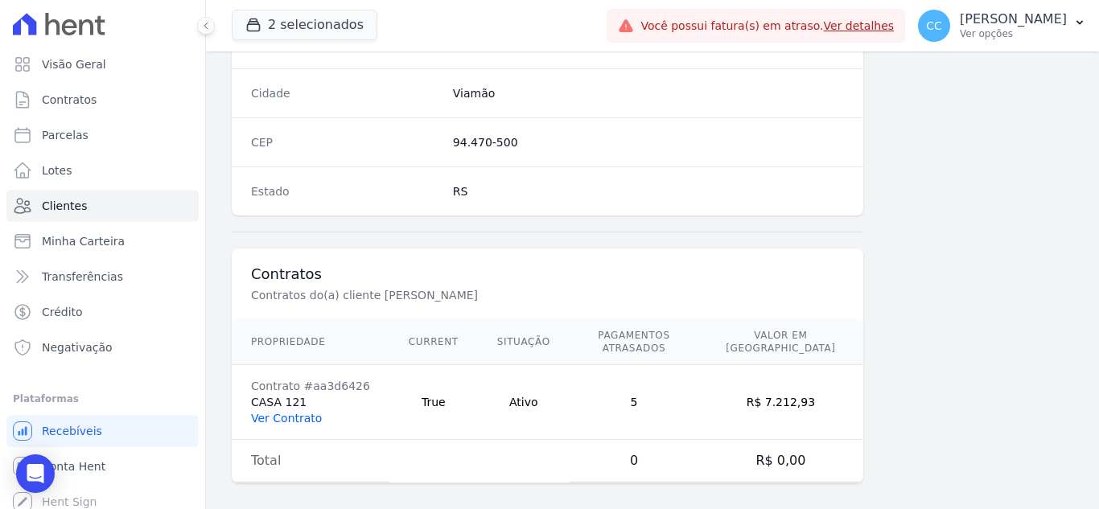
click at [283, 412] on link "Ver Contrato" at bounding box center [286, 418] width 71 height 13
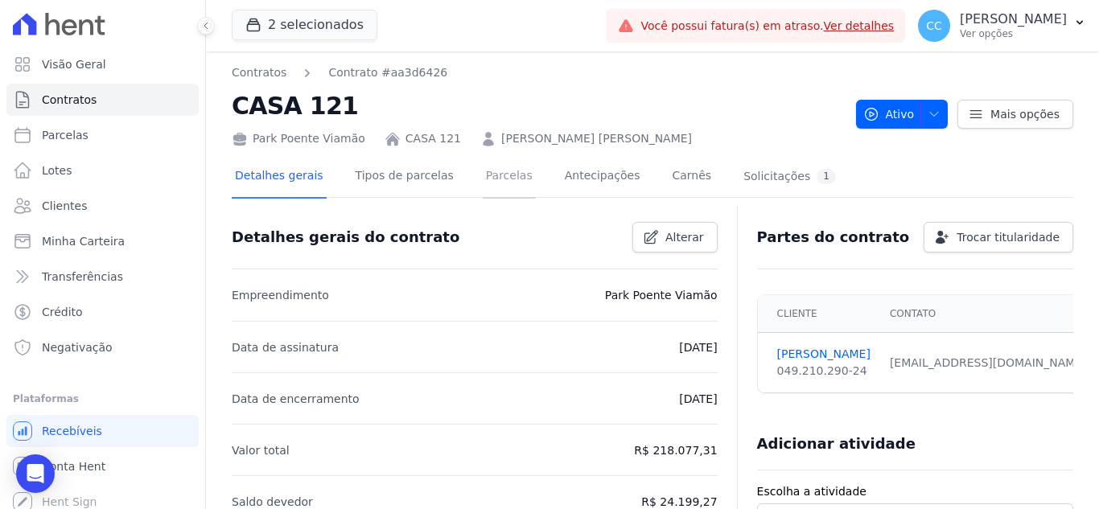
click at [483, 183] on link "Parcelas" at bounding box center [509, 177] width 53 height 43
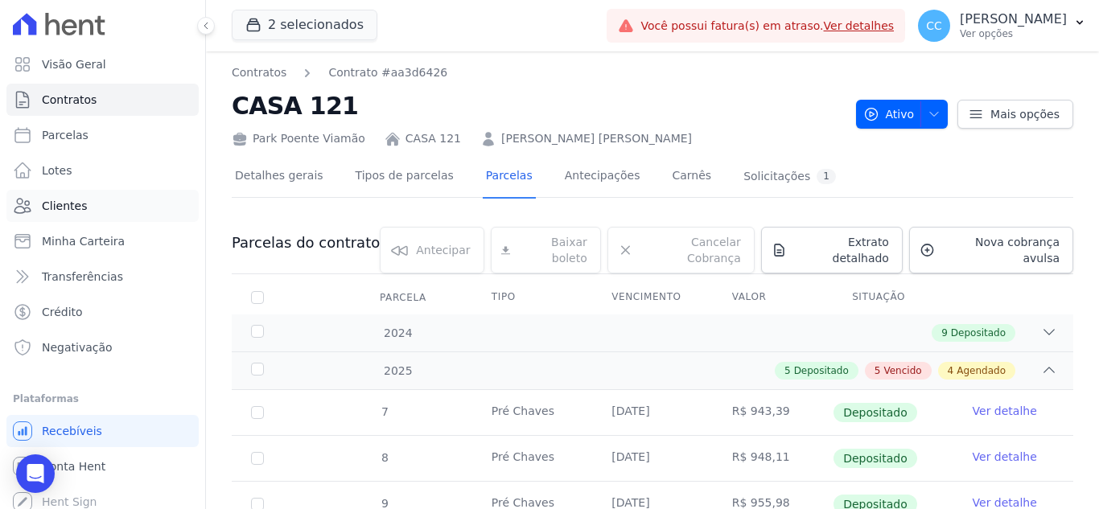
click at [60, 193] on link "Clientes" at bounding box center [102, 206] width 192 height 32
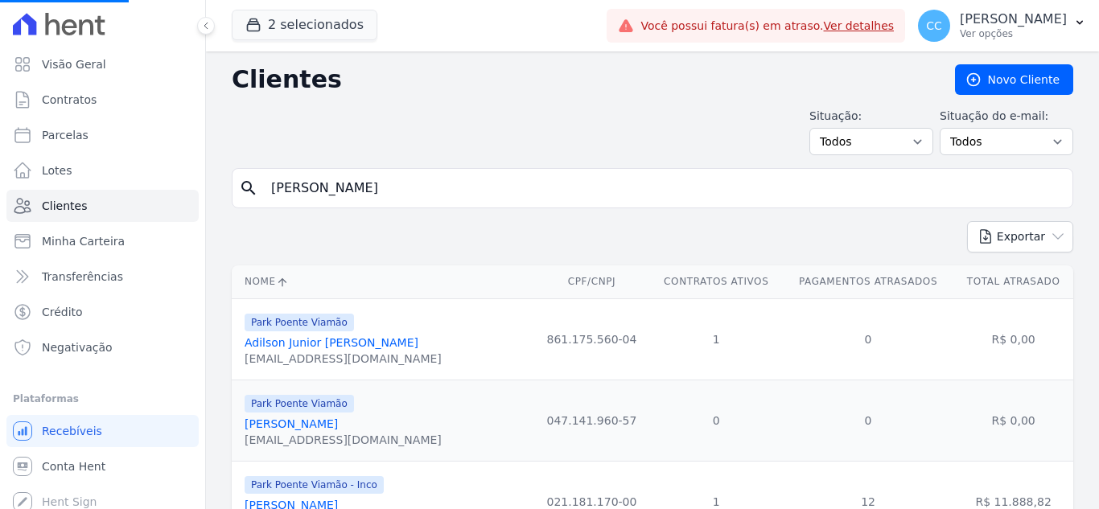
click at [459, 204] on div "search [PERSON_NAME]" at bounding box center [653, 188] width 842 height 40
click at [424, 192] on input "search" at bounding box center [663, 188] width 805 height 32
type input "NELBIA"
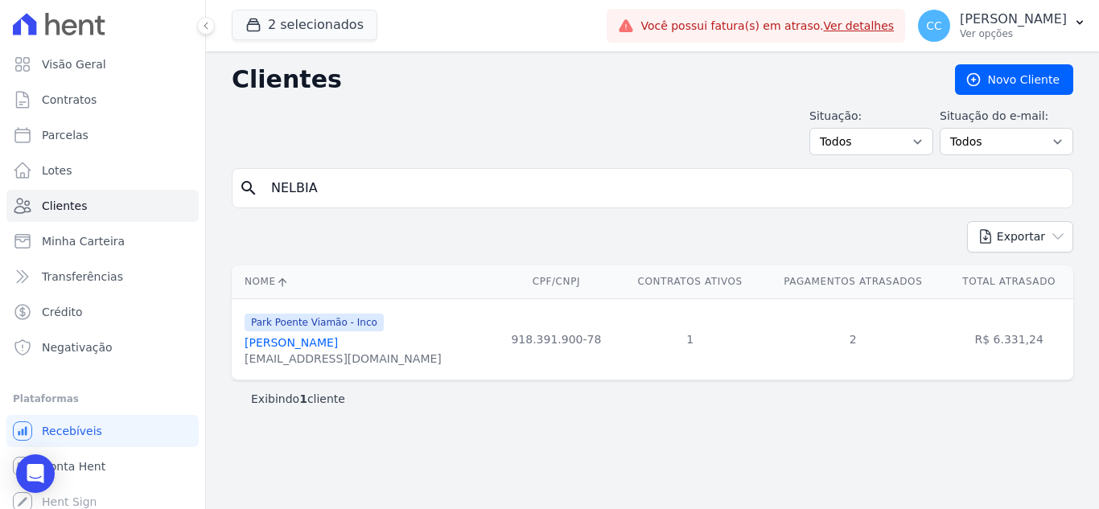
click at [325, 341] on link "[PERSON_NAME]" at bounding box center [291, 342] width 93 height 13
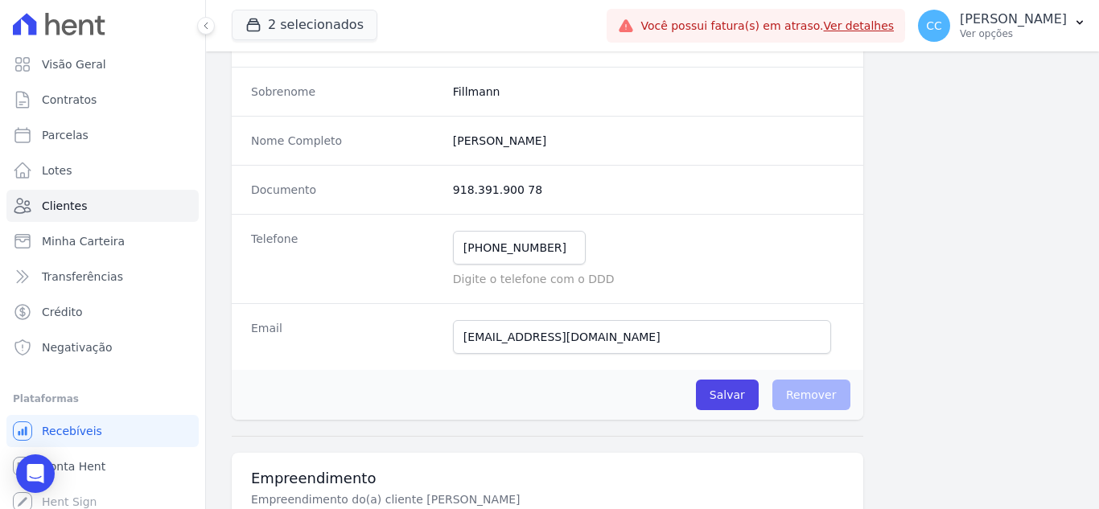
scroll to position [31, 0]
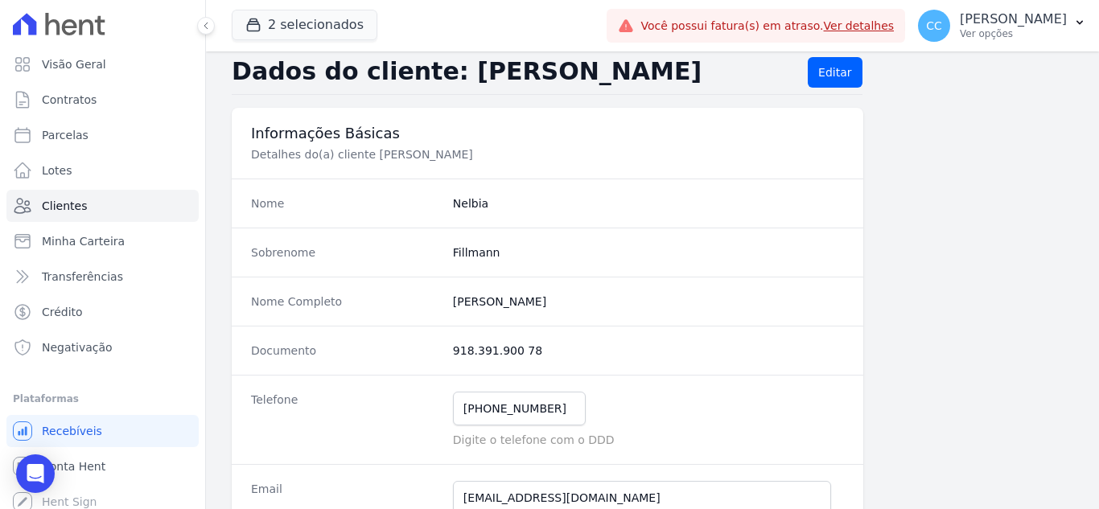
drag, startPoint x: 455, startPoint y: 303, endPoint x: 606, endPoint y: 299, distance: 150.5
click at [606, 299] on completo "[PERSON_NAME]" at bounding box center [648, 302] width 391 height 16
drag, startPoint x: 449, startPoint y: 301, endPoint x: 609, endPoint y: 300, distance: 160.1
click at [609, 300] on div "Nome Completo [PERSON_NAME]" at bounding box center [548, 301] width 632 height 49
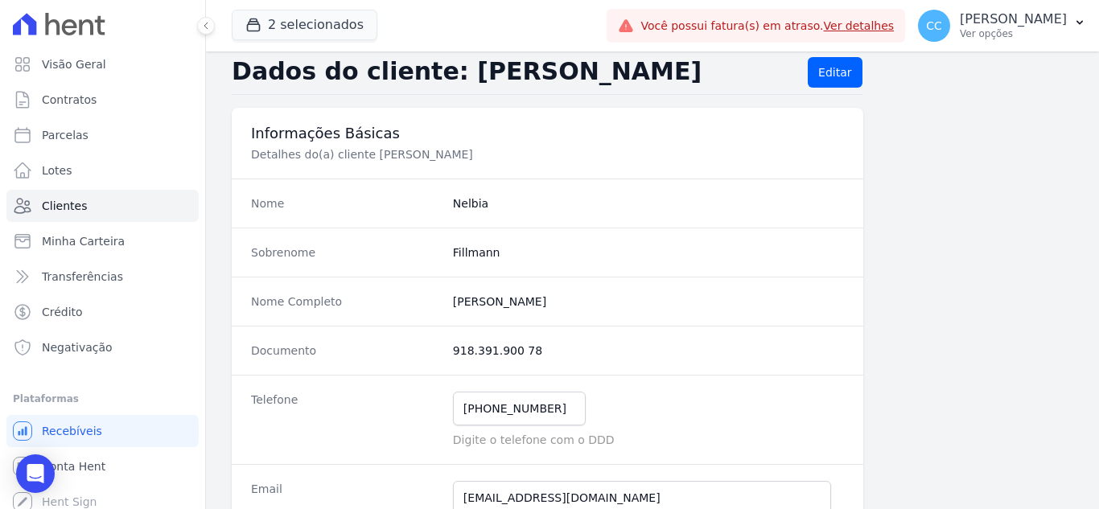
copy completo "[PERSON_NAME]"
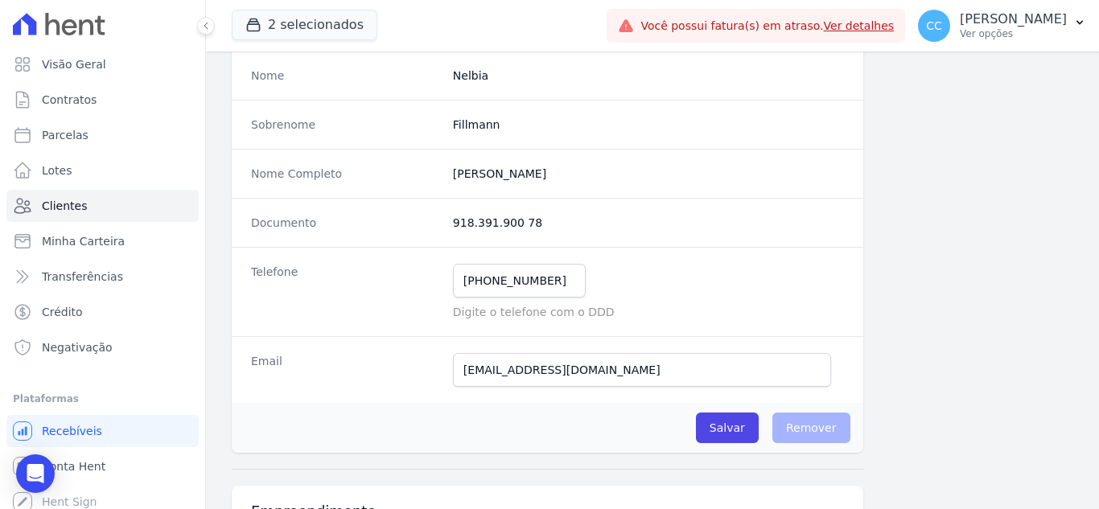
scroll to position [191, 0]
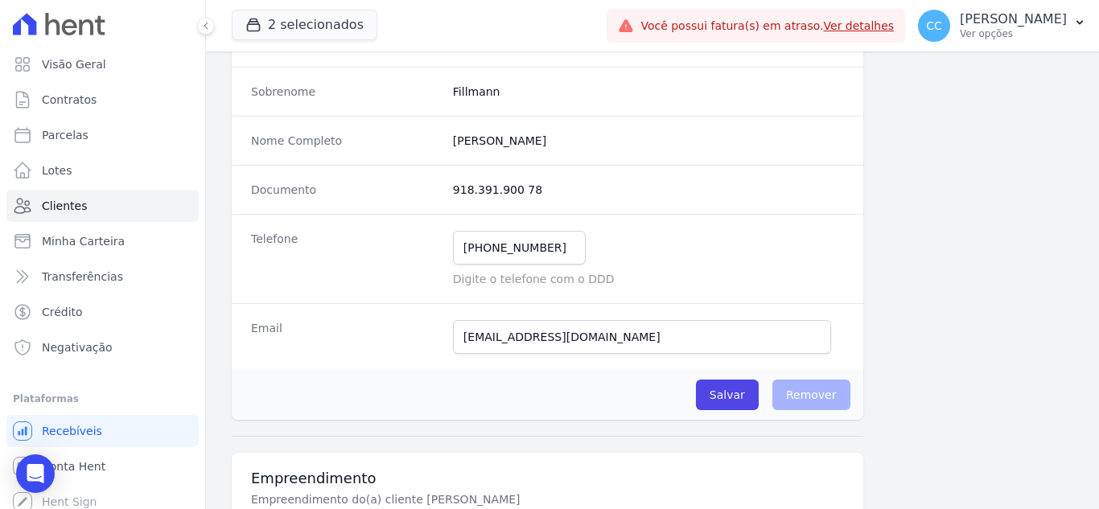
copy completo "[PERSON_NAME]"
drag, startPoint x: 447, startPoint y: 193, endPoint x: 606, endPoint y: 191, distance: 158.5
click at [606, 191] on div "Documento 918.391.900 78" at bounding box center [548, 189] width 632 height 49
copy dd "918.391.900 78"
drag, startPoint x: 550, startPoint y: 254, endPoint x: 421, endPoint y: 244, distance: 130.0
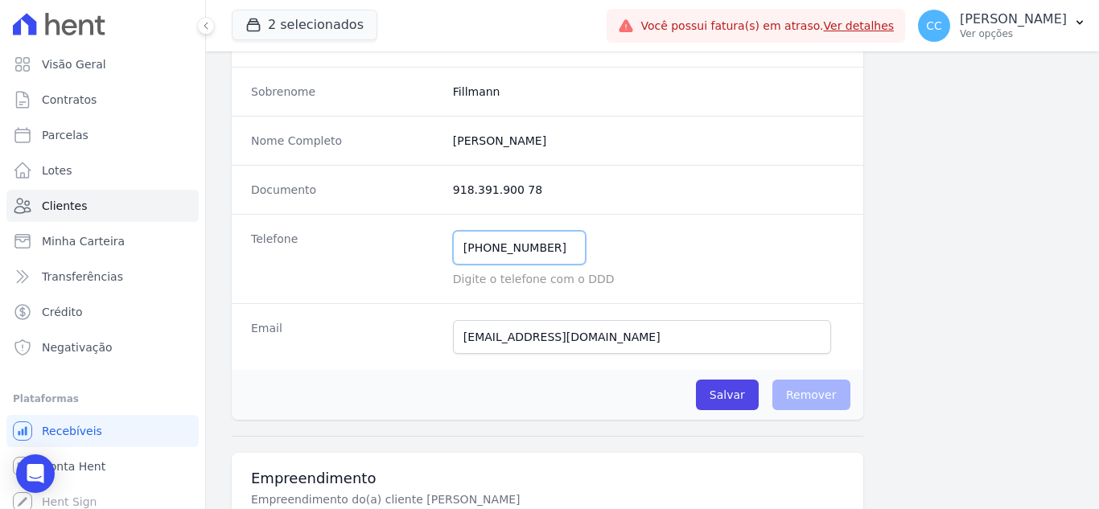
click at [421, 244] on div "Telefone [PHONE_NUMBER] Mensagem de SMS ainda não enviada.. Mensagem de [PERSON…" at bounding box center [548, 258] width 632 height 89
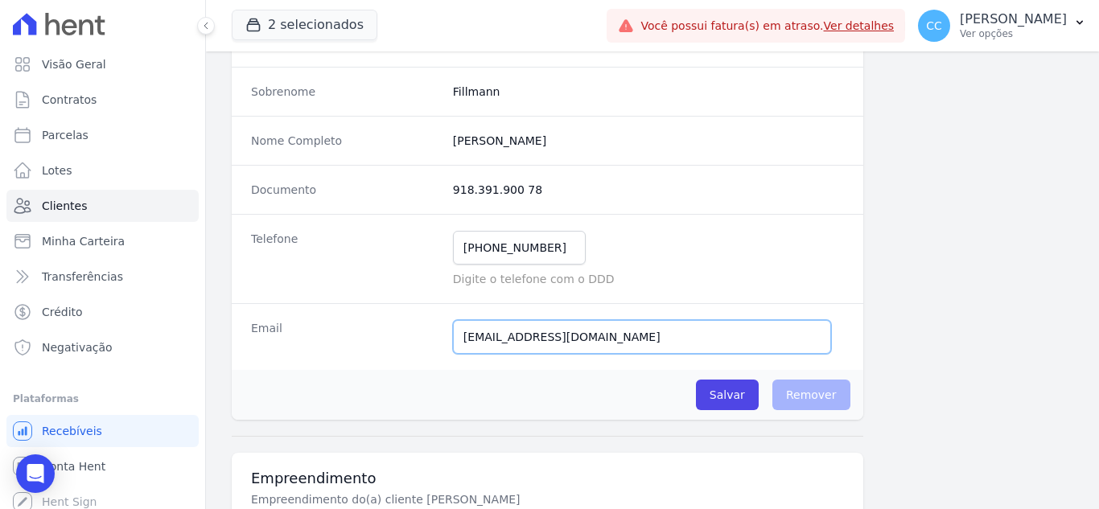
drag, startPoint x: 494, startPoint y: 336, endPoint x: 375, endPoint y: 335, distance: 119.1
click at [377, 336] on div "Email [EMAIL_ADDRESS][DOMAIN_NAME] Email confirmado." at bounding box center [548, 336] width 632 height 67
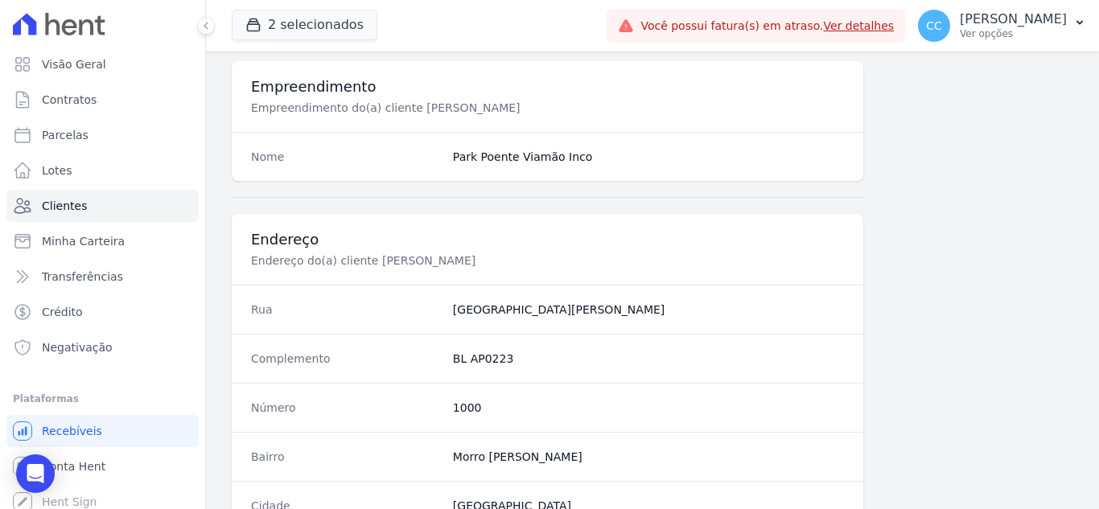
scroll to position [674, 0]
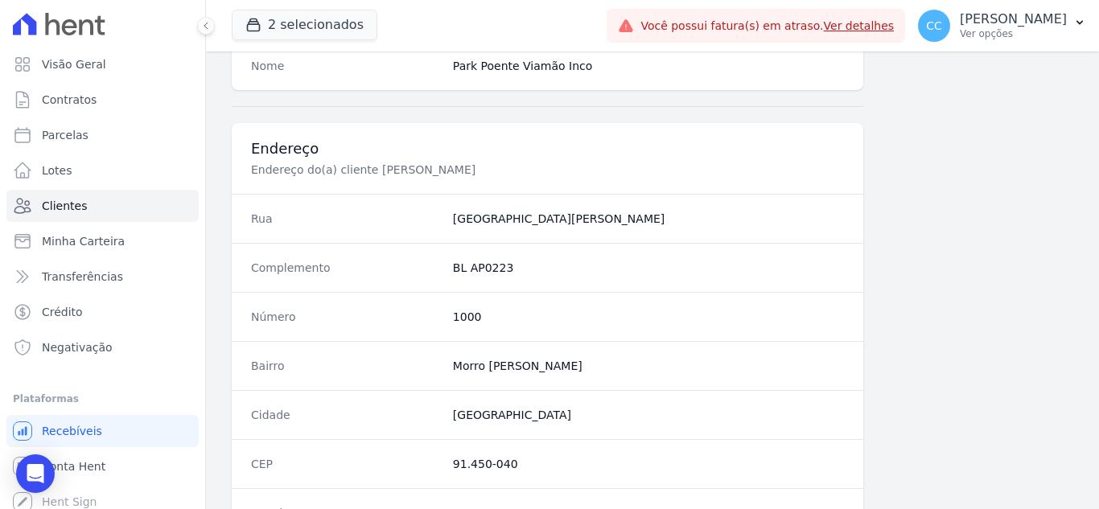
drag, startPoint x: 443, startPoint y: 218, endPoint x: 624, endPoint y: 229, distance: 180.6
click at [624, 229] on div "Rua [GEOGRAPHIC_DATA][PERSON_NAME]" at bounding box center [548, 218] width 632 height 49
copy dd "[GEOGRAPHIC_DATA][PERSON_NAME]"
drag, startPoint x: 441, startPoint y: 275, endPoint x: 525, endPoint y: 283, distance: 84.1
click at [525, 283] on div "Complemento BL AP0223" at bounding box center [548, 267] width 632 height 49
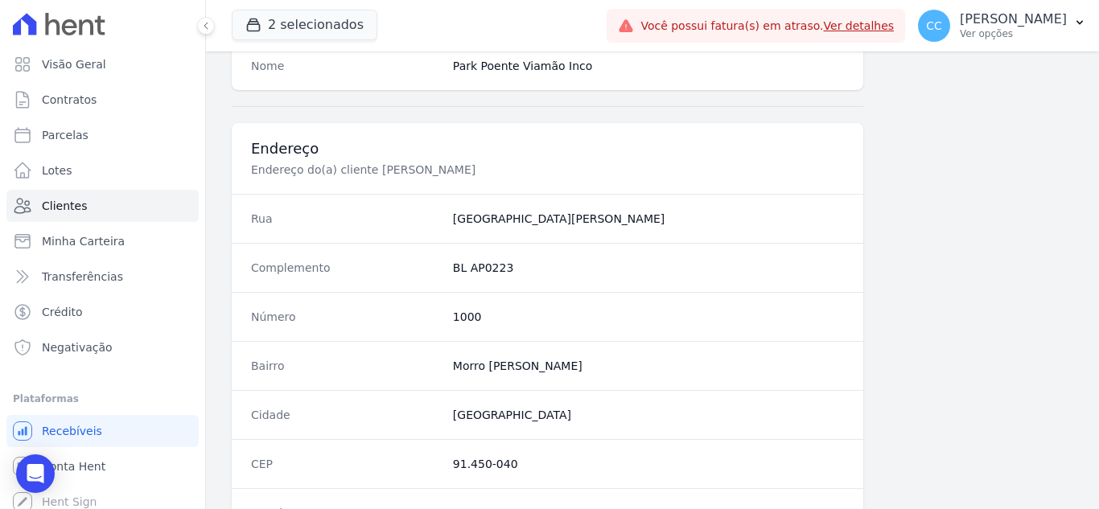
copy div "BL AP0223"
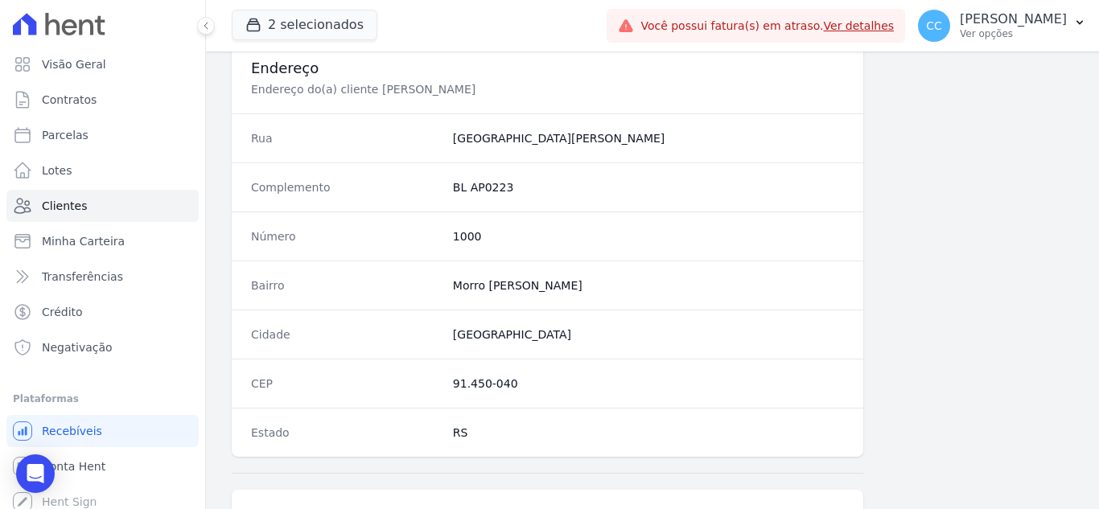
drag, startPoint x: 450, startPoint y: 378, endPoint x: 526, endPoint y: 381, distance: 76.5
click at [526, 381] on dd "91.450-040" at bounding box center [648, 384] width 391 height 16
copy dd "91.450-040"
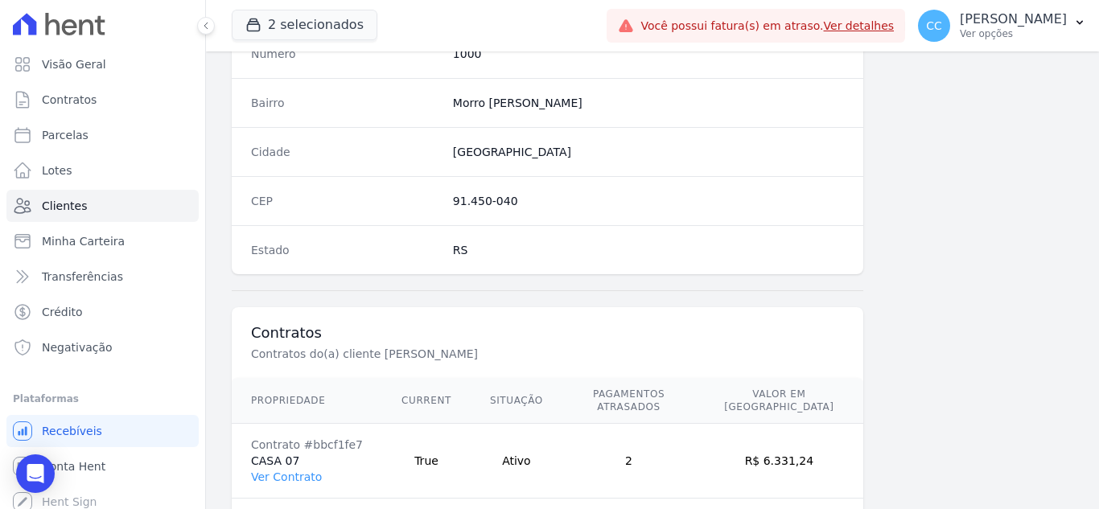
scroll to position [996, 0]
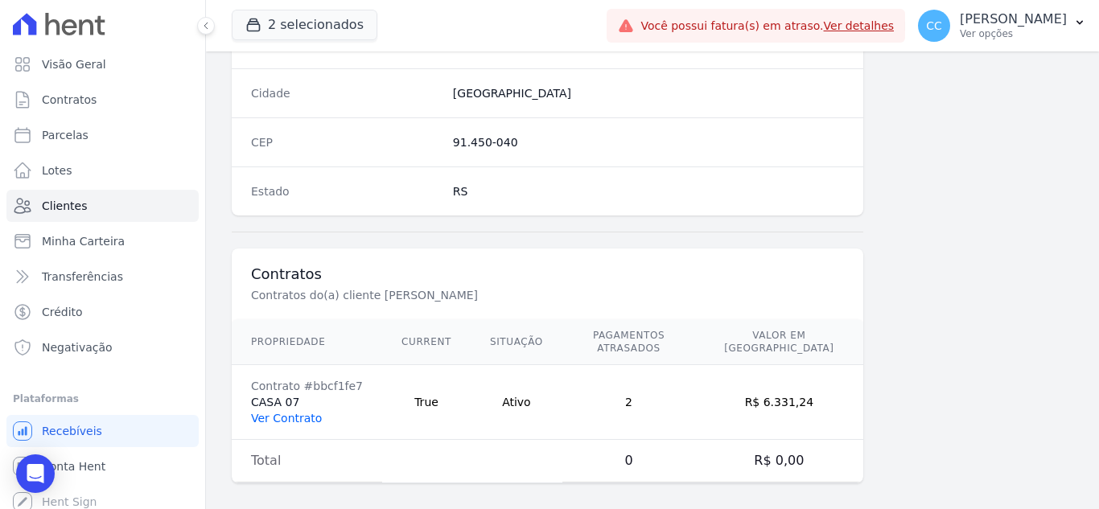
click at [279, 412] on link "Ver Contrato" at bounding box center [286, 418] width 71 height 13
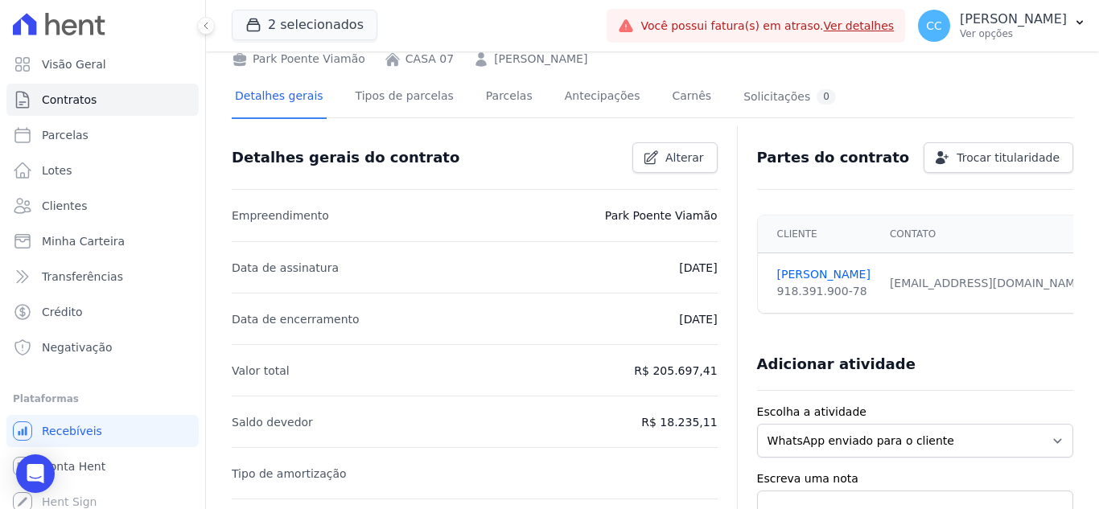
scroll to position [80, 0]
click at [483, 104] on link "Parcelas" at bounding box center [509, 97] width 53 height 43
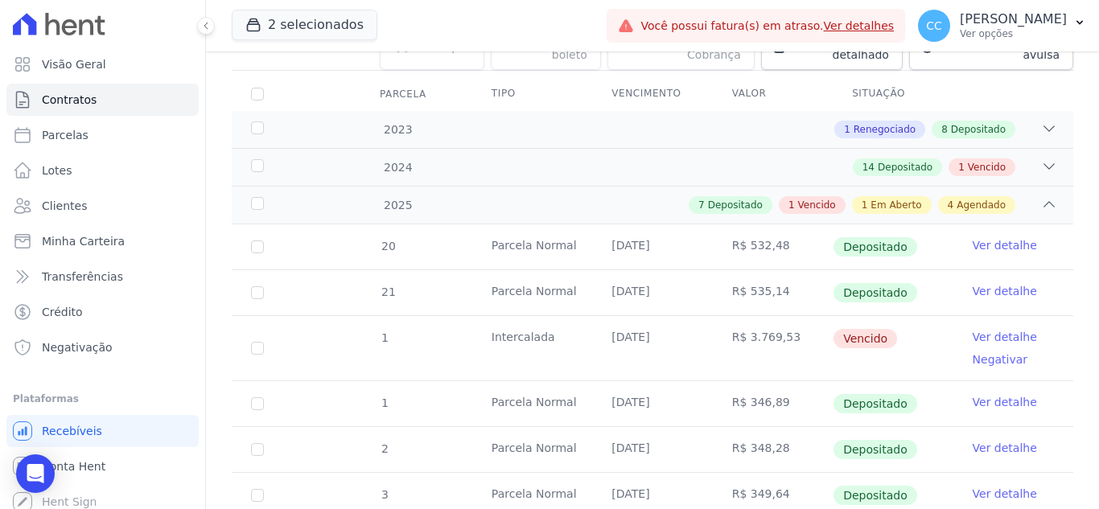
scroll to position [200, 0]
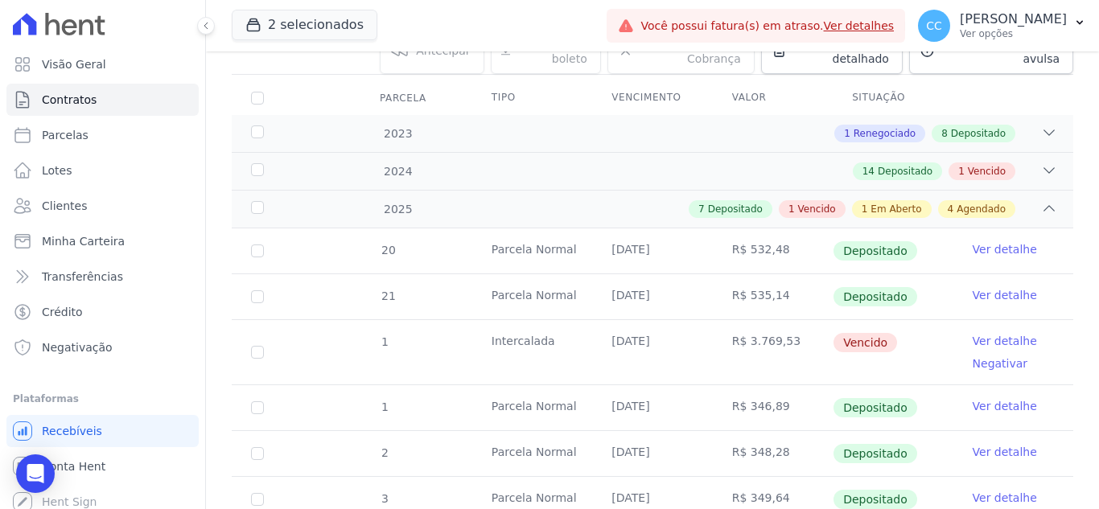
drag, startPoint x: 947, startPoint y: 162, endPoint x: 941, endPoint y: 171, distance: 11.2
click at [941, 171] on div "2024 14 Depositado 1 Vencido" at bounding box center [653, 171] width 842 height 38
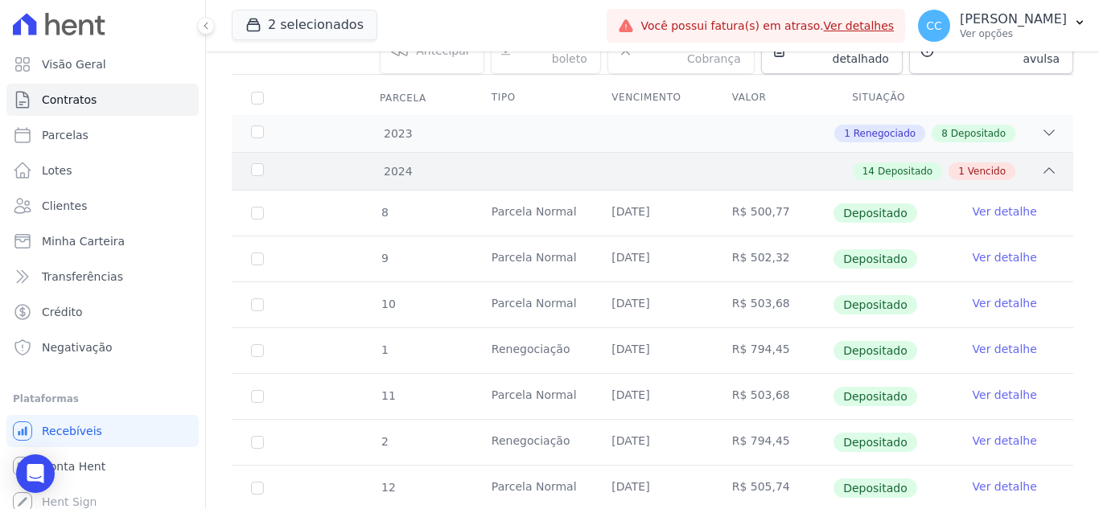
click at [949, 163] on div "1 Vencido" at bounding box center [982, 172] width 67 height 18
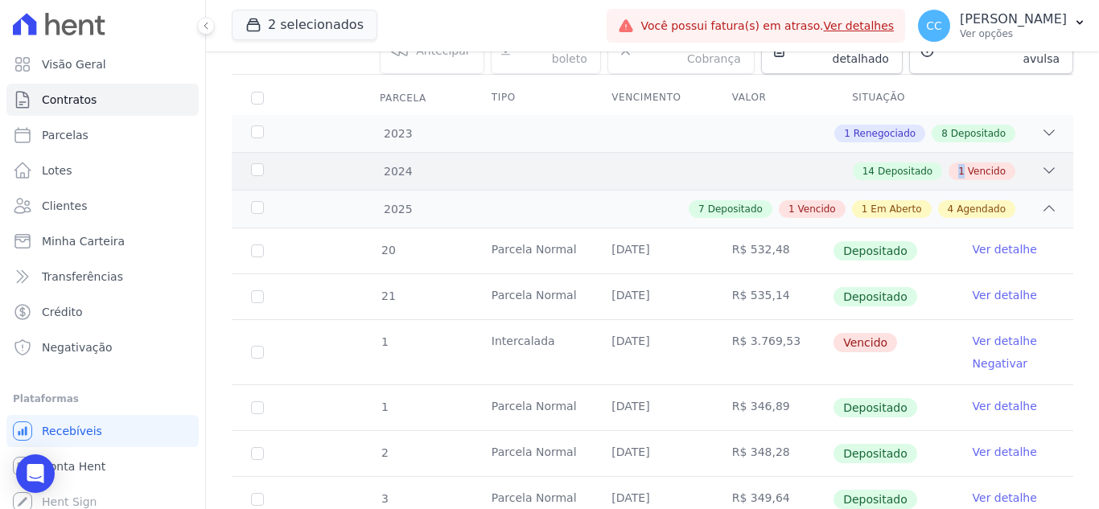
click at [949, 163] on div "1 Vencido" at bounding box center [982, 172] width 67 height 18
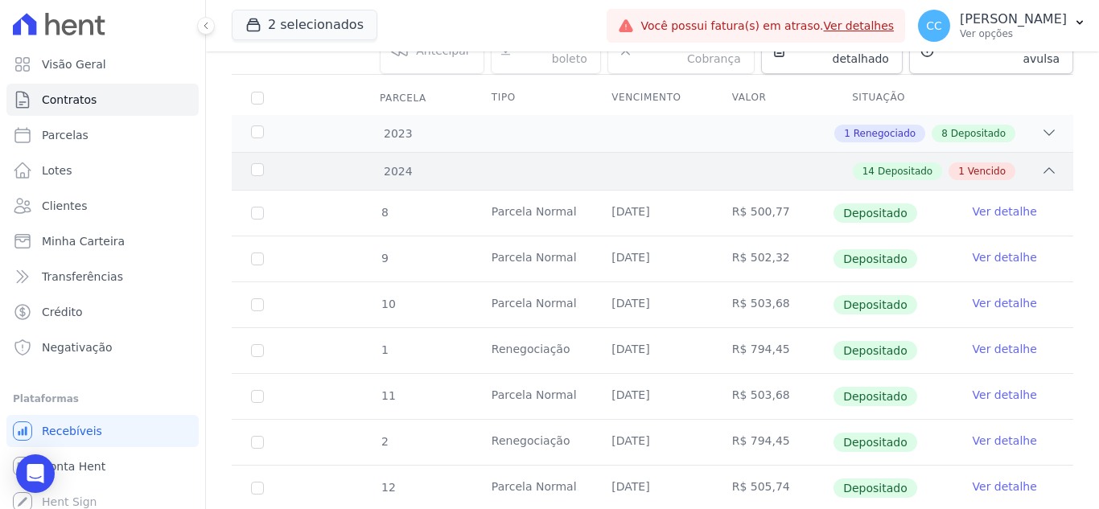
click at [1013, 163] on div "14 Depositado 1 Vencido" at bounding box center [693, 172] width 727 height 18
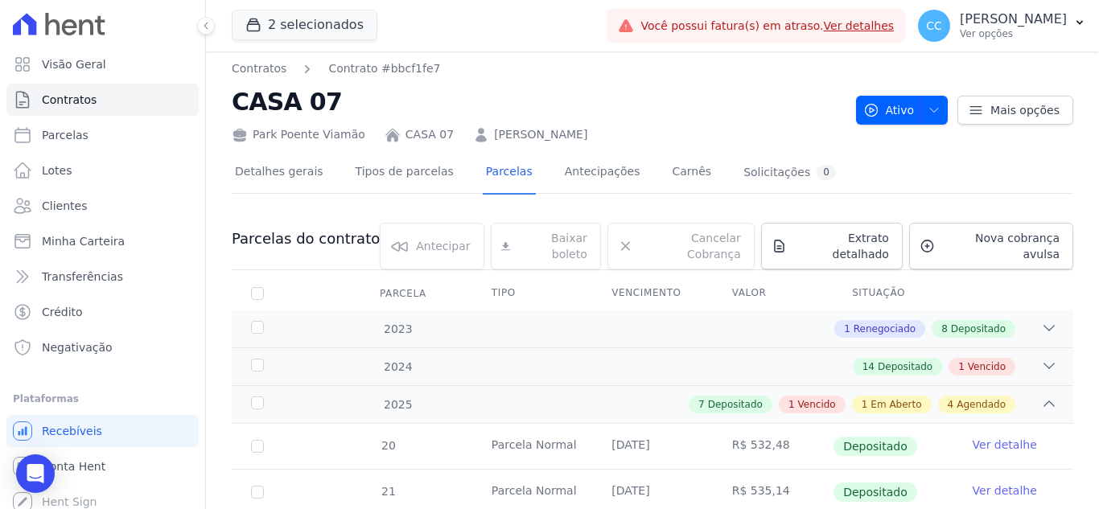
scroll to position [0, 0]
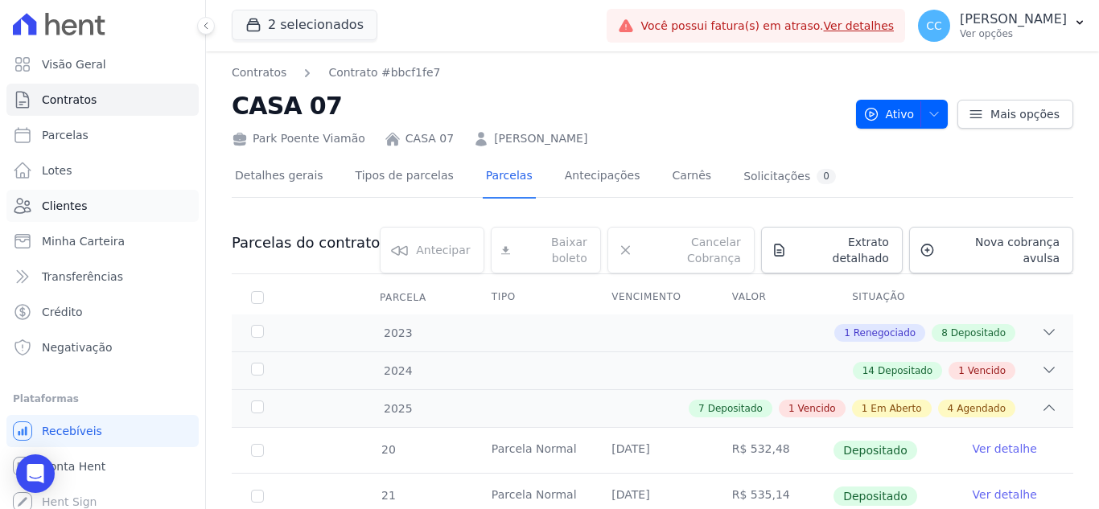
click at [102, 199] on link "Clientes" at bounding box center [102, 206] width 192 height 32
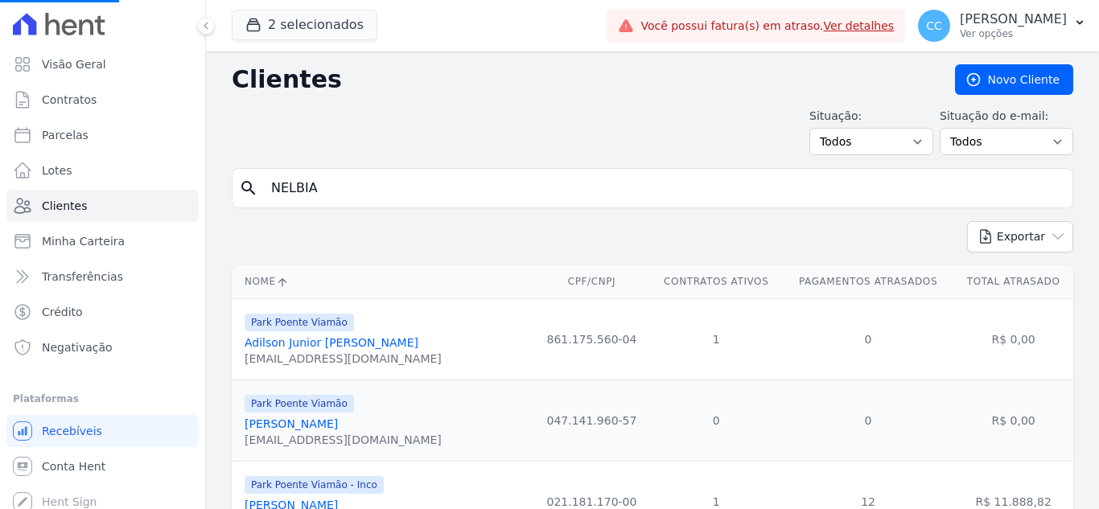
click at [495, 194] on input "NELBIA" at bounding box center [663, 188] width 805 height 32
drag, startPoint x: 412, startPoint y: 194, endPoint x: 207, endPoint y: 194, distance: 205.2
click at [378, 183] on input "search" at bounding box center [663, 188] width 805 height 32
type input "[PERSON_NAME] me"
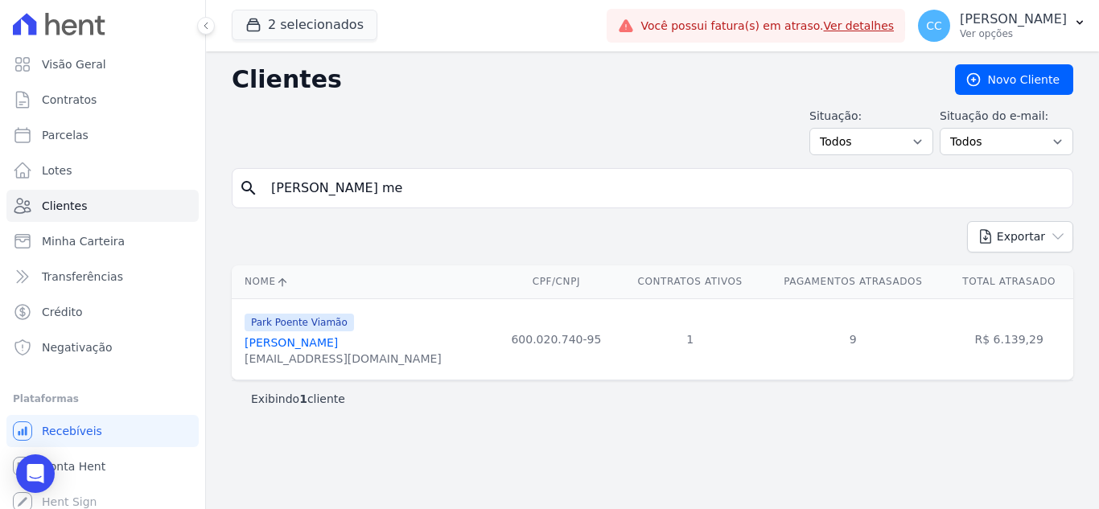
click at [338, 349] on link "[PERSON_NAME]" at bounding box center [291, 342] width 93 height 13
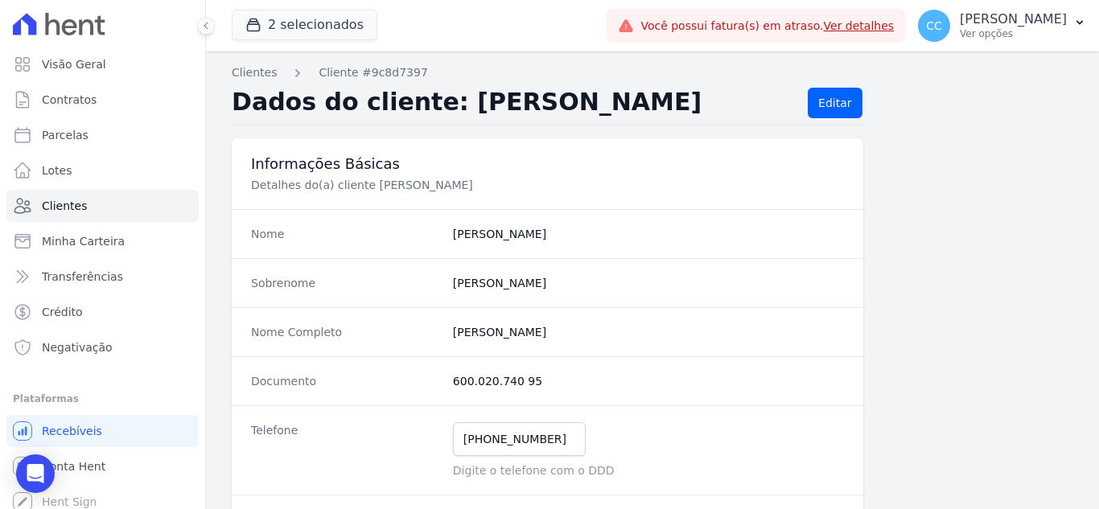
drag, startPoint x: 435, startPoint y: 335, endPoint x: 680, endPoint y: 333, distance: 244.6
click at [680, 333] on div "Nome Completo [PERSON_NAME]" at bounding box center [548, 331] width 632 height 49
drag, startPoint x: 429, startPoint y: 390, endPoint x: 555, endPoint y: 384, distance: 126.5
click at [555, 384] on div "Documento 600.020.740 95" at bounding box center [548, 380] width 632 height 49
drag, startPoint x: 448, startPoint y: 436, endPoint x: 600, endPoint y: 434, distance: 152.1
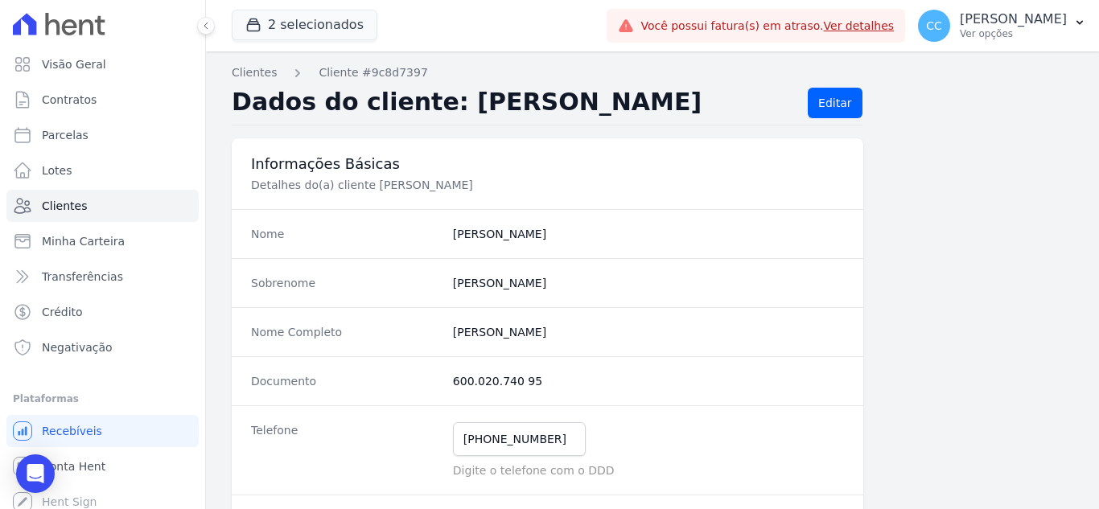
click at [600, 434] on div "Telefone [PHONE_NUMBER] Mensagem de SMS ainda não enviada.. Mensagem de [PERSON…" at bounding box center [548, 450] width 632 height 89
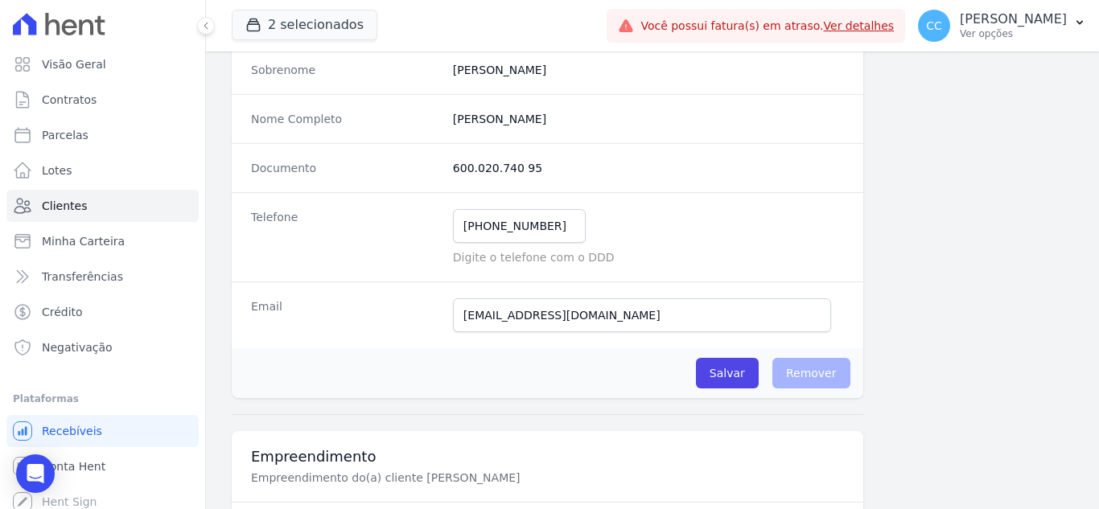
scroll to position [241, 0]
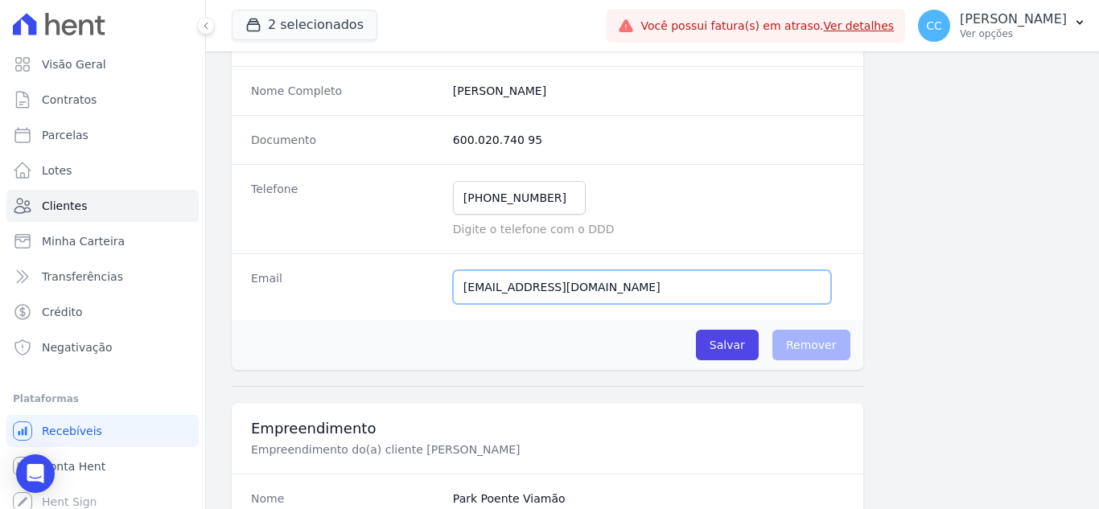
drag, startPoint x: 459, startPoint y: 289, endPoint x: 740, endPoint y: 300, distance: 281.8
click at [740, 300] on input "[EMAIL_ADDRESS][DOMAIN_NAME]" at bounding box center [642, 287] width 378 height 34
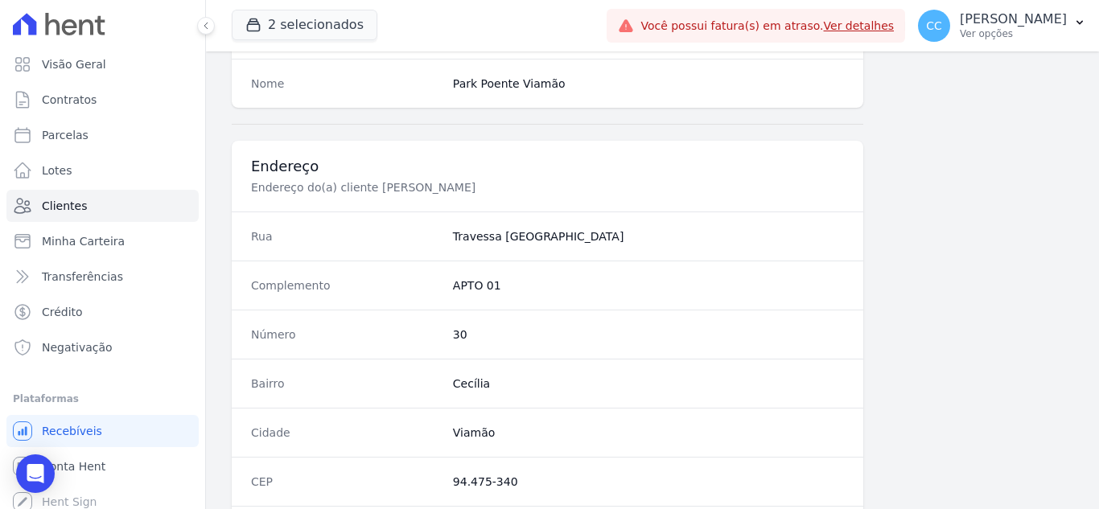
scroll to position [805, 0]
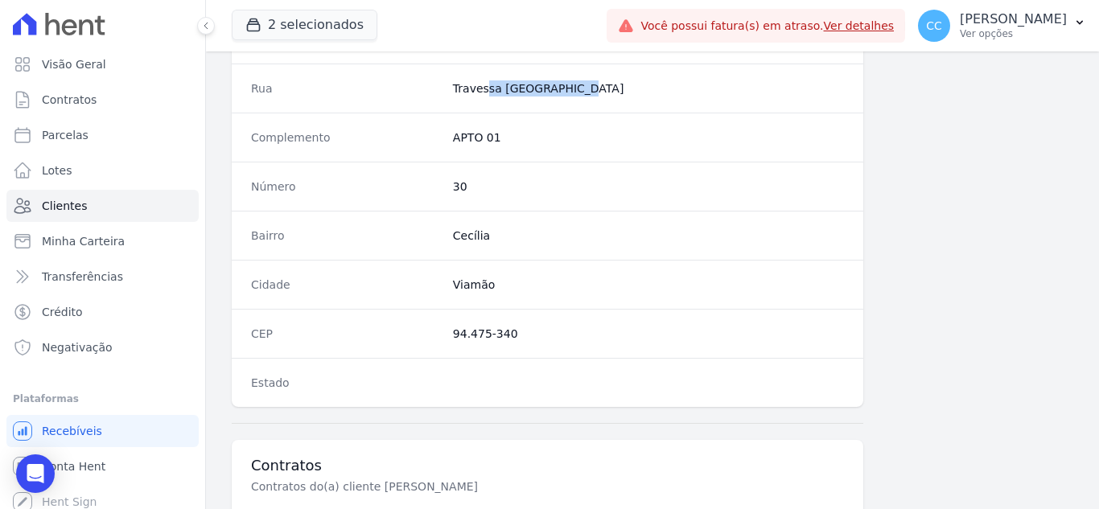
drag, startPoint x: 455, startPoint y: 89, endPoint x: 602, endPoint y: 89, distance: 147.2
click at [602, 89] on dd "Travessa [GEOGRAPHIC_DATA]" at bounding box center [648, 88] width 391 height 16
click at [561, 89] on dd "Travessa [GEOGRAPHIC_DATA]" at bounding box center [648, 88] width 391 height 16
click at [436, 94] on dt "Rua" at bounding box center [345, 88] width 189 height 16
drag, startPoint x: 438, startPoint y: 91, endPoint x: 594, endPoint y: 89, distance: 156.1
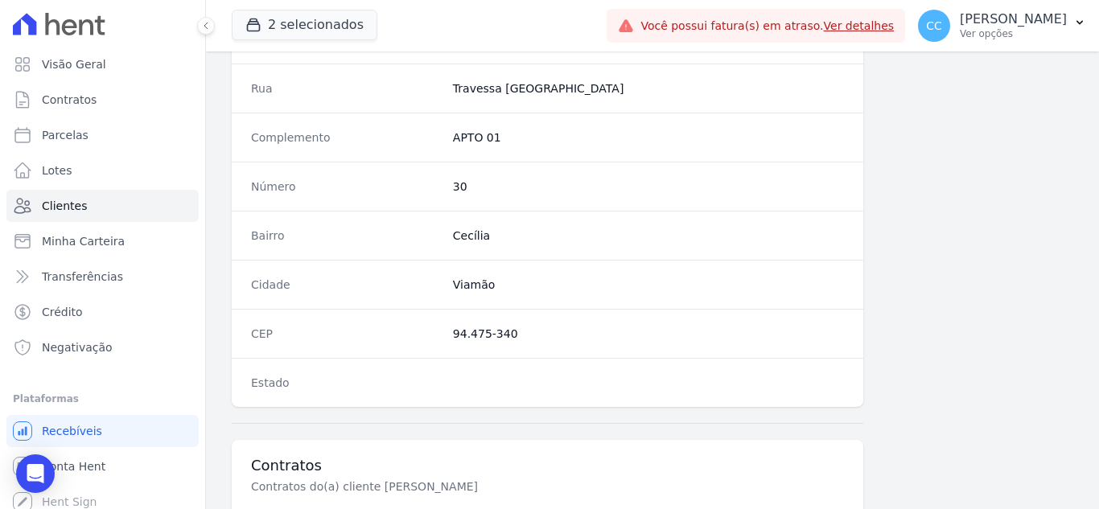
click at [594, 89] on div "Rua Travessa [GEOGRAPHIC_DATA]" at bounding box center [548, 88] width 632 height 49
drag, startPoint x: 443, startPoint y: 340, endPoint x: 511, endPoint y: 344, distance: 67.7
click at [511, 344] on div "CEP 94.475-340" at bounding box center [548, 333] width 632 height 49
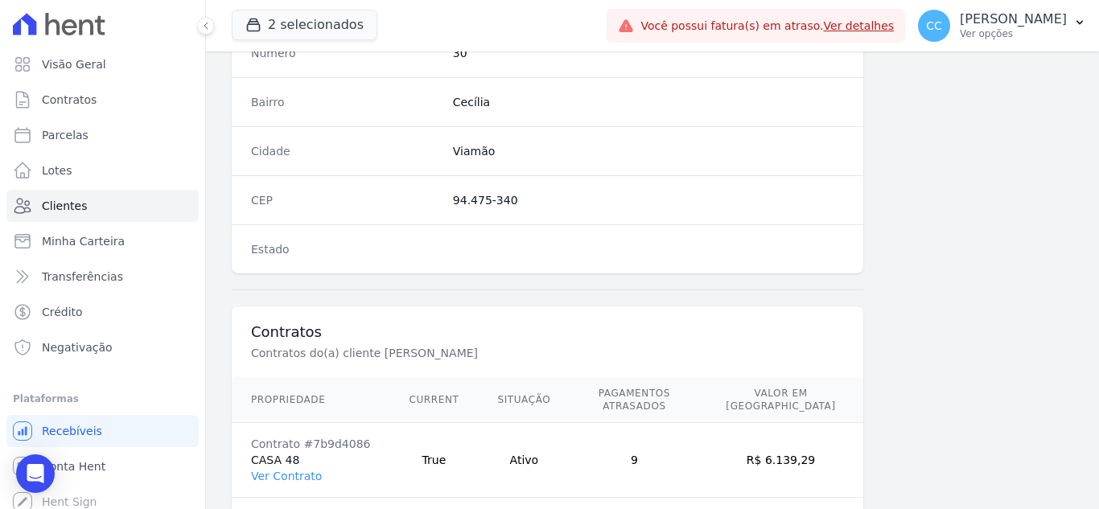
scroll to position [996, 0]
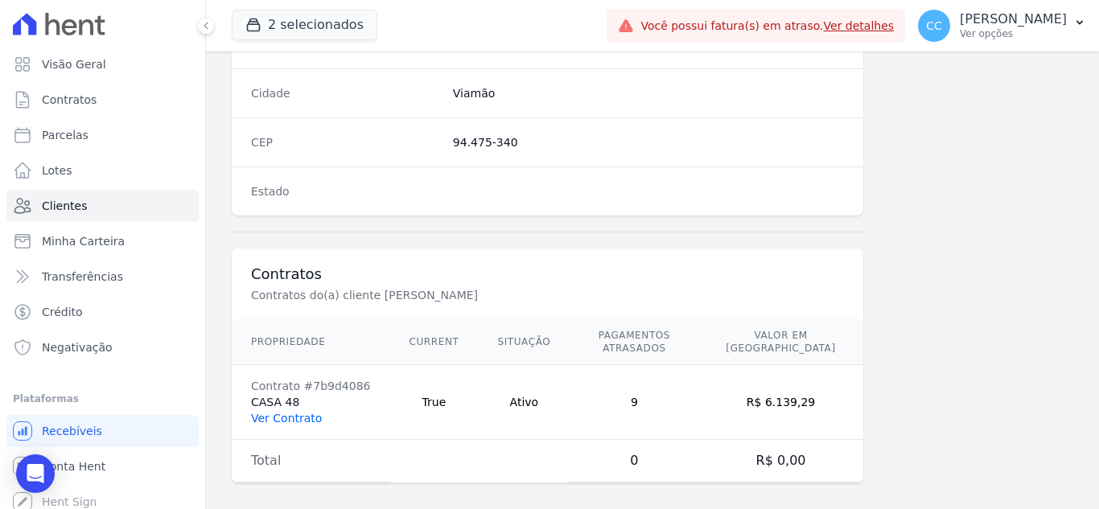
click at [303, 412] on link "Ver Contrato" at bounding box center [286, 418] width 71 height 13
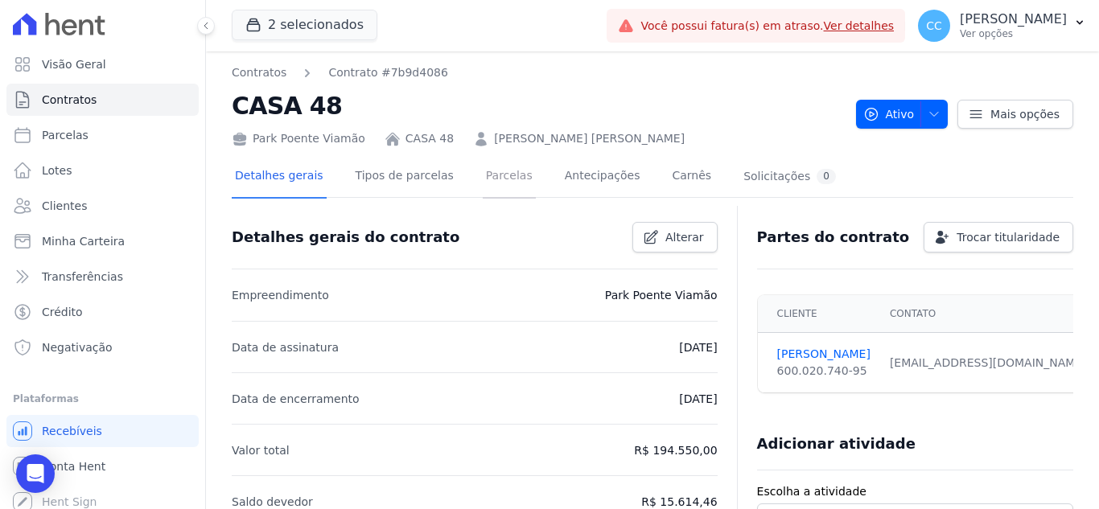
click at [495, 178] on link "Parcelas" at bounding box center [509, 177] width 53 height 43
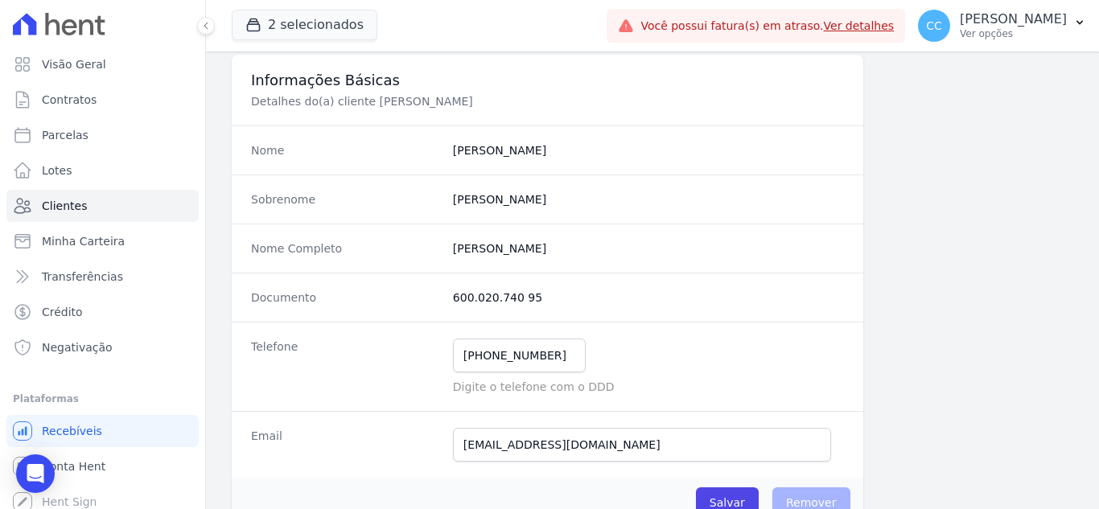
scroll to position [80, 0]
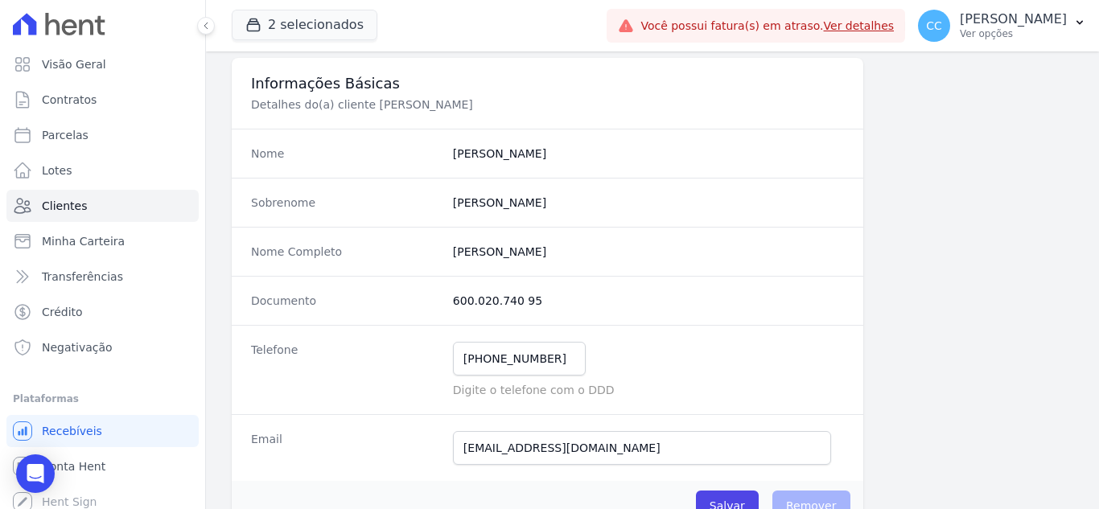
drag, startPoint x: 446, startPoint y: 290, endPoint x: 562, endPoint y: 298, distance: 116.9
click at [562, 298] on div "Documento 600.020.740 95" at bounding box center [548, 300] width 632 height 49
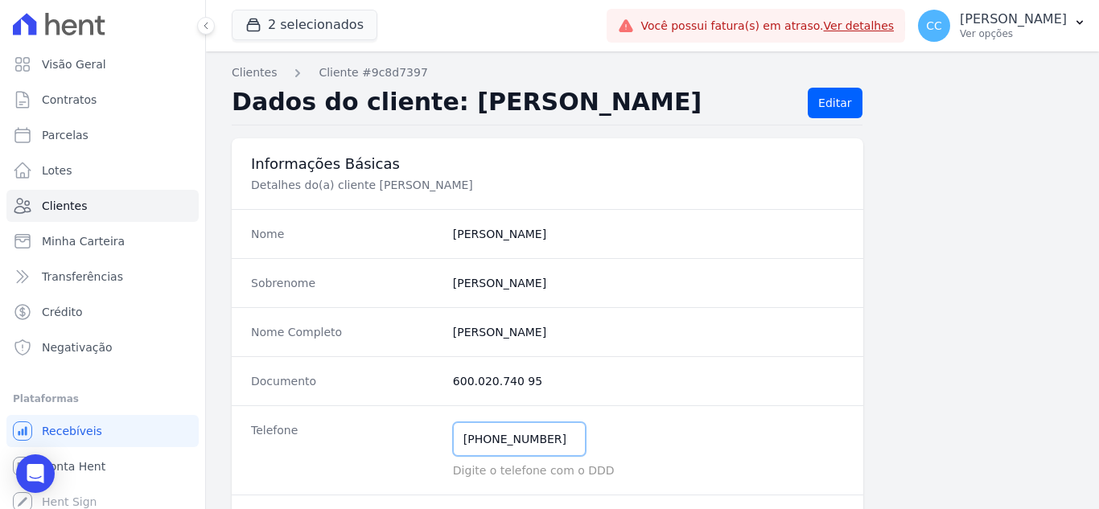
drag, startPoint x: 461, startPoint y: 438, endPoint x: 564, endPoint y: 431, distance: 103.2
click at [564, 431] on input "[PHONE_NUMBER]" at bounding box center [519, 439] width 133 height 34
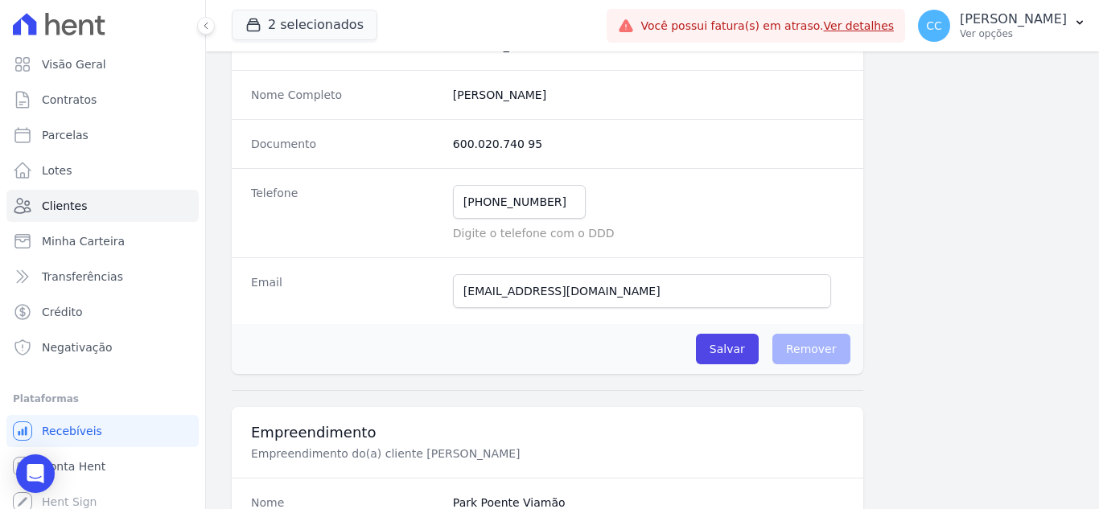
scroll to position [241, 0]
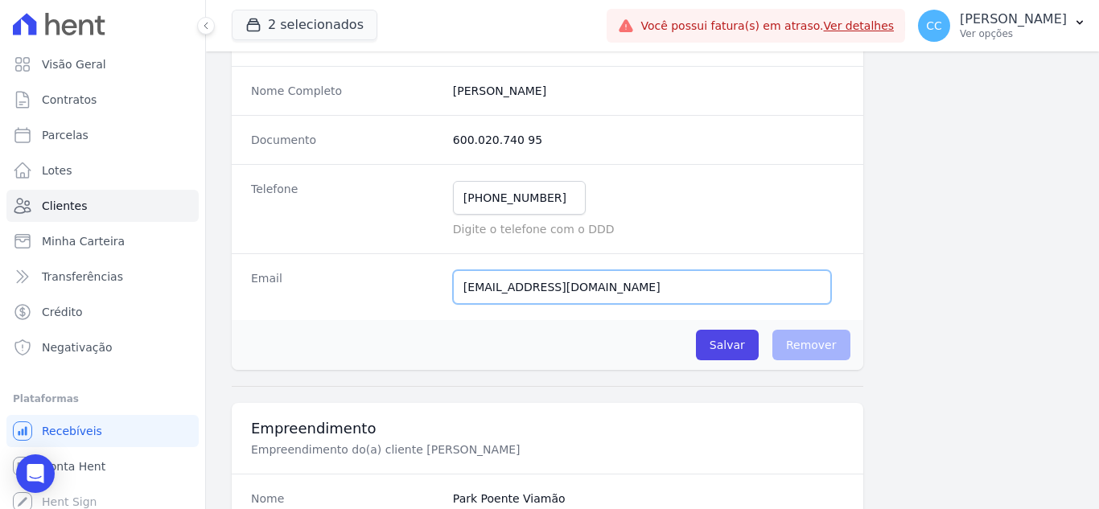
drag, startPoint x: 674, startPoint y: 291, endPoint x: 450, endPoint y: 286, distance: 224.5
click at [453, 286] on input "[EMAIL_ADDRESS][DOMAIN_NAME]" at bounding box center [642, 287] width 378 height 34
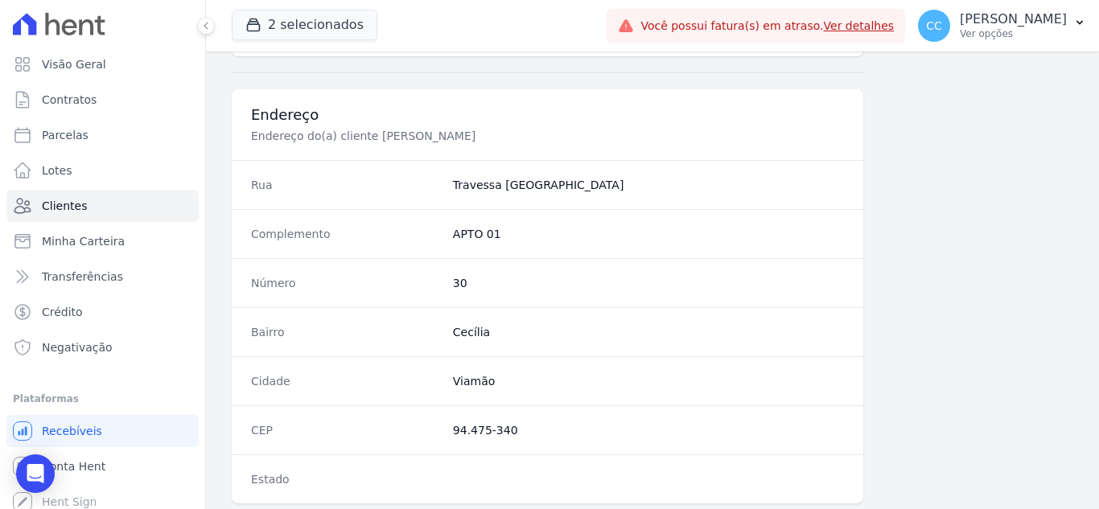
scroll to position [805, 0]
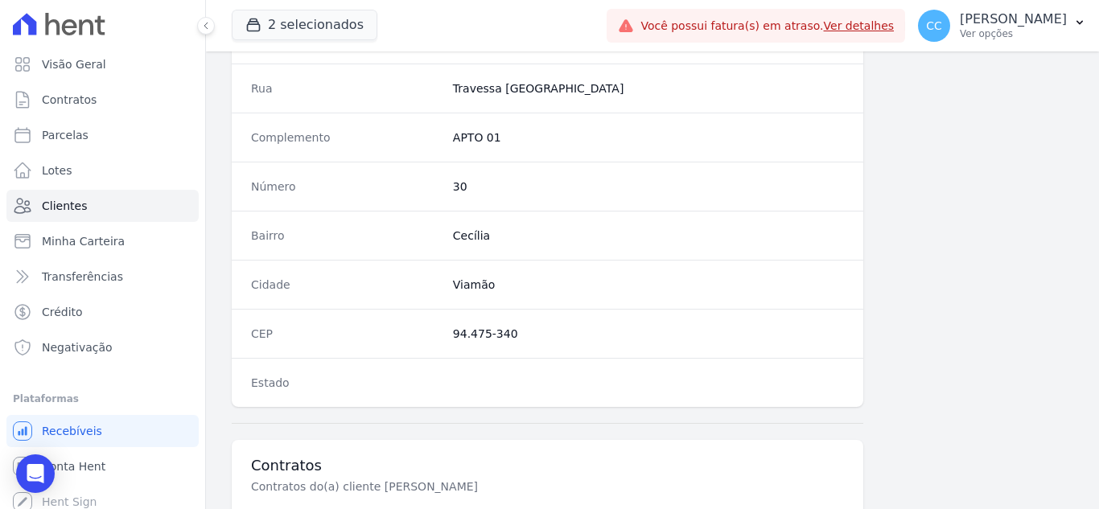
drag, startPoint x: 444, startPoint y: 338, endPoint x: 514, endPoint y: 336, distance: 70.0
click at [514, 336] on div "CEP 94.475-340" at bounding box center [548, 333] width 632 height 49
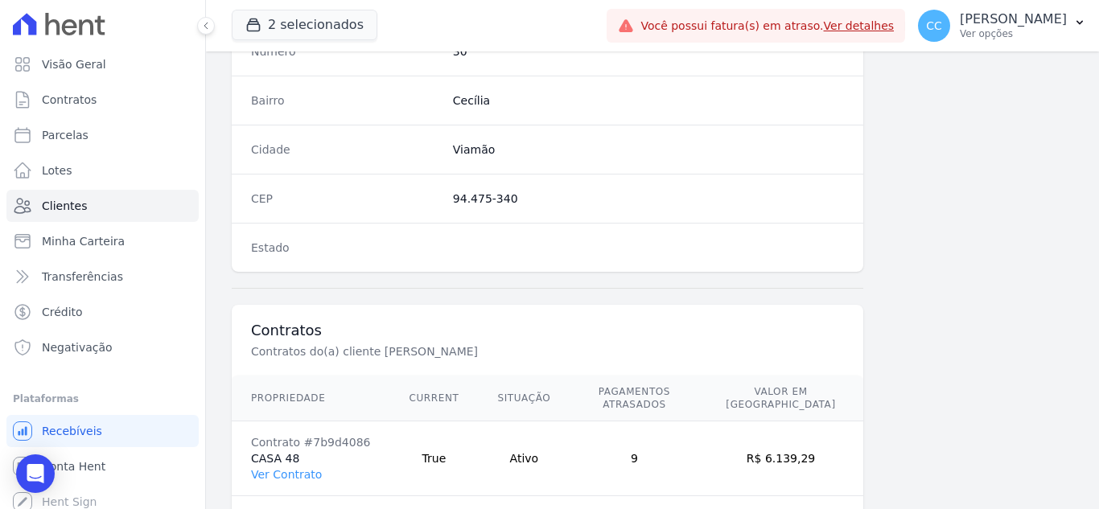
scroll to position [996, 0]
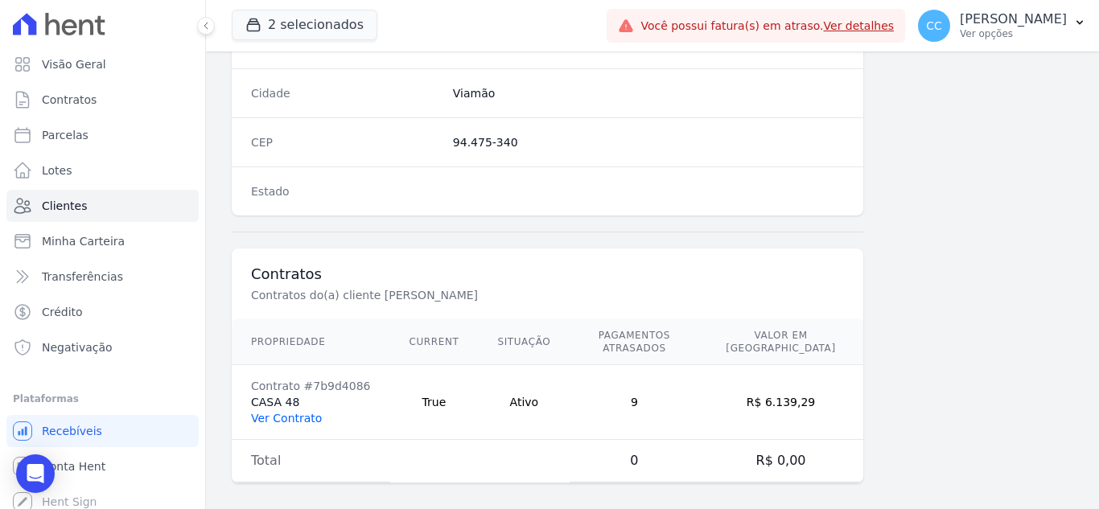
click at [300, 412] on link "Ver Contrato" at bounding box center [286, 418] width 71 height 13
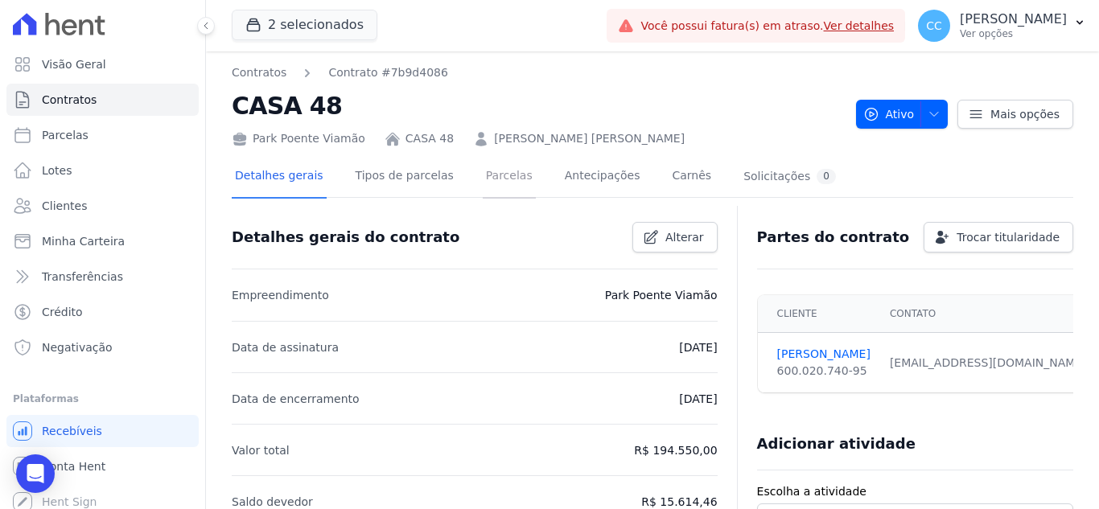
click at [488, 184] on link "Parcelas" at bounding box center [509, 177] width 53 height 43
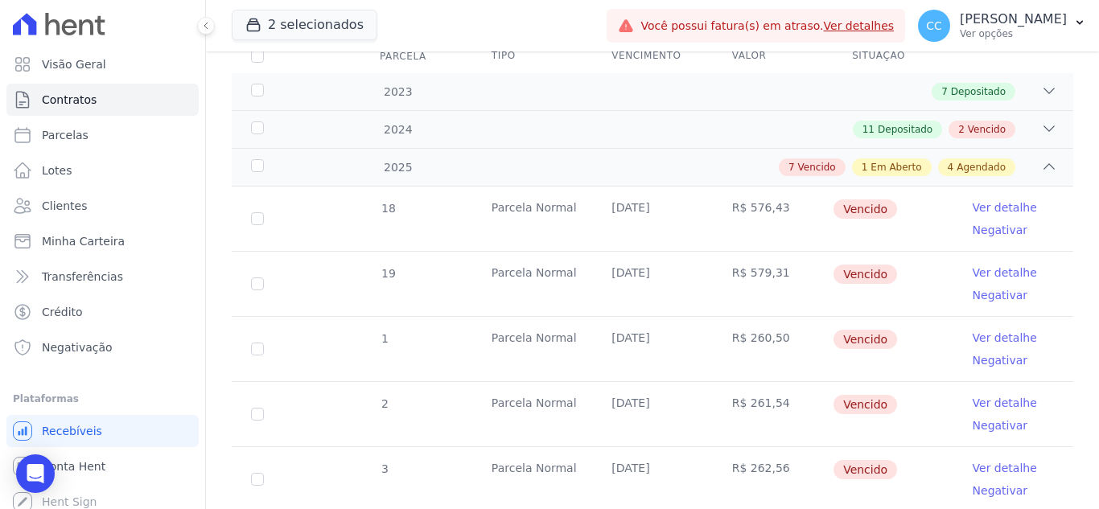
scroll to position [80, 0]
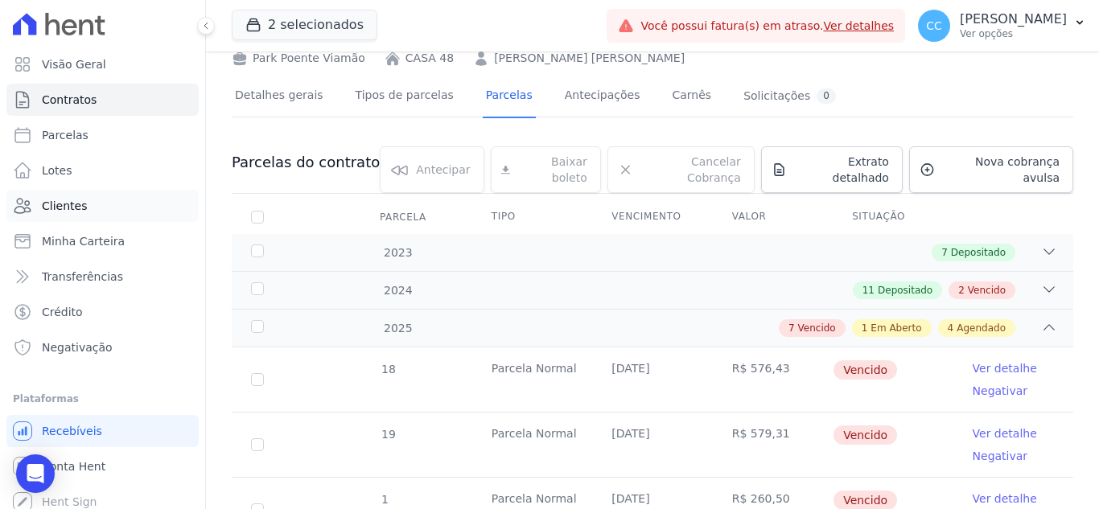
click at [68, 203] on span "Clientes" at bounding box center [64, 206] width 45 height 16
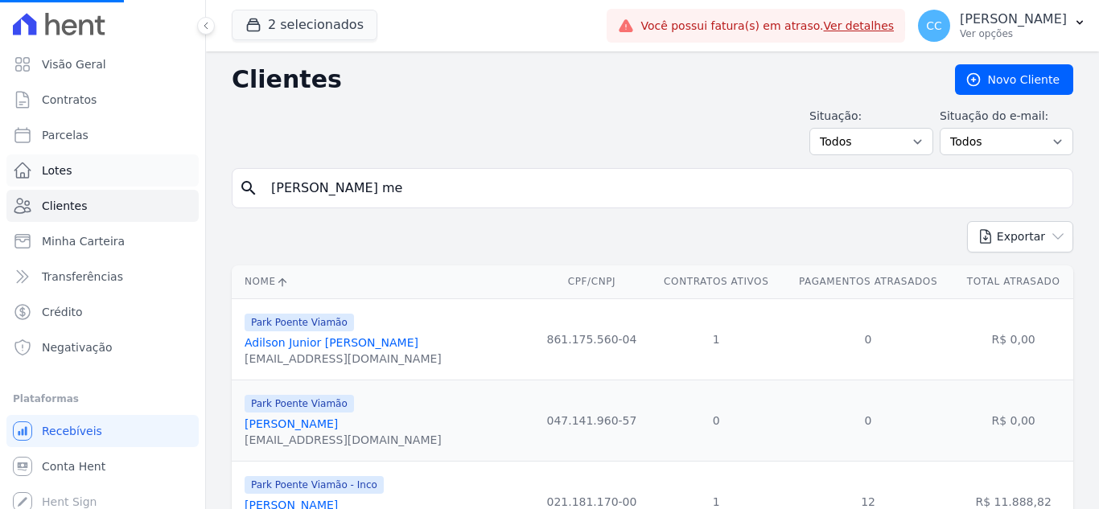
drag, startPoint x: 395, startPoint y: 184, endPoint x: 162, endPoint y: 168, distance: 233.9
click at [162, 168] on div "Visão Geral Contratos [GEOGRAPHIC_DATA] Lotes Clientes Minha Carteira Transferê…" at bounding box center [549, 254] width 1099 height 509
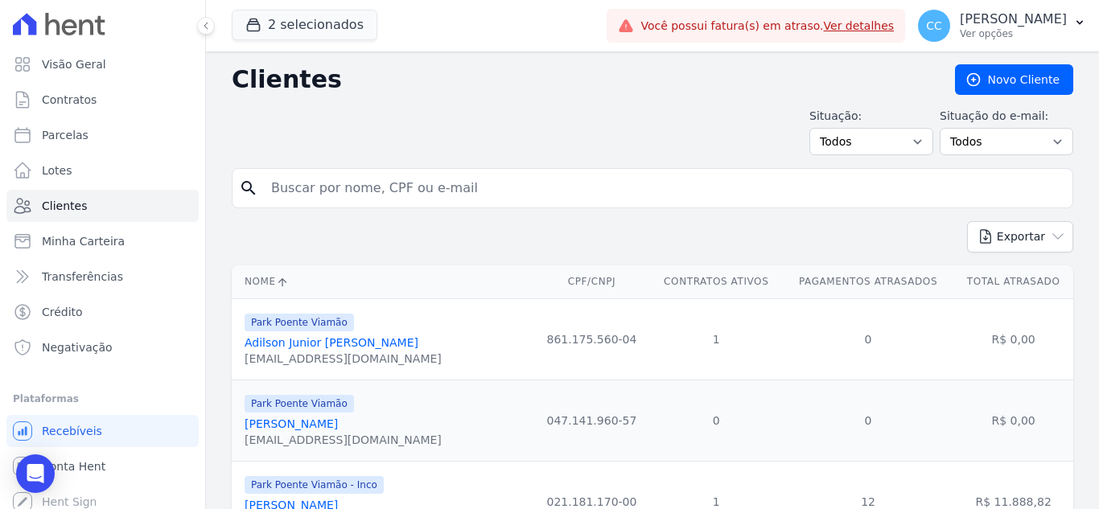
click at [432, 217] on form "search" at bounding box center [653, 194] width 842 height 53
click at [433, 201] on input "search" at bounding box center [663, 188] width 805 height 32
type input "[PERSON_NAME]"
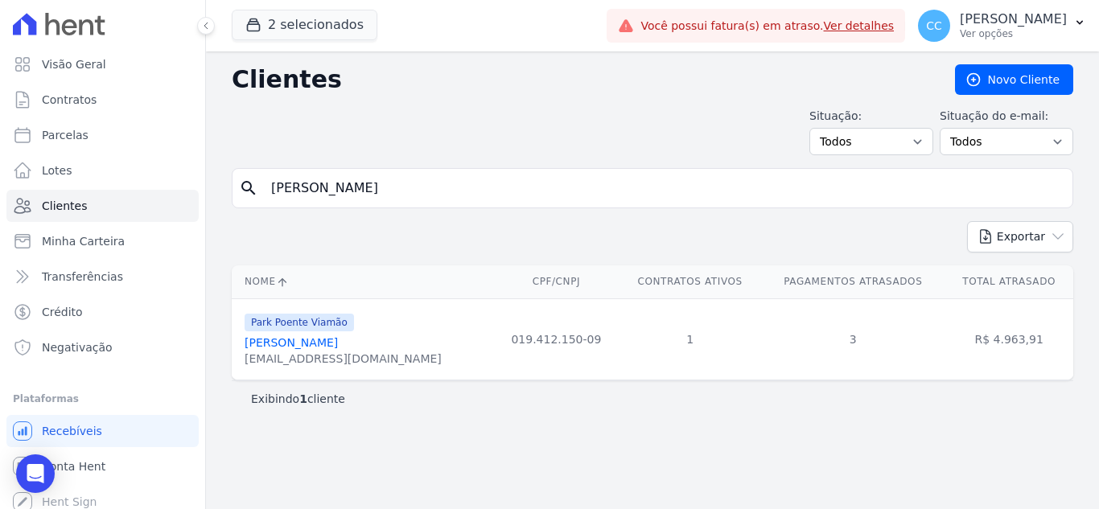
click at [338, 339] on link "[PERSON_NAME]" at bounding box center [291, 342] width 93 height 13
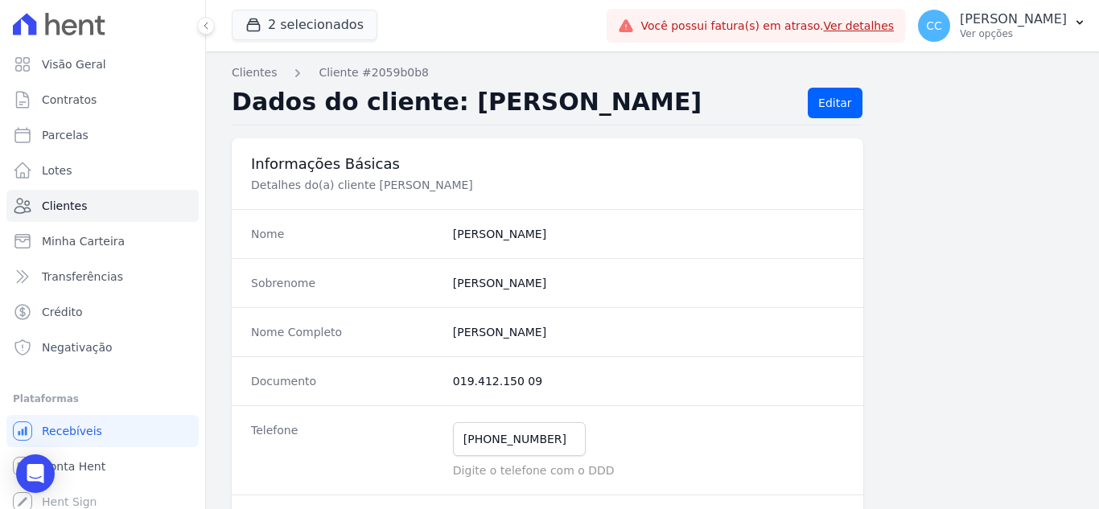
drag, startPoint x: 447, startPoint y: 326, endPoint x: 643, endPoint y: 336, distance: 195.7
click at [643, 336] on div "Nome Completo [PERSON_NAME]" at bounding box center [548, 331] width 632 height 49
drag, startPoint x: 443, startPoint y: 389, endPoint x: 563, endPoint y: 391, distance: 120.7
click at [563, 391] on div "Documento 019.412.150 09" at bounding box center [548, 380] width 632 height 49
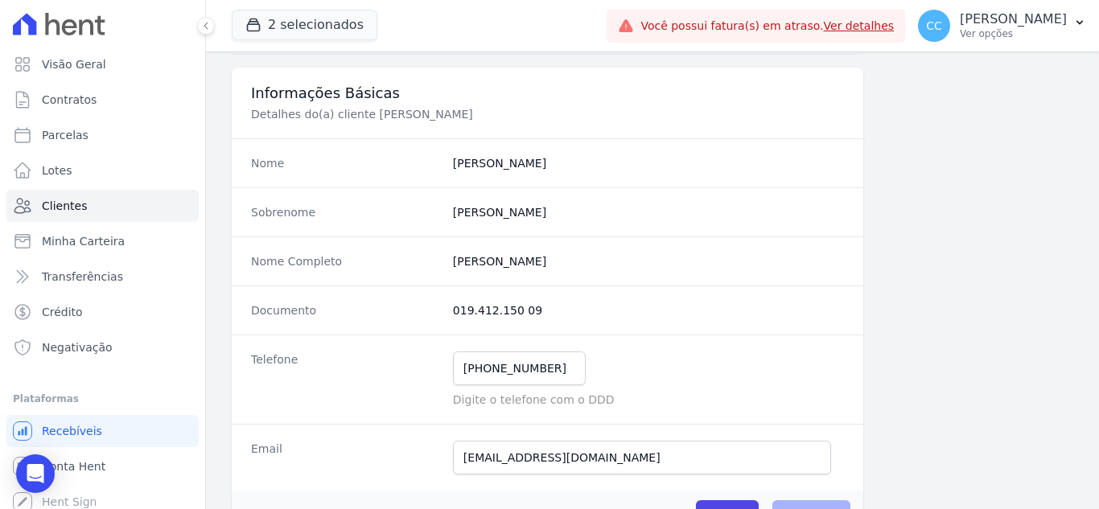
scroll to position [161, 0]
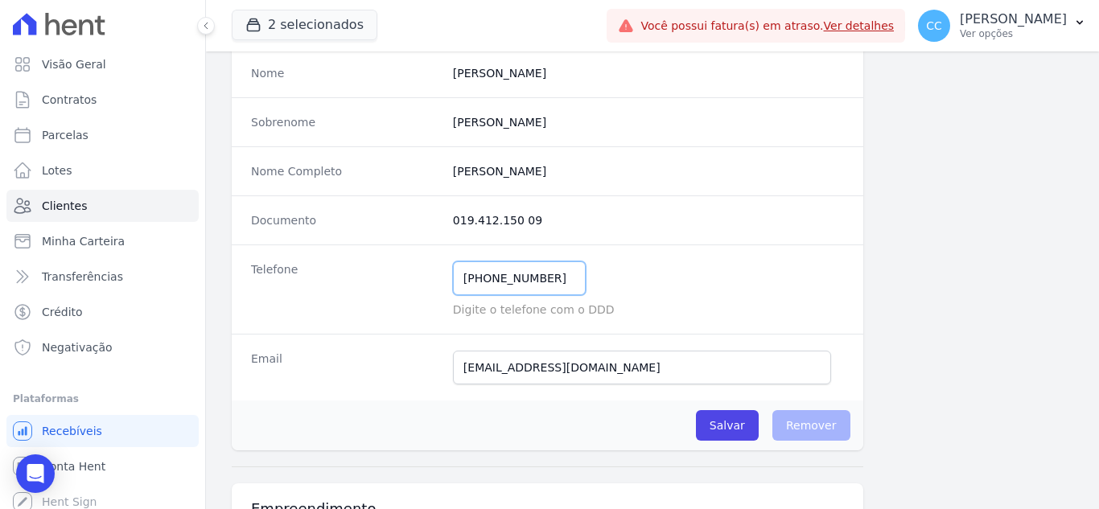
drag, startPoint x: 553, startPoint y: 277, endPoint x: 397, endPoint y: 257, distance: 156.5
click at [397, 257] on div "Telefone [PHONE_NUMBER] Mensagem de SMS ainda não enviada.. Mensagem de [PERSON…" at bounding box center [548, 289] width 632 height 89
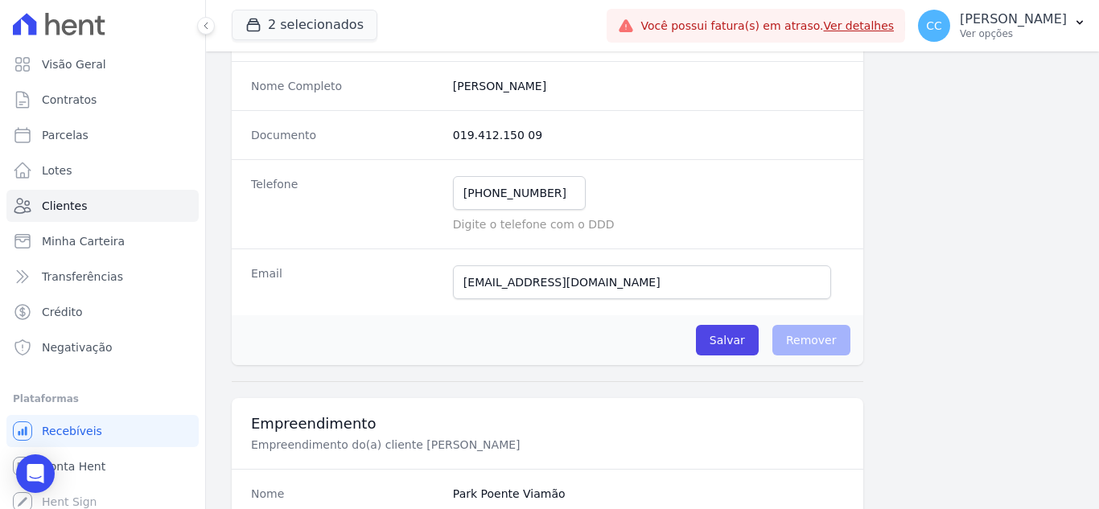
scroll to position [241, 0]
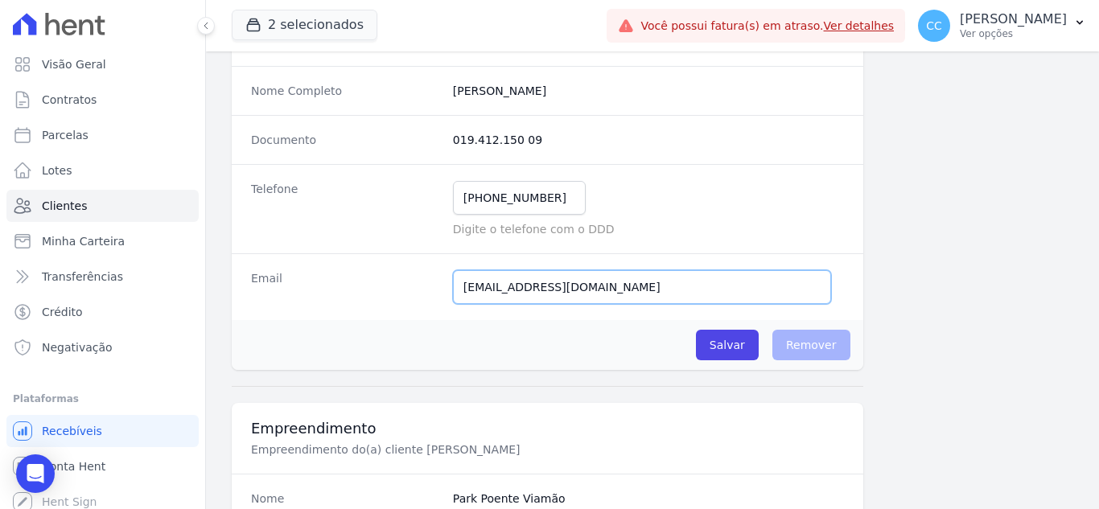
drag, startPoint x: 625, startPoint y: 289, endPoint x: 298, endPoint y: 253, distance: 329.4
click at [298, 253] on div "Email [EMAIL_ADDRESS][DOMAIN_NAME] E-mail enviado. Aguardando confirmação.." at bounding box center [548, 286] width 632 height 67
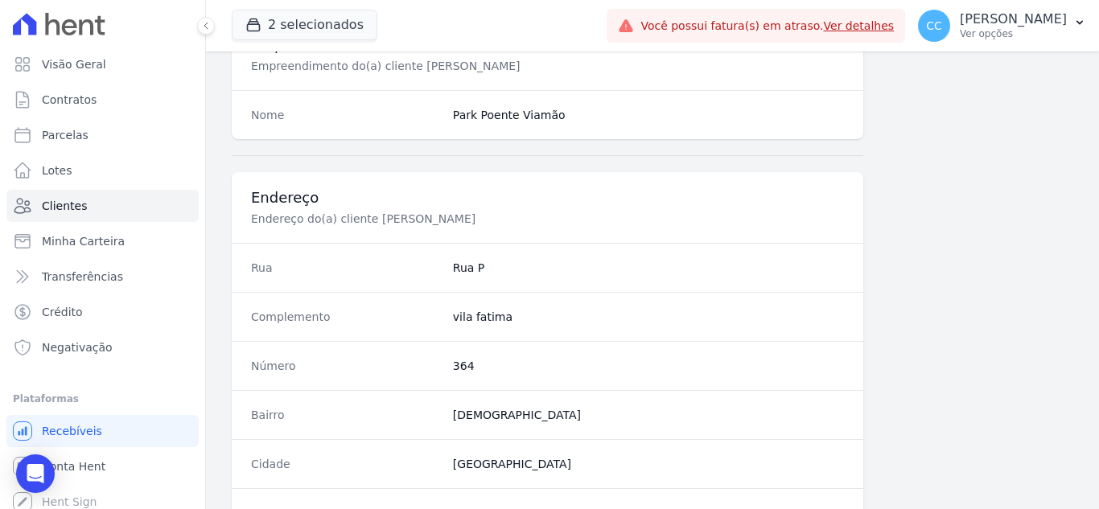
scroll to position [724, 0]
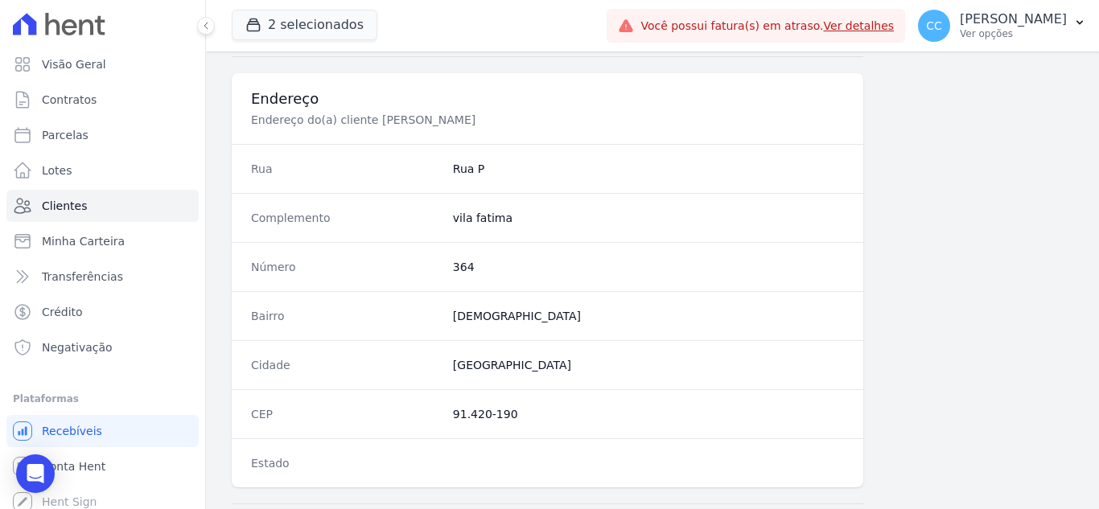
drag, startPoint x: 450, startPoint y: 172, endPoint x: 506, endPoint y: 168, distance: 56.5
click at [506, 168] on div "Rua Rua P" at bounding box center [548, 168] width 632 height 49
click at [473, 426] on div "CEP 91.420-190" at bounding box center [548, 413] width 632 height 49
drag, startPoint x: 448, startPoint y: 411, endPoint x: 525, endPoint y: 411, distance: 77.2
click at [525, 411] on div "CEP 91.420-190" at bounding box center [548, 413] width 632 height 49
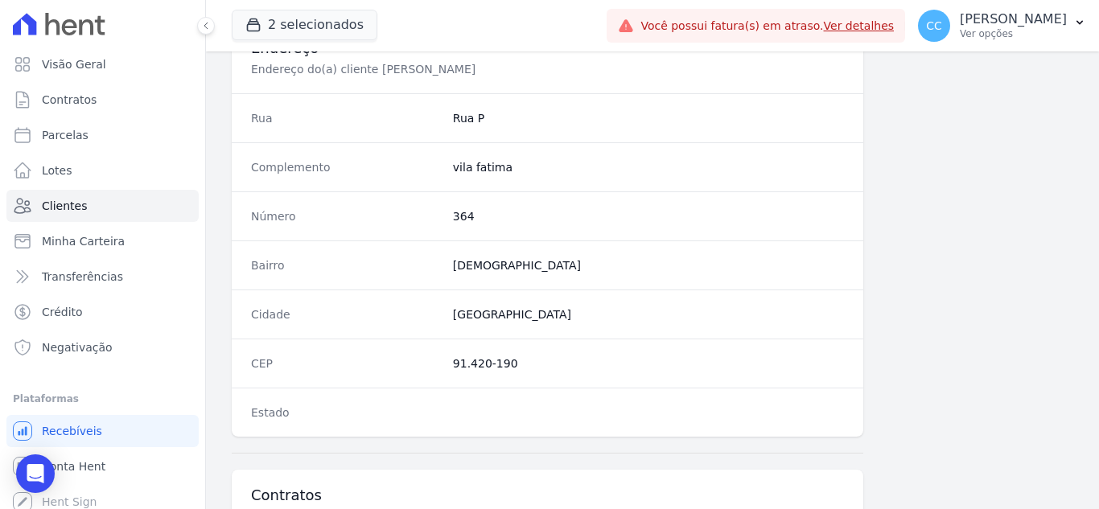
scroll to position [996, 0]
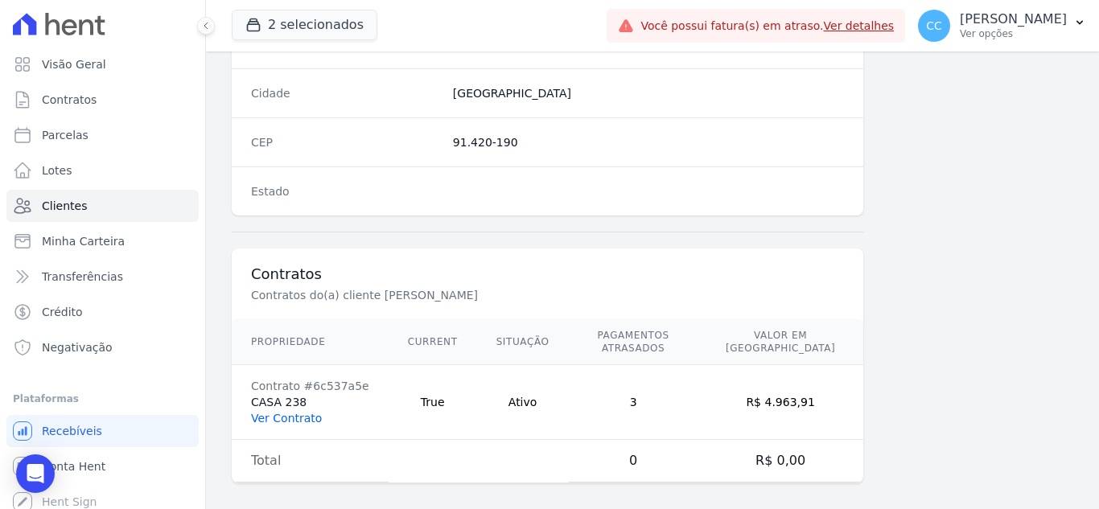
click at [307, 412] on link "Ver Contrato" at bounding box center [286, 418] width 71 height 13
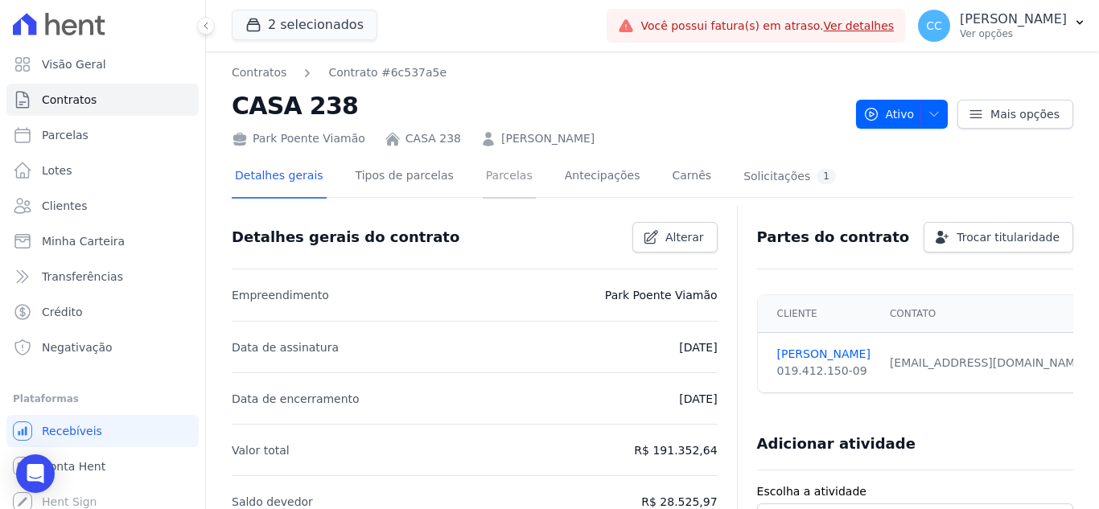
click at [484, 178] on link "Parcelas" at bounding box center [509, 177] width 53 height 43
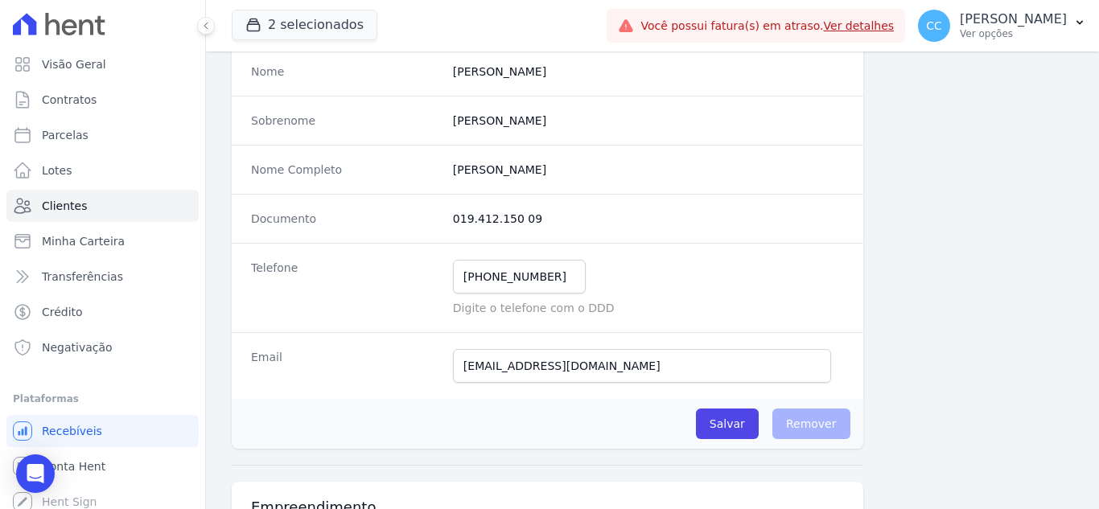
scroll to position [161, 0]
drag, startPoint x: 558, startPoint y: 274, endPoint x: 381, endPoint y: 274, distance: 177.0
click at [381, 274] on div "Telefone [PHONE_NUMBER] Mensagem de SMS ainda não enviada.. Mensagem de [PERSON…" at bounding box center [548, 289] width 632 height 89
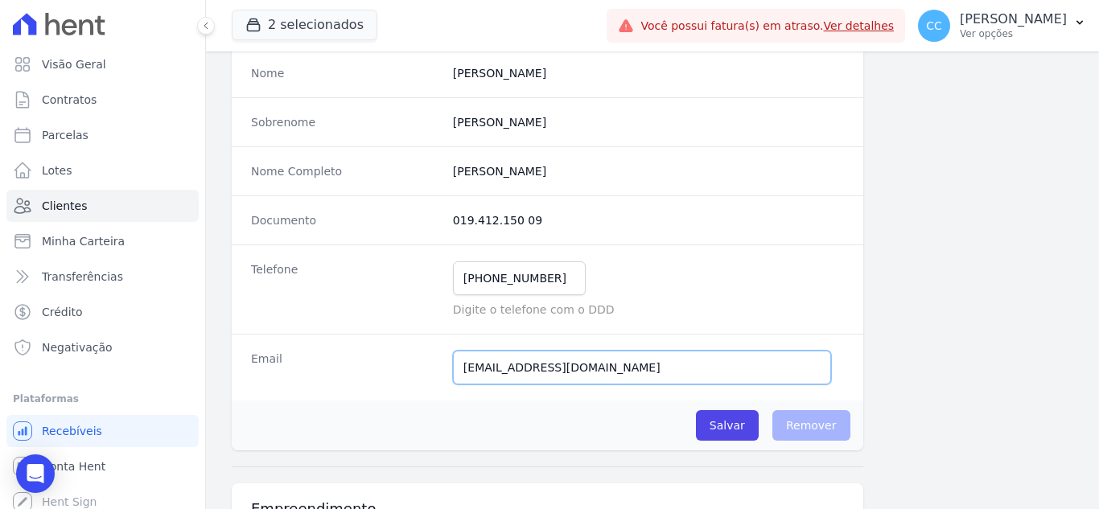
drag, startPoint x: 652, startPoint y: 365, endPoint x: 411, endPoint y: 340, distance: 241.9
click at [411, 340] on div "Email [EMAIL_ADDRESS][DOMAIN_NAME] E-mail enviado. Aguardando confirmação.." at bounding box center [548, 367] width 632 height 67
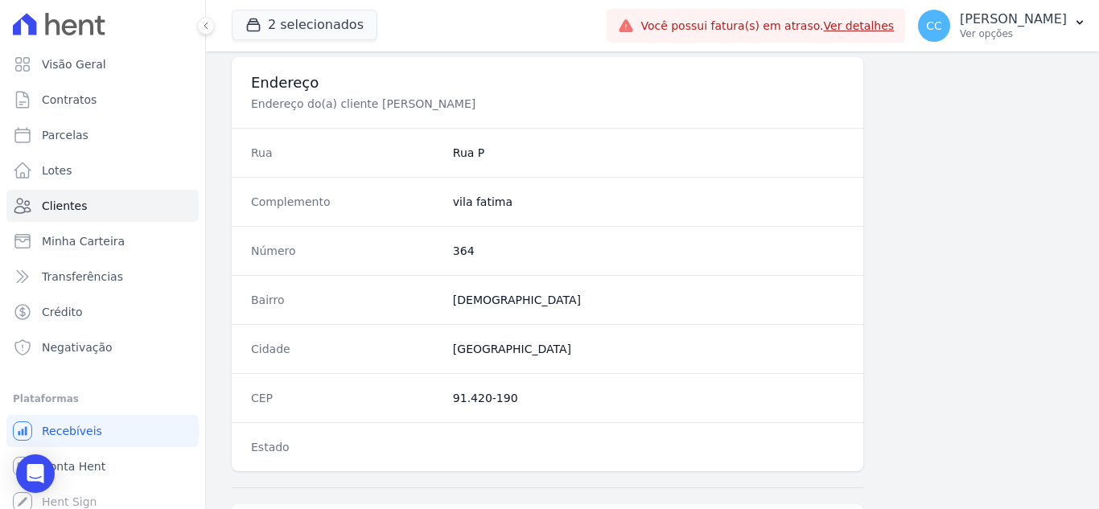
scroll to position [885, 0]
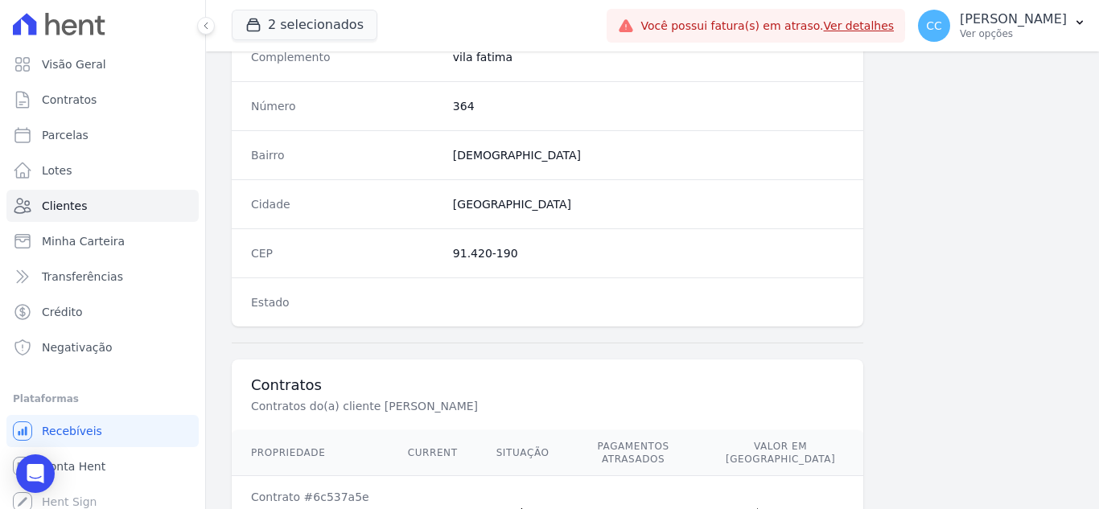
drag, startPoint x: 448, startPoint y: 253, endPoint x: 536, endPoint y: 261, distance: 88.1
click at [533, 261] on div "CEP 91.420-190" at bounding box center [548, 252] width 632 height 49
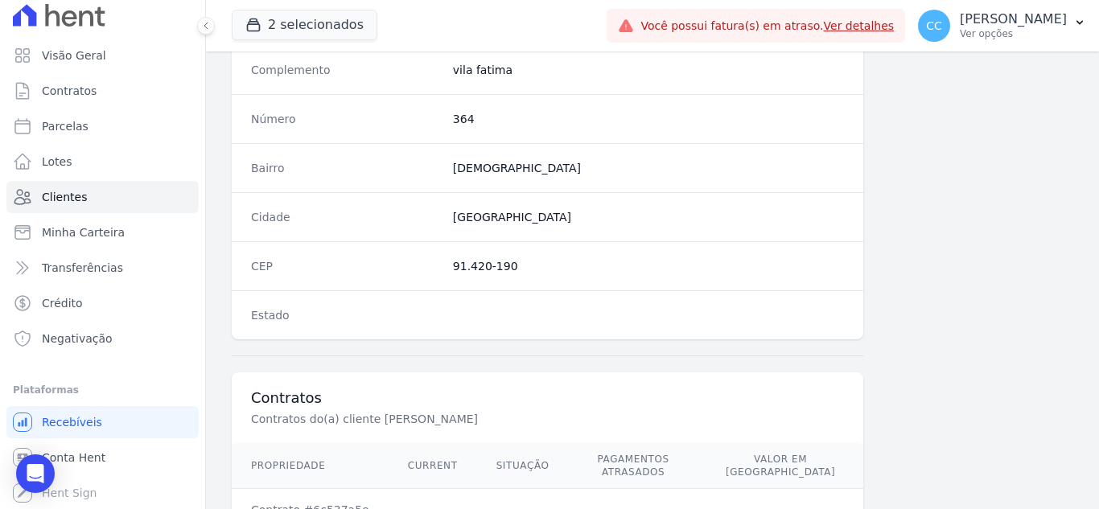
scroll to position [996, 0]
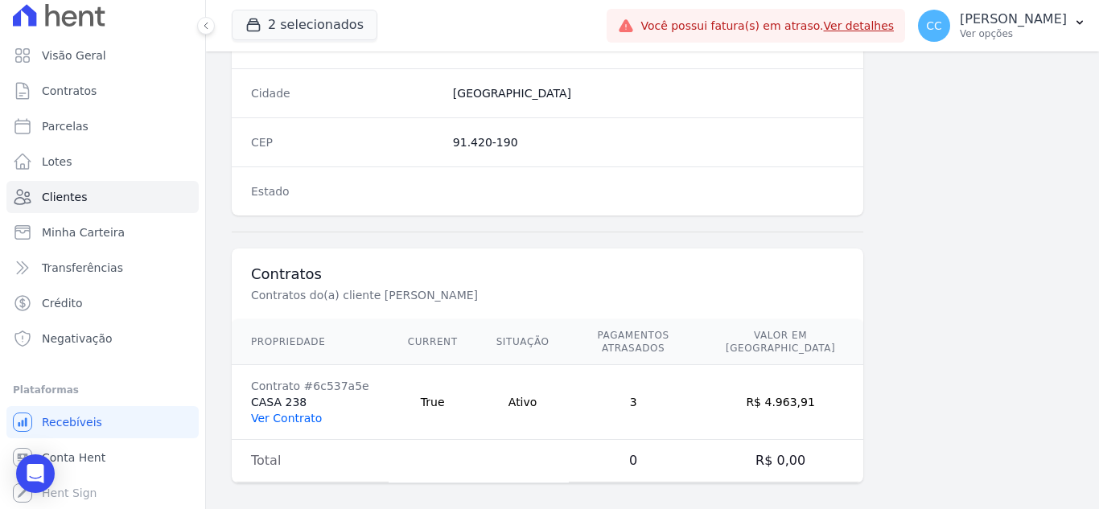
click at [291, 412] on link "Ver Contrato" at bounding box center [286, 418] width 71 height 13
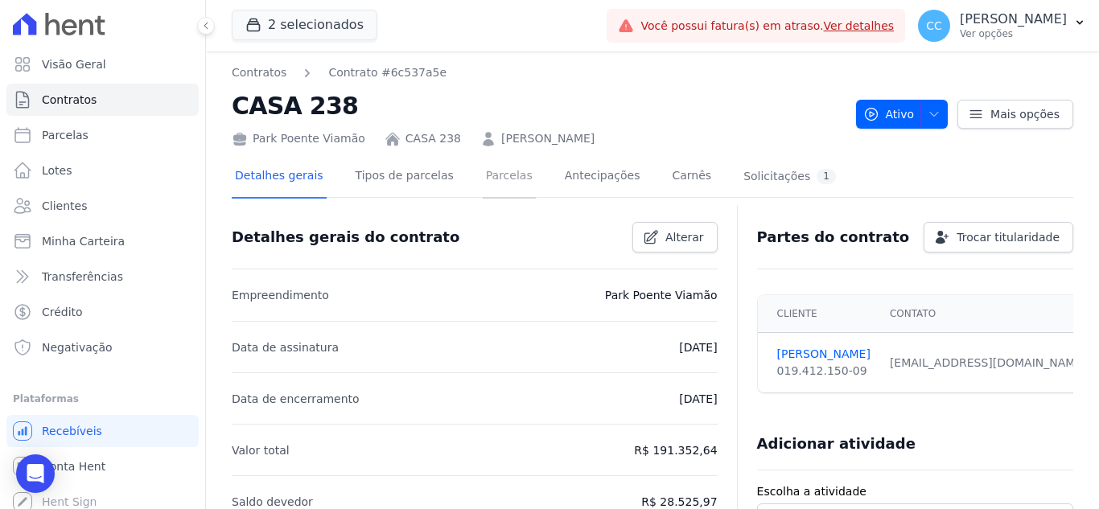
click at [485, 175] on link "Parcelas" at bounding box center [509, 177] width 53 height 43
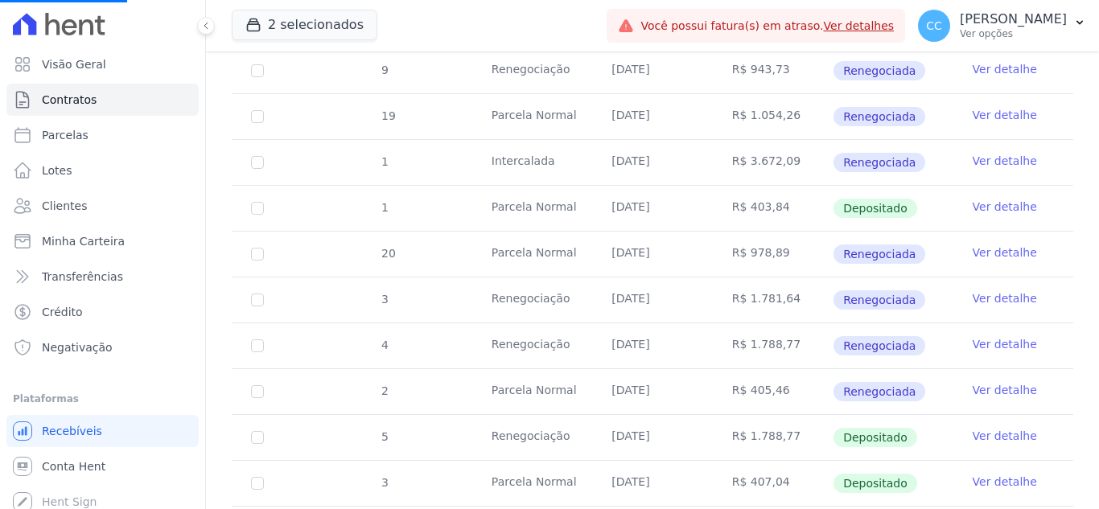
scroll to position [885, 0]
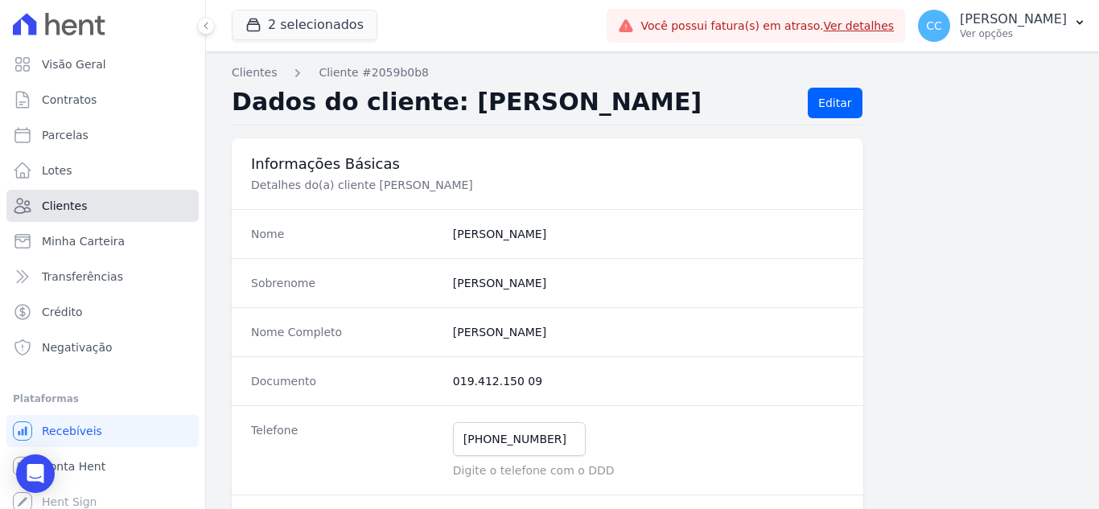
click at [99, 206] on link "Clientes" at bounding box center [102, 206] width 192 height 32
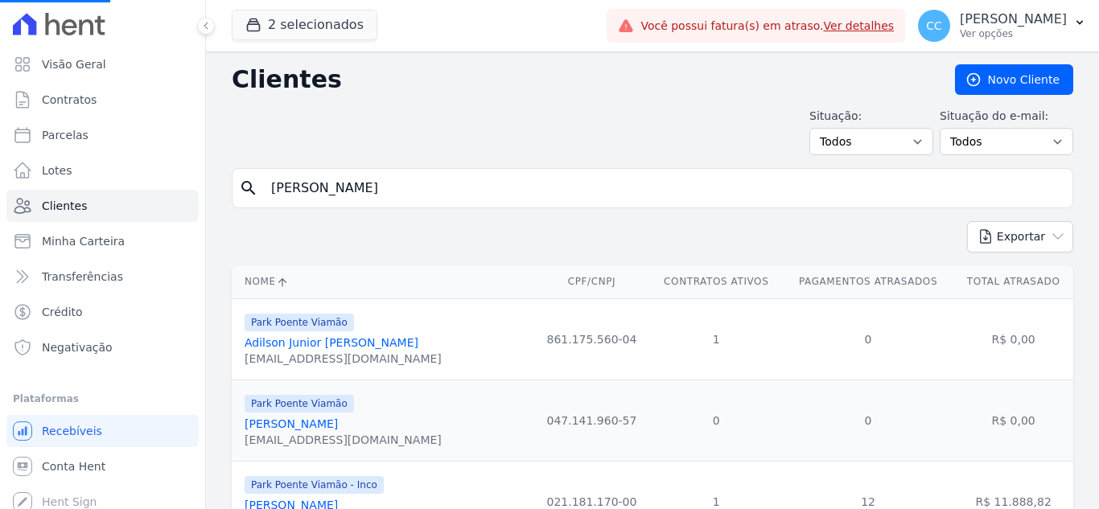
click at [350, 184] on input "[PERSON_NAME]" at bounding box center [663, 188] width 805 height 32
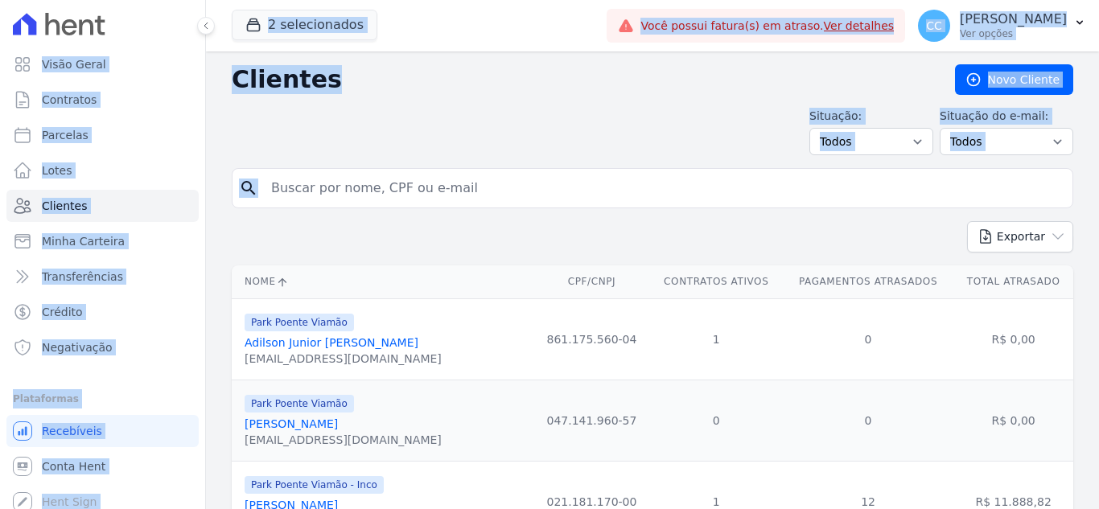
drag, startPoint x: 350, startPoint y: 184, endPoint x: 266, endPoint y: 179, distance: 83.8
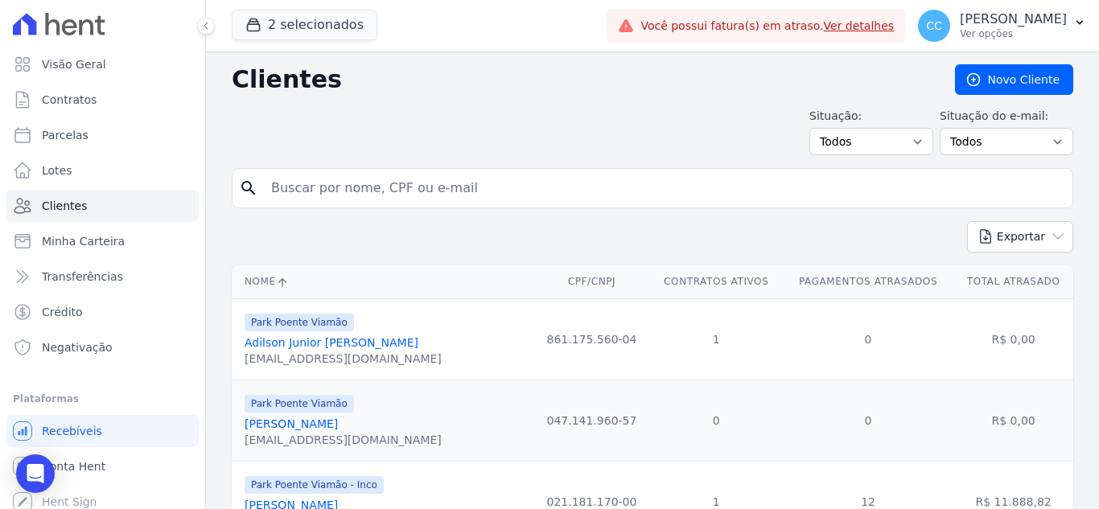
click at [321, 182] on input "search" at bounding box center [663, 188] width 805 height 32
type input "[PERSON_NAME]"
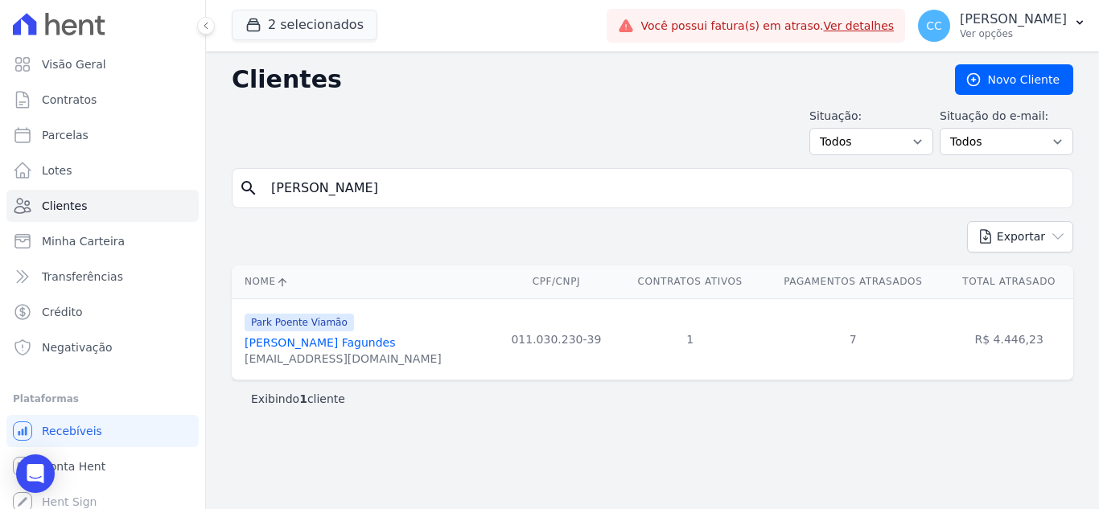
click at [297, 337] on link "[PERSON_NAME] Fagundes" at bounding box center [320, 342] width 151 height 13
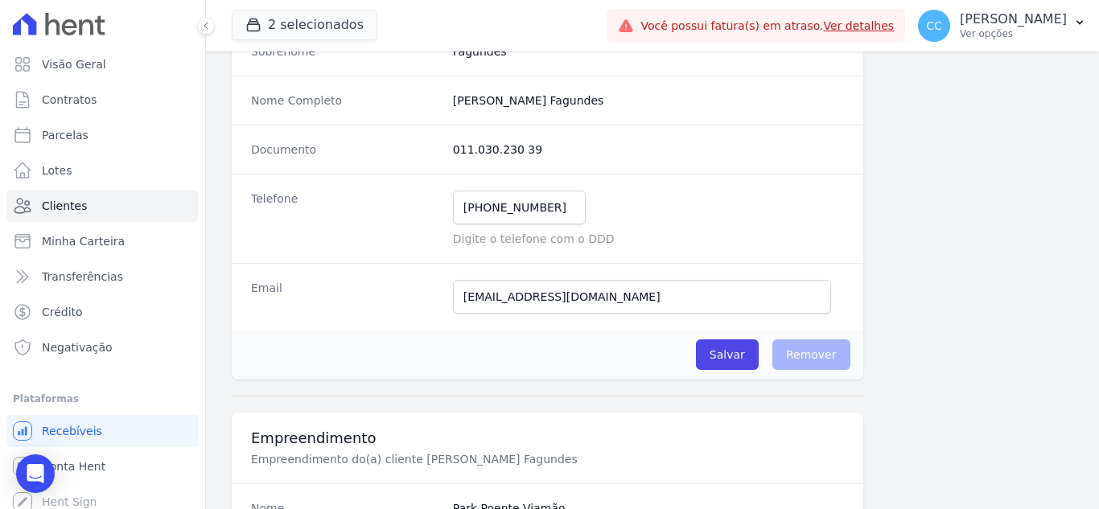
scroll to position [241, 0]
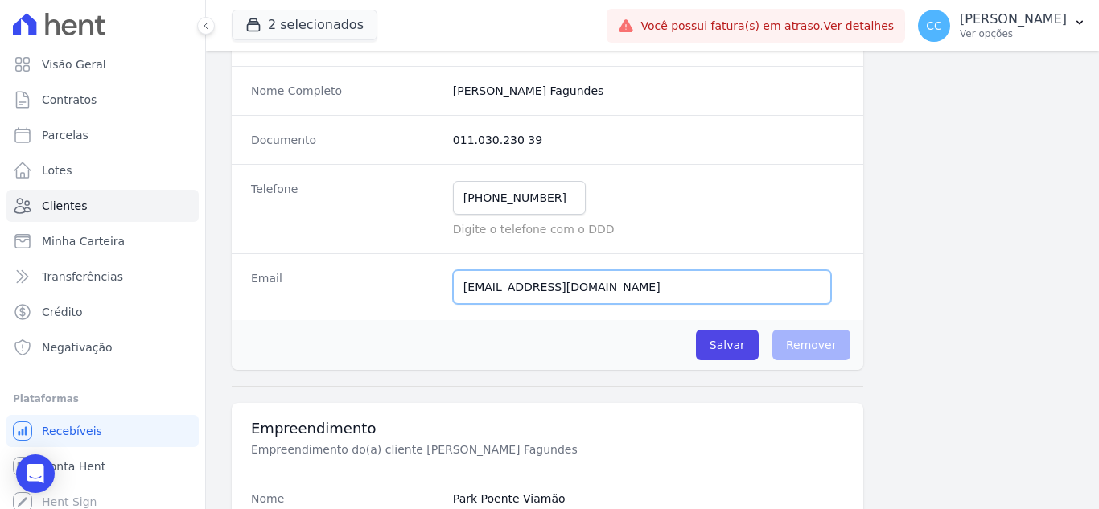
drag, startPoint x: 605, startPoint y: 295, endPoint x: 449, endPoint y: 286, distance: 156.3
click at [449, 286] on div "Email [EMAIL_ADDRESS][DOMAIN_NAME] E-mail enviado. Aguardando confirmação.." at bounding box center [548, 286] width 632 height 67
drag, startPoint x: 552, startPoint y: 206, endPoint x: 399, endPoint y: 204, distance: 152.9
click at [399, 204] on div "Telefone [PHONE_NUMBER] Mensagem de SMS ainda não enviada.. Mensagem de [PERSON…" at bounding box center [548, 208] width 632 height 89
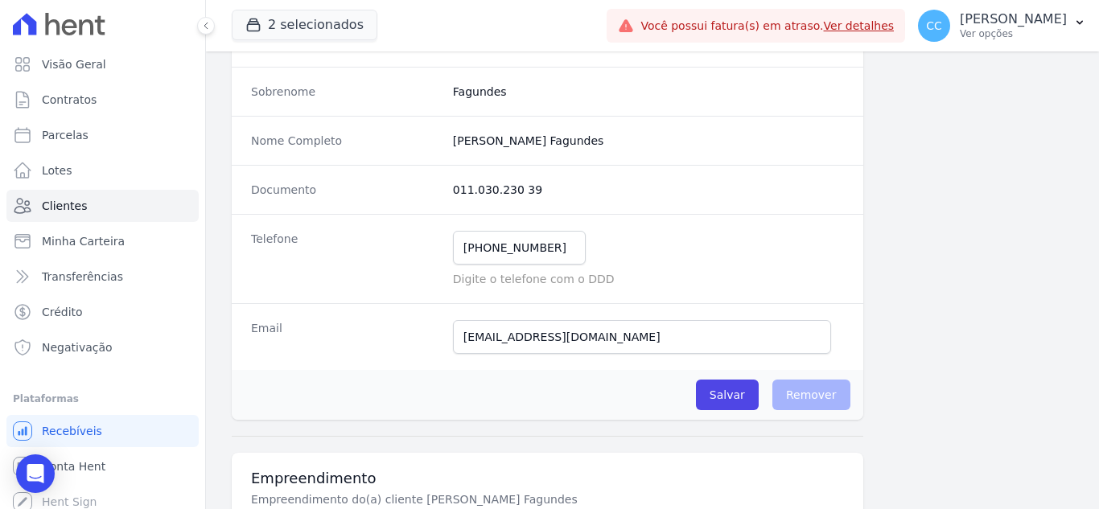
scroll to position [80, 0]
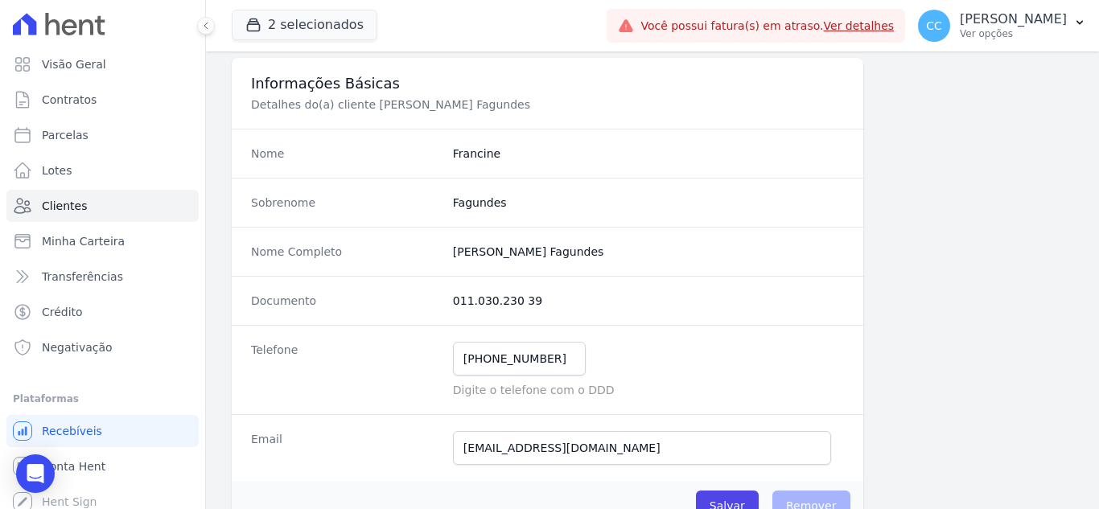
drag, startPoint x: 524, startPoint y: 299, endPoint x: 398, endPoint y: 297, distance: 125.5
click at [398, 297] on div "Documento 011.030.230 39" at bounding box center [548, 300] width 632 height 49
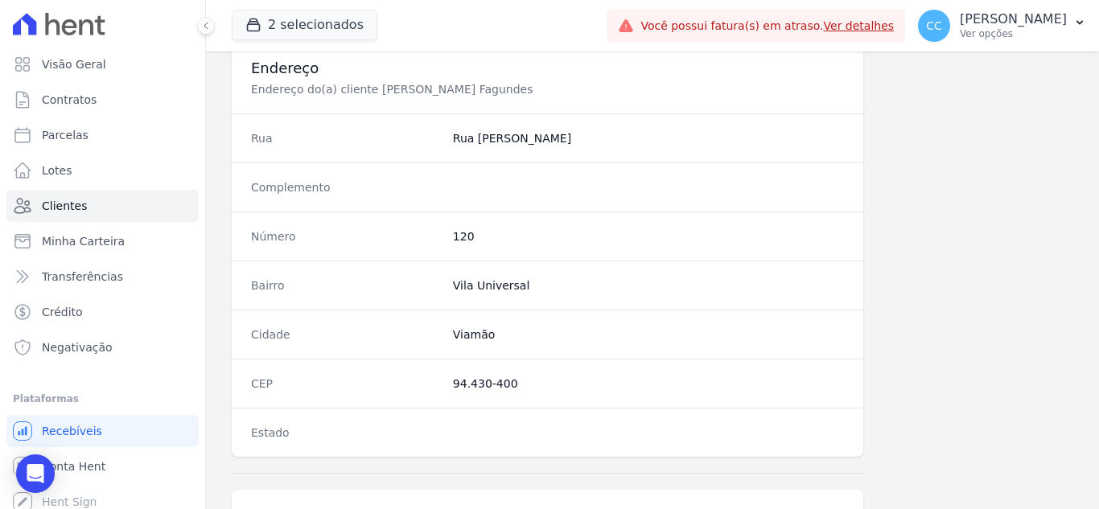
scroll to position [594, 0]
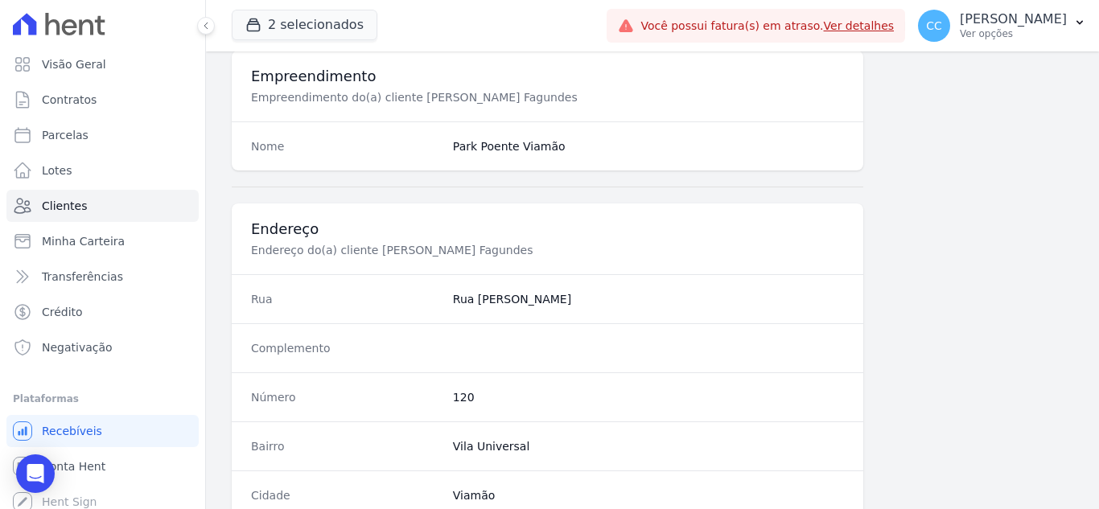
drag, startPoint x: 447, startPoint y: 303, endPoint x: 571, endPoint y: 311, distance: 124.2
click at [571, 311] on div "Rua [GEOGRAPHIC_DATA][PERSON_NAME]" at bounding box center [548, 298] width 632 height 49
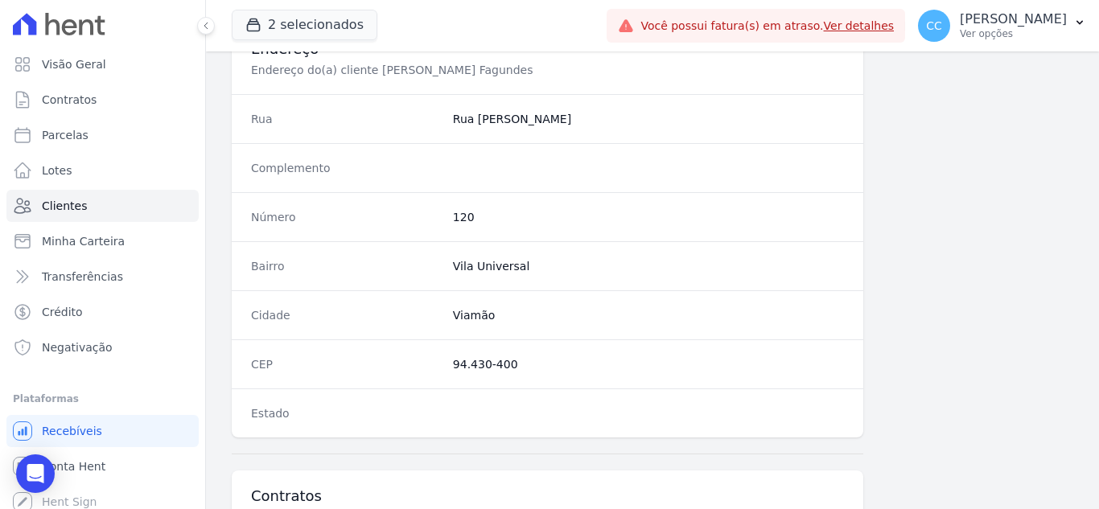
scroll to position [835, 0]
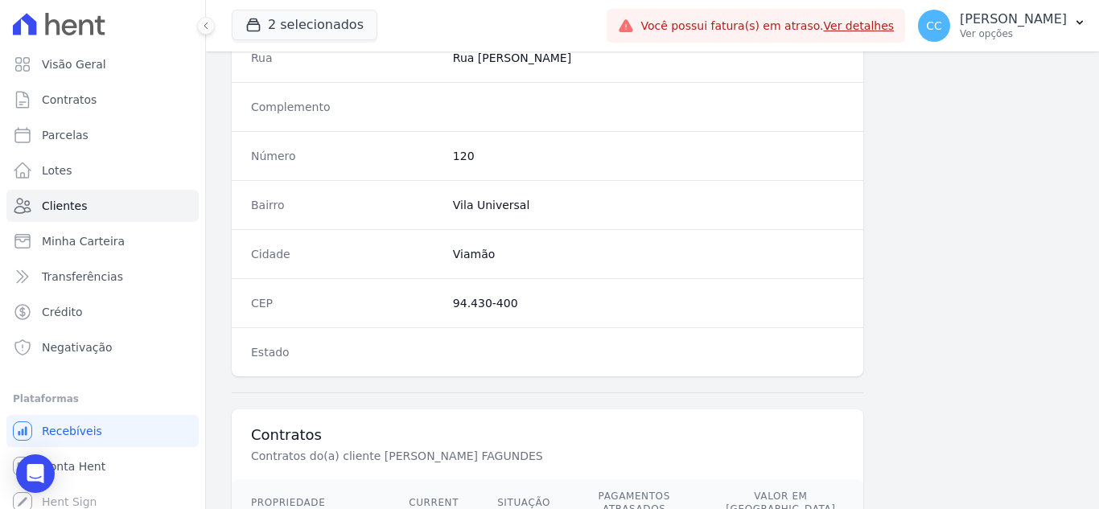
drag, startPoint x: 452, startPoint y: 300, endPoint x: 546, endPoint y: 302, distance: 94.1
click at [546, 302] on div "CEP 94.430-400" at bounding box center [548, 302] width 632 height 49
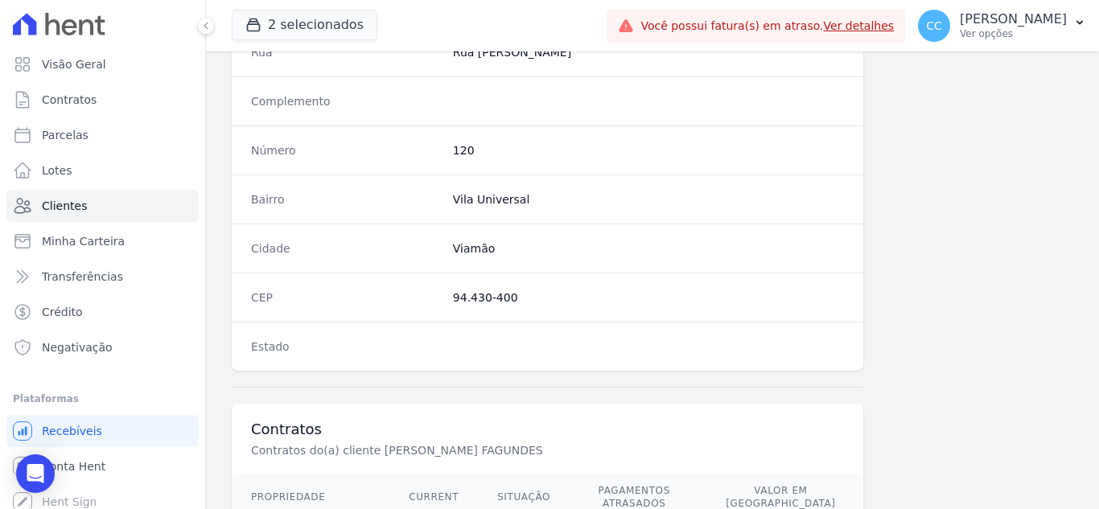
scroll to position [996, 0]
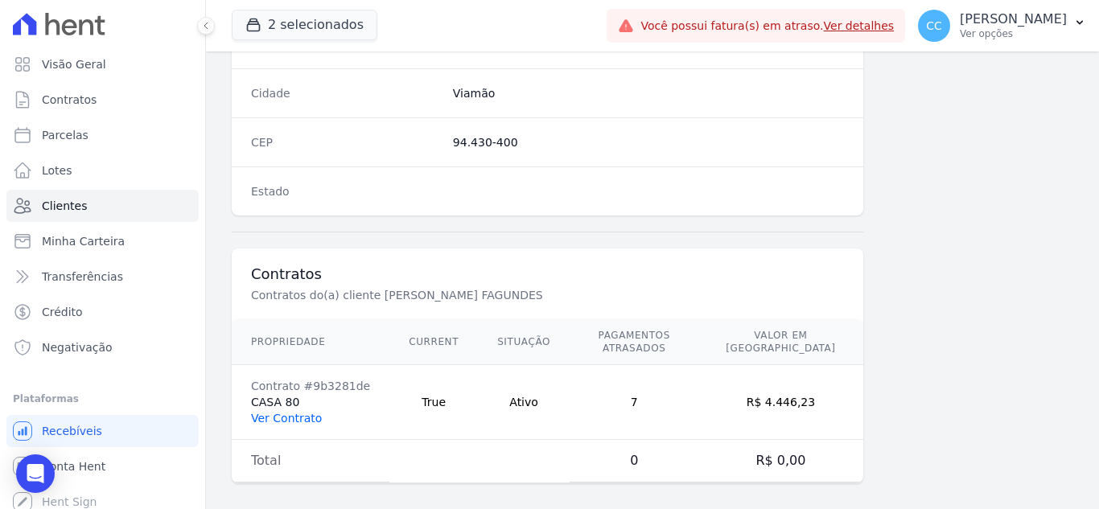
click at [302, 412] on link "Ver Contrato" at bounding box center [286, 418] width 71 height 13
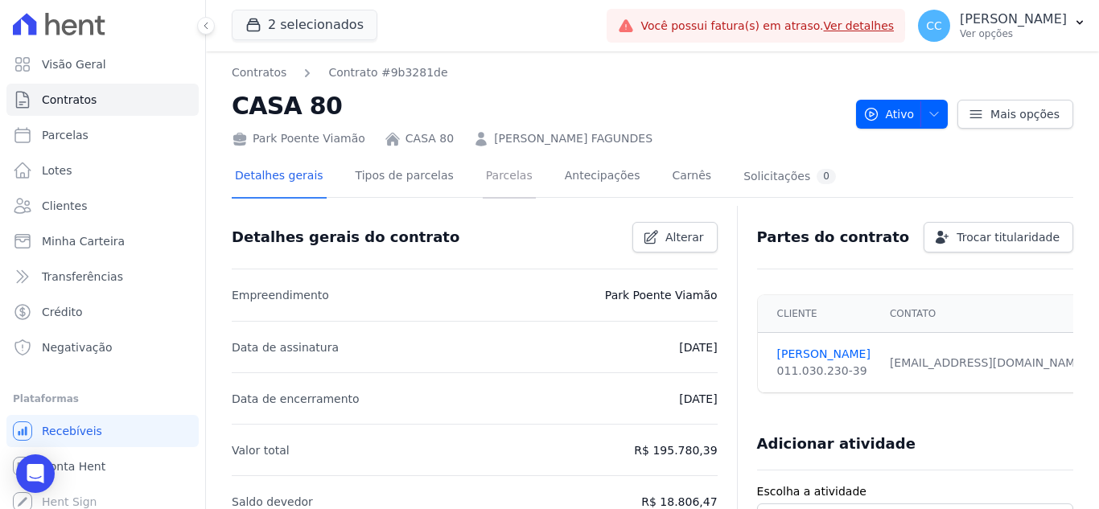
click at [483, 170] on link "Parcelas" at bounding box center [509, 177] width 53 height 43
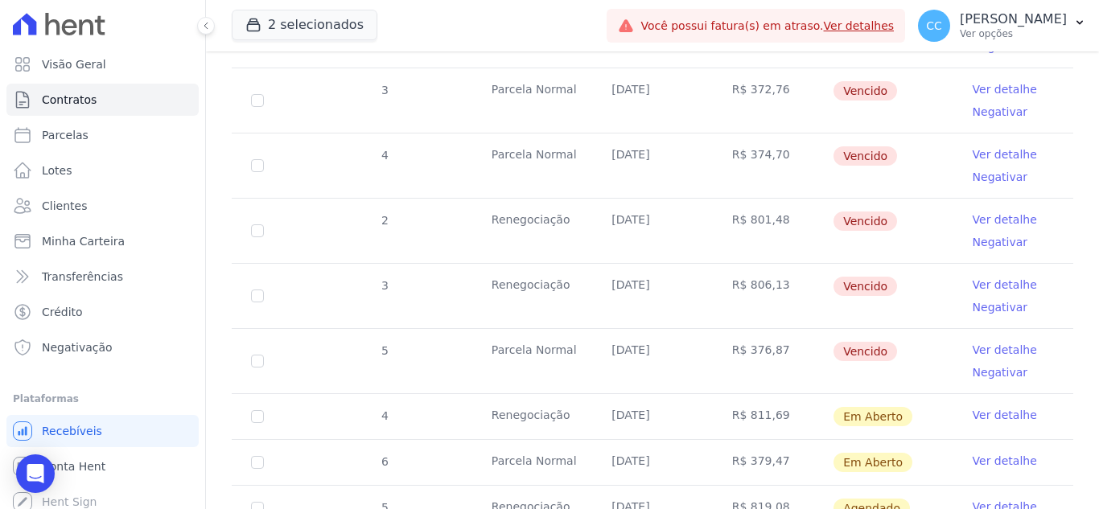
scroll to position [885, 0]
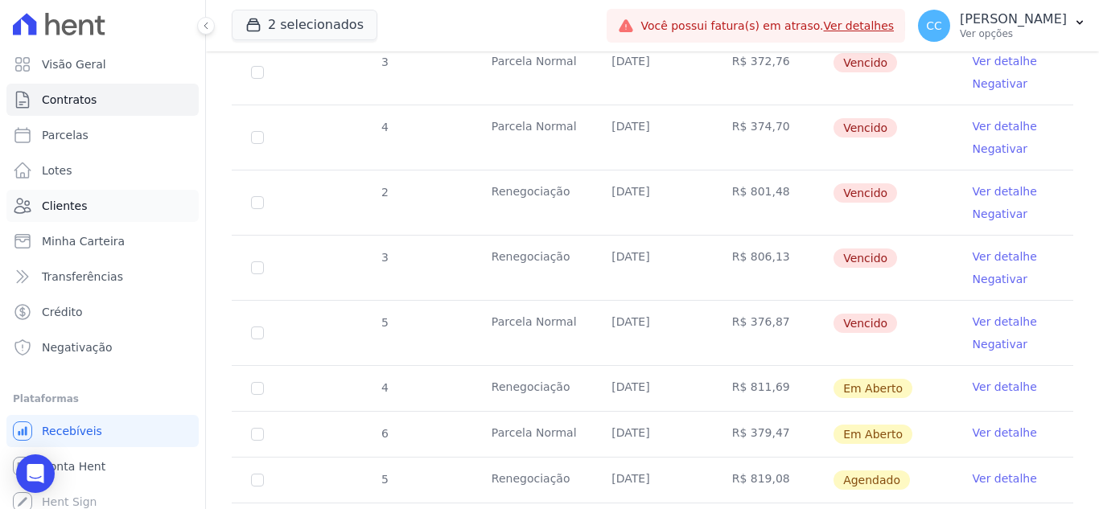
click at [51, 197] on link "Clientes" at bounding box center [102, 206] width 192 height 32
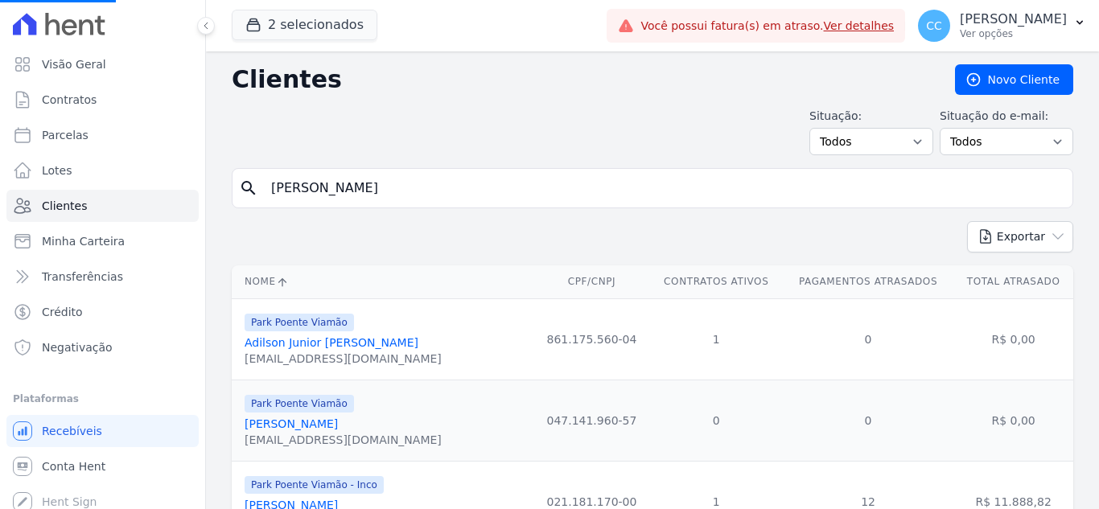
drag, startPoint x: 372, startPoint y: 196, endPoint x: 238, endPoint y: 196, distance: 133.6
click at [238, 196] on div "search [PERSON_NAME]" at bounding box center [653, 188] width 842 height 40
drag, startPoint x: 320, startPoint y: 212, endPoint x: 321, endPoint y: 202, distance: 10.5
click at [320, 208] on form "search" at bounding box center [653, 194] width 842 height 53
click at [321, 197] on input "search" at bounding box center [663, 188] width 805 height 32
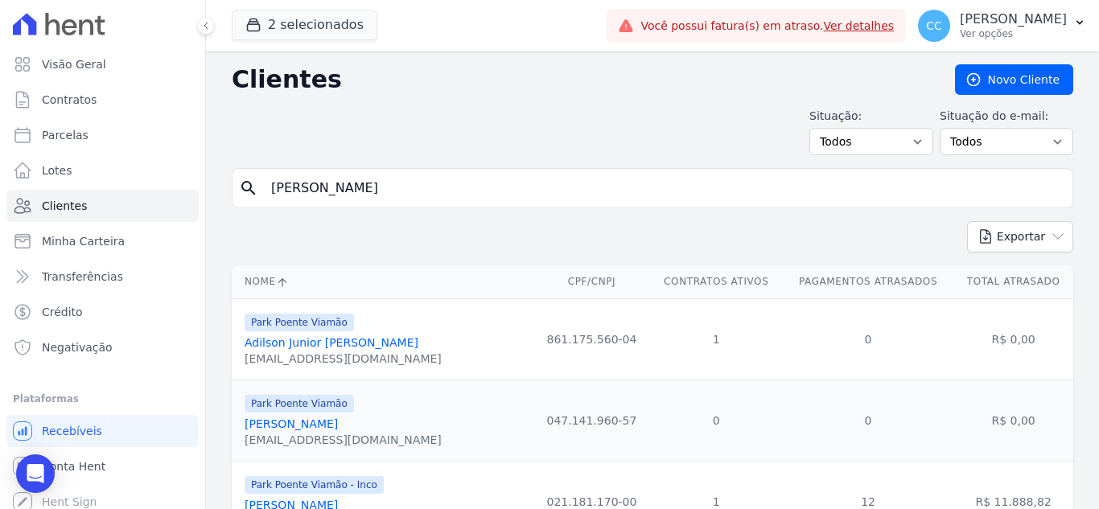
type input "[PERSON_NAME]"
click at [443, 182] on input "[PERSON_NAME]" at bounding box center [663, 188] width 805 height 32
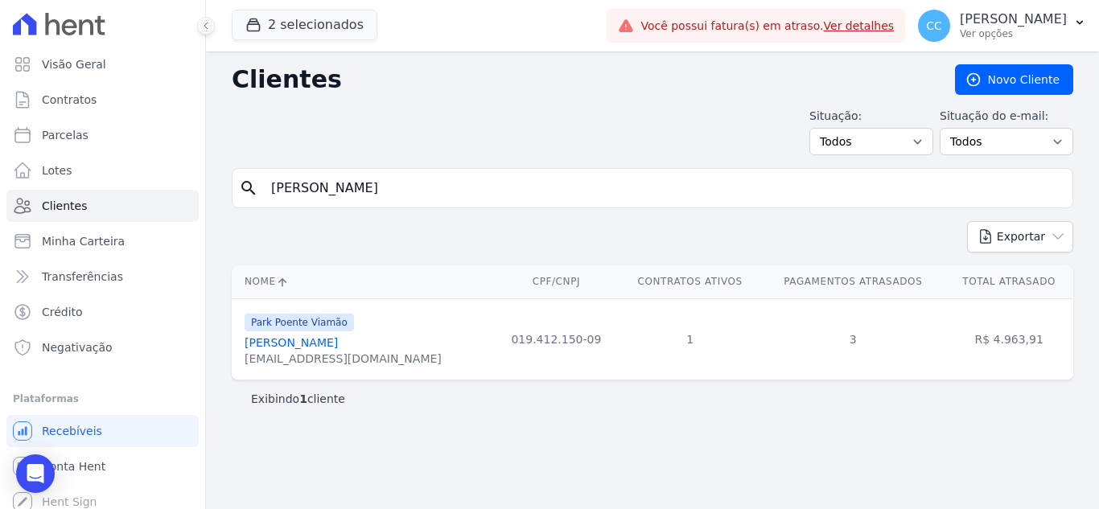
click at [278, 349] on link "[PERSON_NAME]" at bounding box center [291, 342] width 93 height 13
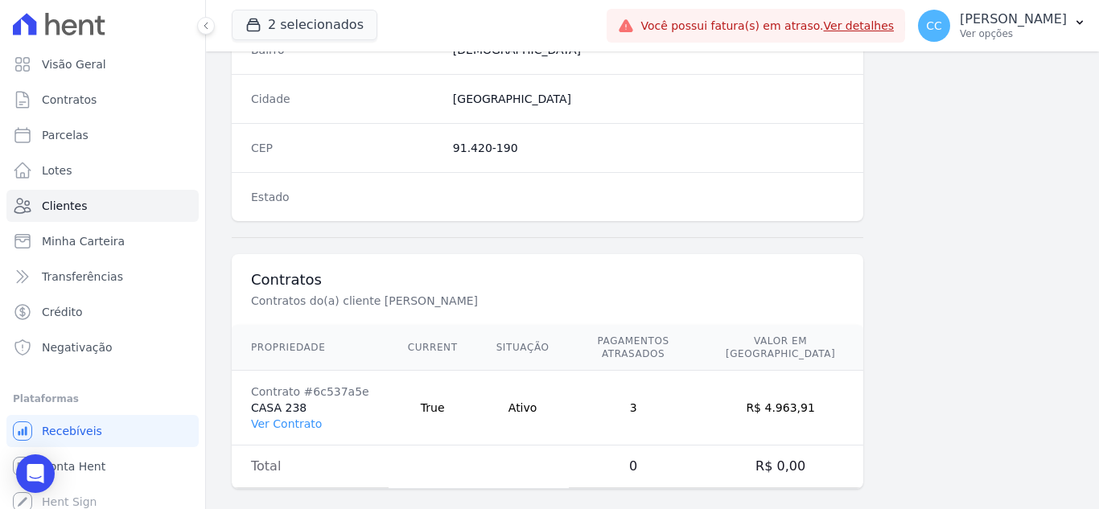
scroll to position [996, 0]
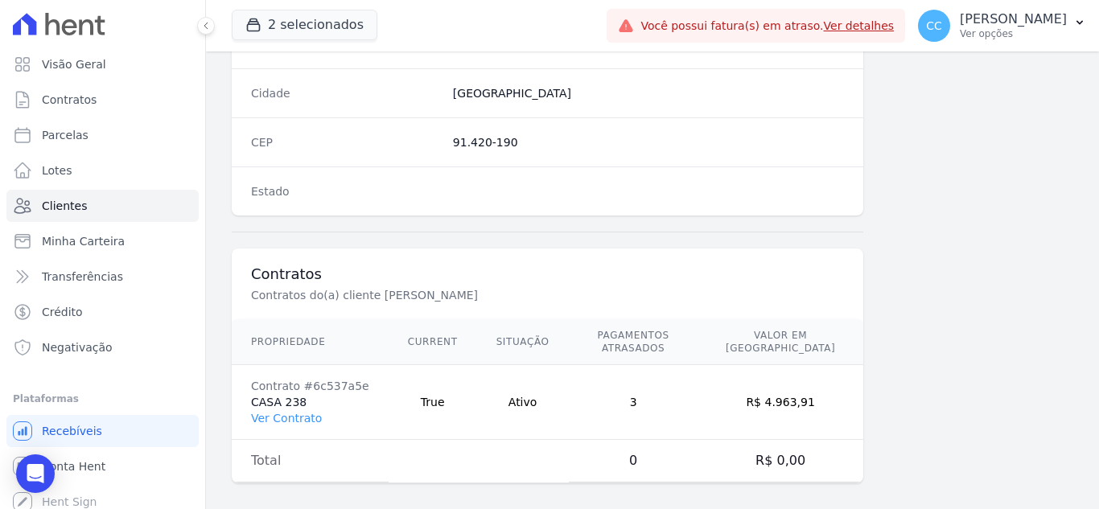
click at [286, 417] on td "Contrato #6c537a5e CASA 238 Ver Contrato" at bounding box center [310, 402] width 157 height 75
click at [290, 412] on link "Ver Contrato" at bounding box center [286, 418] width 71 height 13
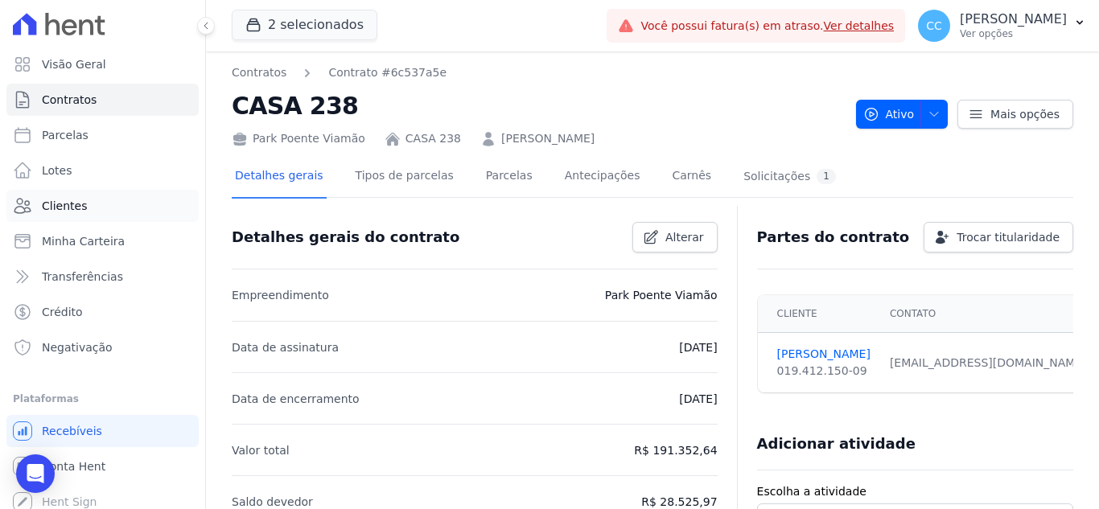
click at [63, 198] on span "Clientes" at bounding box center [64, 206] width 45 height 16
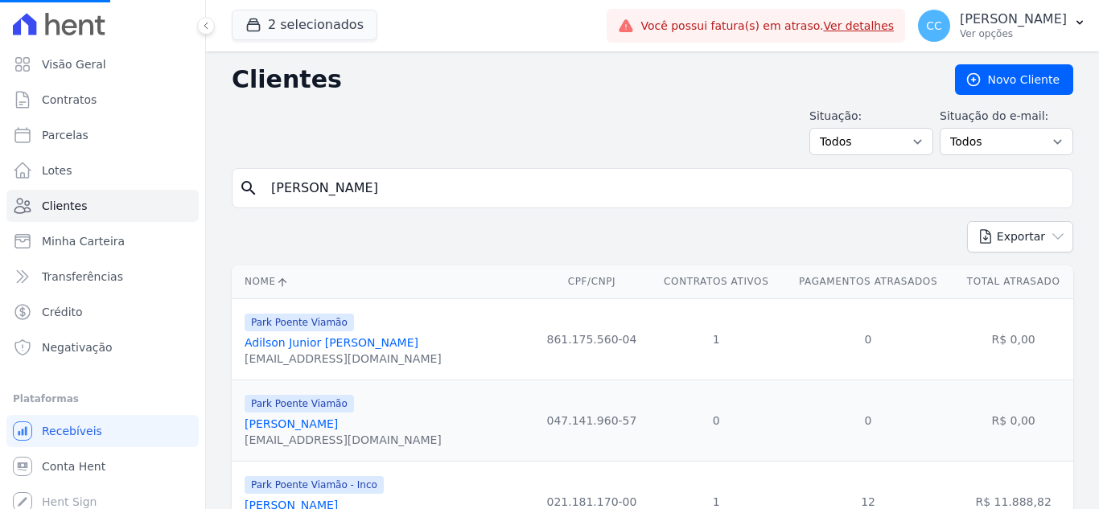
click at [378, 203] on input "[PERSON_NAME]" at bounding box center [663, 188] width 805 height 32
drag, startPoint x: 385, startPoint y: 193, endPoint x: 96, endPoint y: 161, distance: 290.6
click at [96, 161] on div "Visão Geral Contratos [GEOGRAPHIC_DATA] Lotes Clientes Minha Carteira Transferê…" at bounding box center [549, 254] width 1099 height 509
type input "[PERSON_NAME]"
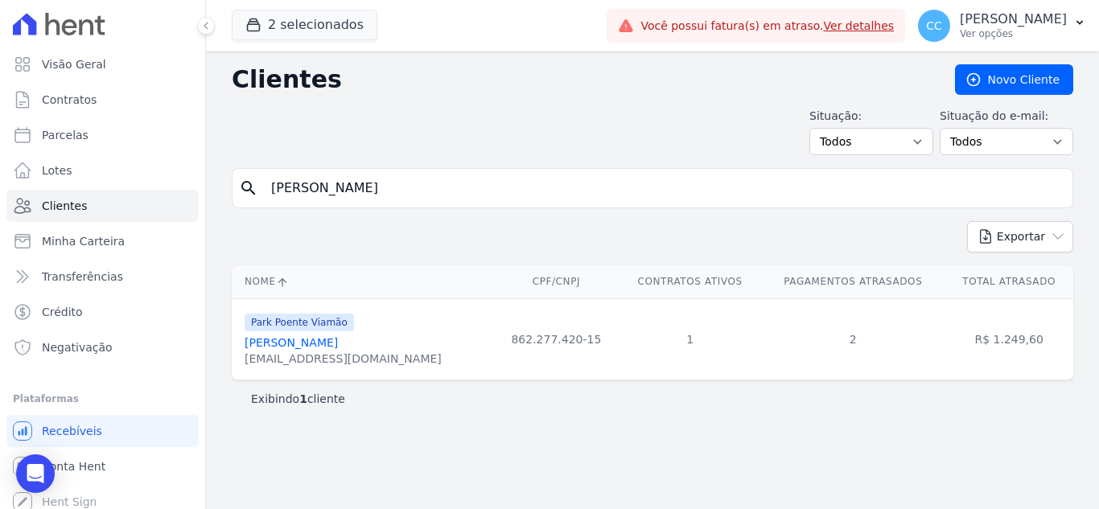
click at [310, 340] on link "[PERSON_NAME]" at bounding box center [291, 342] width 93 height 13
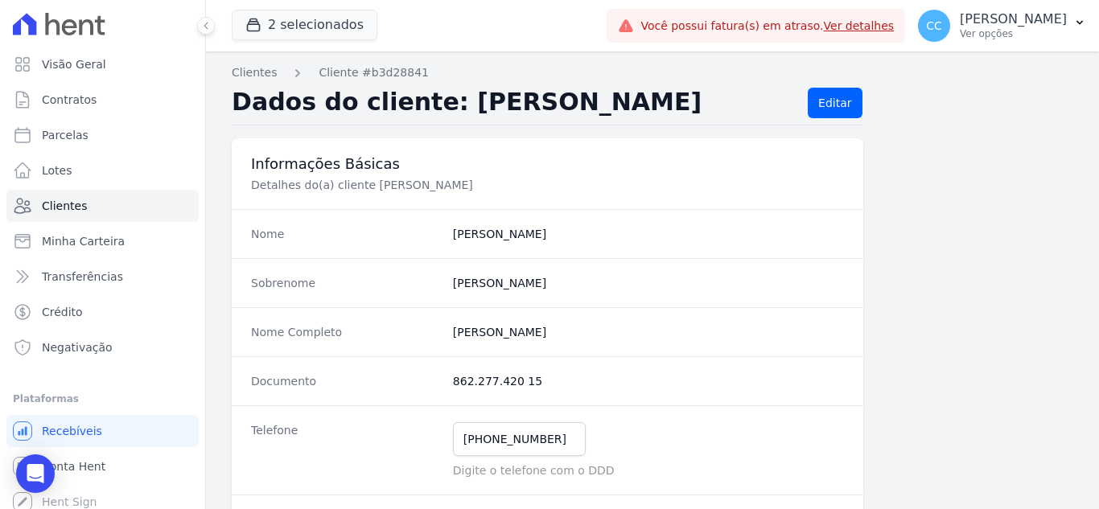
drag, startPoint x: 455, startPoint y: 380, endPoint x: 555, endPoint y: 380, distance: 99.8
click at [555, 380] on dd "862.277.420 15" at bounding box center [648, 381] width 391 height 16
click at [457, 380] on dd "862.277.420 15" at bounding box center [648, 381] width 391 height 16
click at [444, 381] on div "Documento 862.277.420 15" at bounding box center [548, 380] width 632 height 49
drag, startPoint x: 450, startPoint y: 383, endPoint x: 553, endPoint y: 383, distance: 103.0
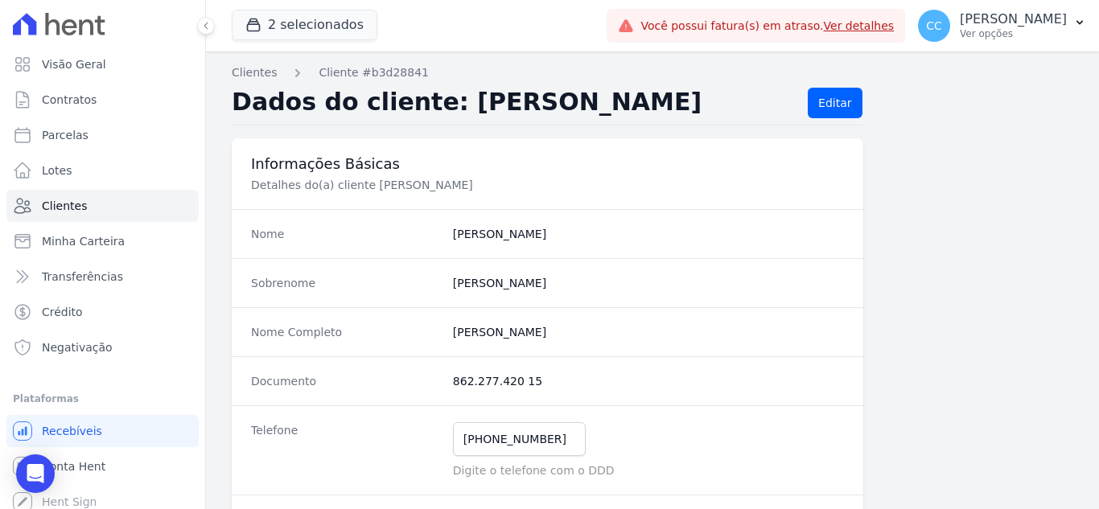
click at [553, 383] on dd "862.277.420 15" at bounding box center [648, 381] width 391 height 16
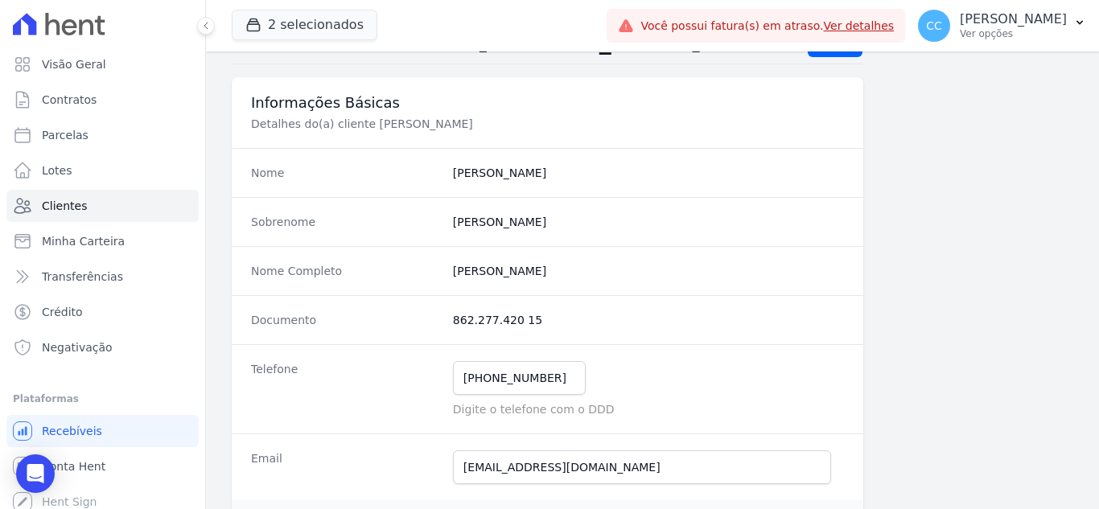
scroll to position [241, 0]
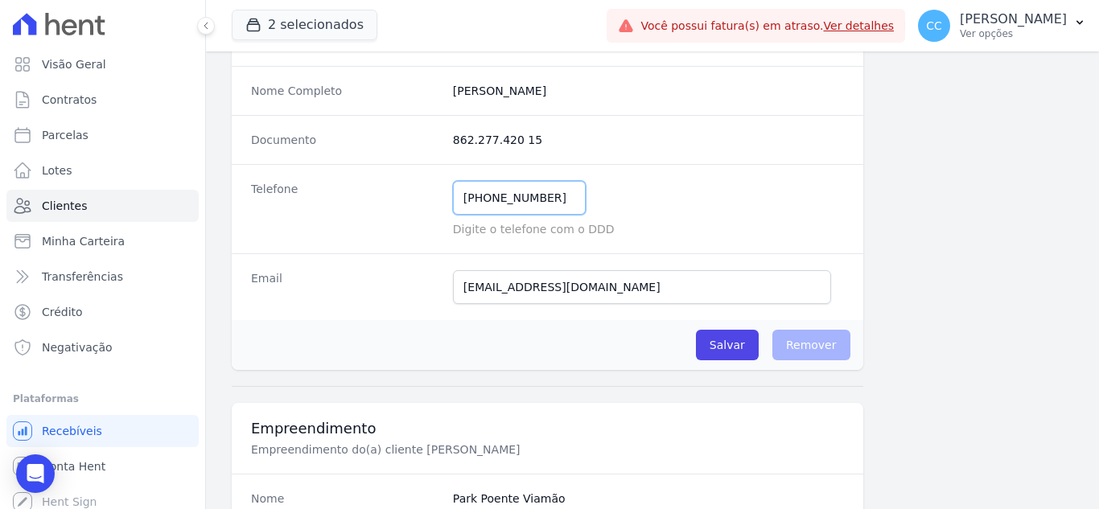
drag, startPoint x: 460, startPoint y: 198, endPoint x: 574, endPoint y: 195, distance: 114.3
click at [574, 195] on div "[PHONE_NUMBER] Mensagem de SMS ainda não enviada.. Mensagem de [PERSON_NAME] ai…" at bounding box center [648, 198] width 391 height 34
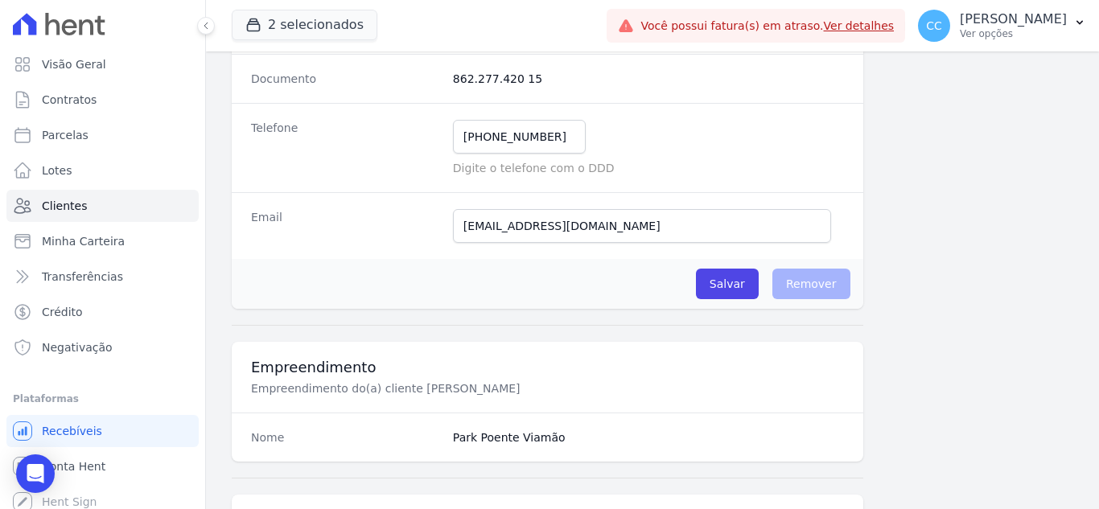
scroll to position [402, 0]
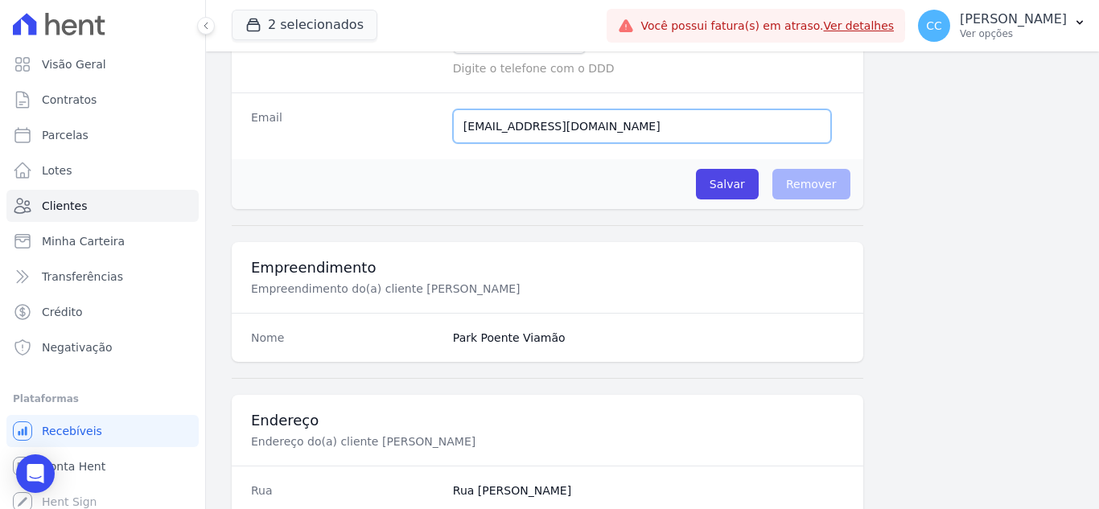
drag, startPoint x: 462, startPoint y: 121, endPoint x: 634, endPoint y: 132, distance: 172.5
click at [632, 132] on input "[EMAIL_ADDRESS][DOMAIN_NAME]" at bounding box center [642, 126] width 378 height 34
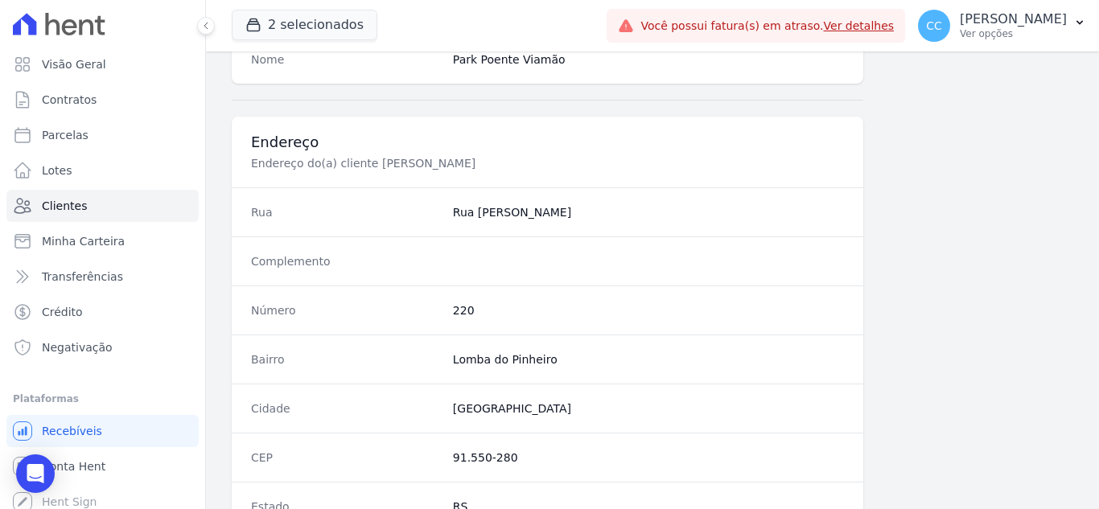
scroll to position [674, 0]
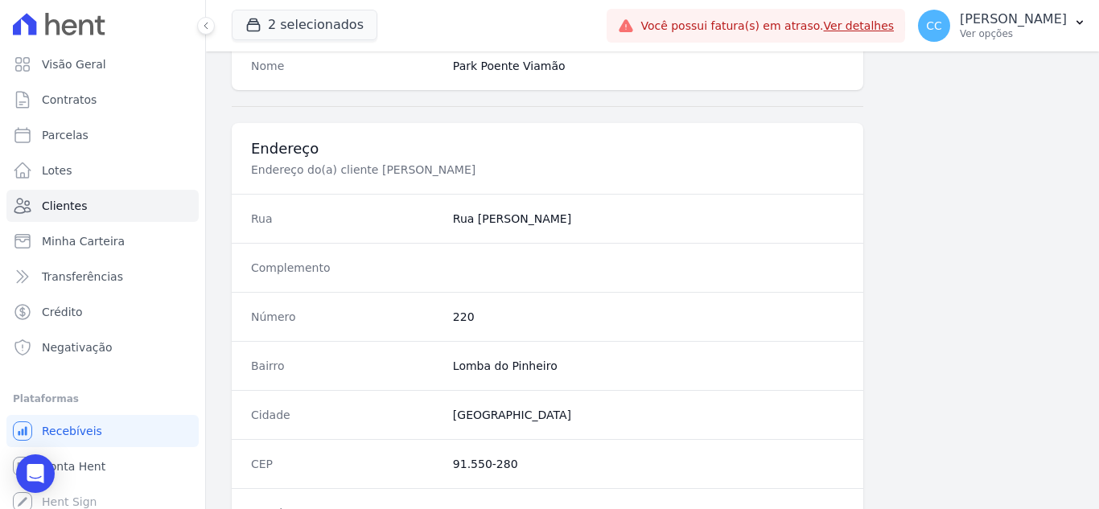
drag, startPoint x: 449, startPoint y: 212, endPoint x: 670, endPoint y: 212, distance: 221.3
click at [670, 212] on div "Rua [GEOGRAPHIC_DATA][PERSON_NAME]" at bounding box center [548, 218] width 632 height 49
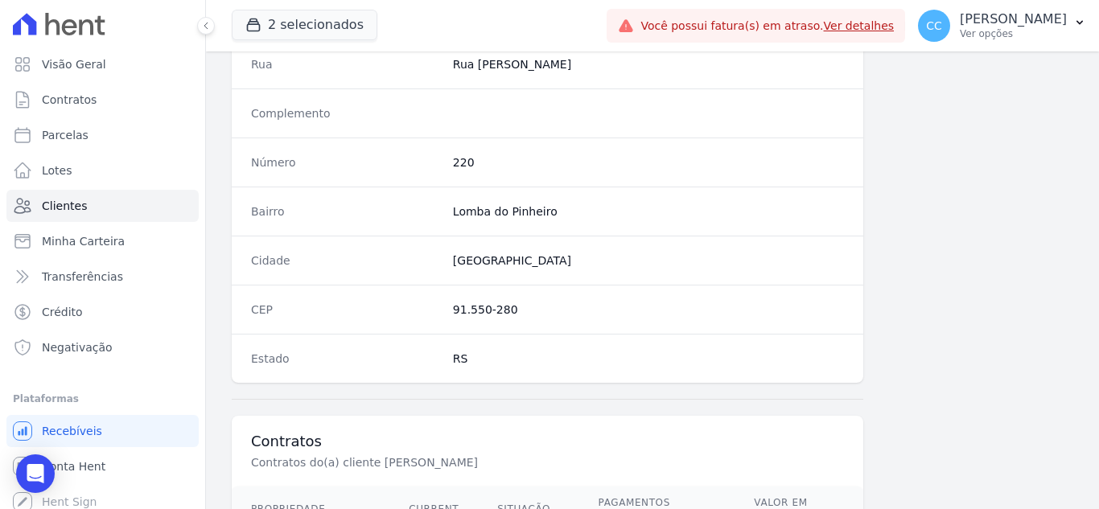
scroll to position [835, 0]
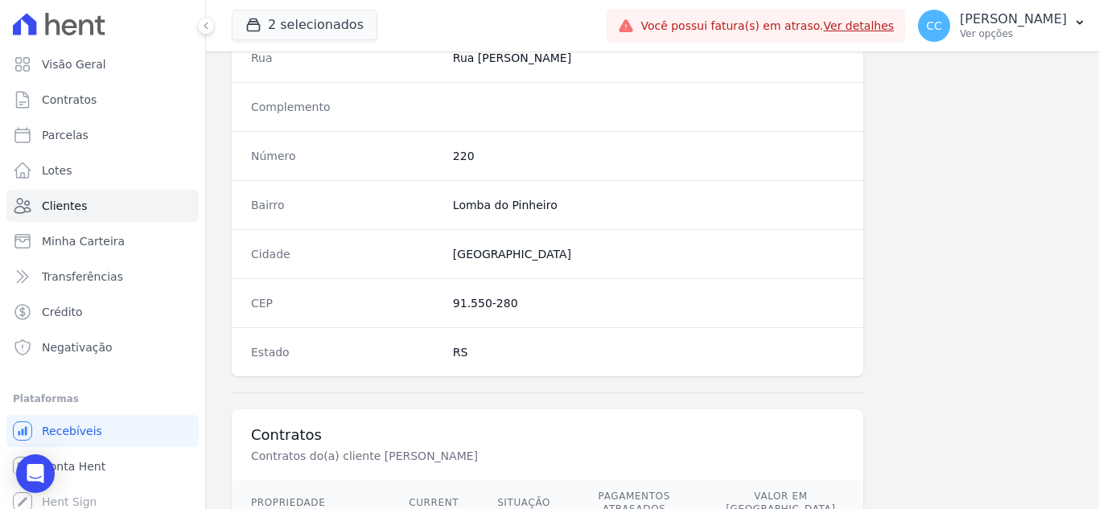
drag, startPoint x: 441, startPoint y: 301, endPoint x: 535, endPoint y: 302, distance: 94.1
click at [533, 303] on div "CEP 91.550-280" at bounding box center [548, 302] width 632 height 49
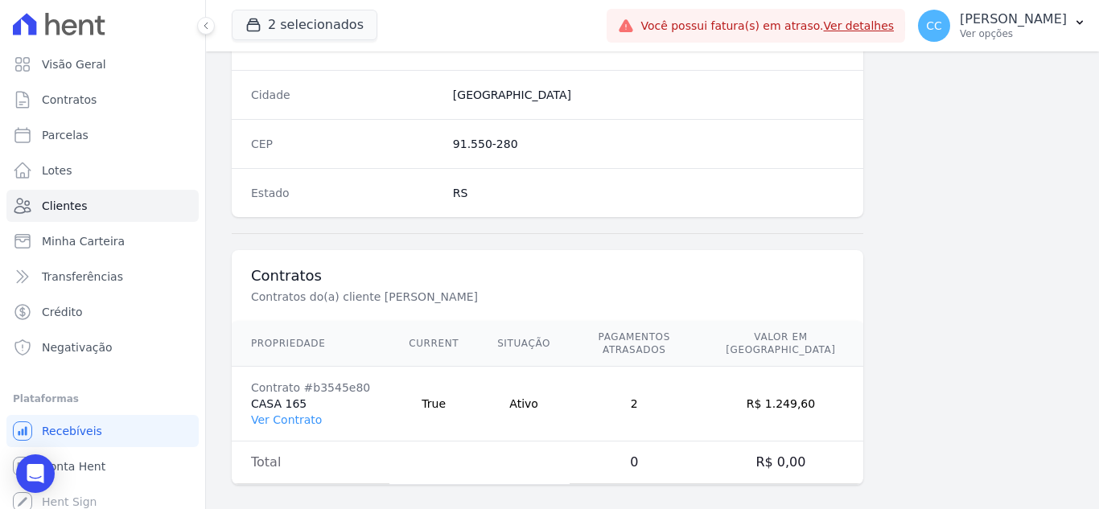
scroll to position [996, 0]
click at [291, 412] on link "Ver Contrato" at bounding box center [286, 418] width 71 height 13
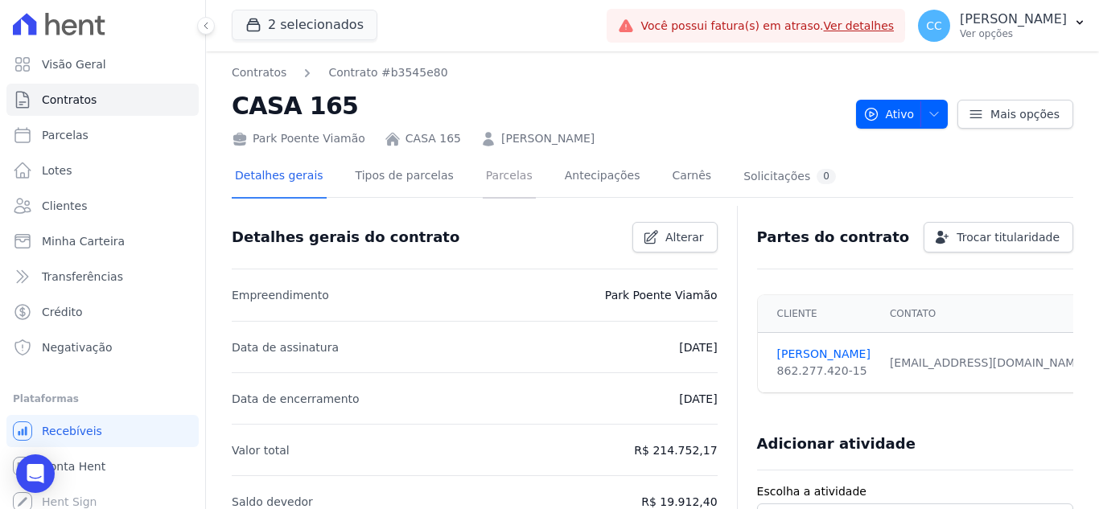
click at [494, 175] on link "Parcelas" at bounding box center [509, 177] width 53 height 43
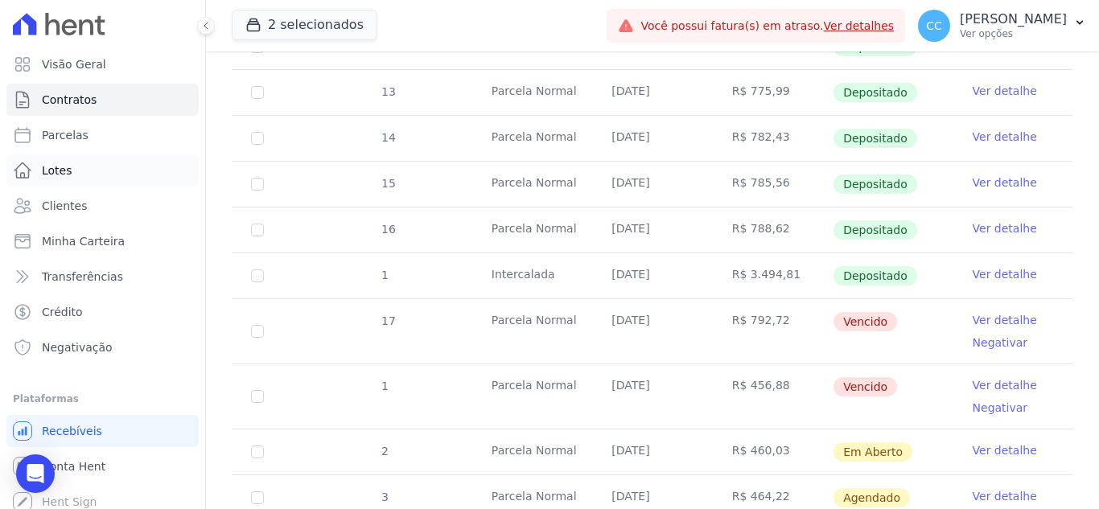
scroll to position [322, 0]
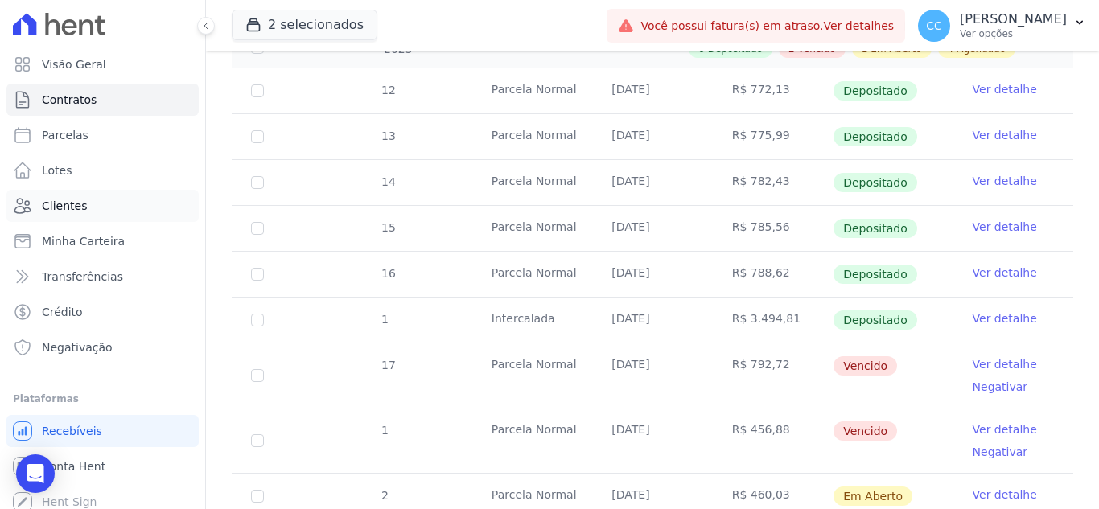
click at [58, 203] on span "Clientes" at bounding box center [64, 206] width 45 height 16
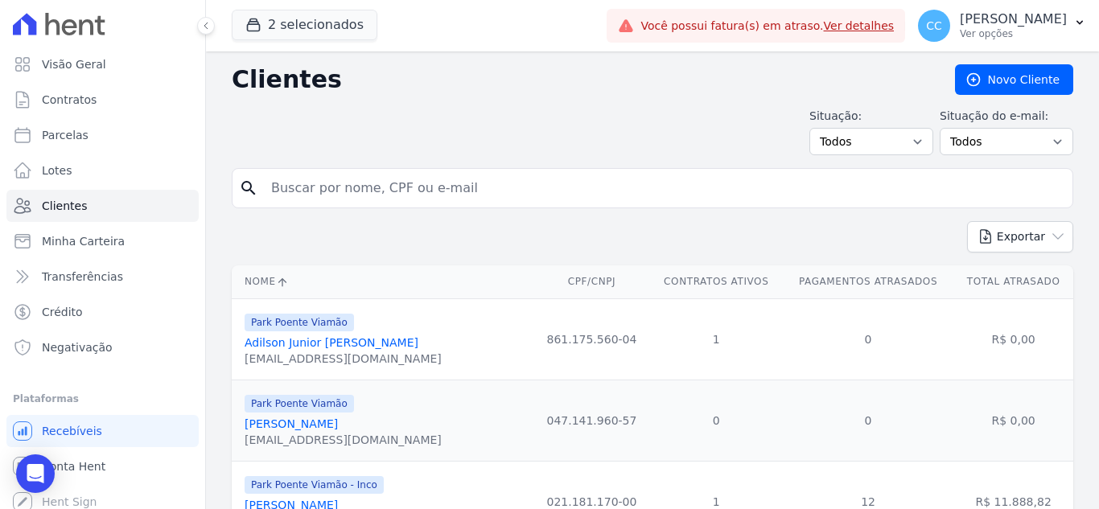
click at [396, 187] on input "search" at bounding box center [663, 188] width 805 height 32
type input "rochel"
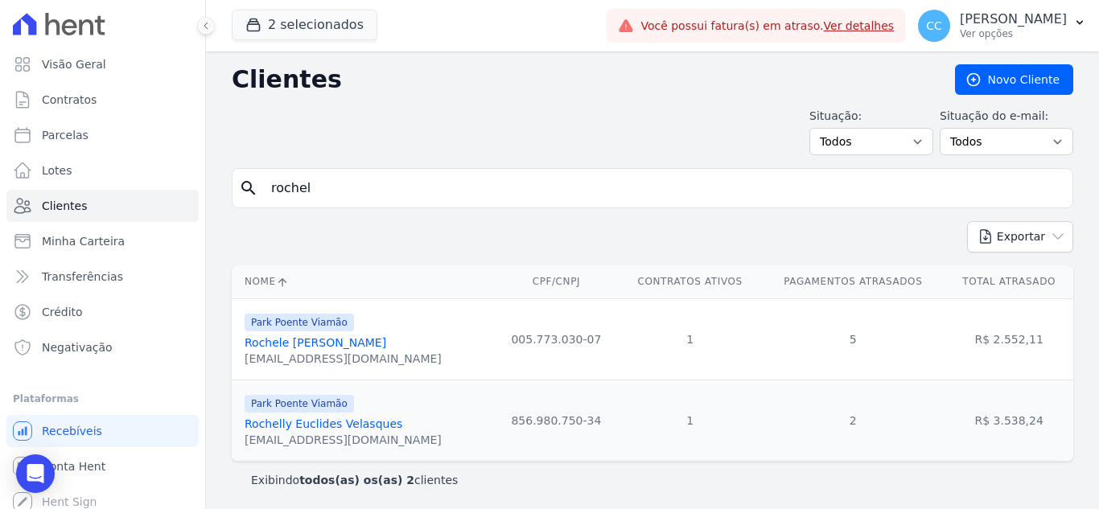
scroll to position [2, 0]
click at [349, 430] on div "Rochelly Euclides Velasques" at bounding box center [343, 422] width 197 height 16
click at [349, 418] on link "Rochelly Euclides Velasques" at bounding box center [324, 422] width 158 height 13
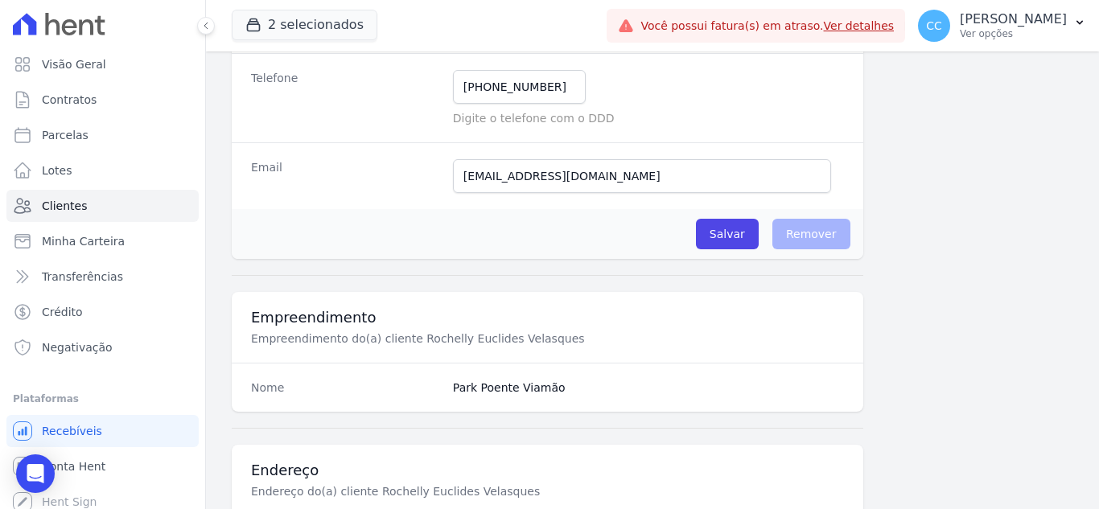
scroll to position [31, 0]
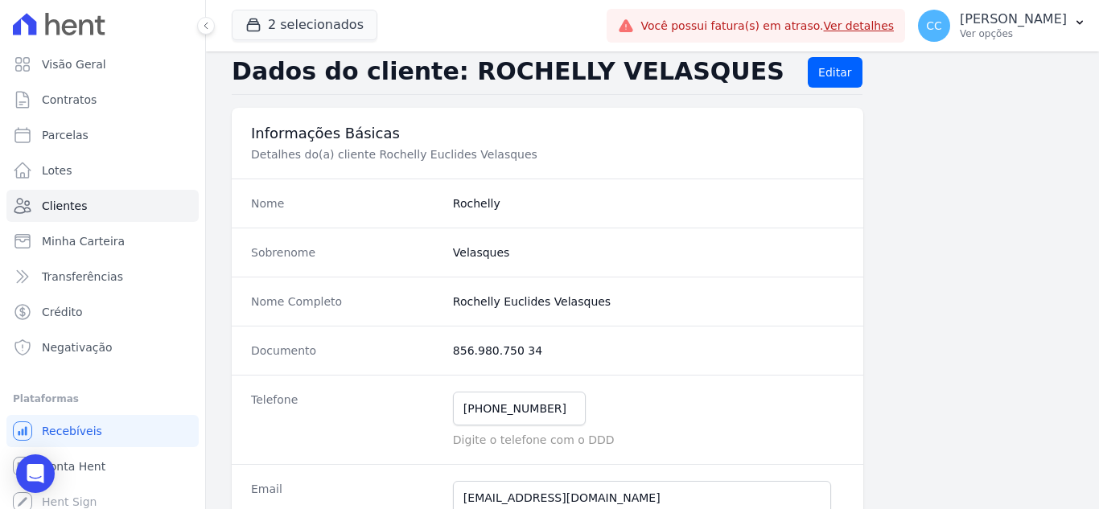
drag, startPoint x: 451, startPoint y: 298, endPoint x: 608, endPoint y: 311, distance: 157.4
click at [608, 311] on div "Nome Completo Rochelly Euclides Velasques" at bounding box center [548, 301] width 632 height 49
drag, startPoint x: 451, startPoint y: 352, endPoint x: 559, endPoint y: 362, distance: 108.2
click at [559, 362] on div "Documento 856.980.750 34" at bounding box center [548, 350] width 632 height 49
drag, startPoint x: 457, startPoint y: 410, endPoint x: 595, endPoint y: 418, distance: 137.8
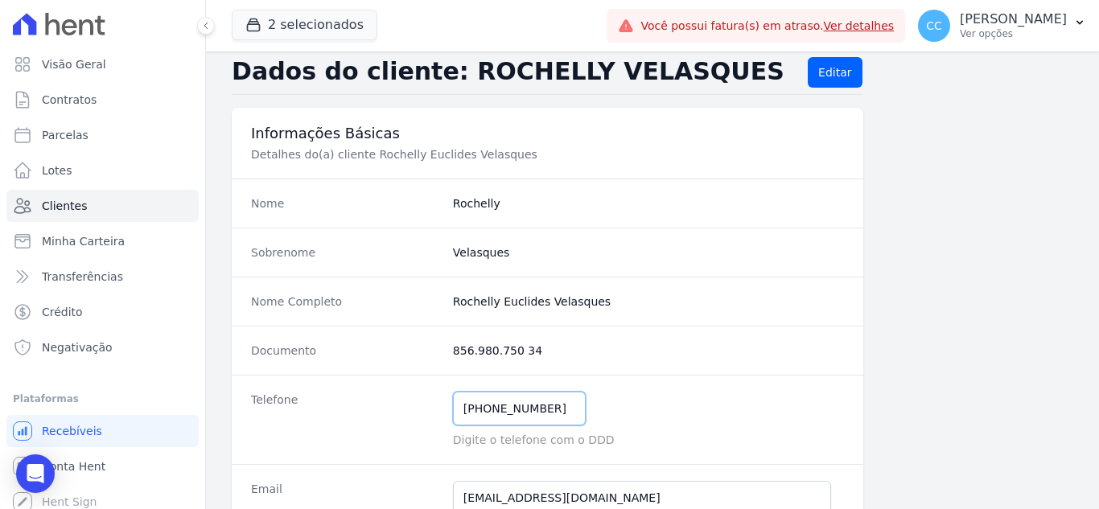
click at [595, 418] on div "[PHONE_NUMBER] Mensagem de SMS ainda não enviada.. Mensagem de [PERSON_NAME] ai…" at bounding box center [648, 409] width 391 height 34
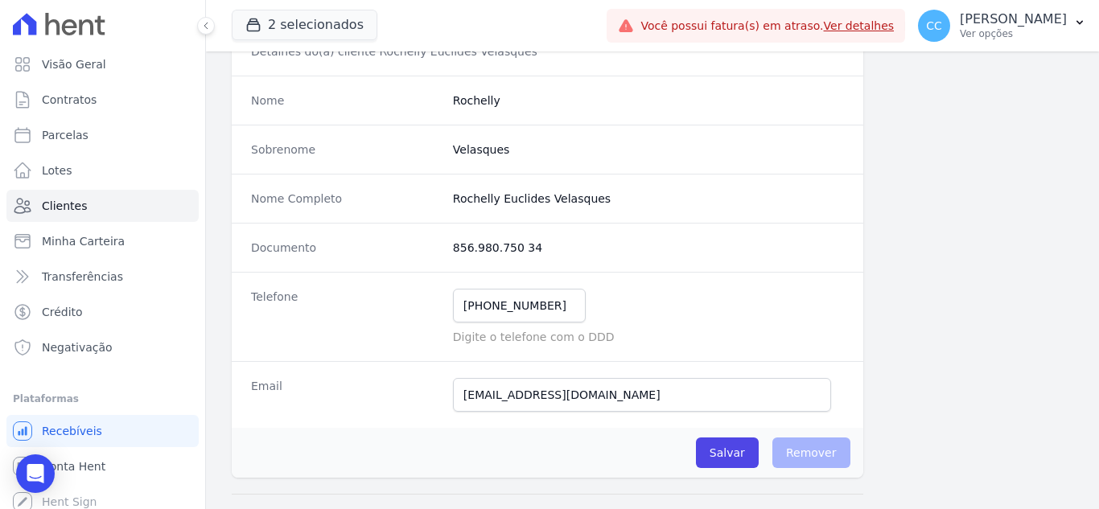
scroll to position [352, 0]
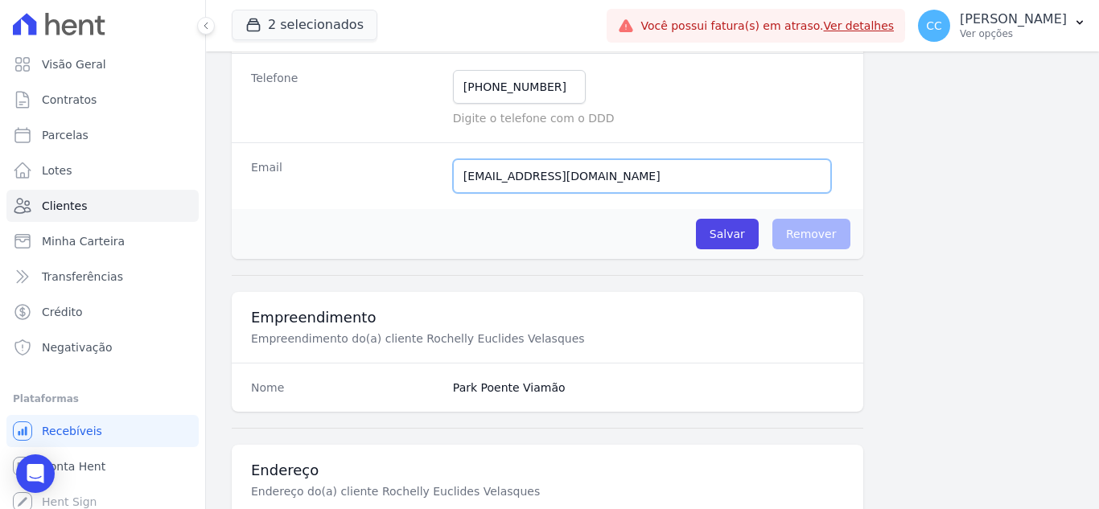
drag, startPoint x: 458, startPoint y: 176, endPoint x: 623, endPoint y: 184, distance: 165.1
click at [623, 184] on input "[EMAIL_ADDRESS][DOMAIN_NAME]" at bounding box center [642, 176] width 378 height 34
paste input "[PHONE_NUMBER]"
type input "[EMAIL_ADDRESS][DOMAIN_NAME]"
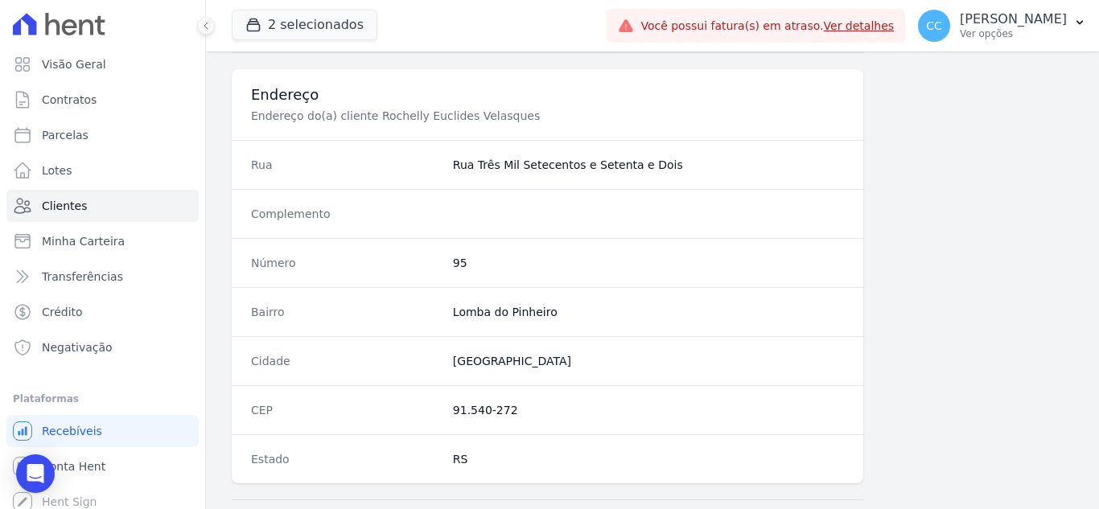
scroll to position [755, 0]
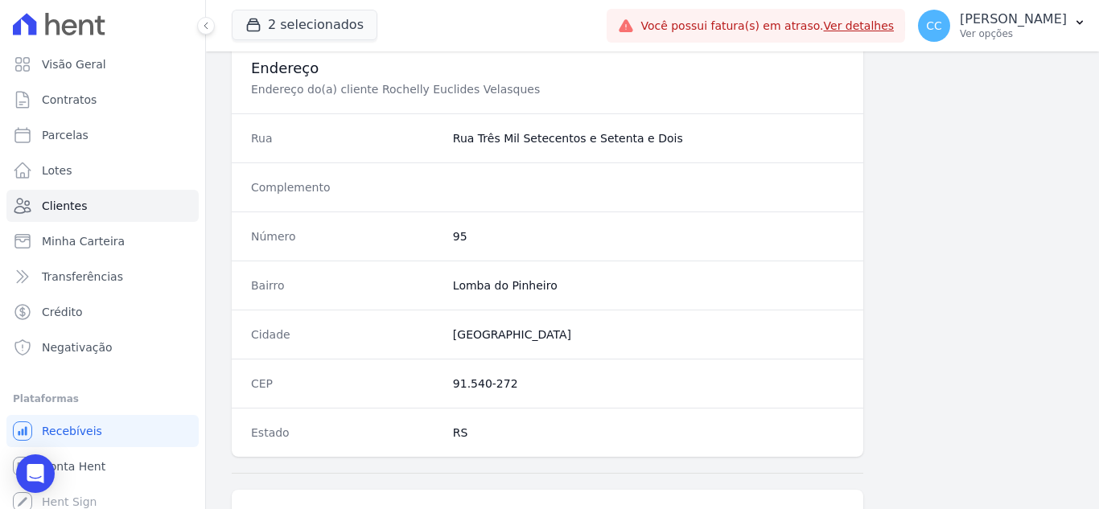
drag, startPoint x: 449, startPoint y: 139, endPoint x: 706, endPoint y: 144, distance: 256.7
click at [706, 144] on div "Rua Rua [GEOGRAPHIC_DATA] e Setenta e Dois" at bounding box center [548, 137] width 632 height 49
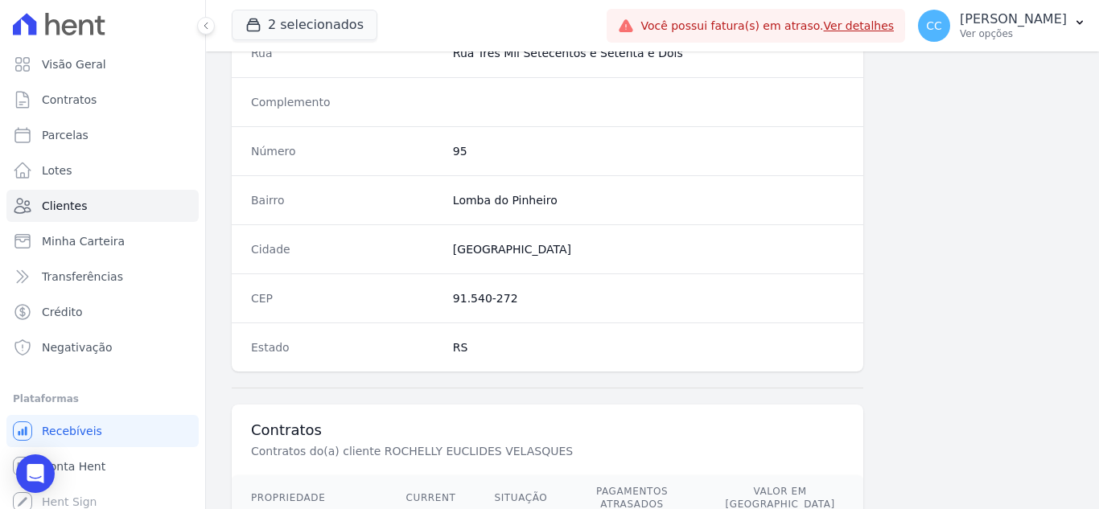
scroll to position [996, 0]
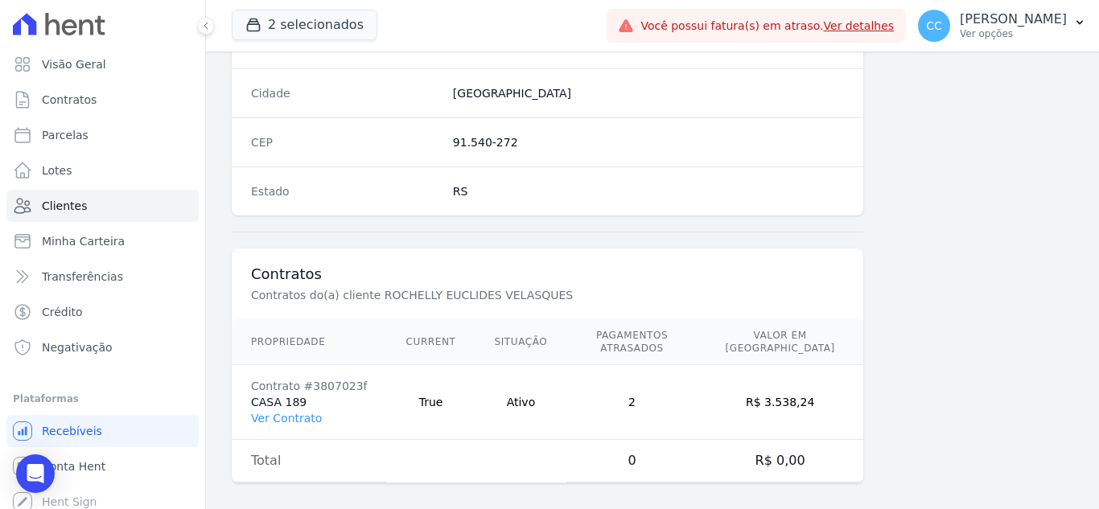
click at [282, 414] on td "Contrato #3807023f CASA 189 Ver Contrato" at bounding box center [309, 402] width 155 height 75
click at [294, 412] on link "Ver Contrato" at bounding box center [286, 418] width 71 height 13
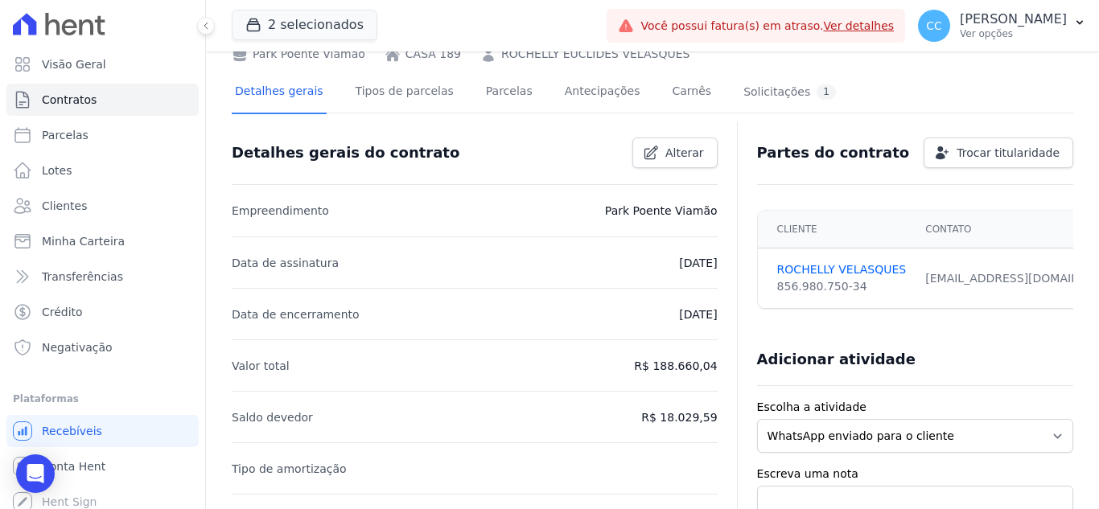
scroll to position [80, 0]
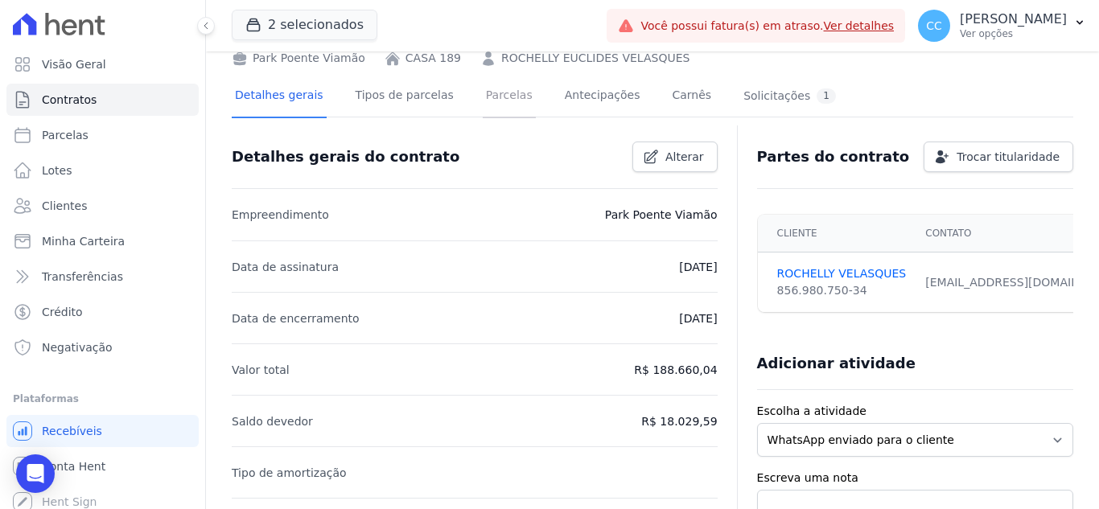
click at [496, 93] on link "Parcelas" at bounding box center [509, 97] width 53 height 43
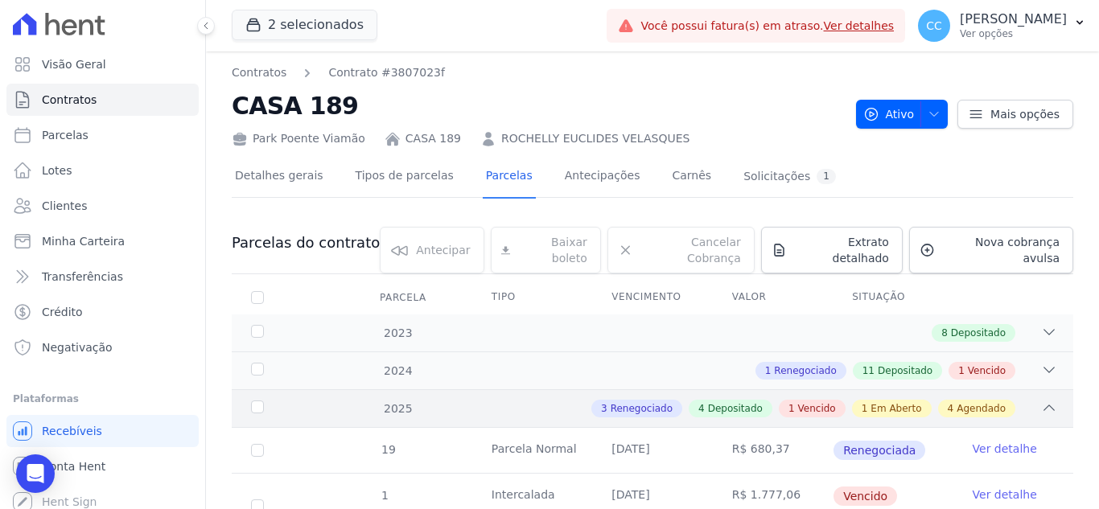
scroll to position [80, 0]
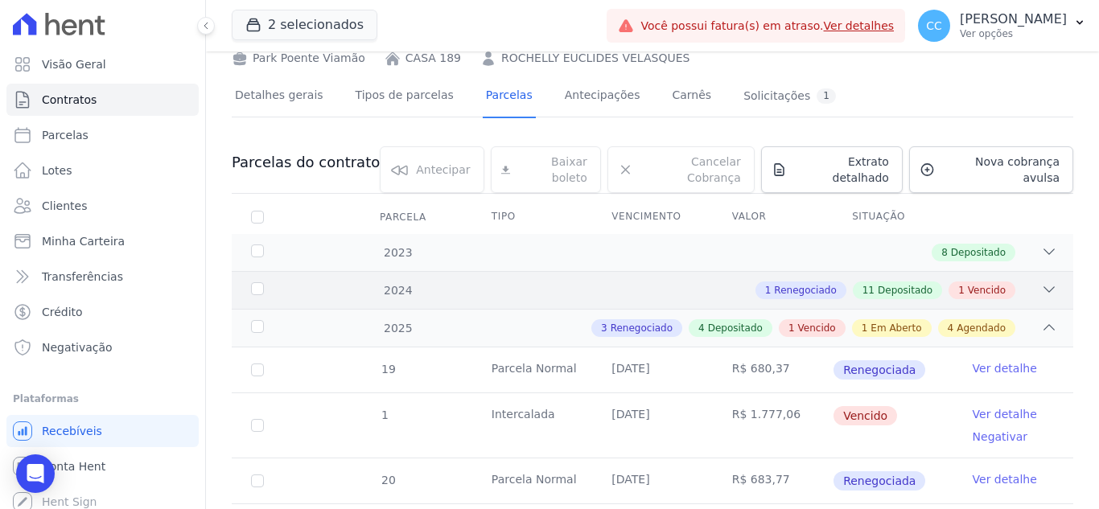
click at [894, 271] on div "2024 1 Renegociado 11 Depositado 1 Vencido" at bounding box center [653, 290] width 842 height 38
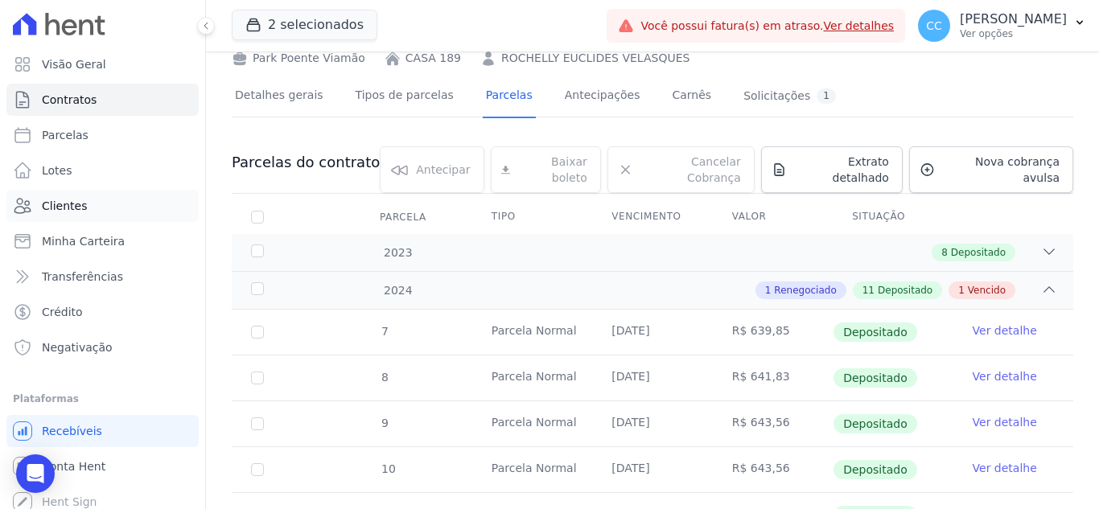
click at [63, 197] on link "Clientes" at bounding box center [102, 206] width 192 height 32
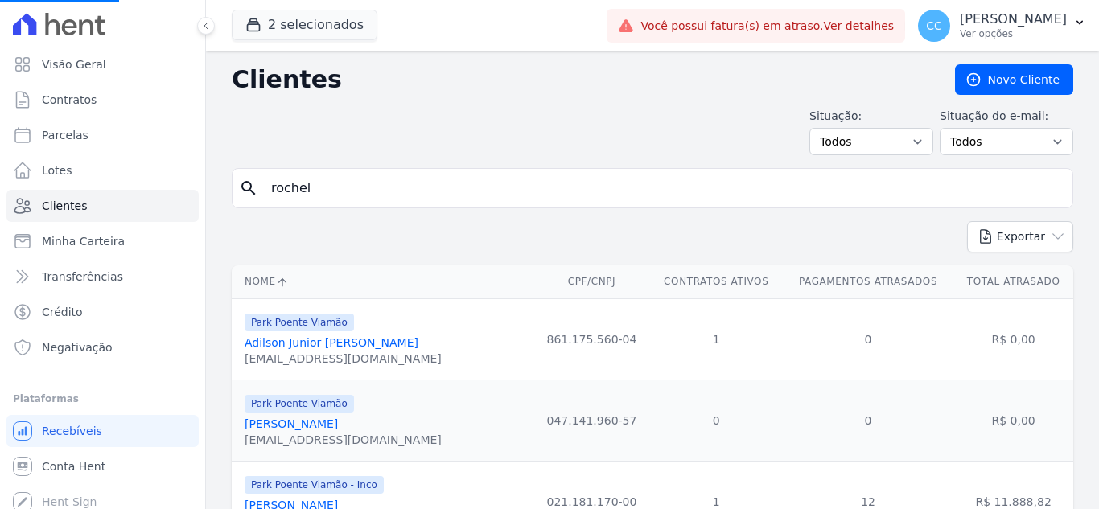
drag, startPoint x: 336, startPoint y: 191, endPoint x: 248, endPoint y: 181, distance: 88.2
click at [248, 181] on div "search [GEOGRAPHIC_DATA]" at bounding box center [653, 188] width 842 height 40
click at [294, 187] on input "search" at bounding box center [663, 188] width 805 height 32
type input "[PERSON_NAME]"
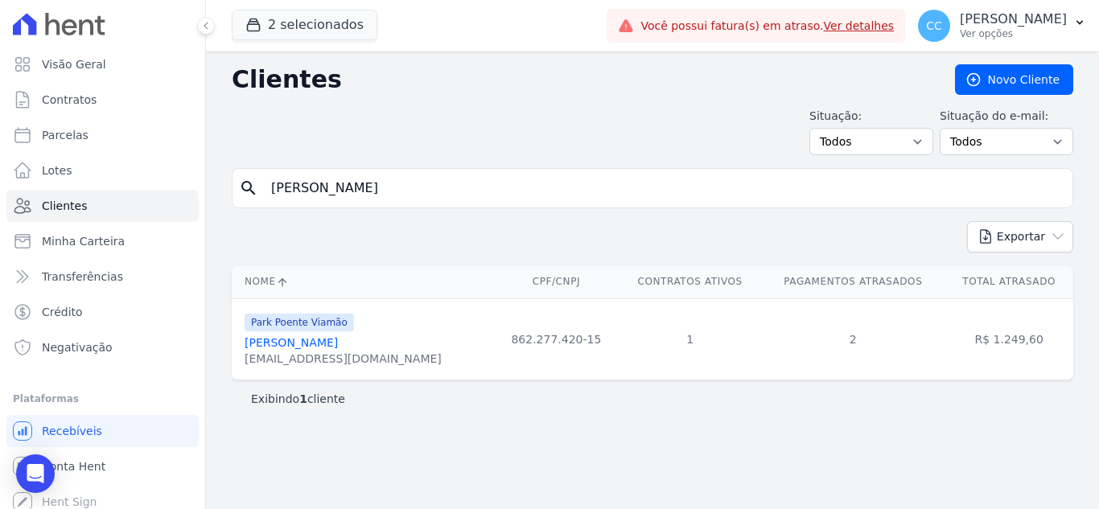
click at [326, 344] on link "[PERSON_NAME]" at bounding box center [291, 342] width 93 height 13
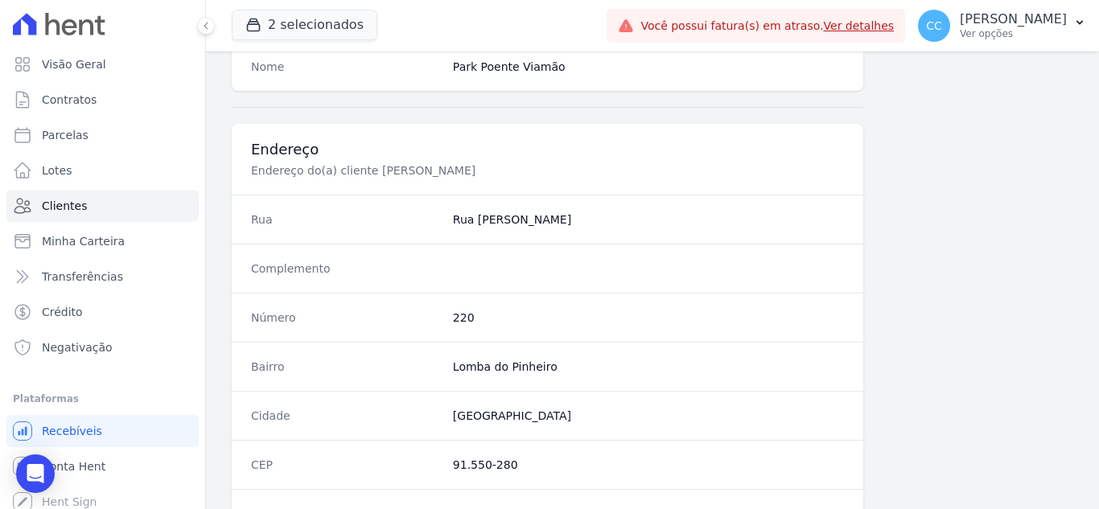
scroll to position [352, 0]
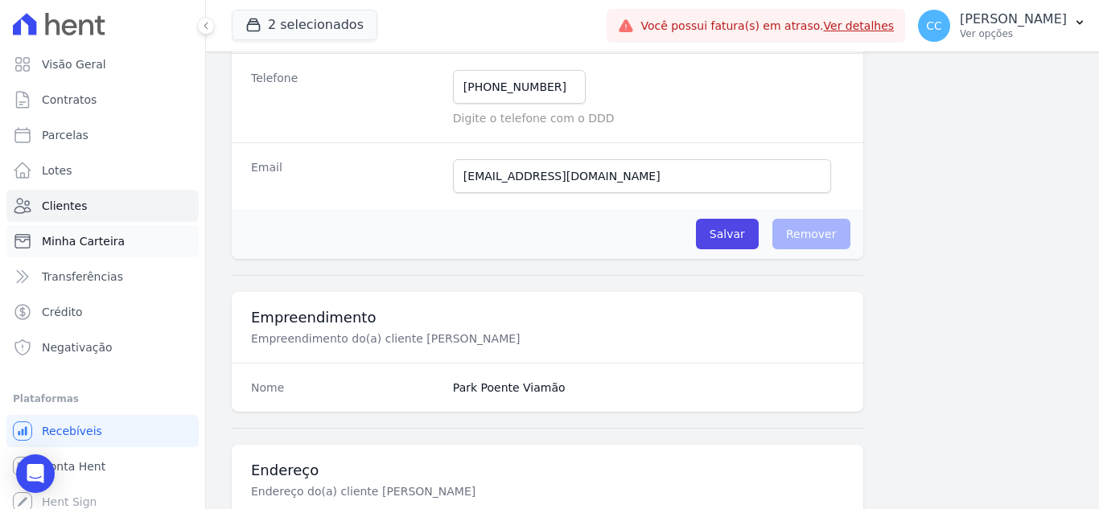
click at [113, 244] on span "Minha Carteira" at bounding box center [83, 241] width 83 height 16
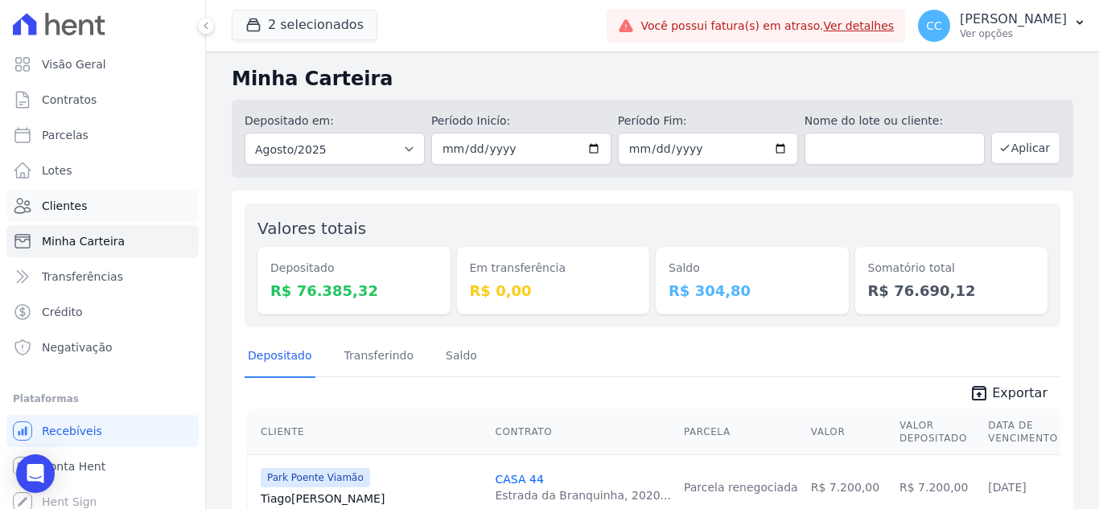
click at [65, 207] on span "Clientes" at bounding box center [64, 206] width 45 height 16
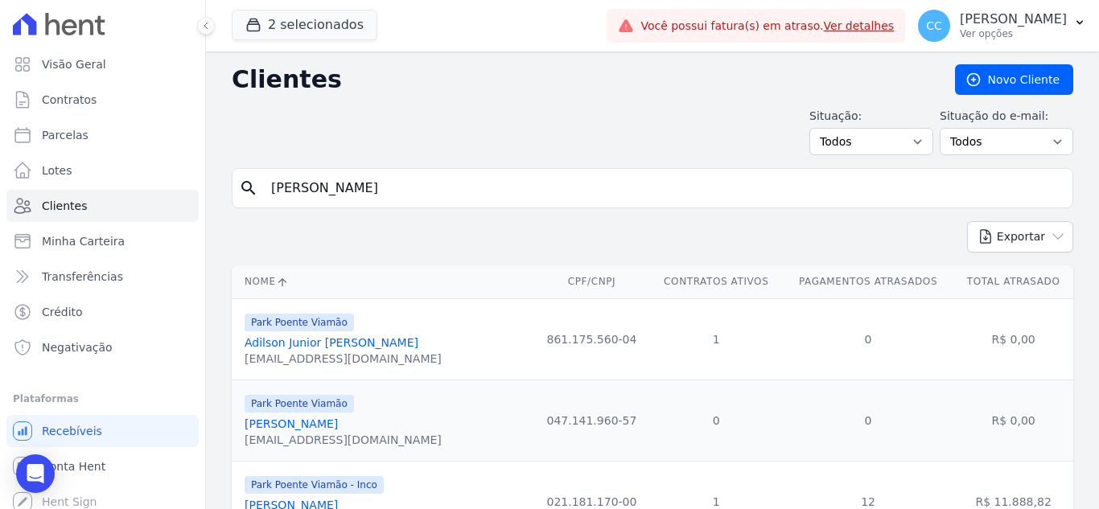
type input "[PERSON_NAME]"
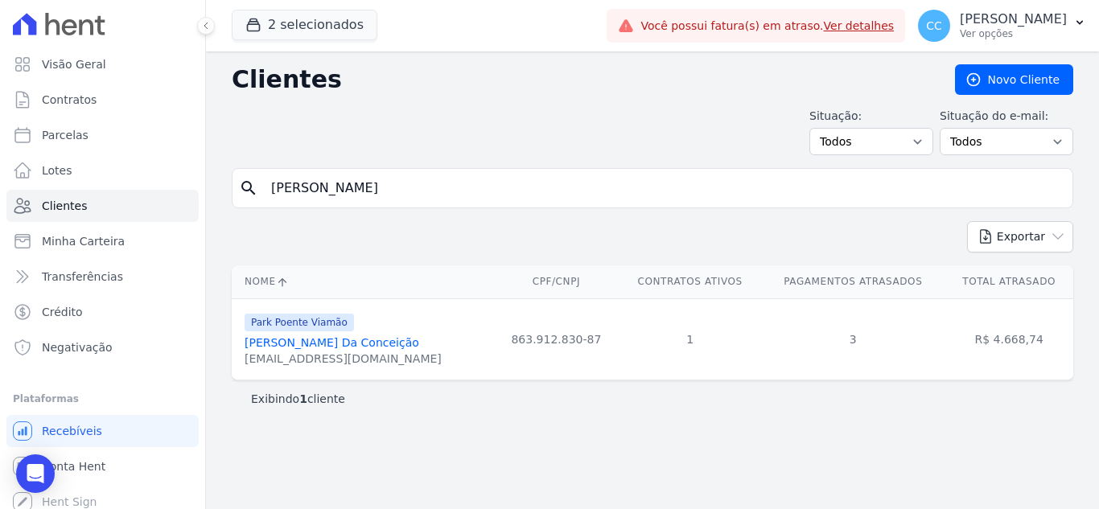
click at [357, 340] on link "[PERSON_NAME] Da Conceição" at bounding box center [332, 342] width 175 height 13
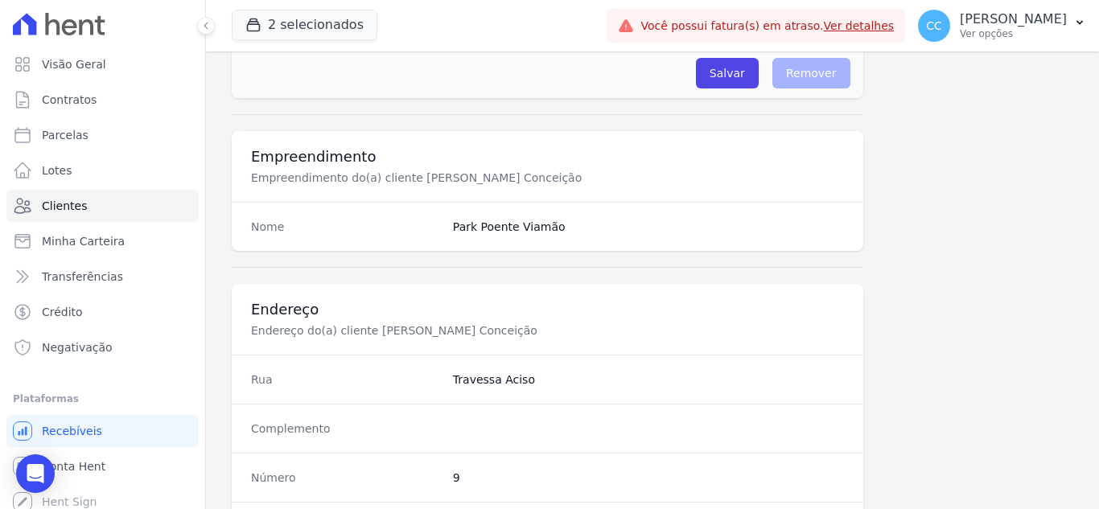
scroll to position [111, 0]
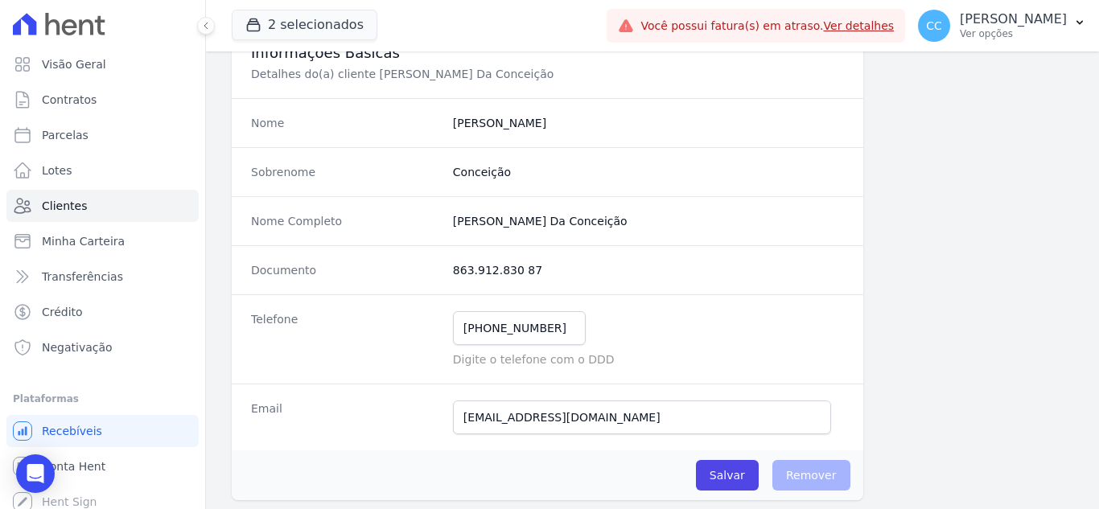
drag, startPoint x: 447, startPoint y: 216, endPoint x: 681, endPoint y: 222, distance: 234.2
click at [681, 222] on div "Nome Completo [PERSON_NAME] Da Conceição" at bounding box center [548, 220] width 632 height 49
drag, startPoint x: 445, startPoint y: 270, endPoint x: 560, endPoint y: 265, distance: 115.2
click at [560, 265] on div "Documento 863.912.830 87" at bounding box center [548, 269] width 632 height 49
drag, startPoint x: 461, startPoint y: 325, endPoint x: 603, endPoint y: 311, distance: 143.1
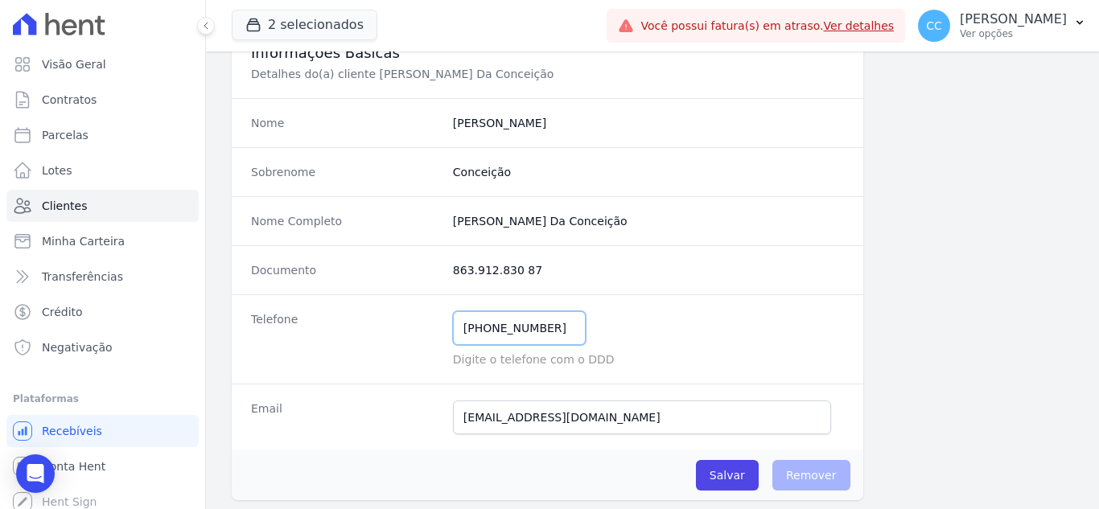
click at [602, 311] on div "Telefone [PHONE_NUMBER] Mensagem de SMS ainda não enviada.. Mensagem de [PERSON…" at bounding box center [548, 338] width 632 height 89
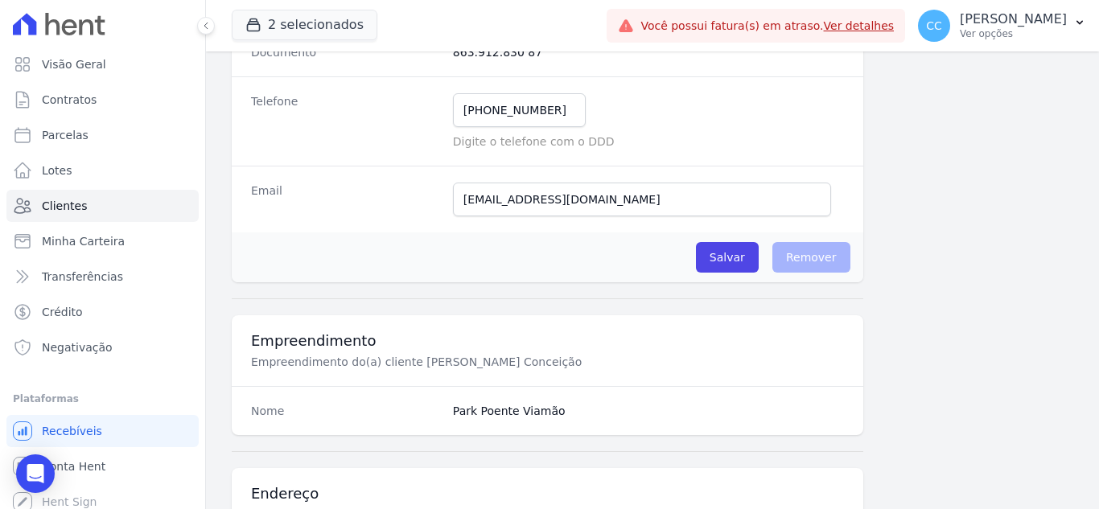
scroll to position [352, 0]
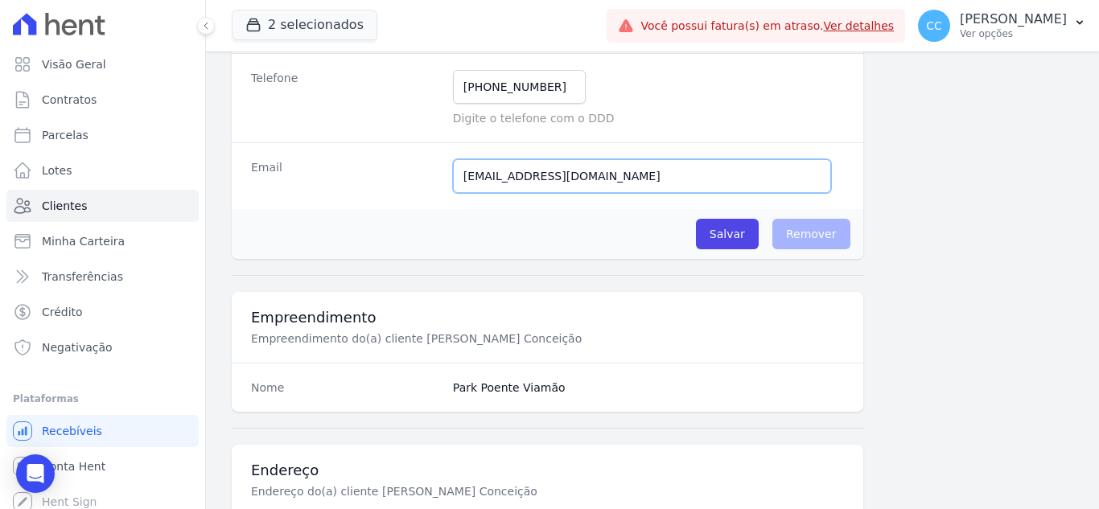
drag, startPoint x: 456, startPoint y: 175, endPoint x: 709, endPoint y: 191, distance: 253.1
click at [700, 191] on input "[EMAIL_ADDRESS][DOMAIN_NAME]" at bounding box center [642, 176] width 378 height 34
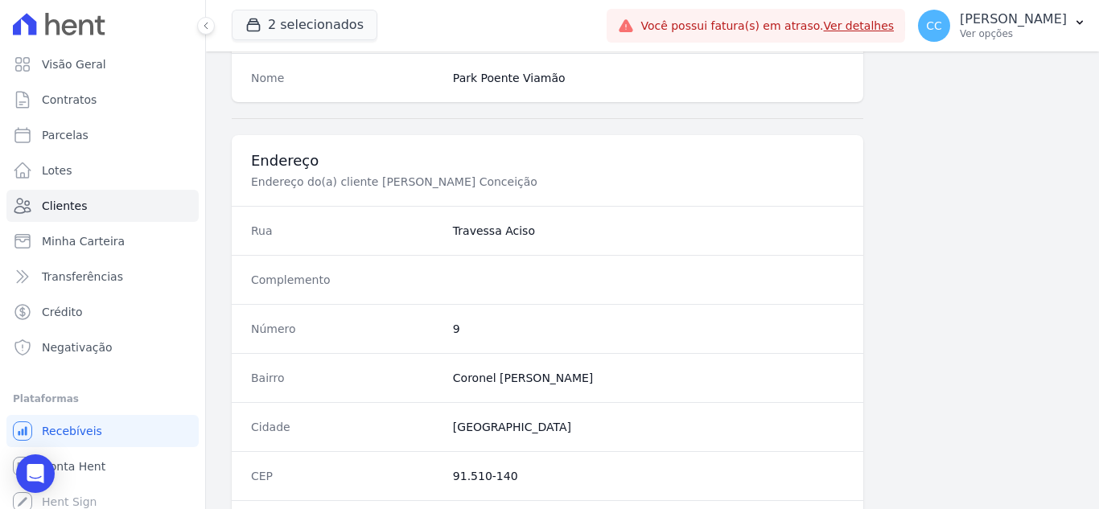
scroll to position [594, 0]
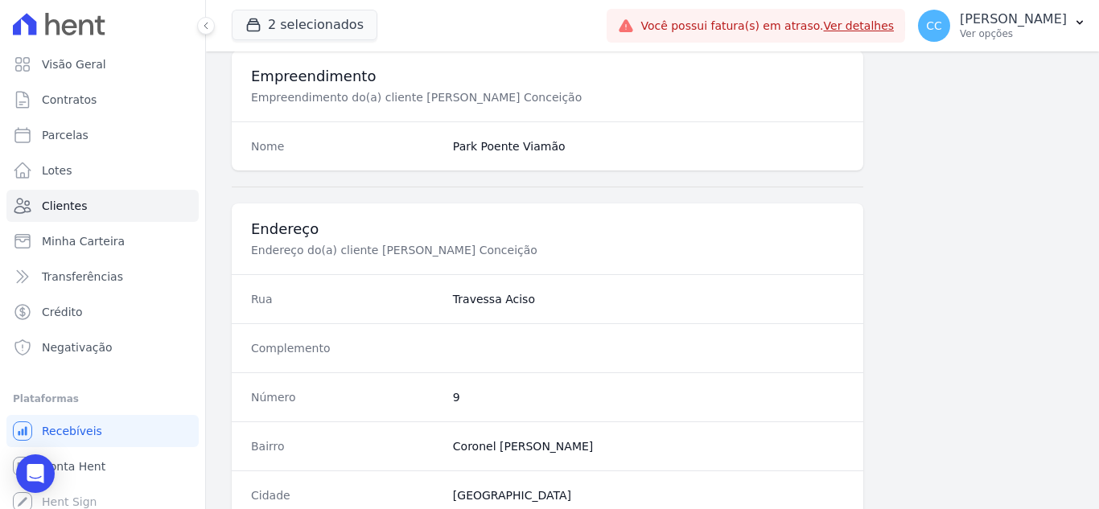
drag, startPoint x: 451, startPoint y: 302, endPoint x: 638, endPoint y: 317, distance: 188.1
click at [638, 317] on div "Rua Travessa Aciso" at bounding box center [548, 298] width 632 height 49
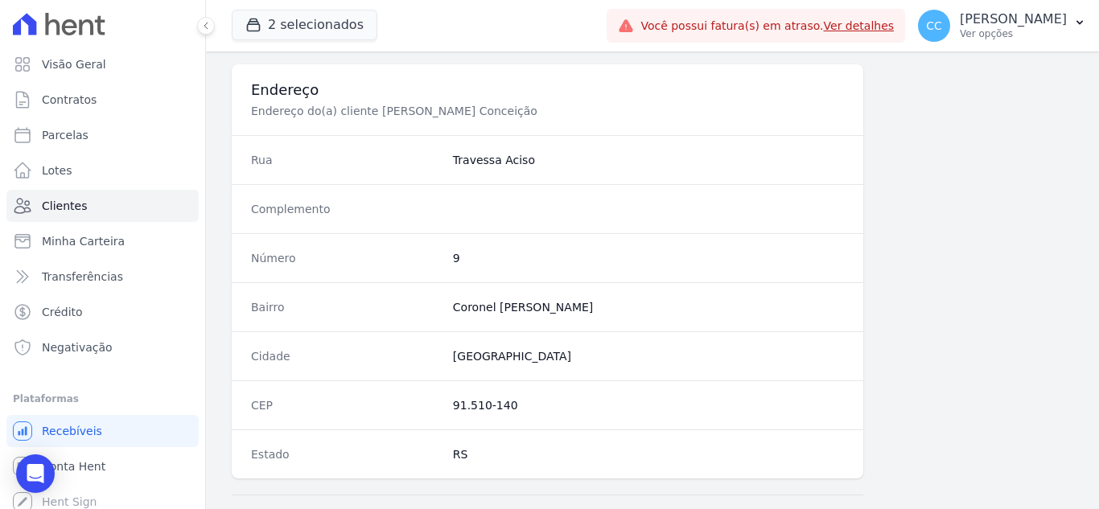
scroll to position [835, 0]
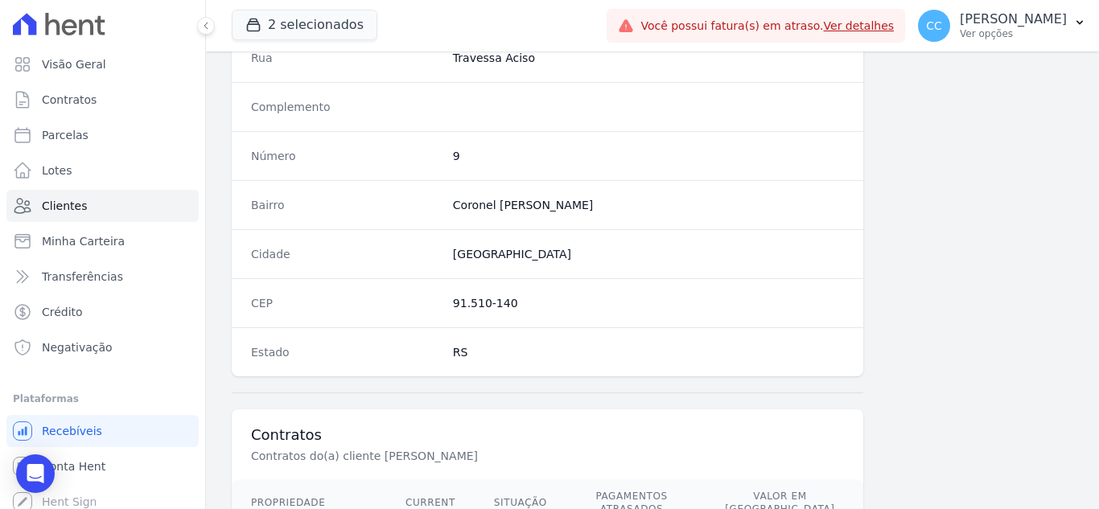
drag, startPoint x: 444, startPoint y: 295, endPoint x: 526, endPoint y: 311, distance: 83.5
click at [526, 311] on div "CEP 91.510-140" at bounding box center [548, 302] width 632 height 49
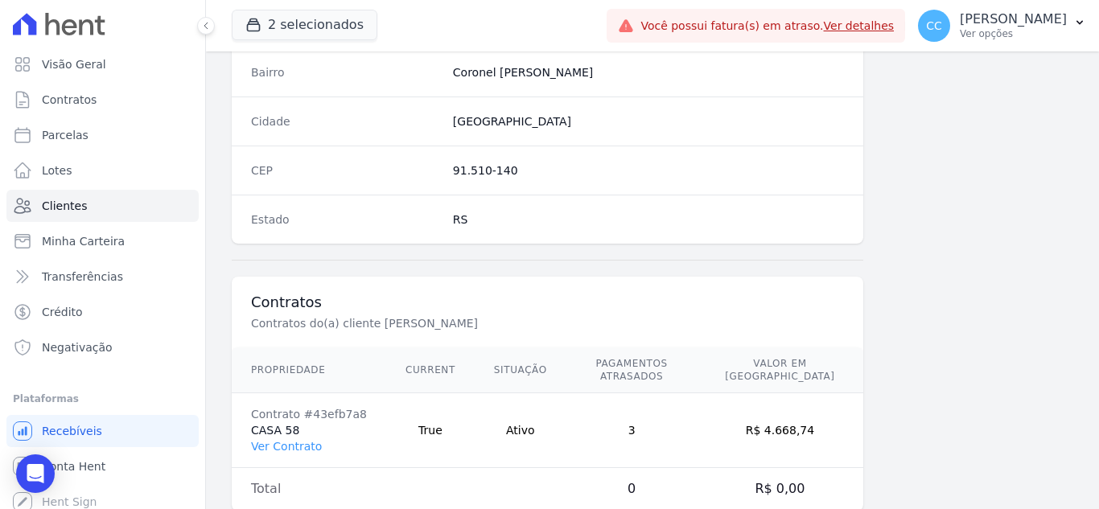
scroll to position [996, 0]
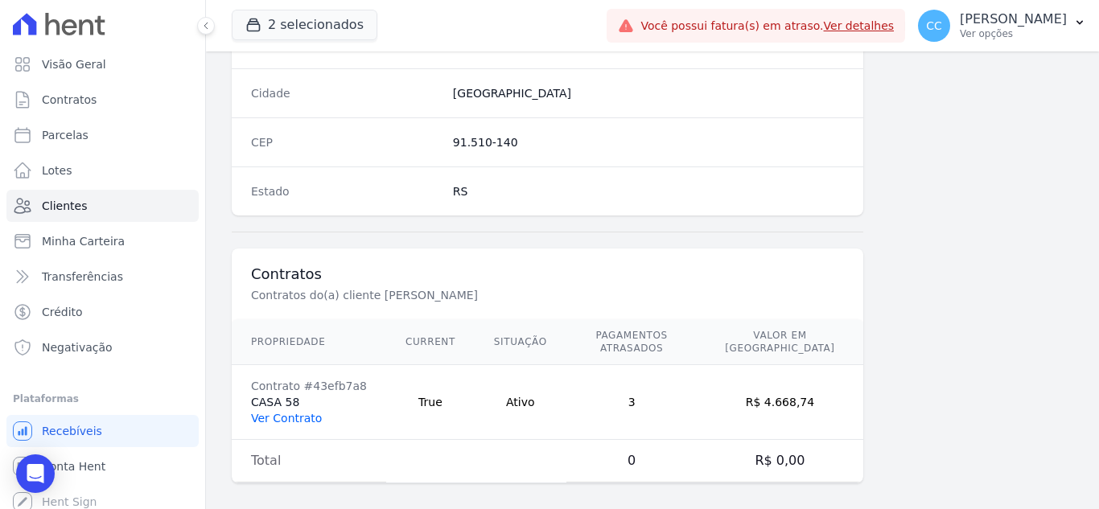
click at [275, 412] on link "Ver Contrato" at bounding box center [286, 418] width 71 height 13
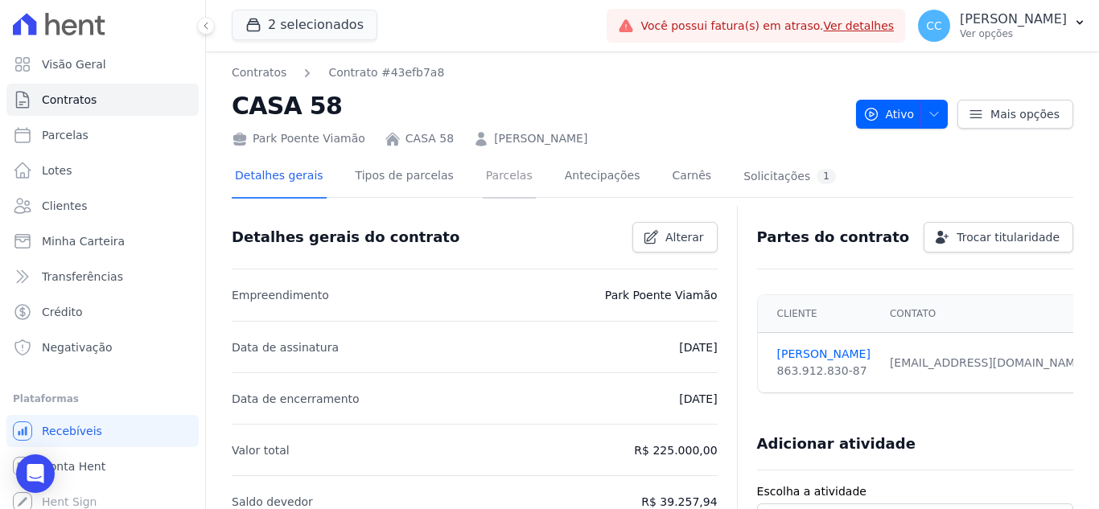
click at [498, 161] on link "Parcelas" at bounding box center [509, 177] width 53 height 43
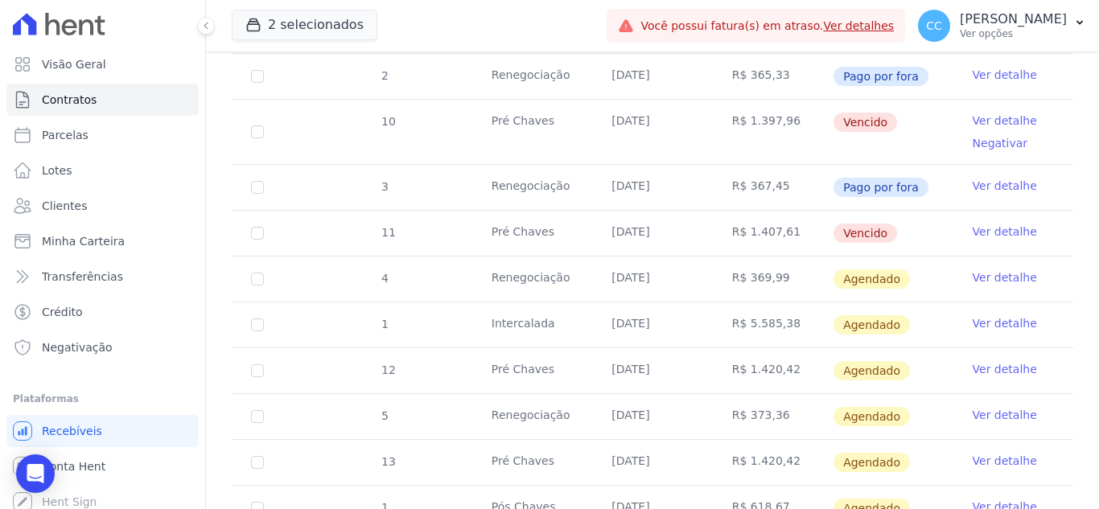
scroll to position [805, 0]
